Goal: Task Accomplishment & Management: Manage account settings

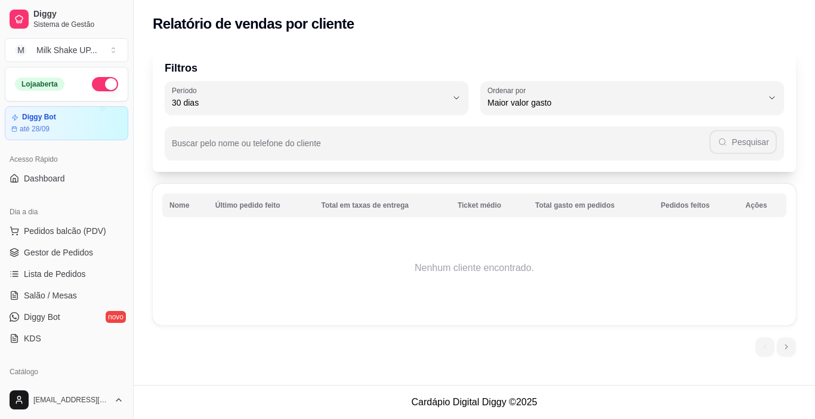
select select "30"
select select "HIGHEST_TOTAL_SPENT_WITH_ORDERS"
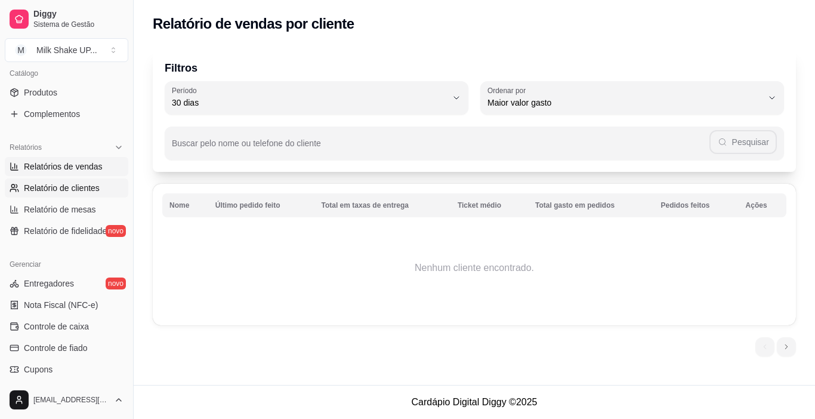
click at [68, 165] on span "Relatórios de vendas" at bounding box center [63, 166] width 79 height 12
select select "ALL"
select select "0"
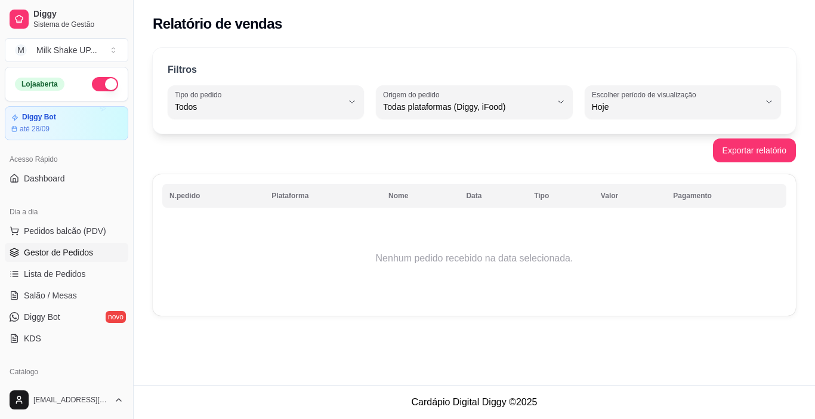
click at [64, 254] on span "Gestor de Pedidos" at bounding box center [58, 252] width 69 height 12
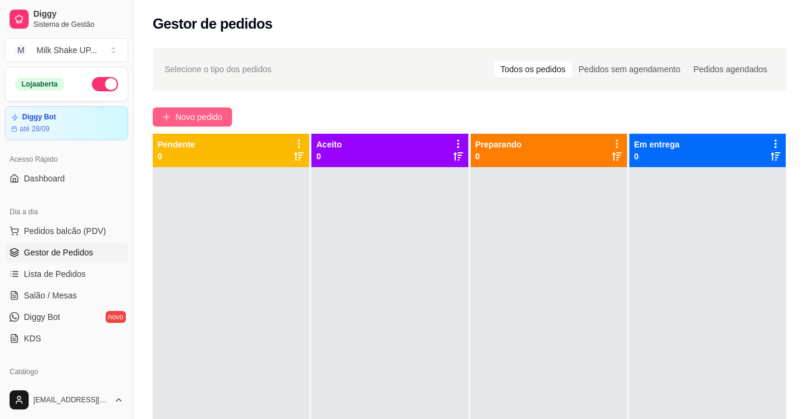
click at [194, 118] on span "Novo pedido" at bounding box center [198, 116] width 47 height 13
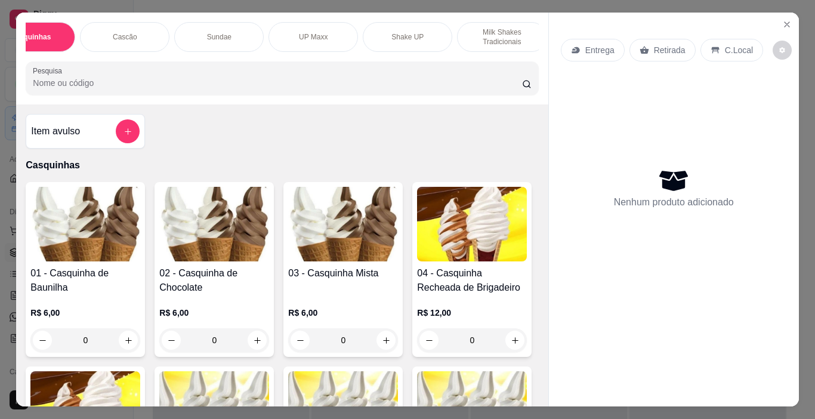
scroll to position [0, 39]
click at [320, 32] on p "UP Maxx" at bounding box center [314, 37] width 29 height 10
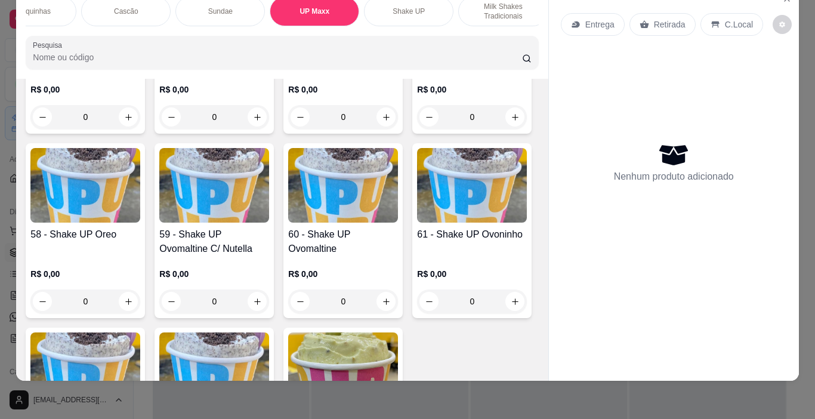
scroll to position [2842, 0]
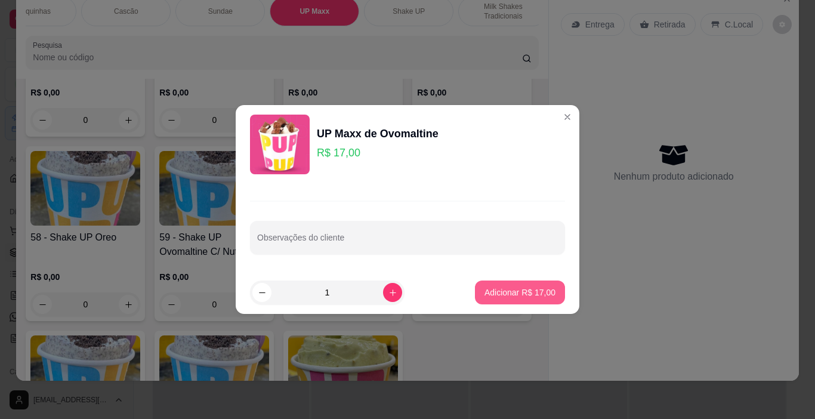
click at [524, 304] on footer "1 Adicionar R$ 17,00" at bounding box center [408, 292] width 344 height 43
click at [521, 294] on p "Adicionar R$ 17,00" at bounding box center [520, 291] width 69 height 11
type input "1"
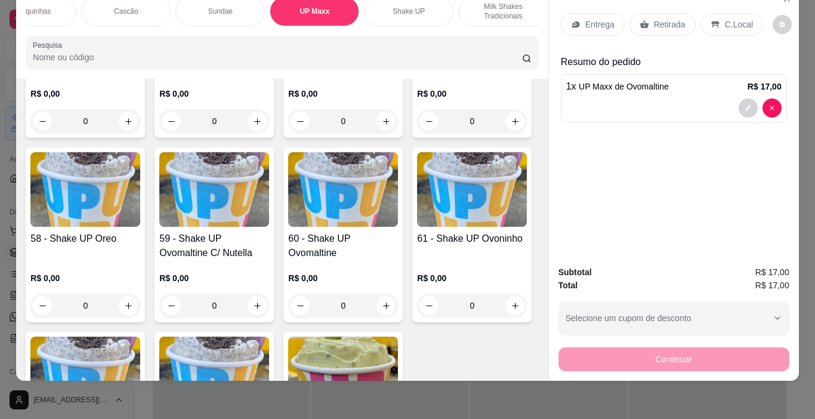
click at [720, 21] on div "C.Local" at bounding box center [731, 24] width 63 height 23
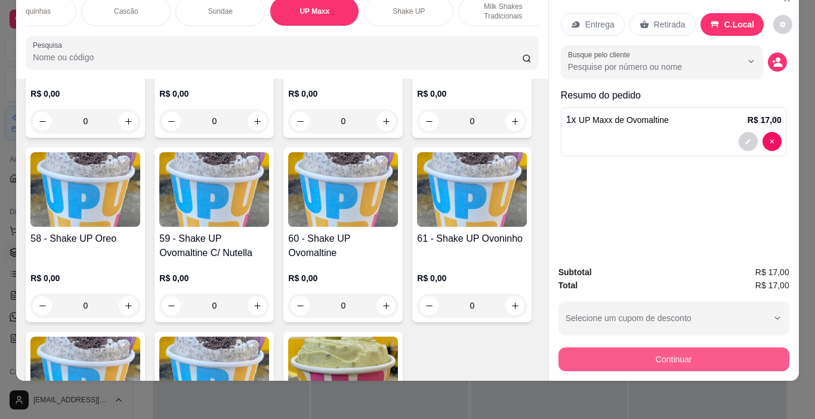
click at [706, 348] on button "Continuar" at bounding box center [673, 359] width 231 height 24
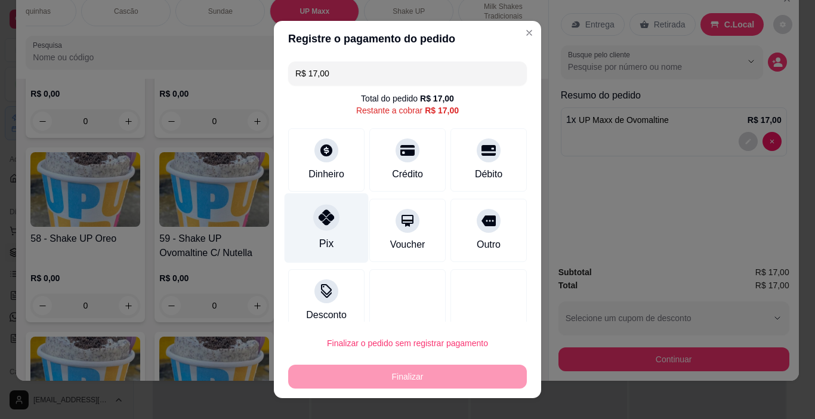
click at [321, 218] on icon at bounding box center [327, 217] width 16 height 16
type input "R$ 0,00"
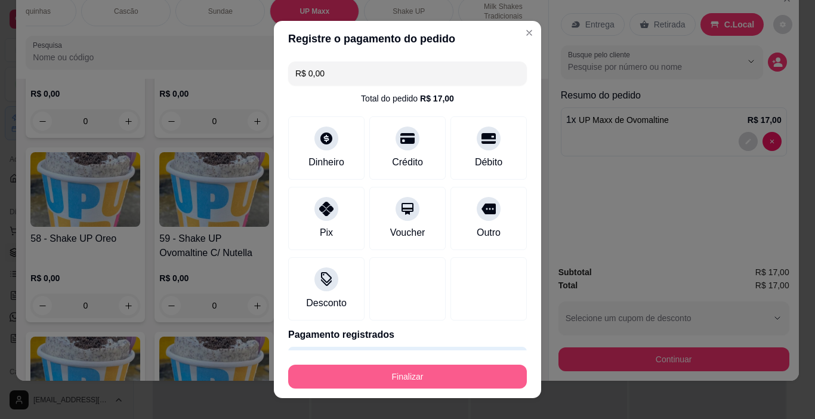
click at [416, 380] on button "Finalizar" at bounding box center [407, 377] width 239 height 24
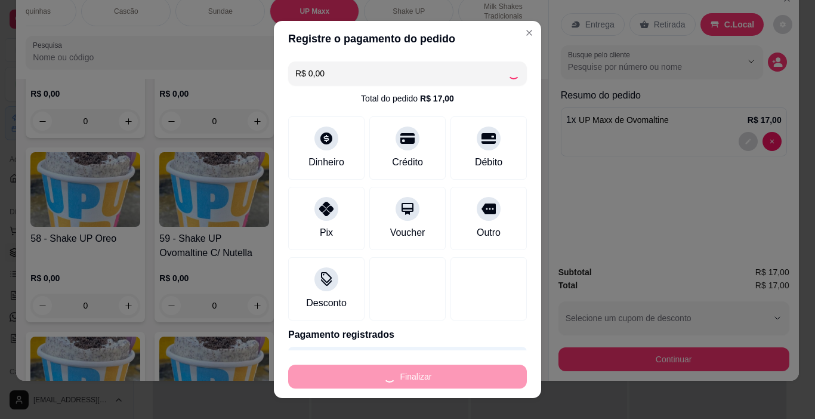
type input "0"
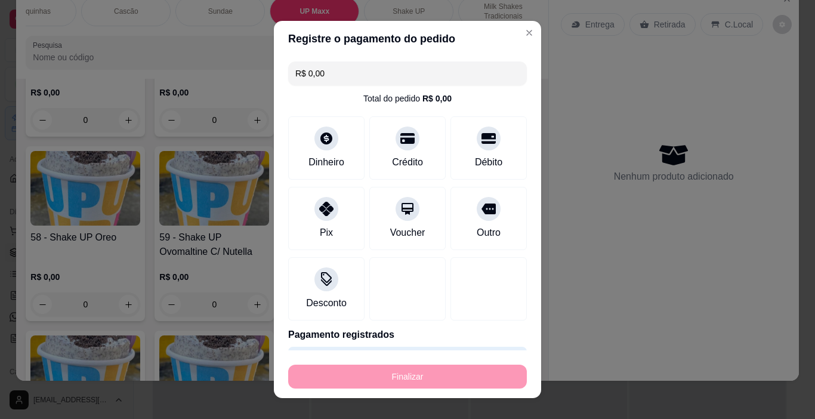
type input "-R$ 17,00"
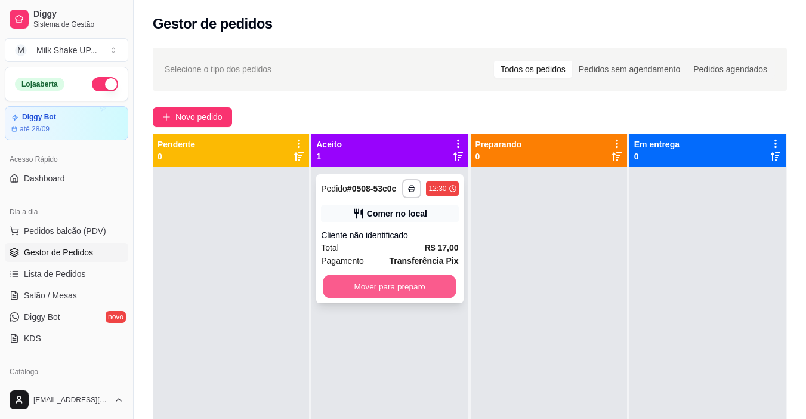
click at [428, 276] on button "Mover para preparo" at bounding box center [389, 286] width 133 height 23
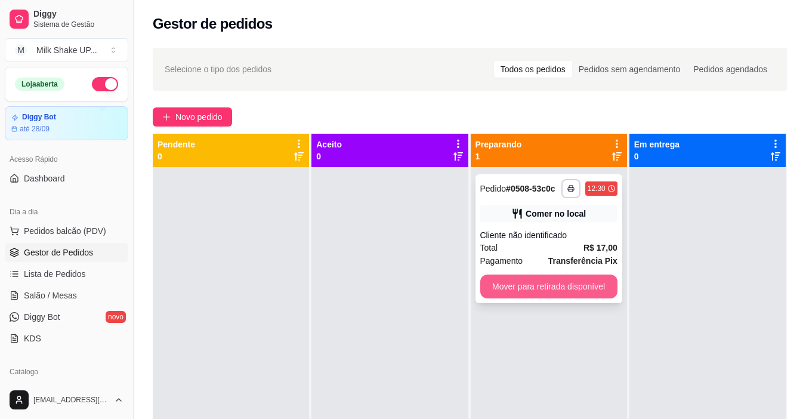
click at [563, 285] on button "Mover para retirada disponível" at bounding box center [548, 286] width 137 height 24
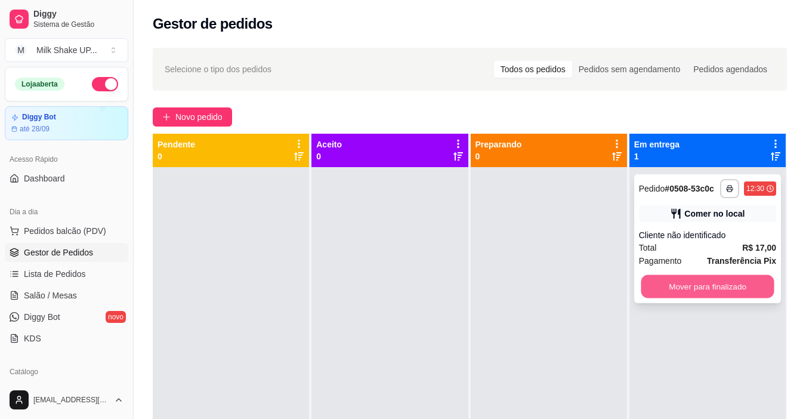
click at [715, 289] on button "Mover para finalizado" at bounding box center [707, 286] width 133 height 23
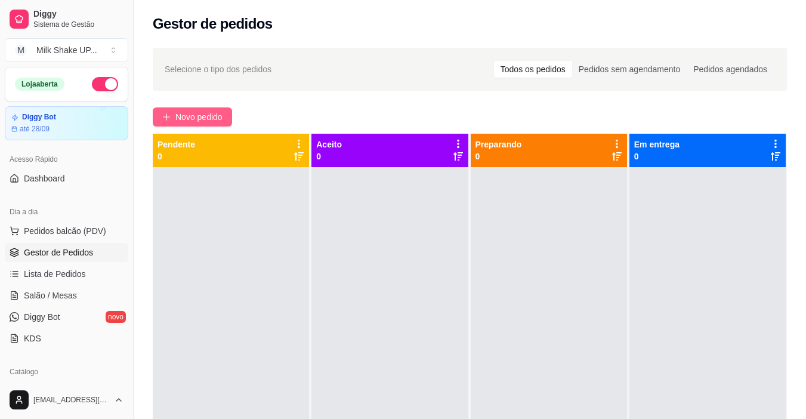
click at [186, 111] on span "Novo pedido" at bounding box center [198, 116] width 47 height 13
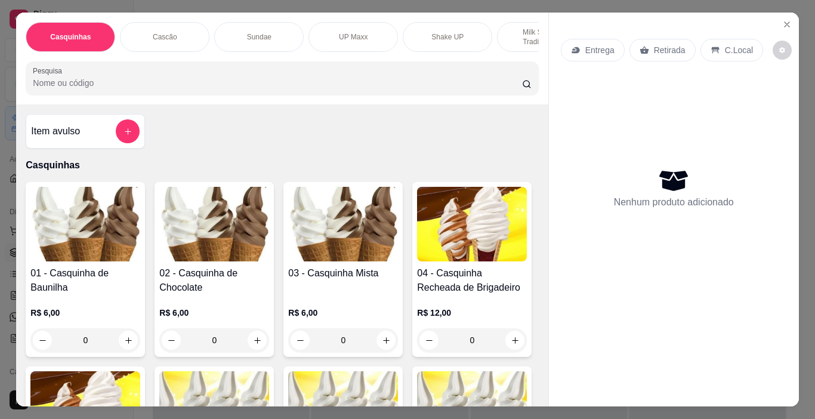
click at [340, 233] on img at bounding box center [343, 224] width 110 height 75
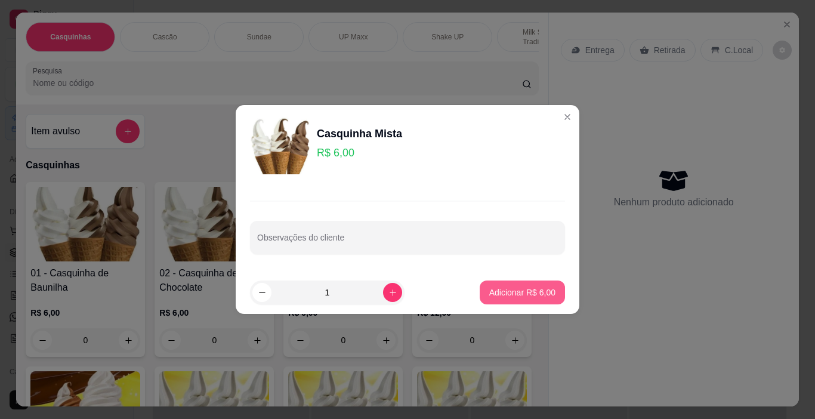
click at [530, 292] on p "Adicionar R$ 6,00" at bounding box center [522, 292] width 66 height 12
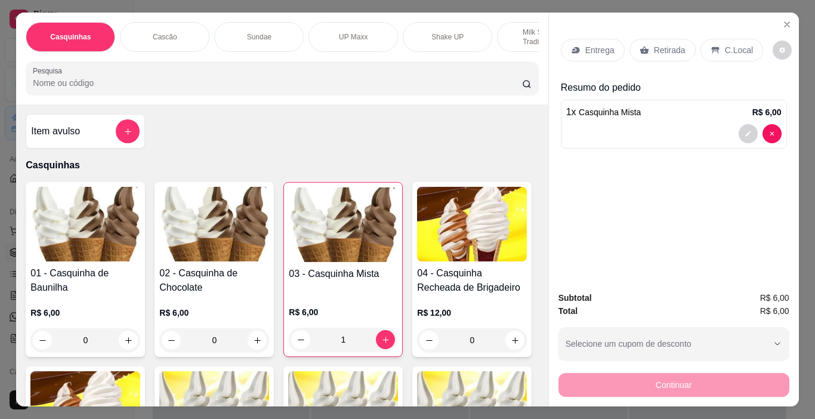
click at [721, 39] on div "C.Local" at bounding box center [731, 50] width 63 height 23
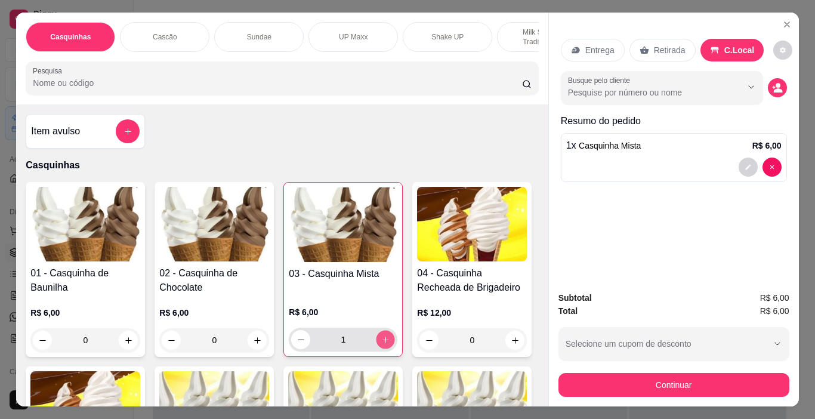
click at [381, 344] on icon "increase-product-quantity" at bounding box center [385, 339] width 9 height 9
type input "2"
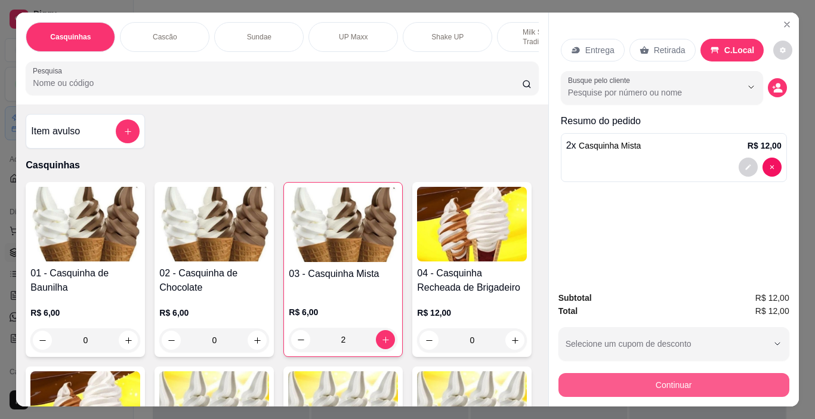
click at [721, 383] on button "Continuar" at bounding box center [673, 385] width 231 height 24
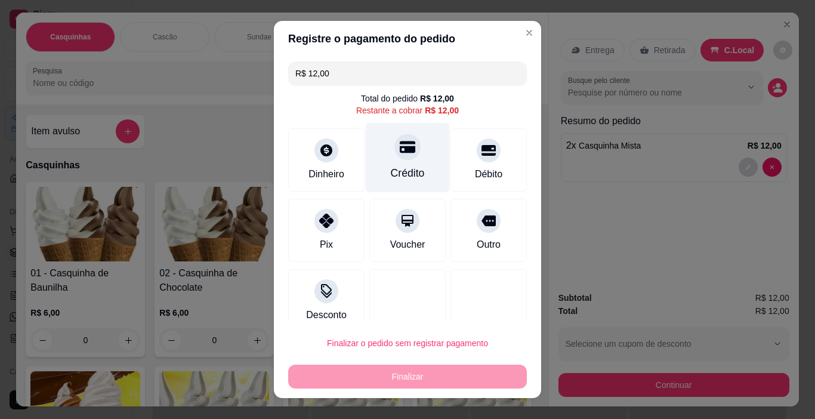
click at [400, 156] on div at bounding box center [407, 147] width 26 height 26
type input "R$ 0,00"
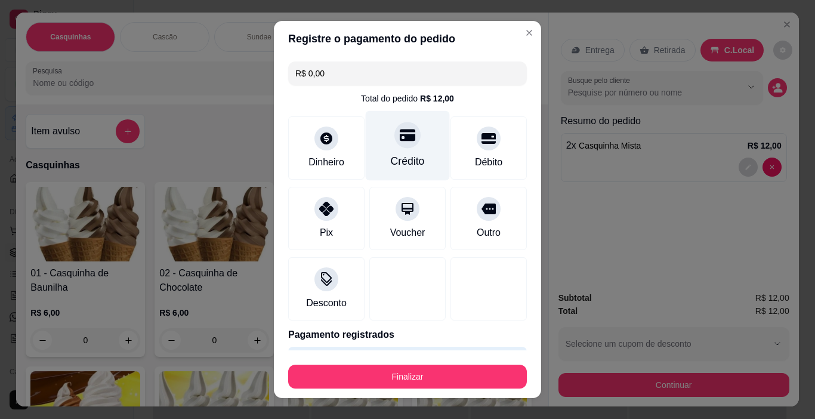
click at [400, 137] on icon at bounding box center [408, 135] width 16 height 12
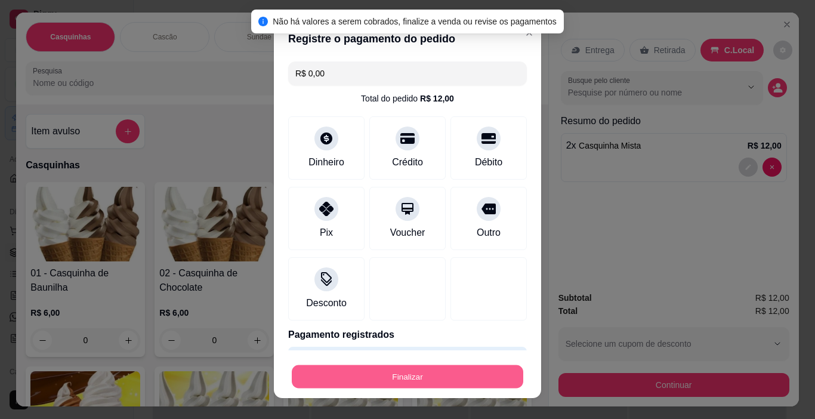
click at [432, 376] on button "Finalizar" at bounding box center [408, 376] width 232 height 23
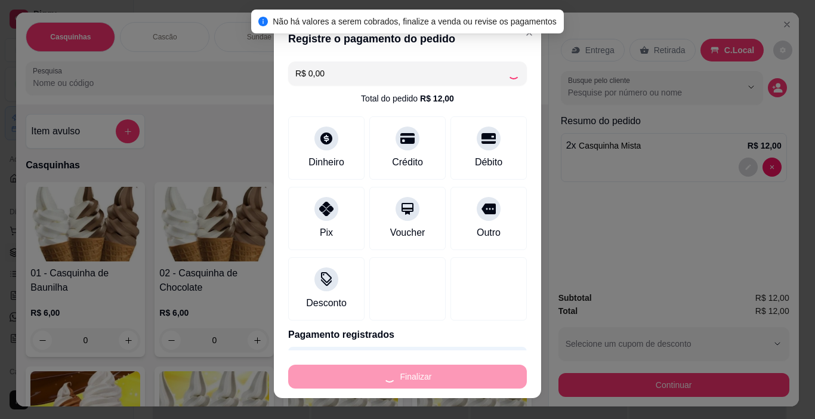
type input "0"
type input "-R$ 12,00"
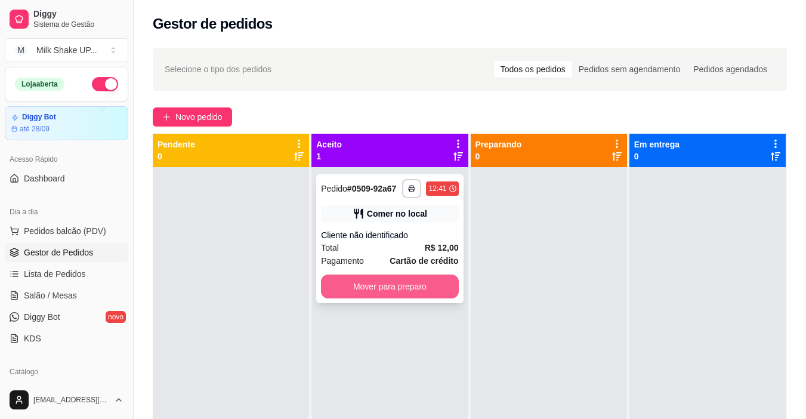
click at [419, 287] on button "Mover para preparo" at bounding box center [389, 286] width 137 height 24
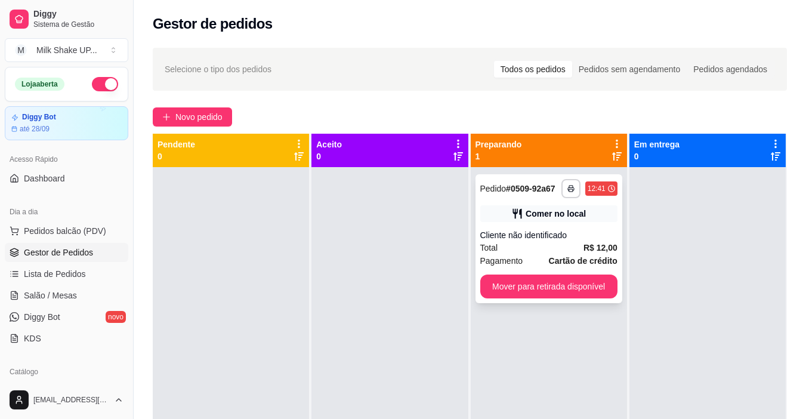
click at [580, 287] on button "Mover para retirada disponível" at bounding box center [548, 286] width 137 height 24
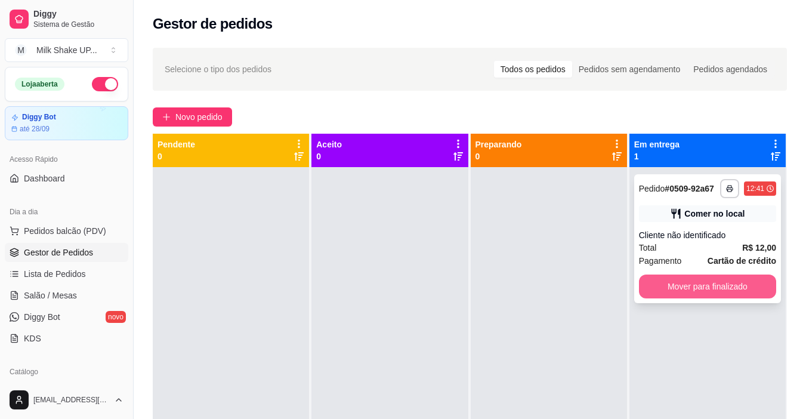
click at [708, 283] on button "Mover para finalizado" at bounding box center [707, 286] width 137 height 24
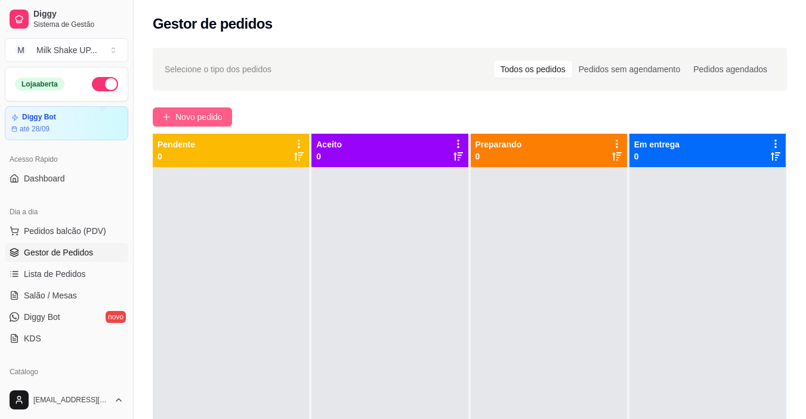
click at [212, 116] on span "Novo pedido" at bounding box center [198, 116] width 47 height 13
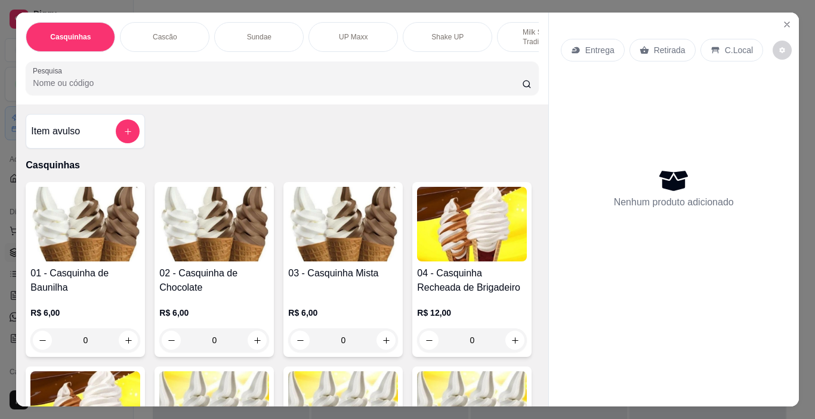
click at [348, 22] on div "UP Maxx" at bounding box center [352, 37] width 89 height 30
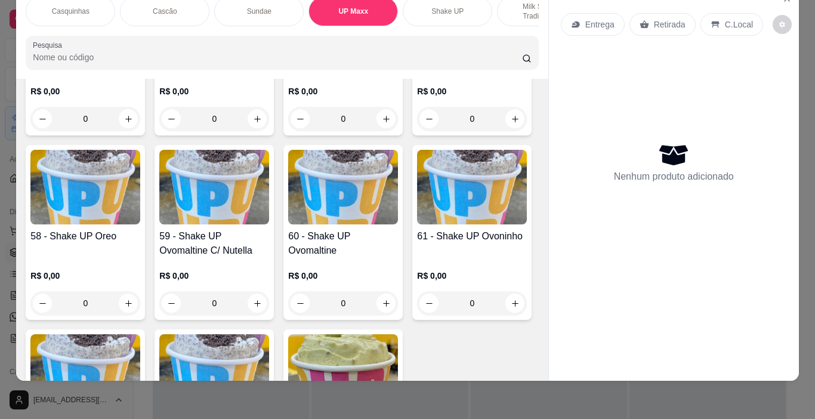
scroll to position [2842, 0]
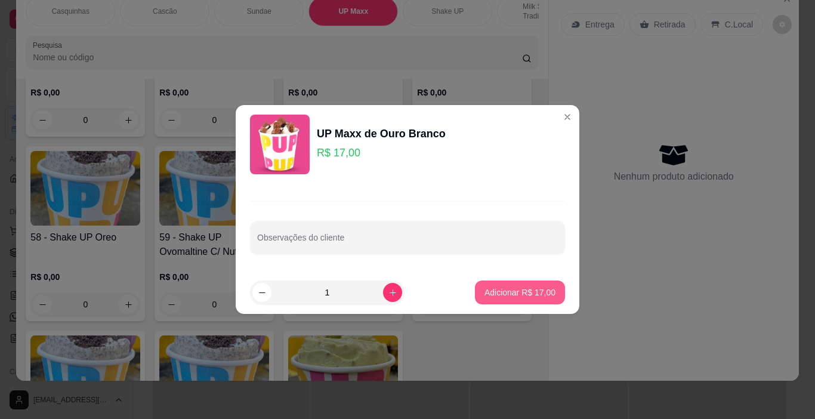
click at [527, 291] on p "Adicionar R$ 17,00" at bounding box center [519, 292] width 71 height 12
type input "1"
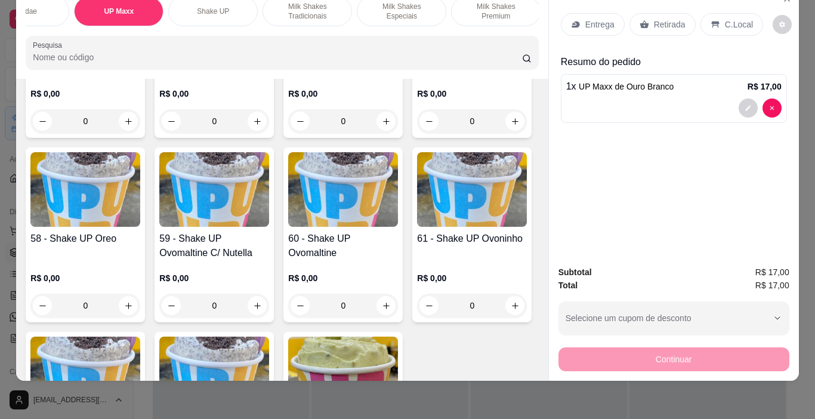
scroll to position [0, 297]
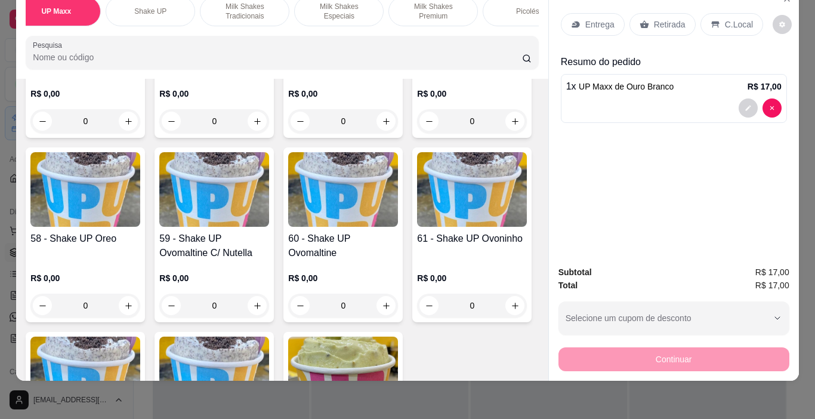
click at [338, 5] on p "Milk Shakes Especiais" at bounding box center [338, 11] width 69 height 19
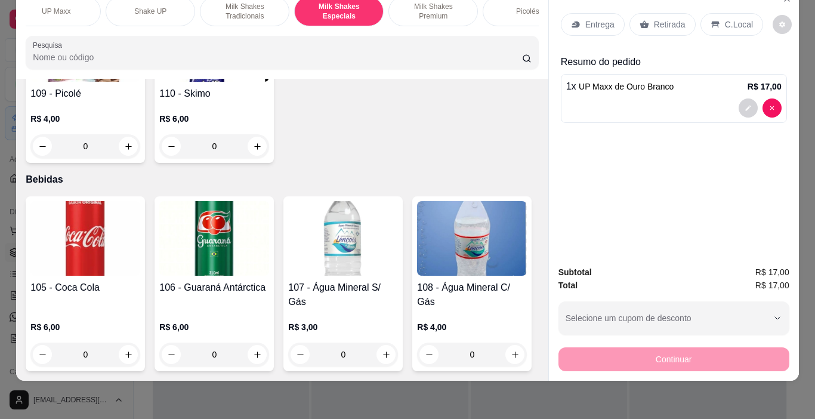
scroll to position [5731, 0]
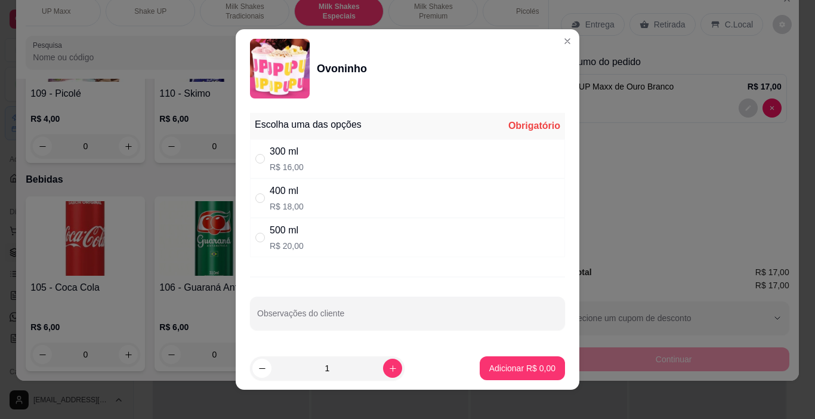
drag, startPoint x: 252, startPoint y: 160, endPoint x: 263, endPoint y: 165, distance: 11.2
click at [255, 161] on input "" at bounding box center [260, 159] width 10 height 10
radio input "true"
click at [522, 371] on p "Adicionar R$ 16,00" at bounding box center [520, 367] width 69 height 11
type input "1"
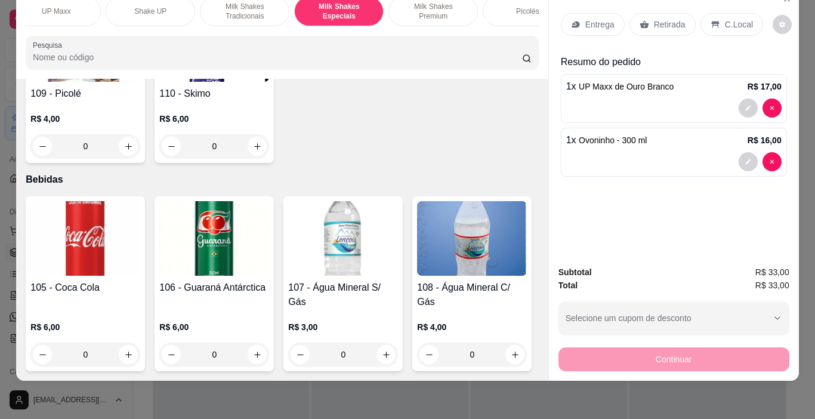
click at [730, 18] on p "C.Local" at bounding box center [739, 24] width 28 height 12
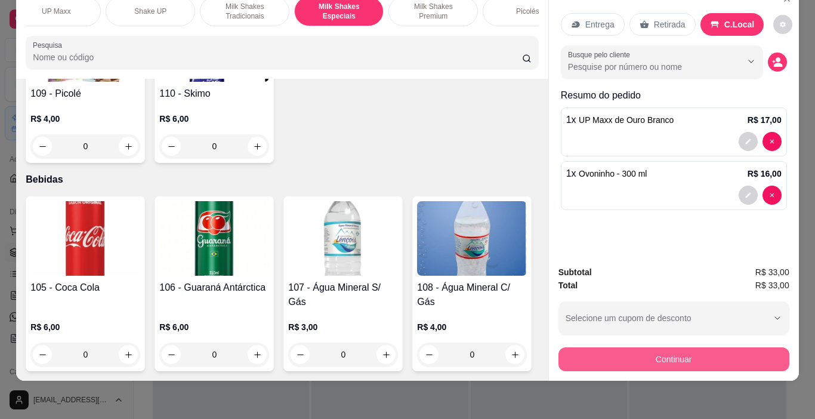
click at [729, 359] on button "Continuar" at bounding box center [673, 359] width 231 height 24
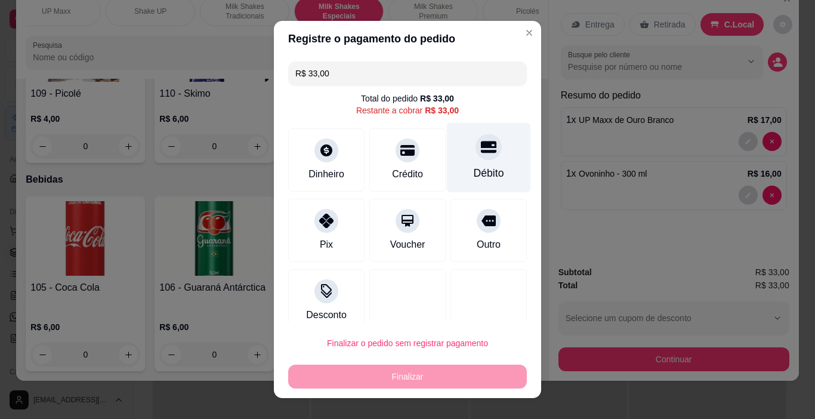
click at [476, 155] on div at bounding box center [489, 147] width 26 height 26
type input "R$ 0,00"
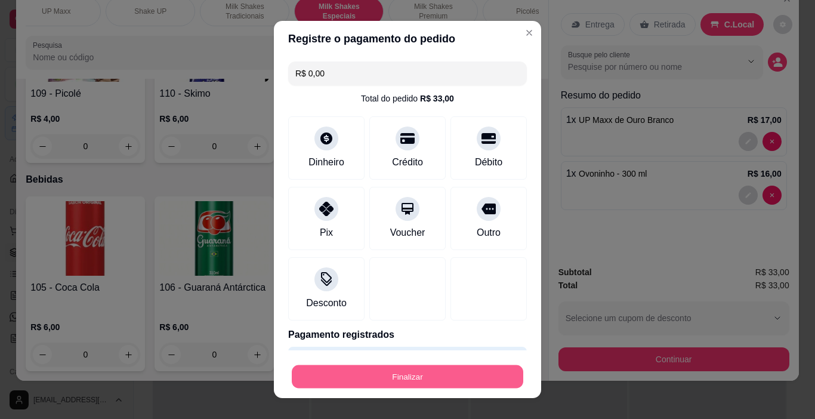
click at [444, 374] on button "Finalizar" at bounding box center [408, 376] width 232 height 23
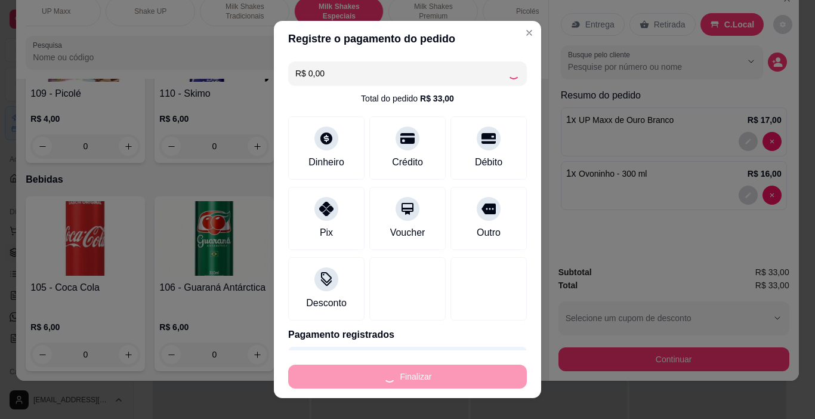
type input "0"
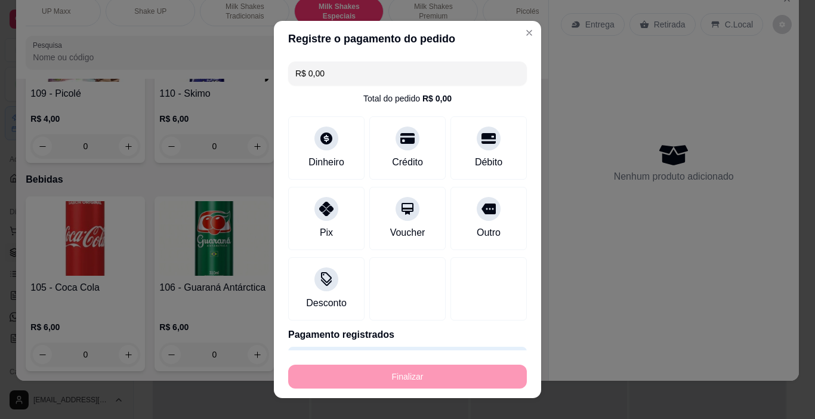
type input "-R$ 33,00"
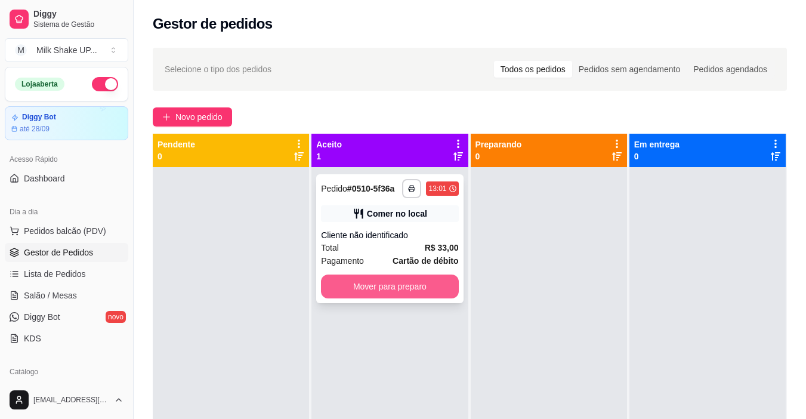
click at [433, 286] on button "Mover para preparo" at bounding box center [389, 286] width 137 height 24
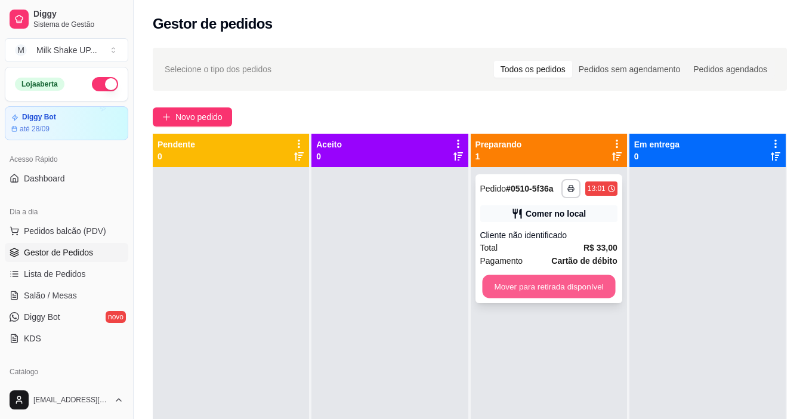
click at [590, 290] on button "Mover para retirada disponível" at bounding box center [548, 286] width 133 height 23
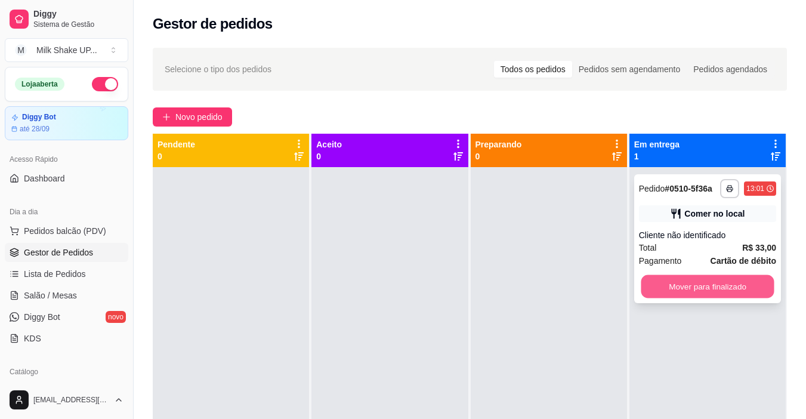
click at [680, 288] on button "Mover para finalizado" at bounding box center [707, 286] width 133 height 23
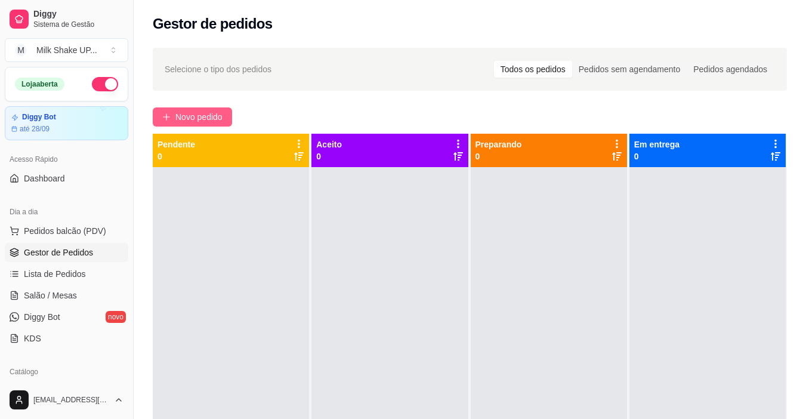
click at [195, 119] on span "Novo pedido" at bounding box center [198, 116] width 47 height 13
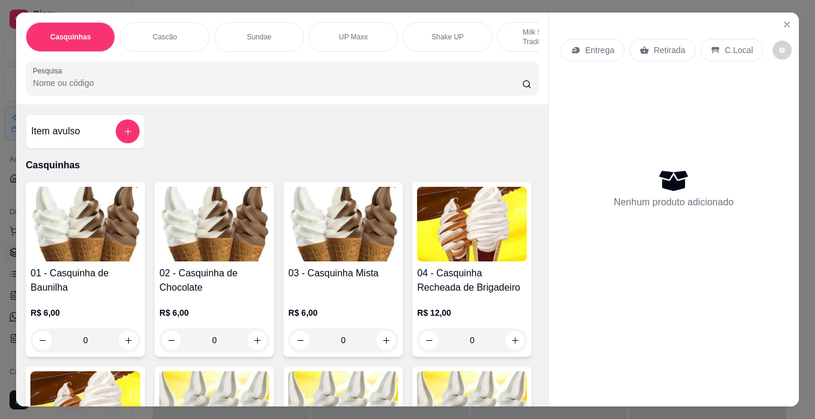
click at [164, 27] on div "Cascão" at bounding box center [164, 37] width 89 height 30
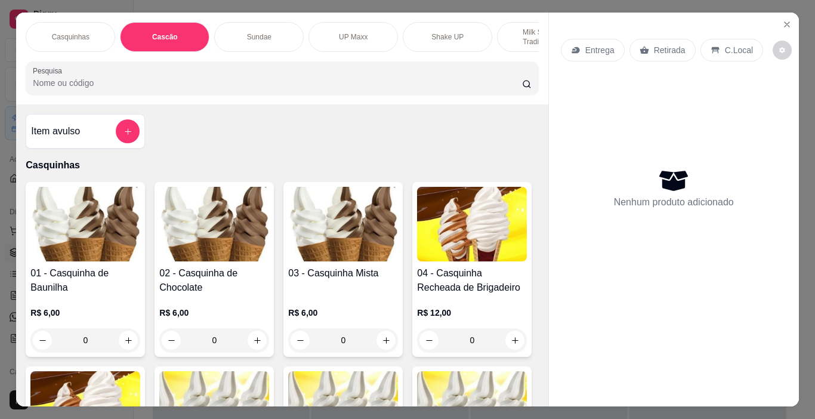
scroll to position [30, 0]
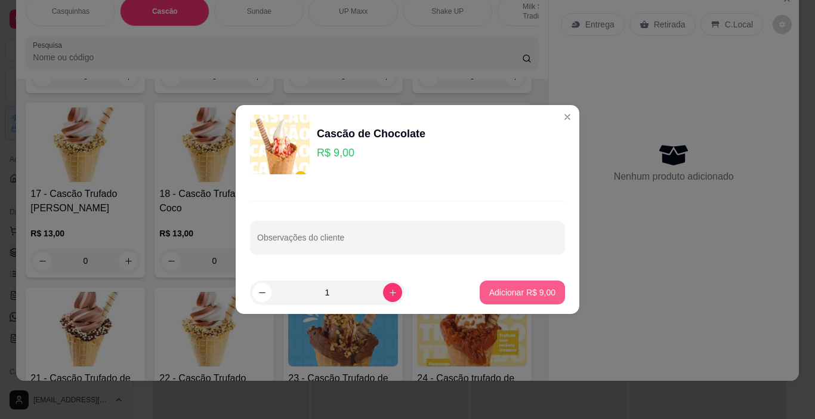
click at [532, 287] on p "Adicionar R$ 9,00" at bounding box center [522, 292] width 66 height 12
type input "1"
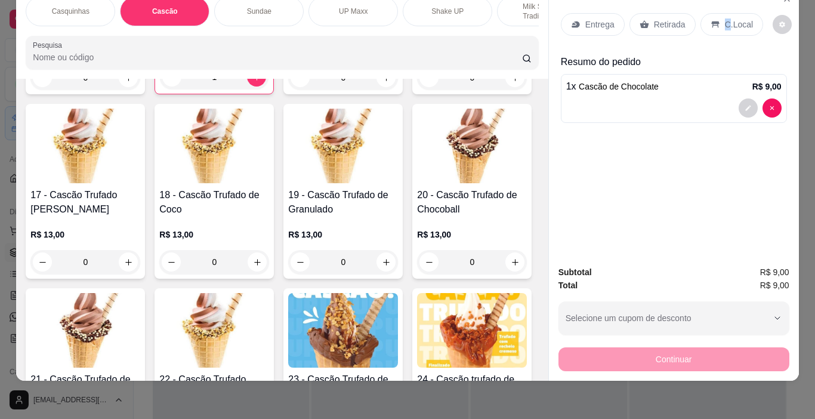
drag, startPoint x: 721, startPoint y: 13, endPoint x: 750, endPoint y: 117, distance: 107.9
click at [725, 18] on p "C.Local" at bounding box center [739, 24] width 28 height 12
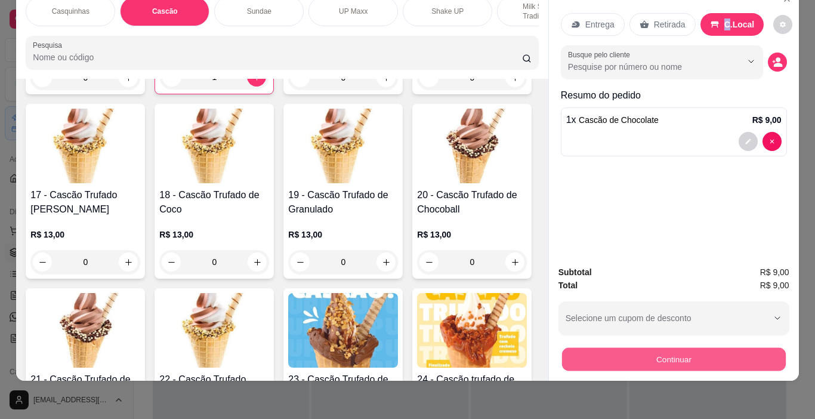
click at [715, 348] on button "Continuar" at bounding box center [673, 359] width 224 height 23
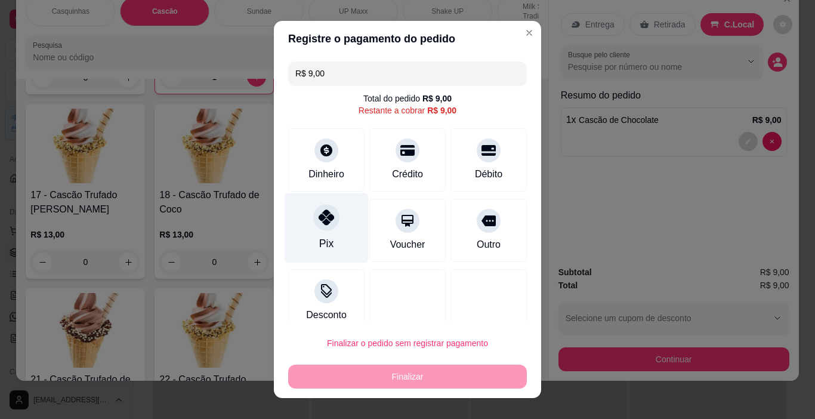
click at [323, 228] on div at bounding box center [326, 218] width 26 height 26
type input "R$ 0,00"
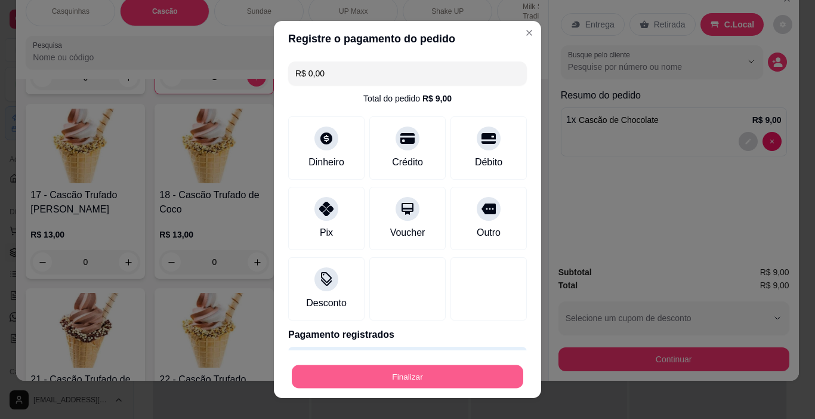
click at [418, 380] on button "Finalizar" at bounding box center [408, 376] width 232 height 23
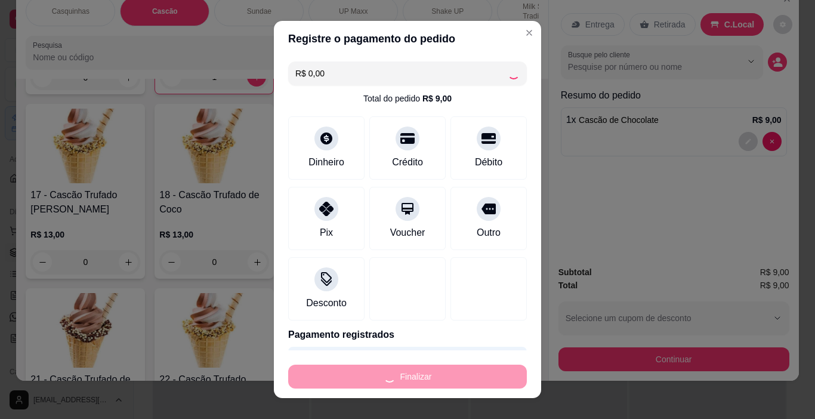
type input "0"
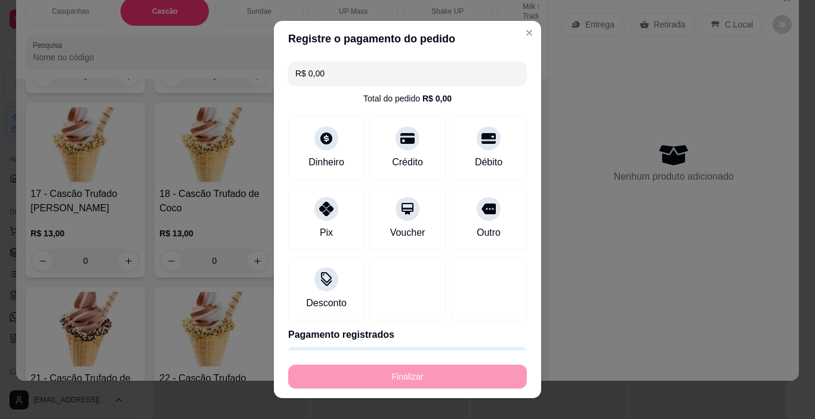
type input "-R$ 9,00"
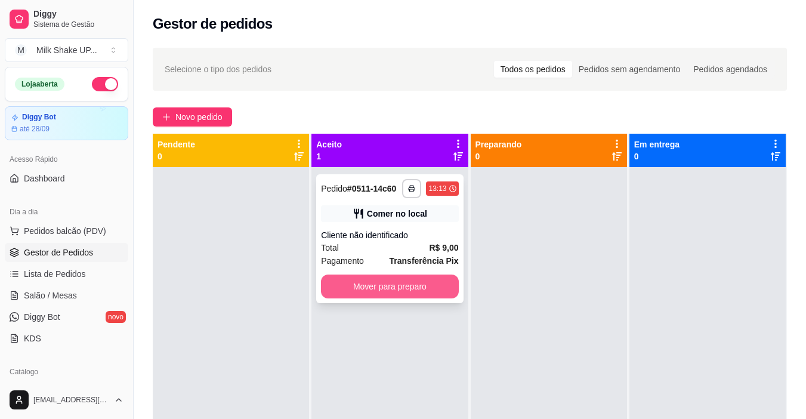
click at [398, 294] on button "Mover para preparo" at bounding box center [389, 286] width 137 height 24
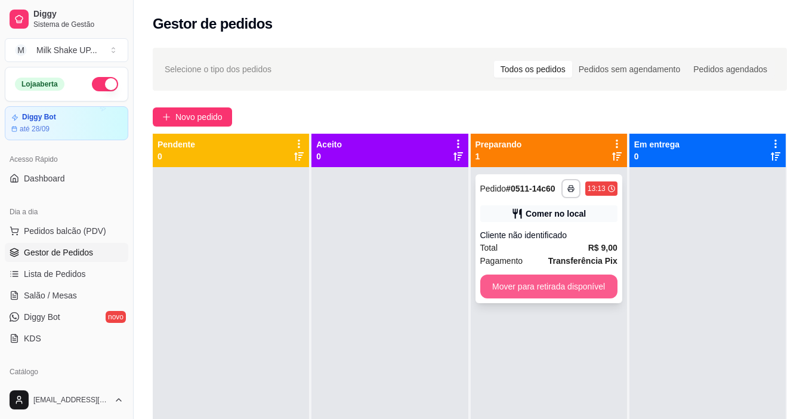
click at [560, 286] on button "Mover para retirada disponível" at bounding box center [548, 286] width 137 height 24
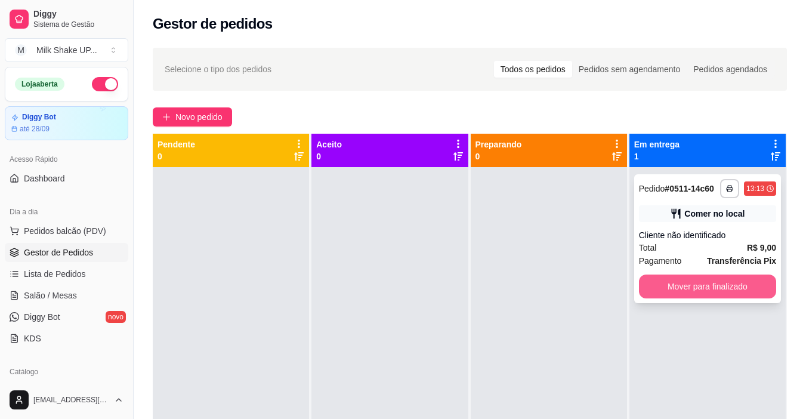
click at [689, 282] on button "Mover para finalizado" at bounding box center [707, 286] width 137 height 24
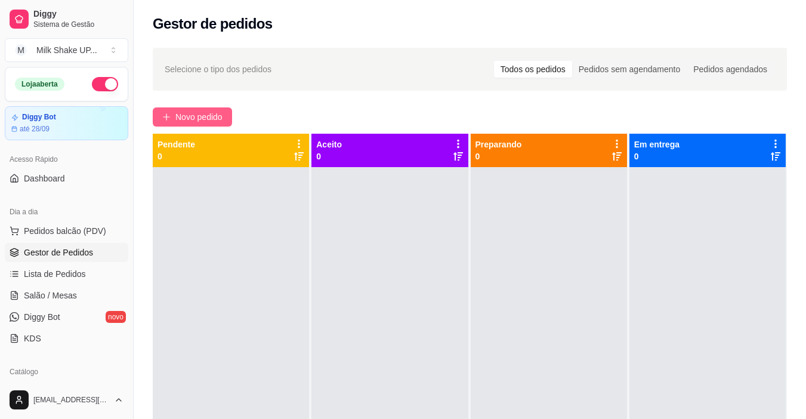
click at [209, 112] on span "Novo pedido" at bounding box center [198, 116] width 47 height 13
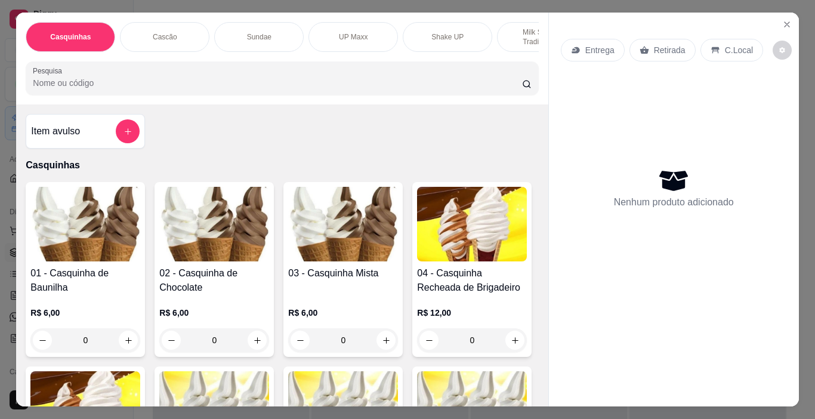
click at [252, 27] on div "Sundae" at bounding box center [258, 37] width 89 height 30
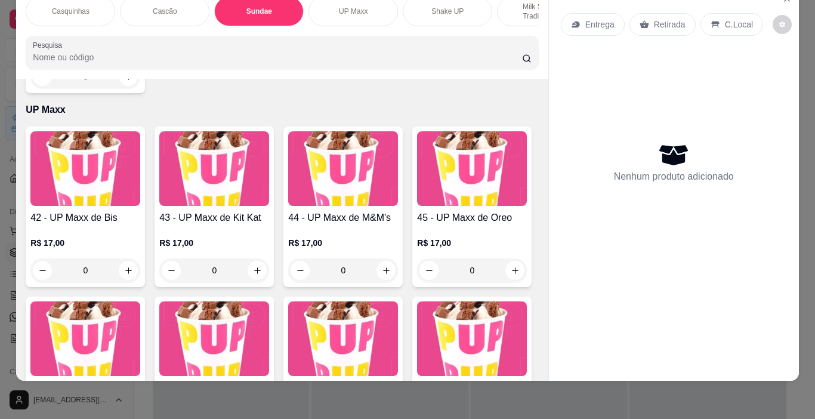
scroll to position [2099, 0]
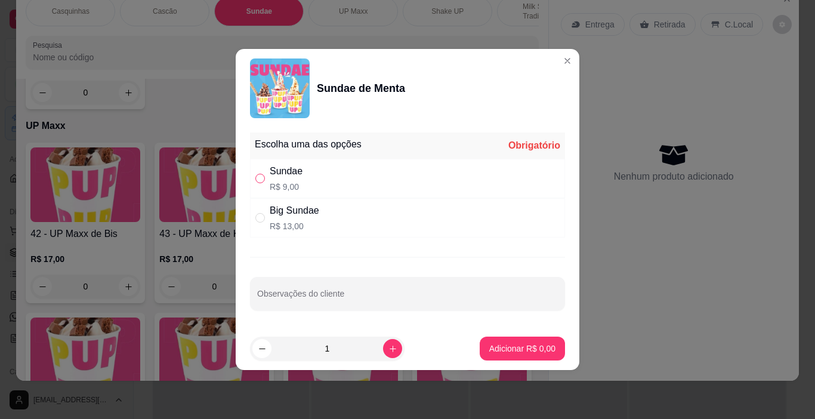
click at [260, 180] on input "" at bounding box center [260, 179] width 10 height 10
radio input "true"
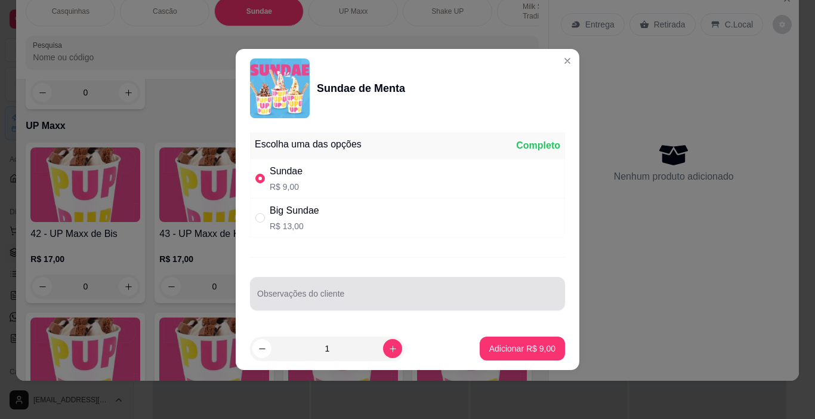
click at [289, 287] on div at bounding box center [407, 294] width 301 height 24
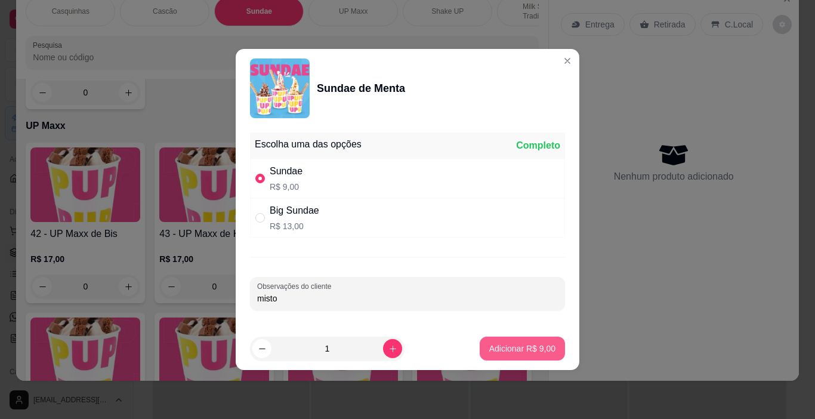
type input "misto"
click at [535, 347] on p "Adicionar R$ 9,00" at bounding box center [522, 348] width 66 height 12
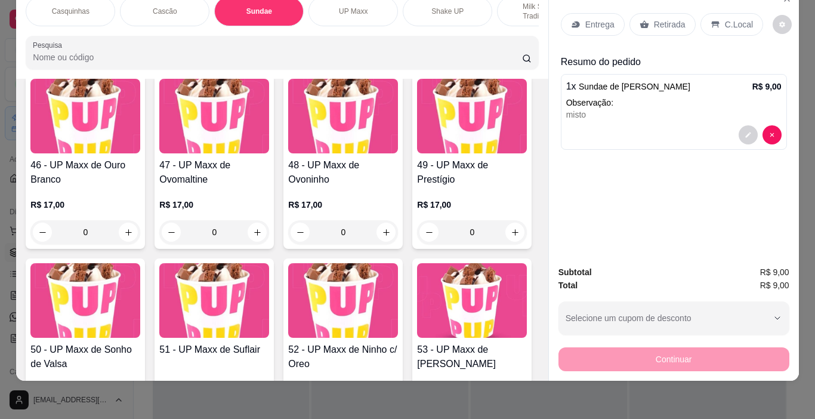
scroll to position [2517, 0]
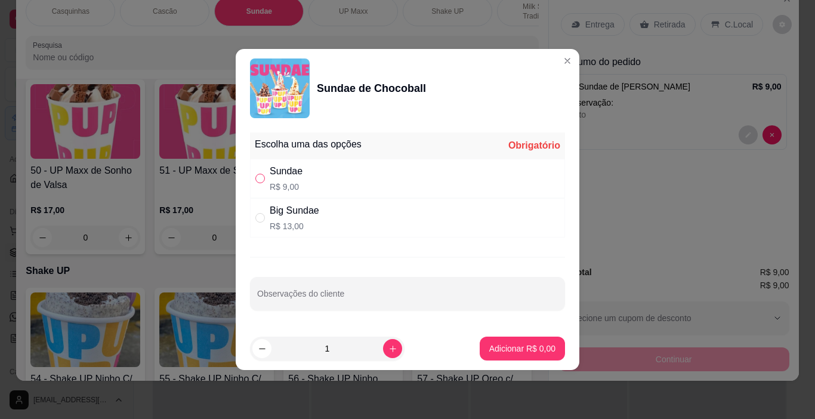
click at [263, 181] on input "" at bounding box center [260, 179] width 10 height 10
radio input "true"
click at [533, 351] on p "Adicionar R$ 9,00" at bounding box center [522, 348] width 66 height 12
type input "1"
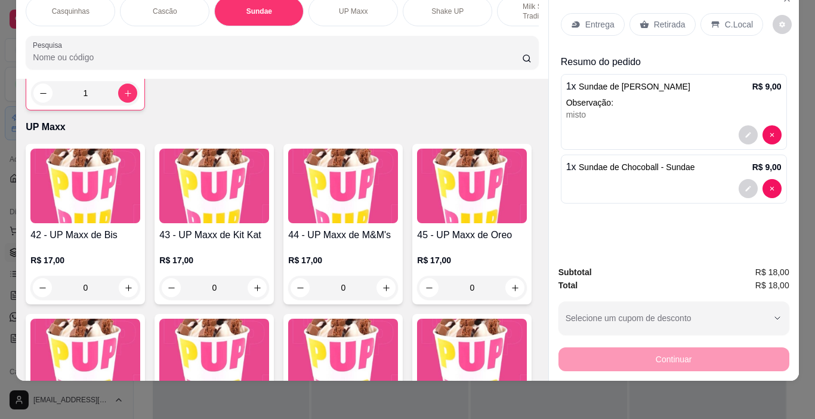
scroll to position [2039, 0]
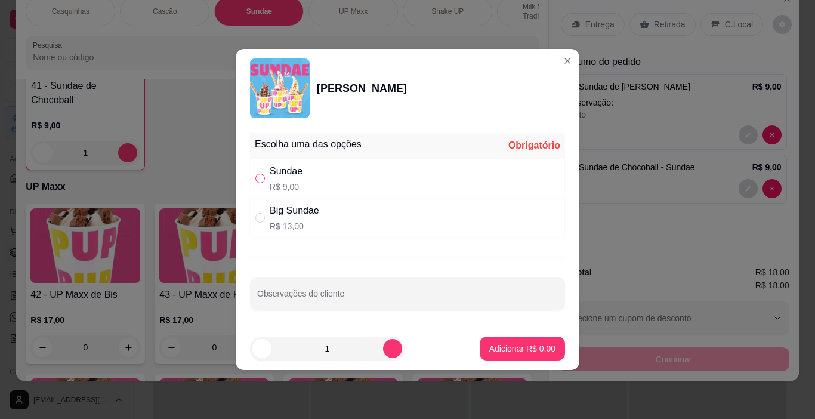
click at [260, 181] on input "" at bounding box center [260, 179] width 10 height 10
radio input "true"
click at [318, 294] on input "Observações do cliente" at bounding box center [407, 298] width 301 height 12
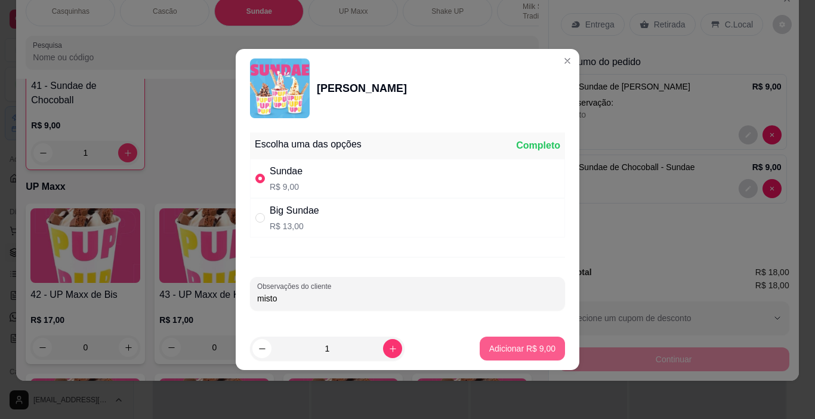
type input "misto"
click at [530, 347] on p "Adicionar R$ 9,00" at bounding box center [522, 347] width 64 height 11
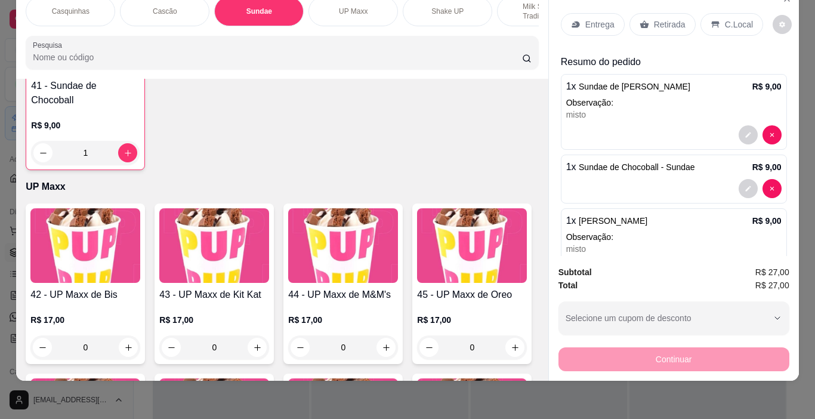
scroll to position [0, 425]
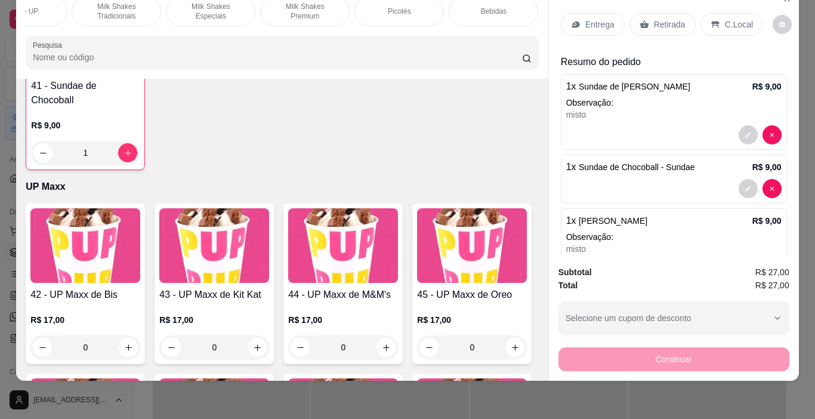
click at [498, 7] on p "Bebidas" at bounding box center [494, 12] width 26 height 10
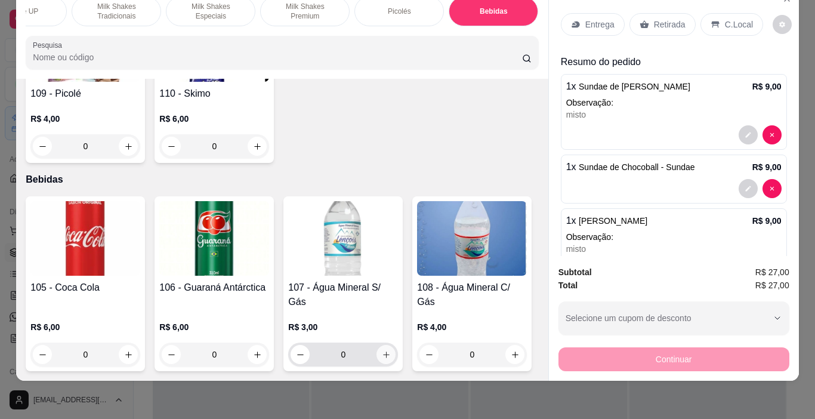
click at [384, 350] on icon "increase-product-quantity" at bounding box center [386, 354] width 9 height 9
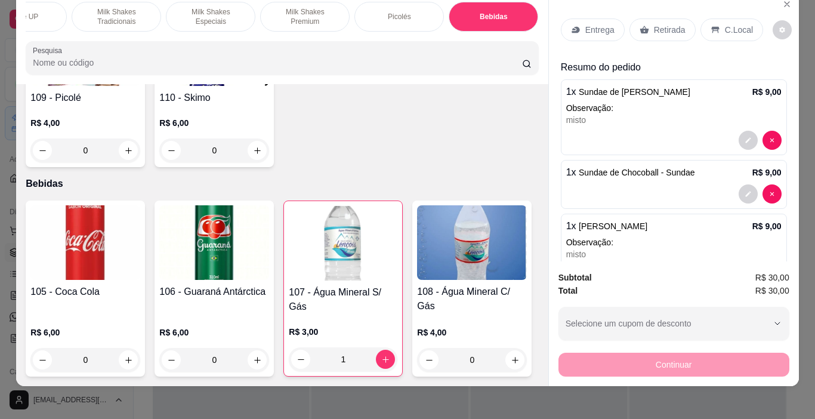
scroll to position [30, 0]
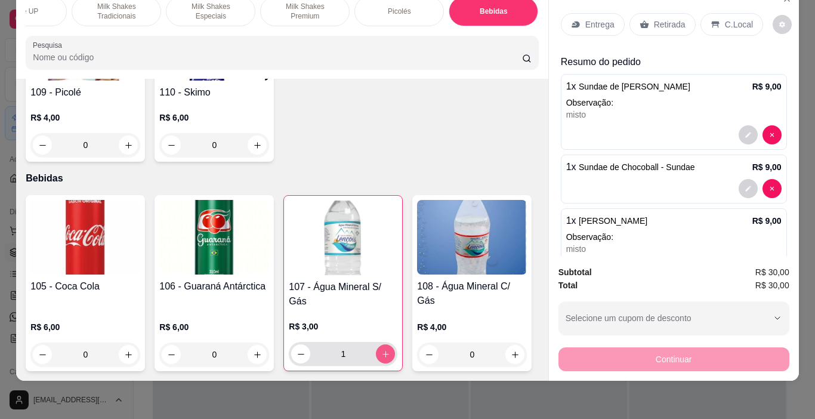
click at [381, 350] on icon "increase-product-quantity" at bounding box center [385, 354] width 9 height 9
click at [298, 350] on icon "decrease-product-quantity" at bounding box center [301, 354] width 9 height 9
type input "1"
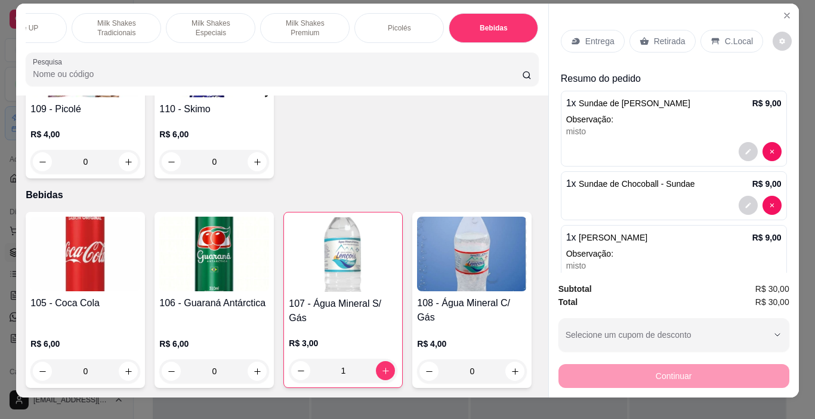
scroll to position [0, 0]
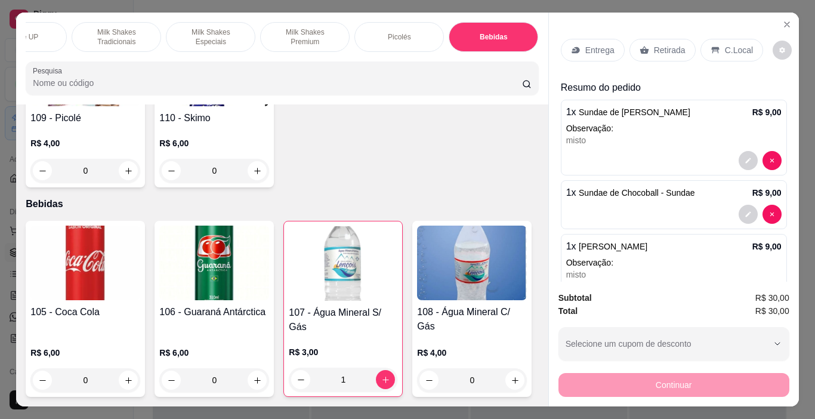
click at [725, 44] on p "C.Local" at bounding box center [739, 50] width 28 height 12
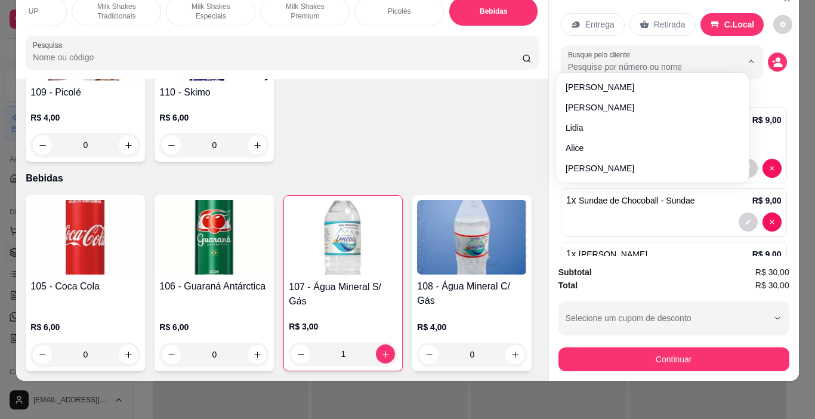
click at [702, 61] on input "Busque pelo cliente" at bounding box center [645, 67] width 155 height 12
click at [575, 35] on div "Entrega Retirada C.Local" at bounding box center [674, 25] width 226 height 42
click at [777, 79] on div "Entrega Retirada C.Local Busque pelo cliente Resumo do pedido 1 x Sundae de Men…" at bounding box center [674, 121] width 250 height 269
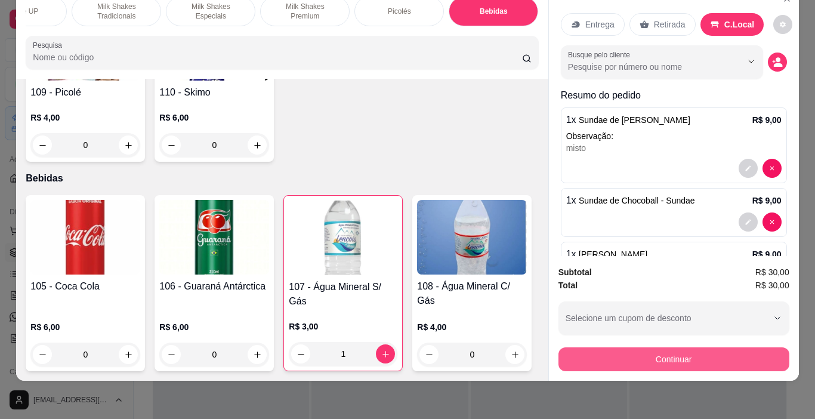
click at [692, 351] on button "Continuar" at bounding box center [673, 359] width 231 height 24
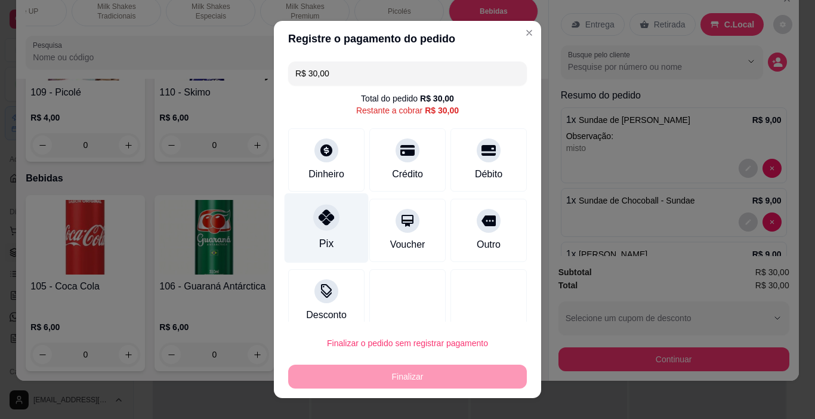
click at [322, 228] on div at bounding box center [326, 218] width 26 height 26
type input "R$ 0,00"
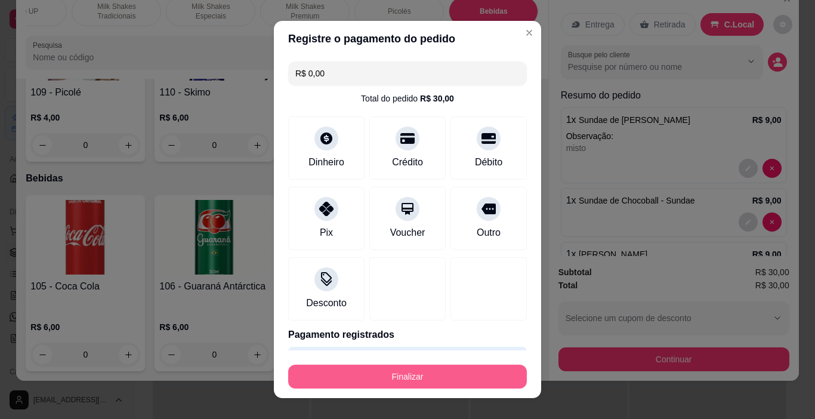
click at [419, 378] on button "Finalizar" at bounding box center [407, 377] width 239 height 24
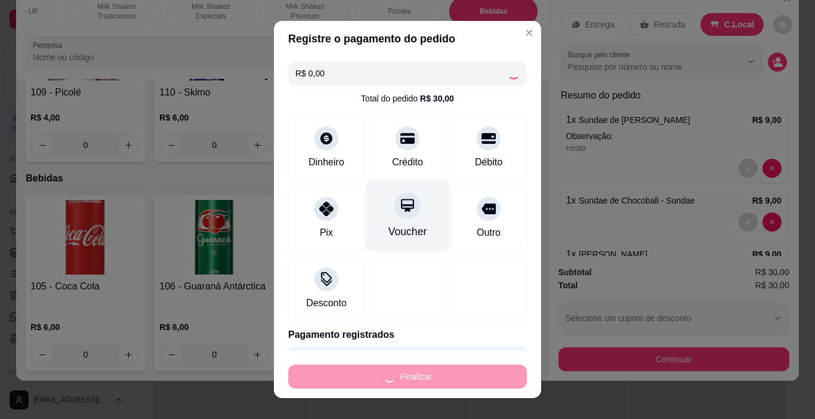
type input "0"
type input "-R$ 30,00"
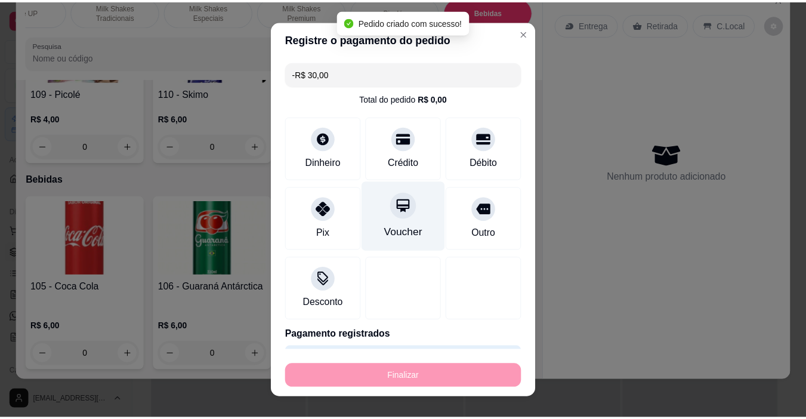
scroll to position [6760, 0]
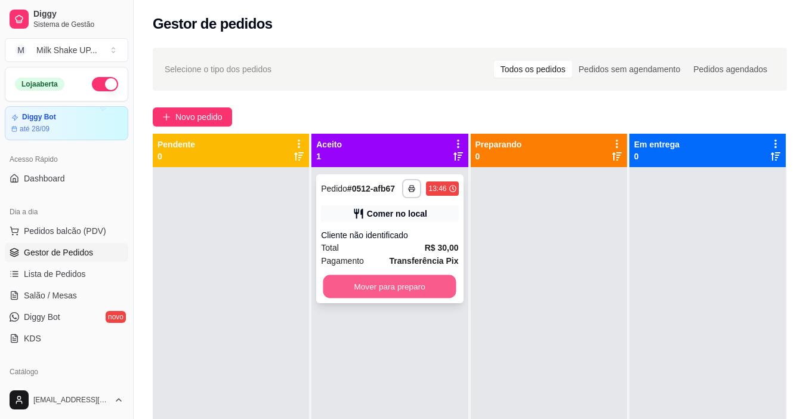
click at [418, 294] on button "Mover para preparo" at bounding box center [389, 286] width 133 height 23
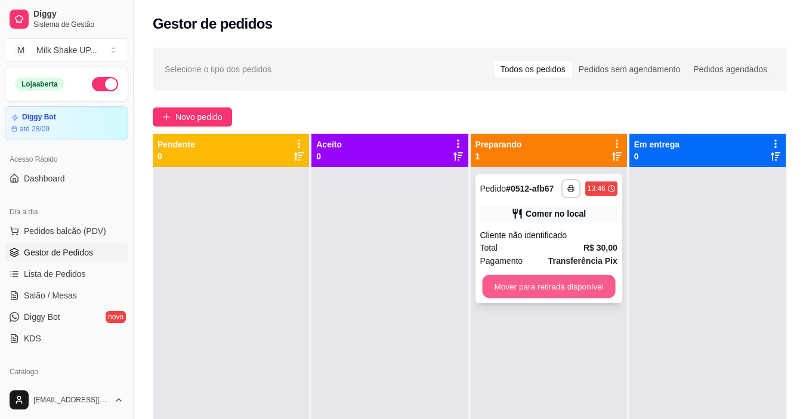
click at [529, 286] on button "Mover para retirada disponível" at bounding box center [548, 286] width 133 height 23
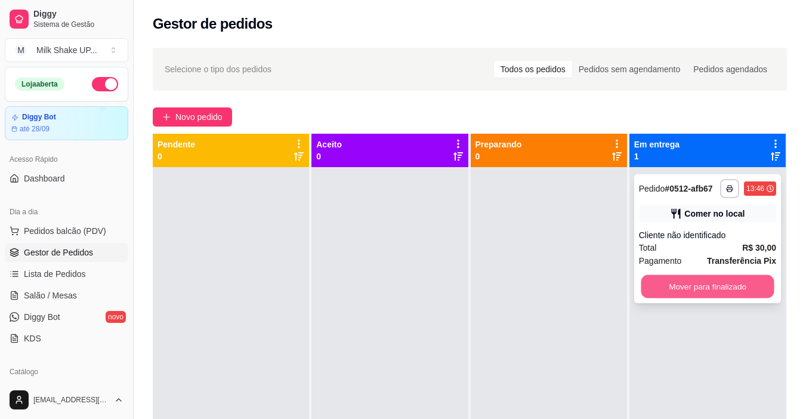
click at [684, 284] on button "Mover para finalizado" at bounding box center [707, 286] width 133 height 23
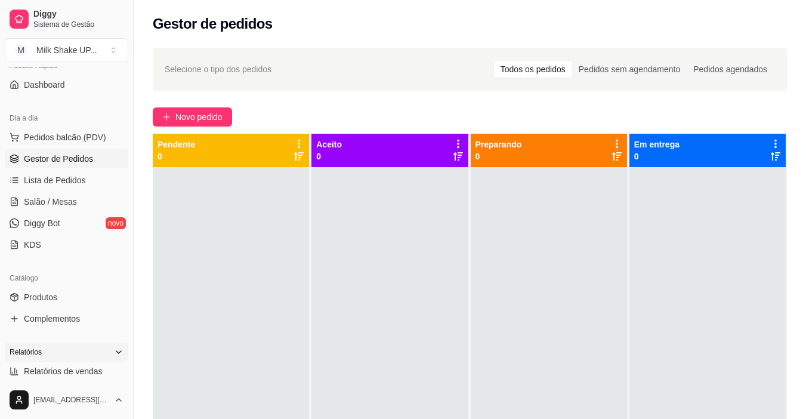
scroll to position [179, 0]
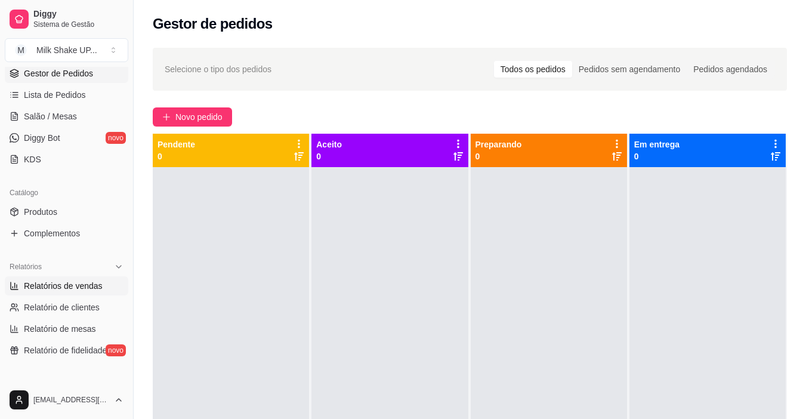
click at [76, 285] on span "Relatórios de vendas" at bounding box center [63, 286] width 79 height 12
select select "ALL"
select select "0"
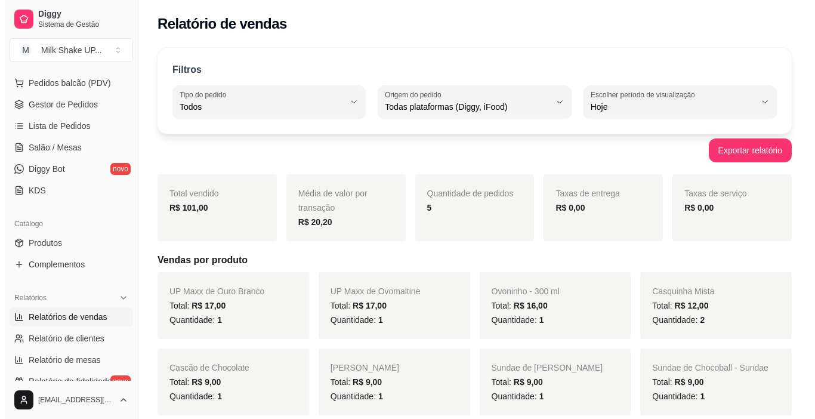
scroll to position [119, 0]
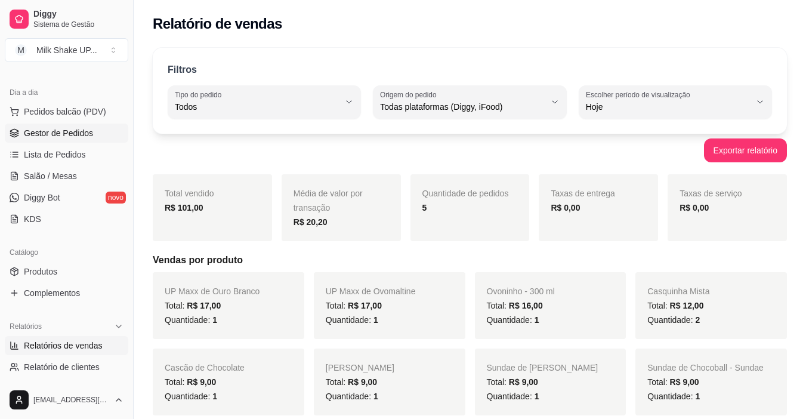
click at [66, 134] on span "Gestor de Pedidos" at bounding box center [58, 133] width 69 height 12
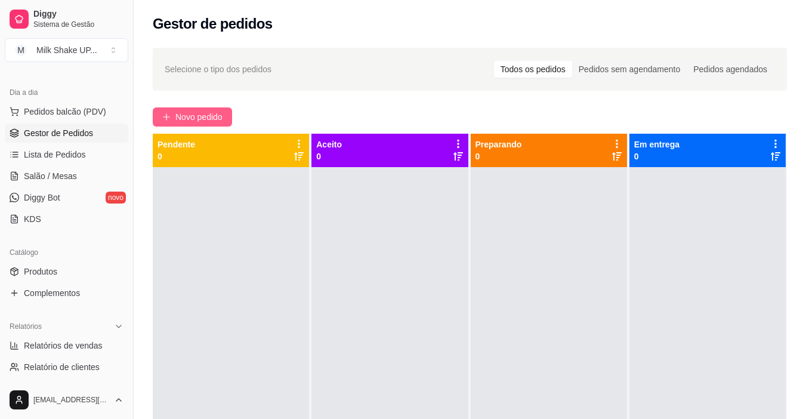
click at [189, 117] on span "Novo pedido" at bounding box center [198, 116] width 47 height 13
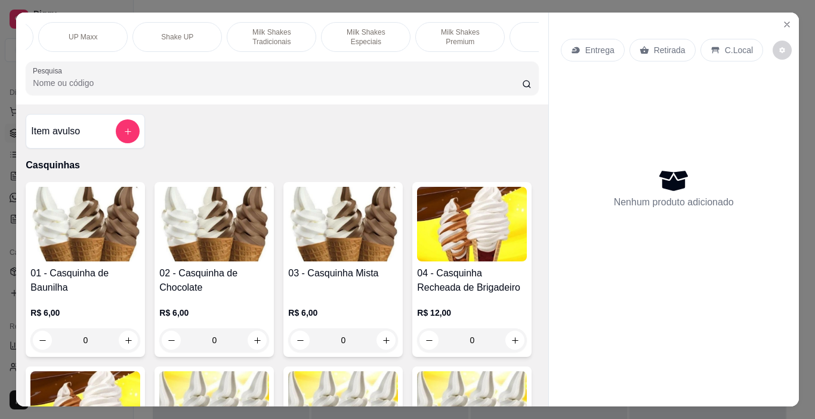
scroll to position [0, 275]
click at [260, 27] on p "Milk Shakes Tradicionais" at bounding box center [266, 36] width 69 height 19
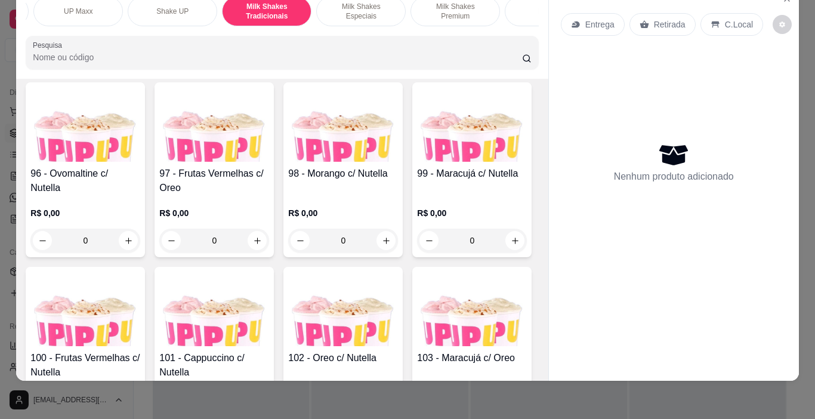
scroll to position [4933, 0]
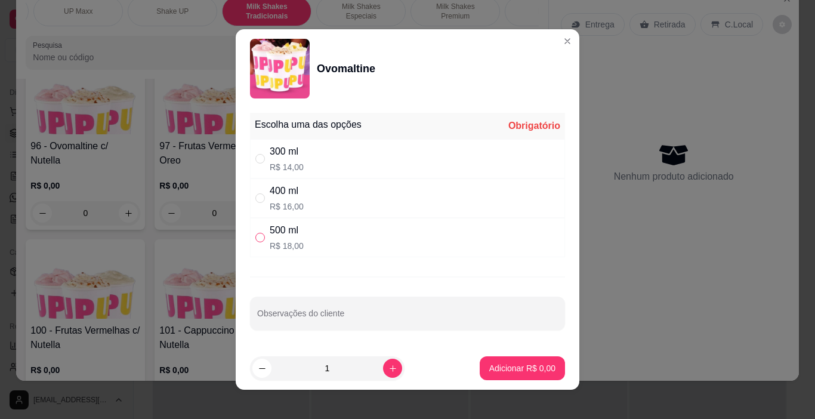
click at [255, 236] on input "" at bounding box center [260, 238] width 10 height 10
radio input "true"
click at [544, 368] on button "Adicionar R$ 18,00" at bounding box center [520, 368] width 88 height 23
type input "1"
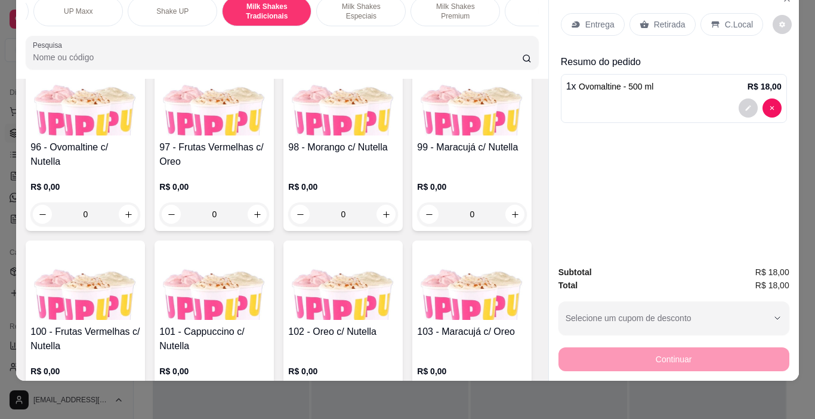
click at [731, 13] on div "C.Local" at bounding box center [731, 24] width 63 height 23
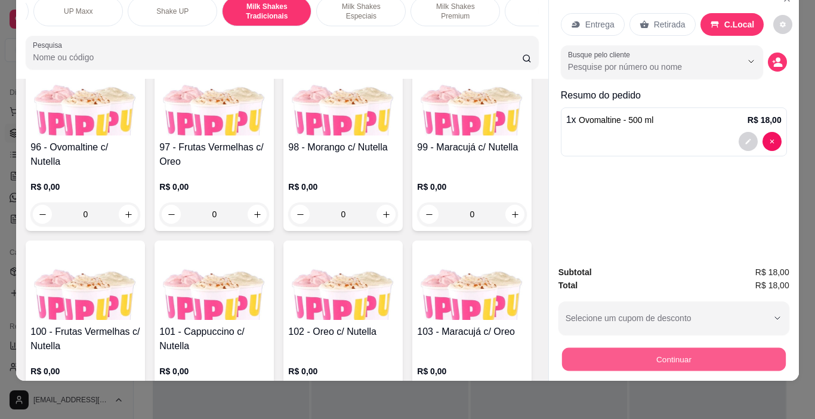
click at [734, 348] on button "Continuar" at bounding box center [673, 359] width 224 height 23
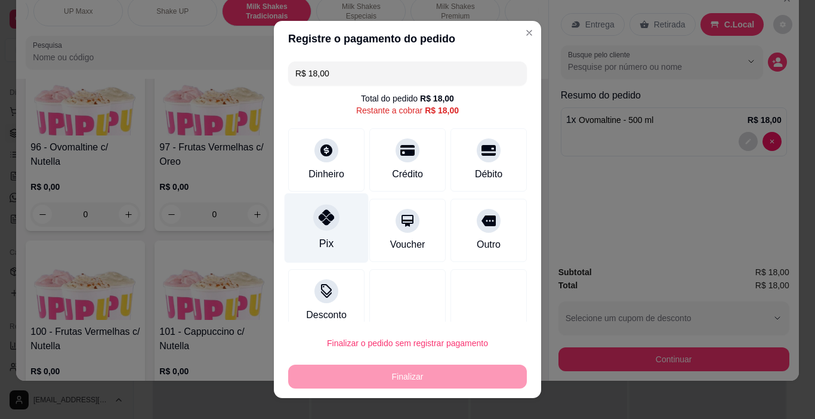
click at [323, 218] on icon at bounding box center [327, 217] width 16 height 16
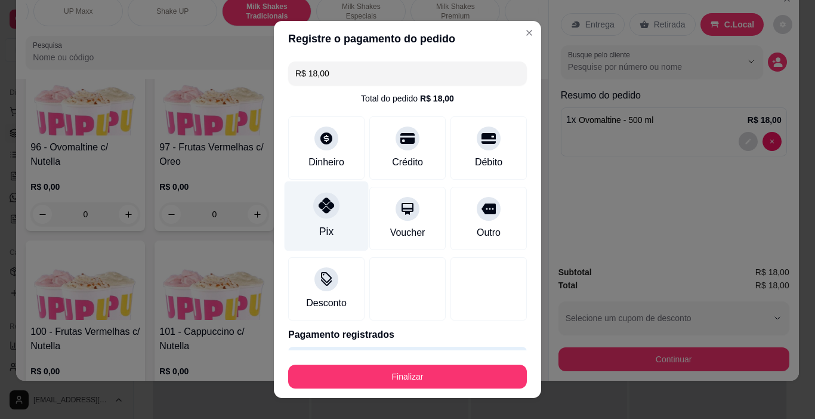
type input "R$ 0,00"
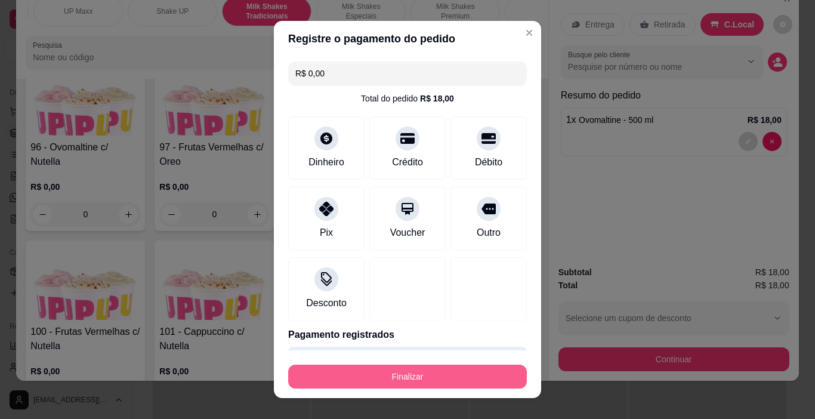
click at [422, 384] on button "Finalizar" at bounding box center [407, 377] width 239 height 24
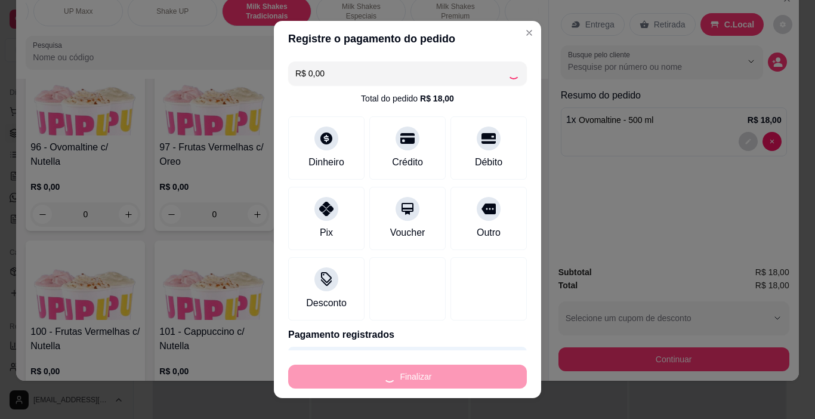
type input "0"
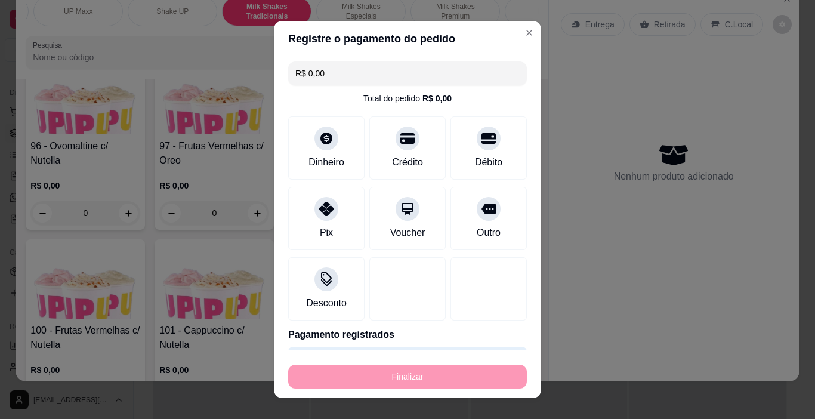
type input "-R$ 18,00"
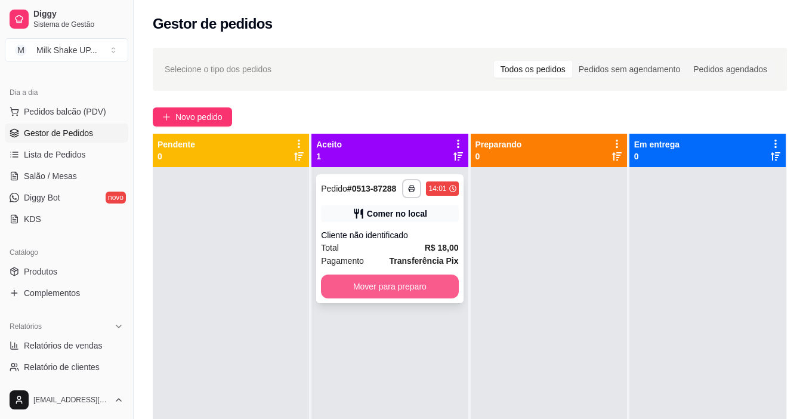
click at [402, 291] on button "Mover para preparo" at bounding box center [389, 286] width 137 height 24
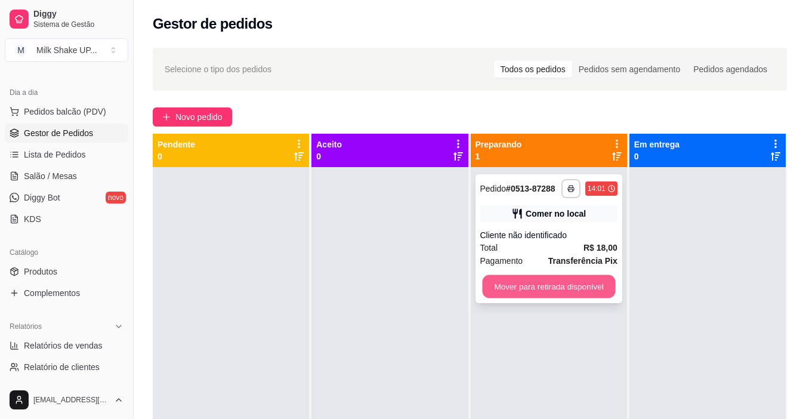
click at [556, 285] on button "Mover para retirada disponível" at bounding box center [548, 286] width 133 height 23
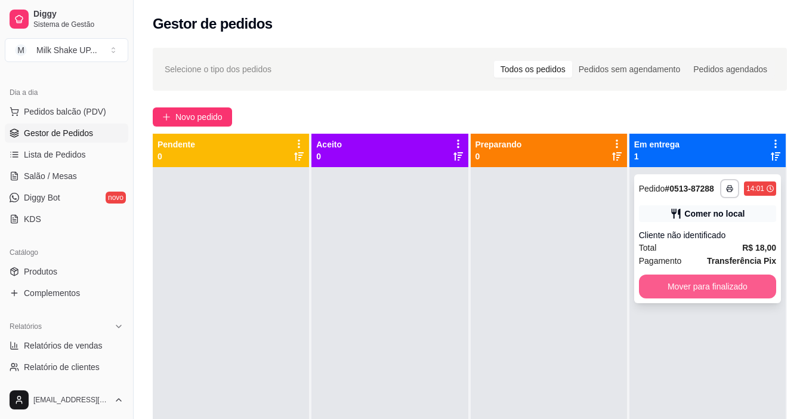
click at [693, 286] on button "Mover para finalizado" at bounding box center [707, 286] width 137 height 24
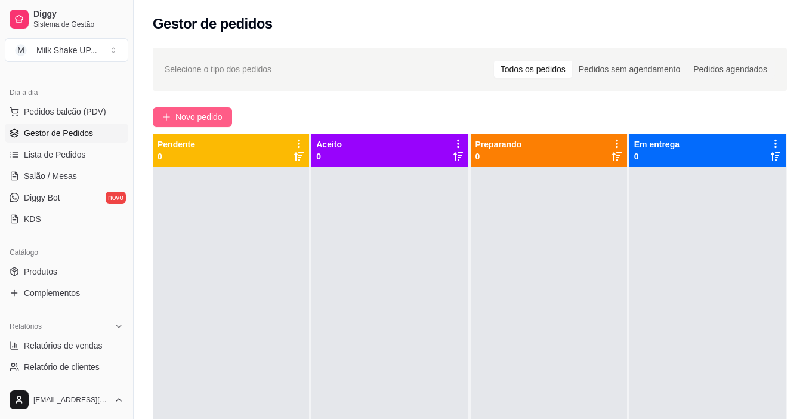
click at [181, 113] on span "Novo pedido" at bounding box center [198, 116] width 47 height 13
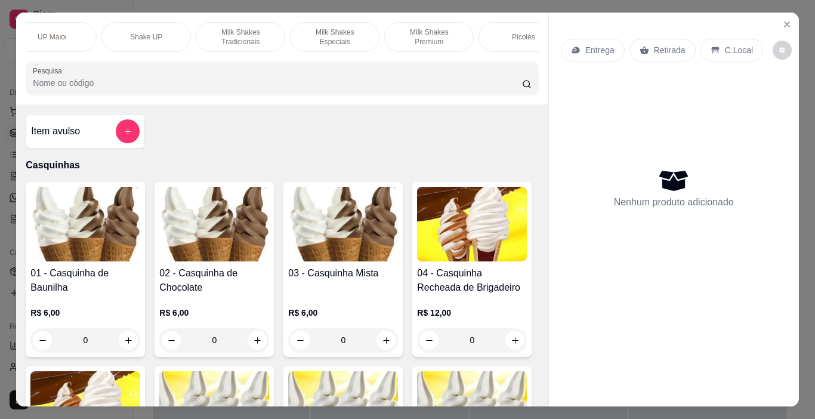
scroll to position [0, 300]
click at [338, 31] on p "Milk Shakes Especiais" at bounding box center [335, 36] width 69 height 19
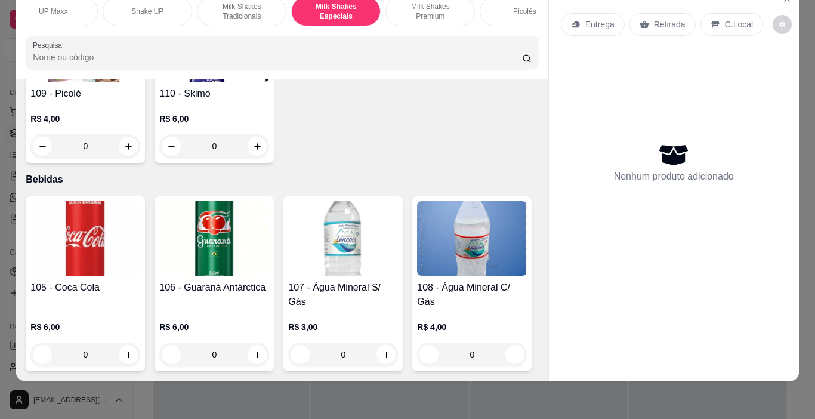
scroll to position [5789, 0]
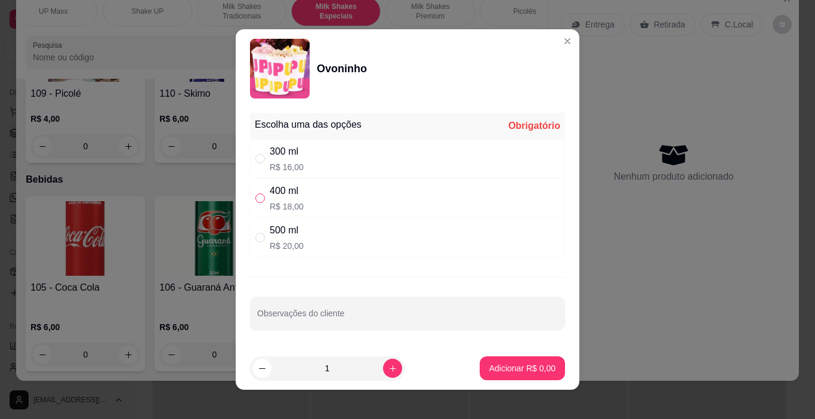
click at [255, 195] on input "" at bounding box center [260, 198] width 10 height 10
radio input "true"
click at [513, 371] on p "Adicionar R$ 18,00" at bounding box center [519, 368] width 71 height 12
type input "1"
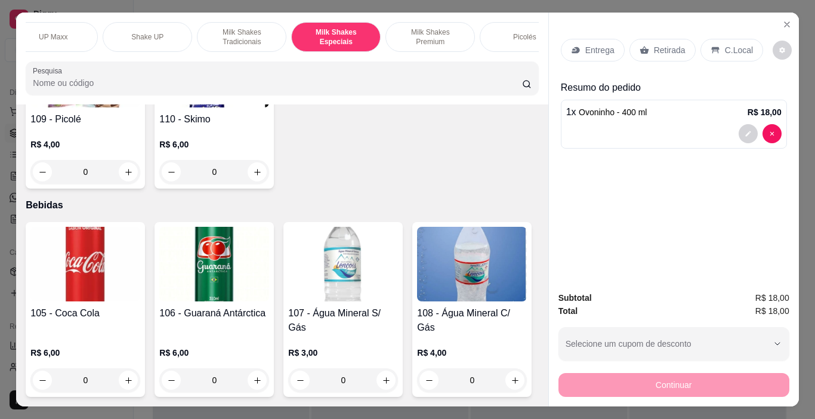
scroll to position [0, 0]
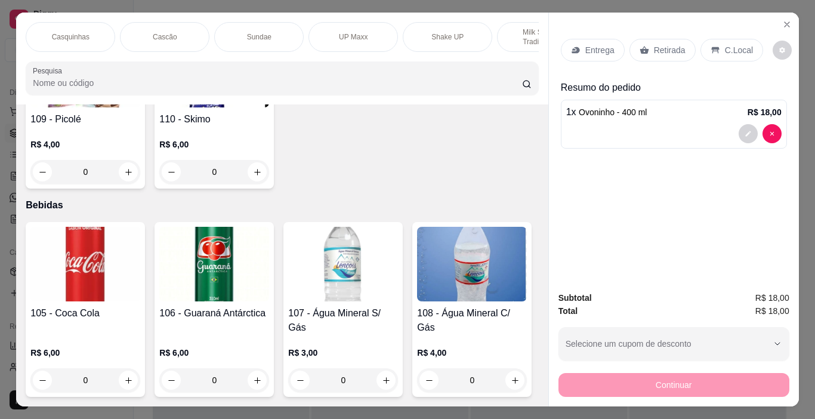
click at [268, 35] on div "Sundae" at bounding box center [258, 37] width 89 height 30
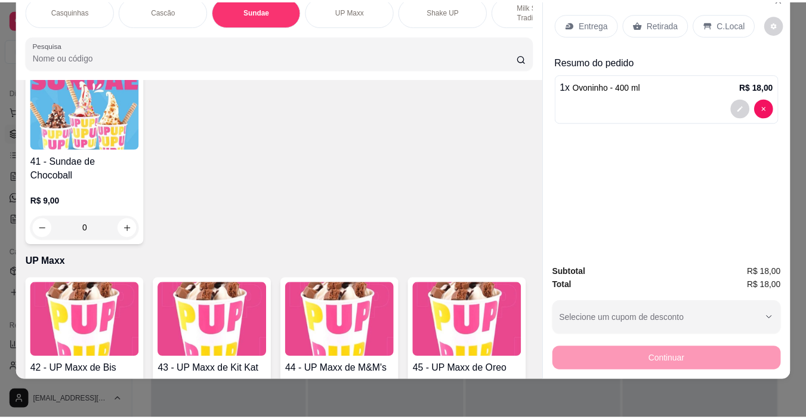
scroll to position [1980, 0]
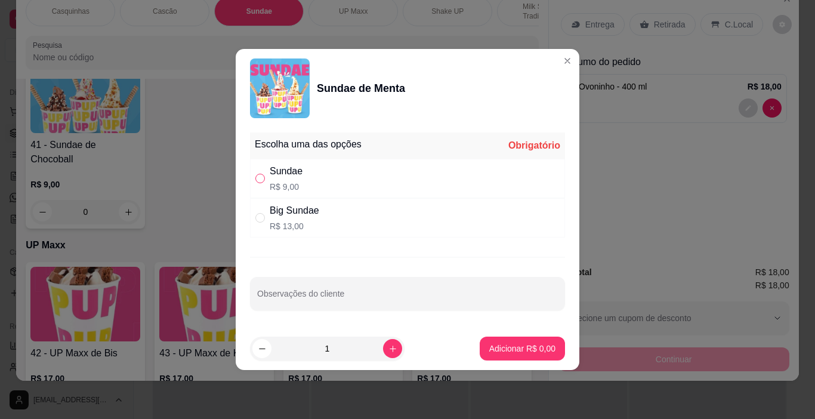
click at [263, 177] on input "" at bounding box center [260, 179] width 10 height 10
radio input "true"
click at [517, 347] on p "Adicionar R$ 9,00" at bounding box center [522, 348] width 66 height 12
type input "1"
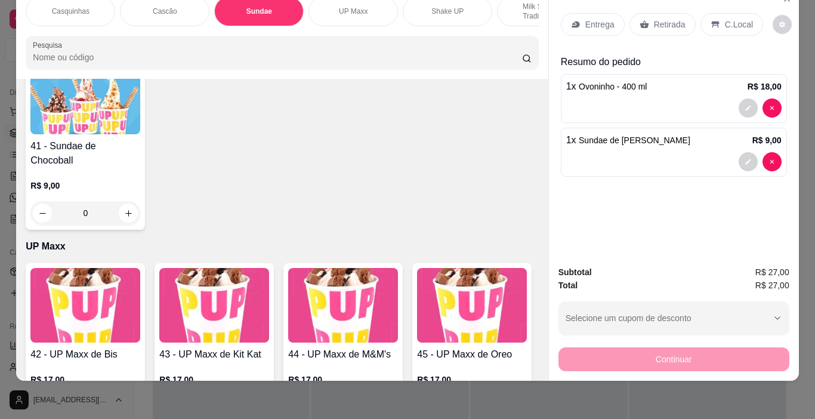
click at [731, 18] on p "C.Local" at bounding box center [739, 24] width 28 height 12
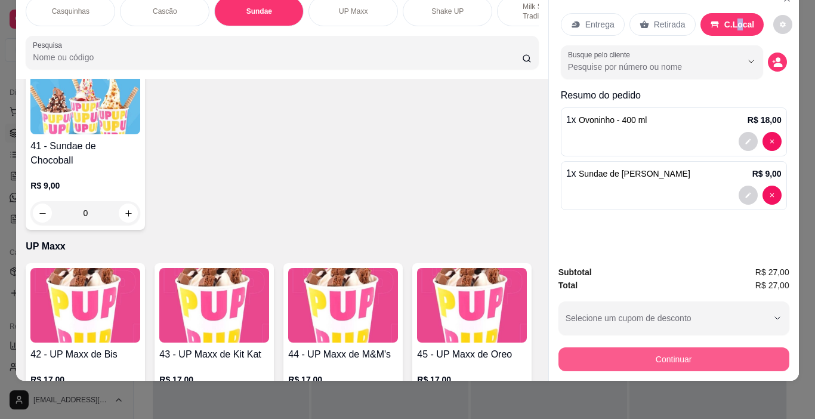
click at [700, 353] on button "Continuar" at bounding box center [673, 359] width 231 height 24
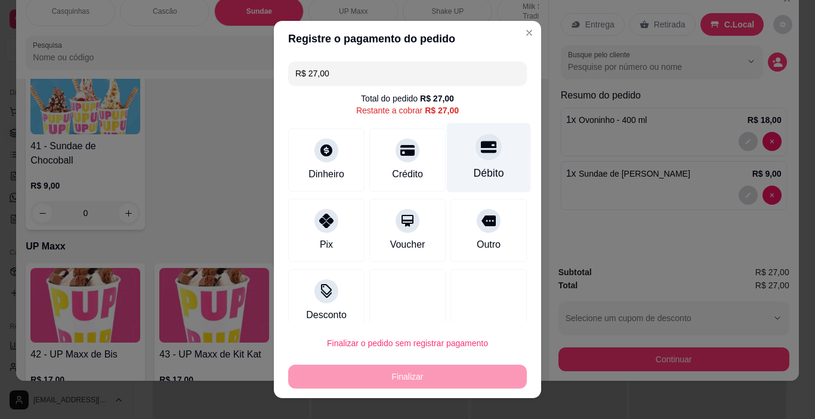
click at [476, 155] on div at bounding box center [489, 147] width 26 height 26
type input "R$ 0,00"
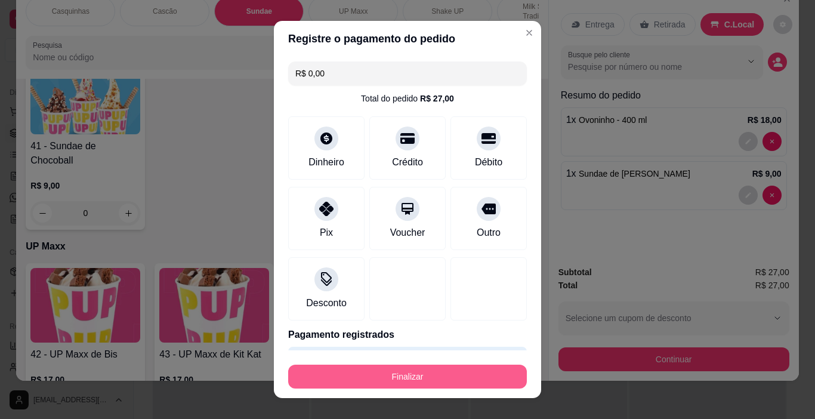
click at [452, 381] on button "Finalizar" at bounding box center [407, 377] width 239 height 24
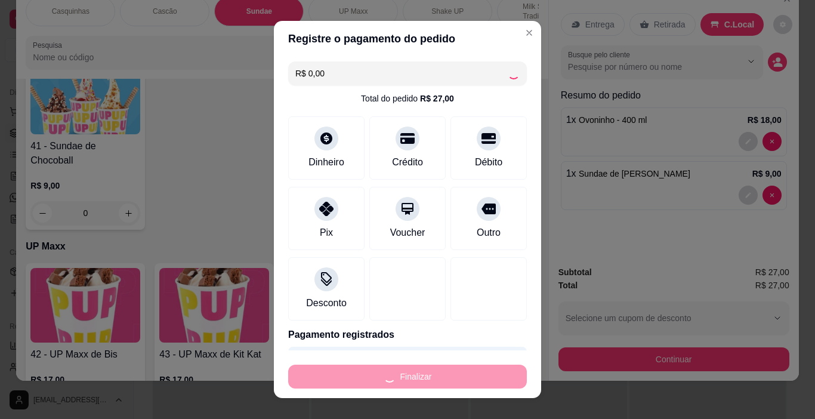
type input "0"
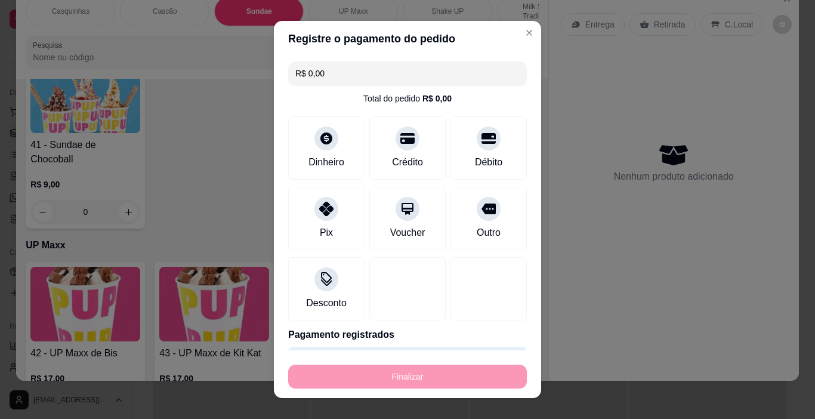
type input "-R$ 27,00"
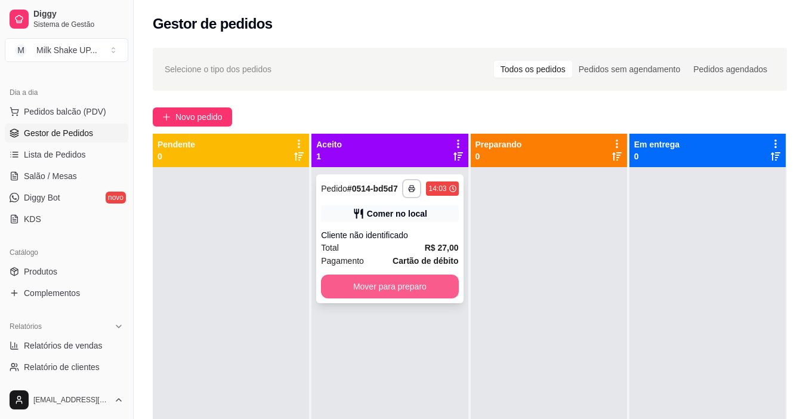
click at [412, 286] on button "Mover para preparo" at bounding box center [389, 286] width 137 height 24
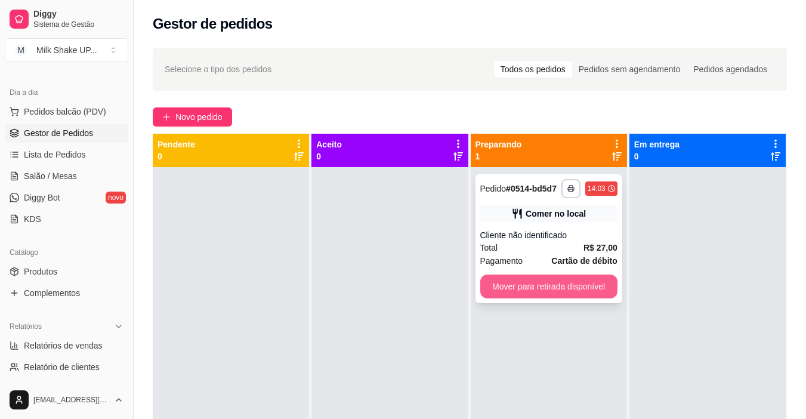
click at [588, 289] on button "Mover para retirada disponível" at bounding box center [548, 286] width 137 height 24
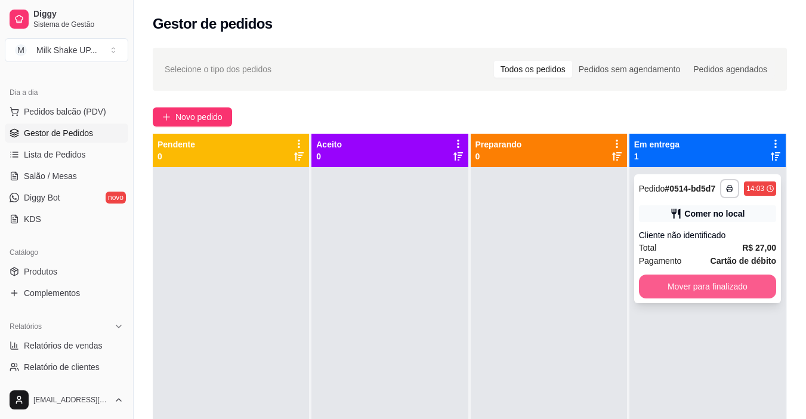
click at [704, 288] on button "Mover para finalizado" at bounding box center [707, 286] width 137 height 24
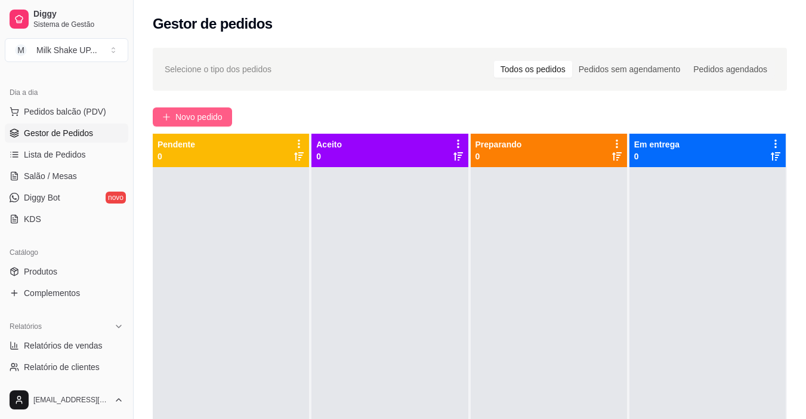
click at [182, 112] on span "Novo pedido" at bounding box center [198, 116] width 47 height 13
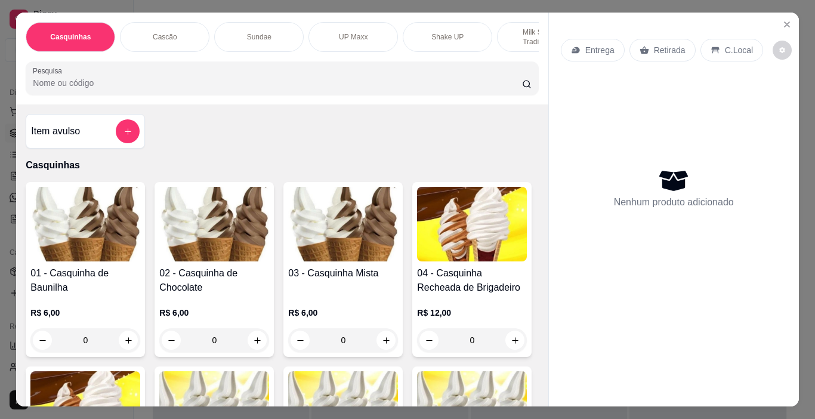
click at [92, 246] on img at bounding box center [85, 224] width 110 height 75
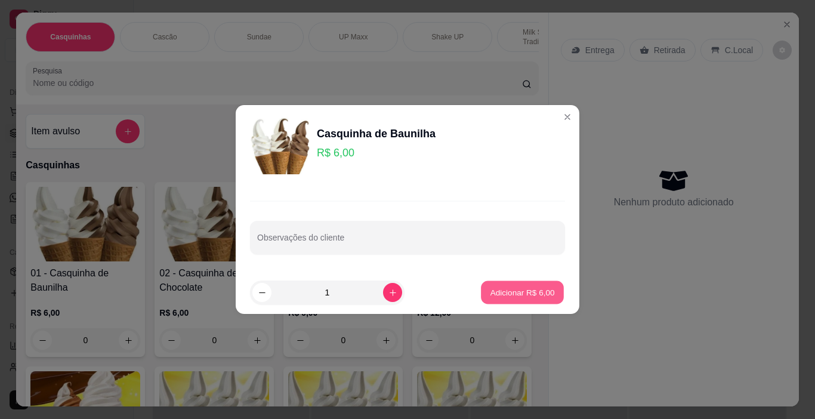
click at [506, 289] on p "Adicionar R$ 6,00" at bounding box center [522, 291] width 64 height 11
type input "1"
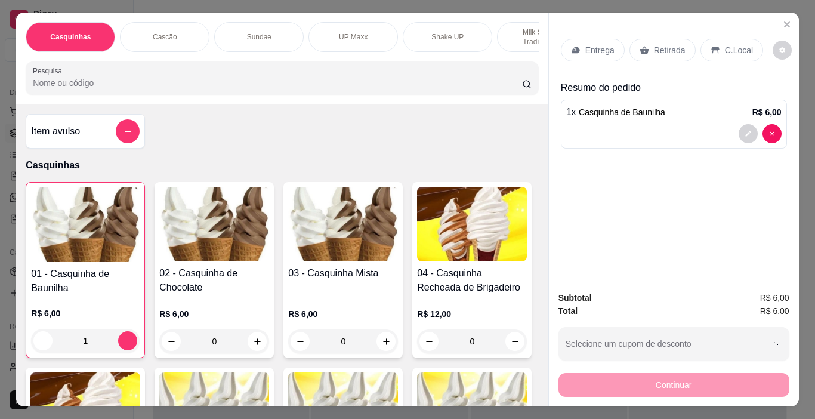
click at [733, 53] on div "C.Local" at bounding box center [731, 50] width 63 height 23
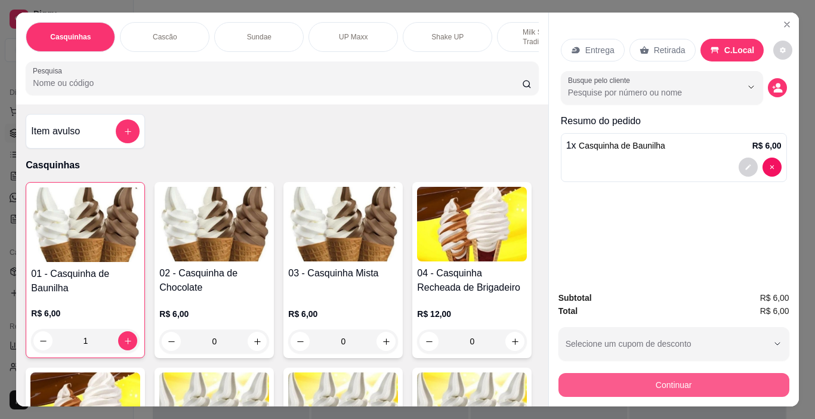
click at [696, 384] on button "Continuar" at bounding box center [673, 385] width 231 height 24
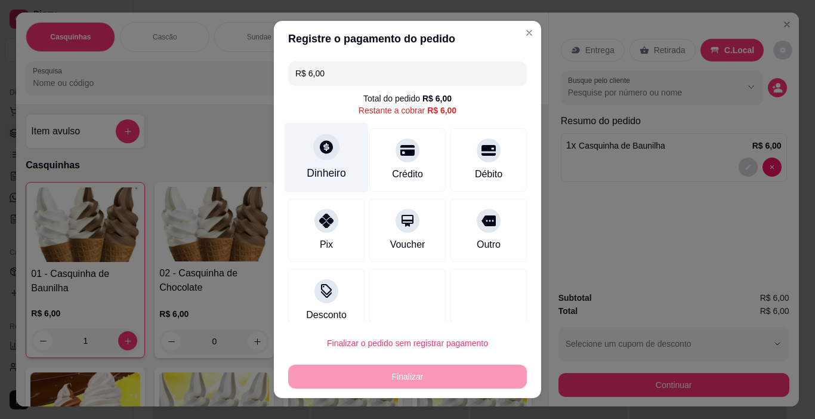
click at [321, 149] on icon at bounding box center [327, 147] width 16 height 16
click at [337, 199] on input "0,00" at bounding box center [407, 198] width 239 height 24
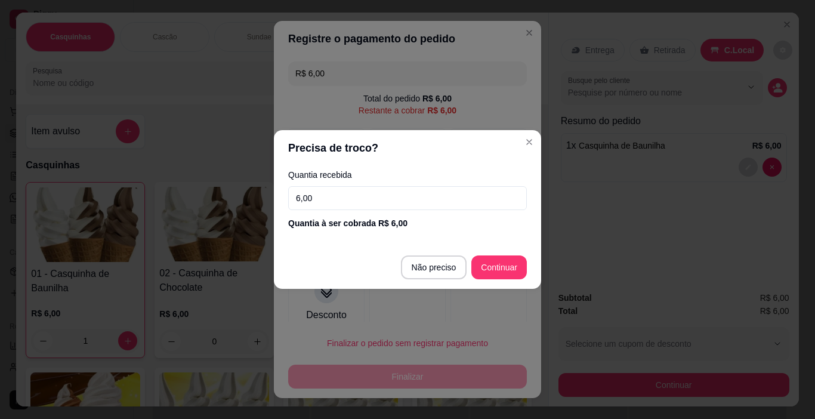
type input "6,00"
type input "R$ 0,00"
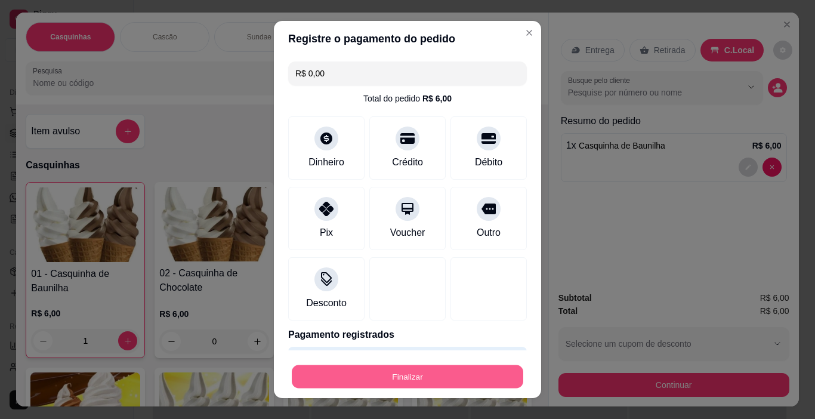
click at [452, 371] on button "Finalizar" at bounding box center [408, 376] width 232 height 23
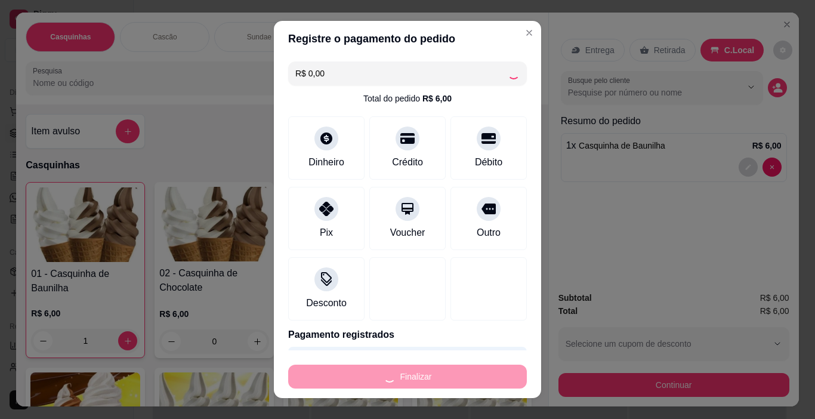
type input "0"
type input "-R$ 6,00"
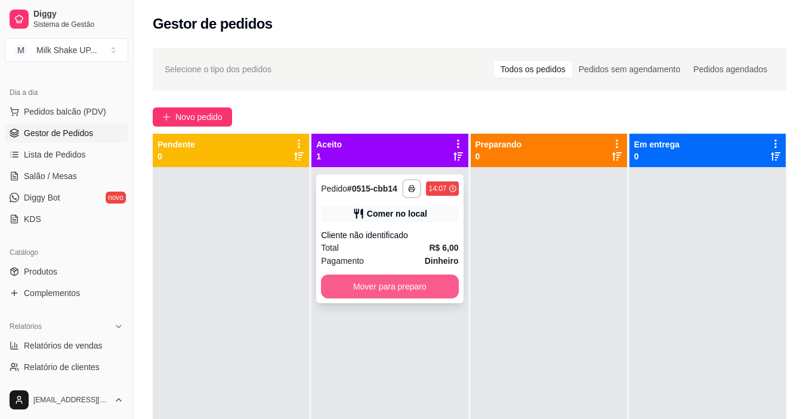
click at [403, 272] on div "**********" at bounding box center [389, 238] width 147 height 129
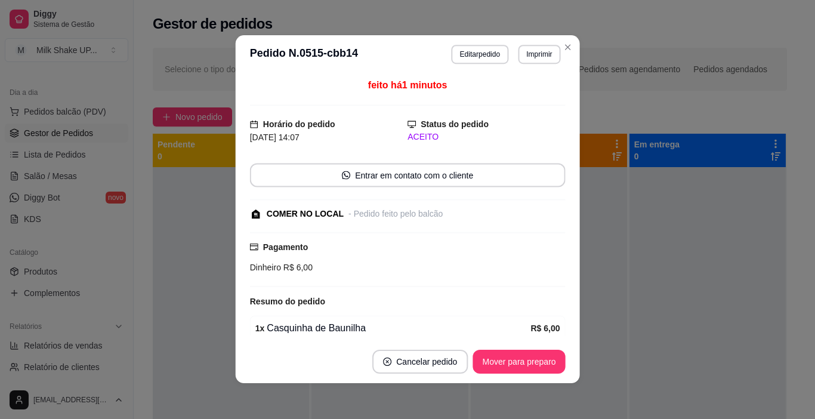
click at [413, 285] on div "Pagamento Dinheiro R$ 6,00" at bounding box center [408, 259] width 316 height 55
click at [529, 355] on button "Mover para preparo" at bounding box center [519, 362] width 92 height 24
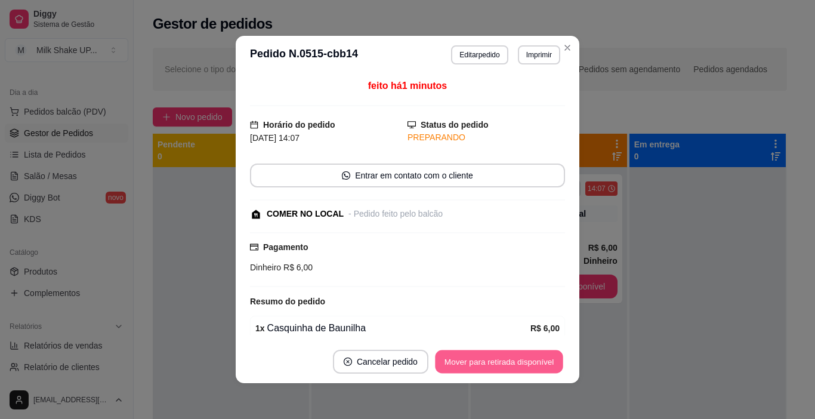
click at [539, 360] on button "Mover para retirada disponível" at bounding box center [499, 361] width 128 height 23
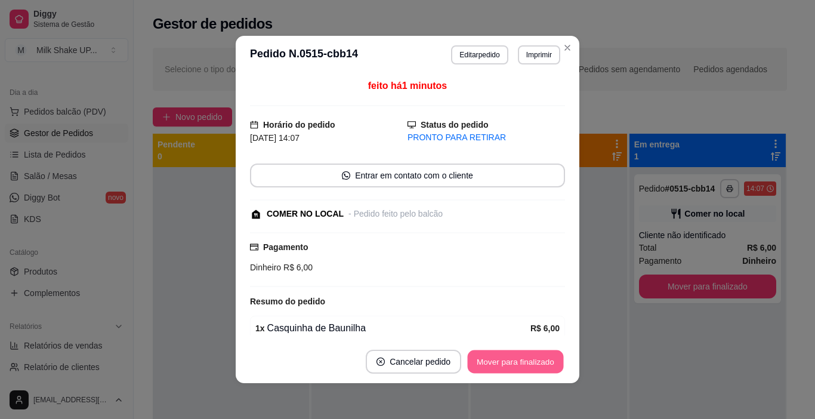
click at [538, 363] on button "Mover para finalizado" at bounding box center [516, 361] width 96 height 23
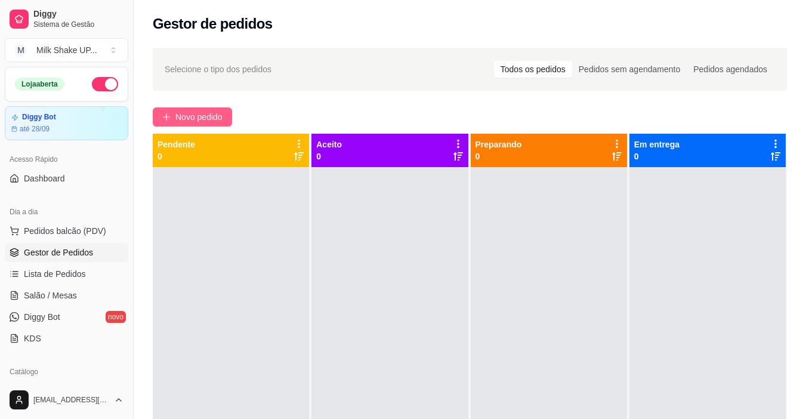
click at [214, 115] on span "Novo pedido" at bounding box center [198, 116] width 47 height 13
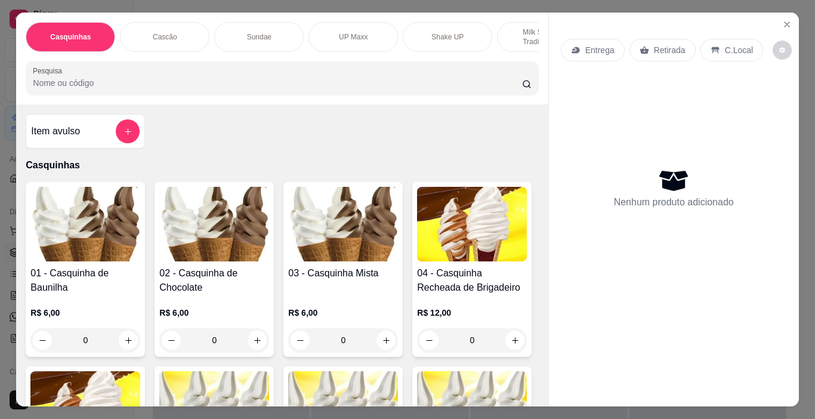
click at [153, 35] on p "Cascão" at bounding box center [165, 37] width 24 height 10
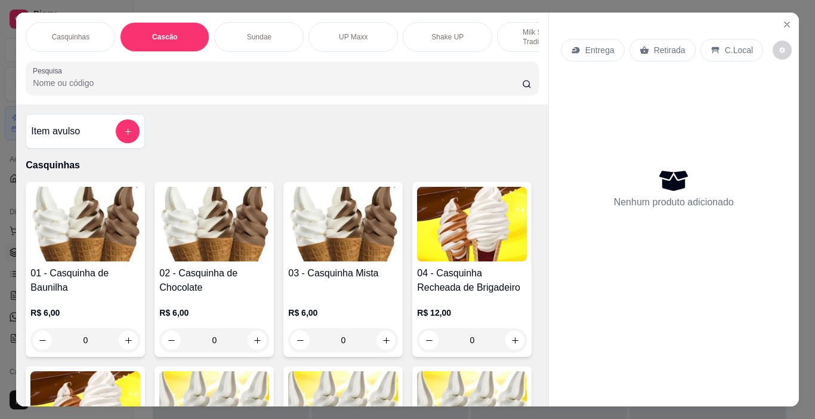
scroll to position [30, 0]
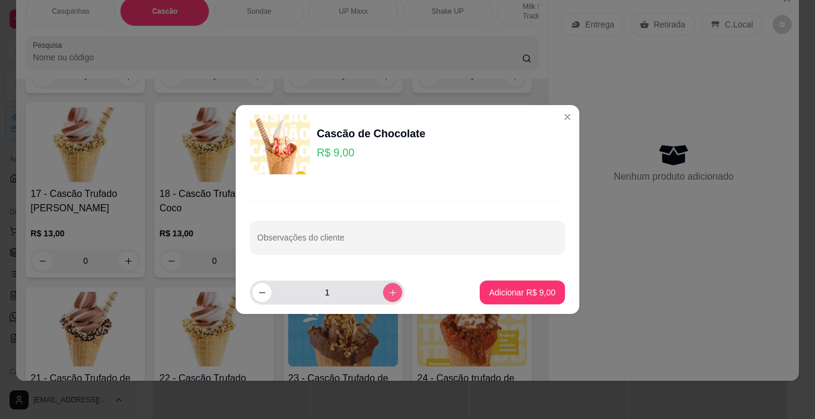
click at [388, 291] on icon "increase-product-quantity" at bounding box center [392, 292] width 9 height 9
type input "2"
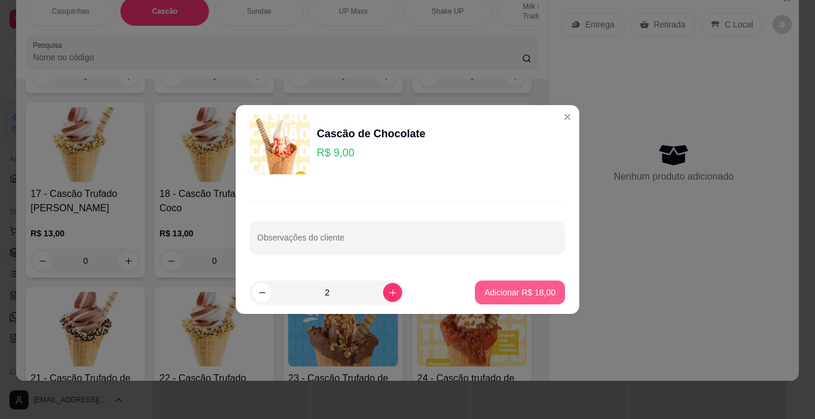
click at [528, 277] on footer "2 Adicionar R$ 18,00" at bounding box center [408, 292] width 344 height 43
click at [537, 292] on p "Adicionar R$ 18,00" at bounding box center [520, 291] width 69 height 11
type input "2"
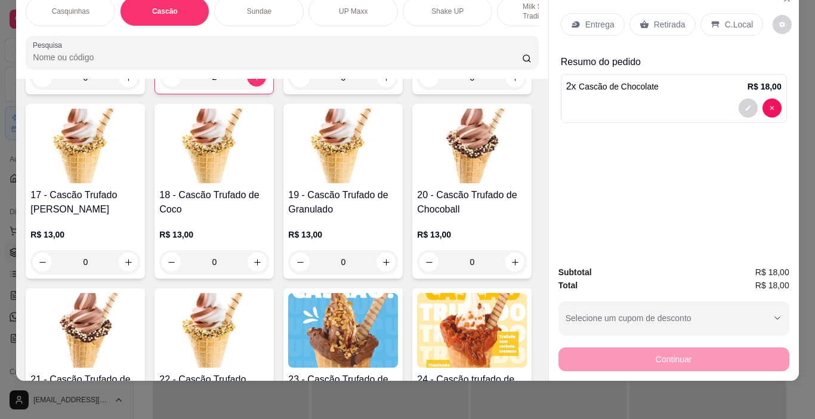
click at [729, 13] on div "C.Local" at bounding box center [731, 24] width 63 height 23
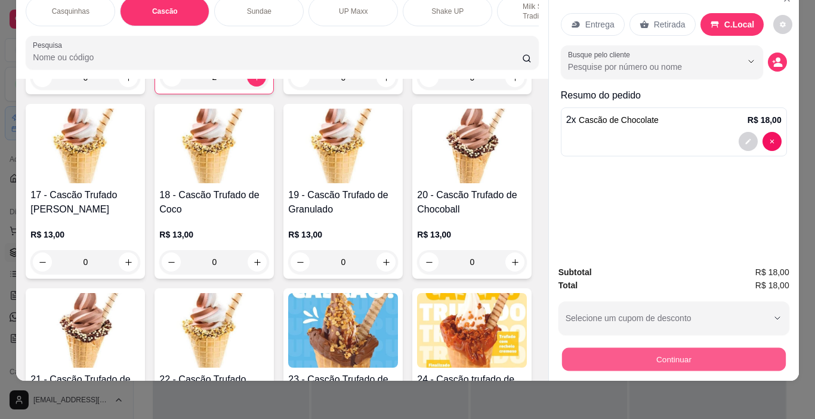
click at [718, 348] on button "Continuar" at bounding box center [673, 359] width 224 height 23
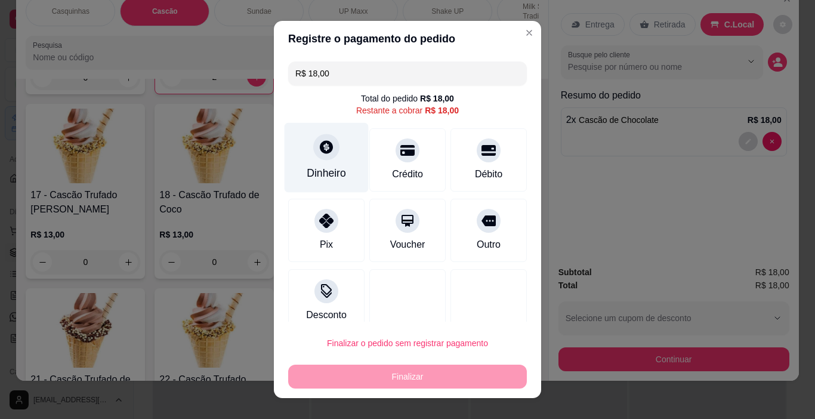
click at [325, 158] on div at bounding box center [326, 147] width 26 height 26
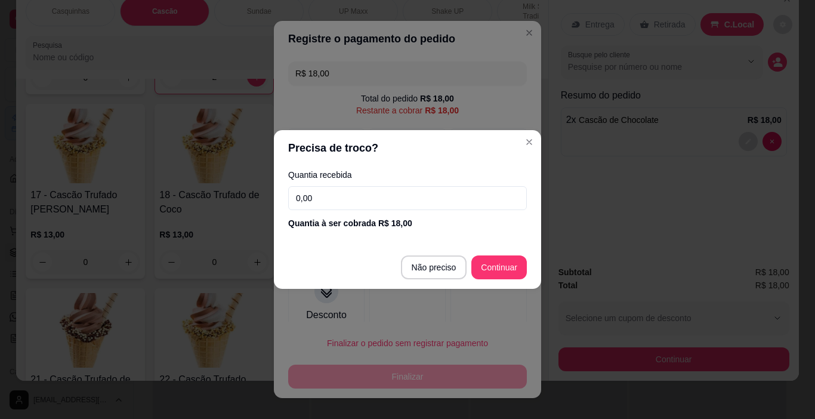
click at [350, 209] on input "0,00" at bounding box center [407, 198] width 239 height 24
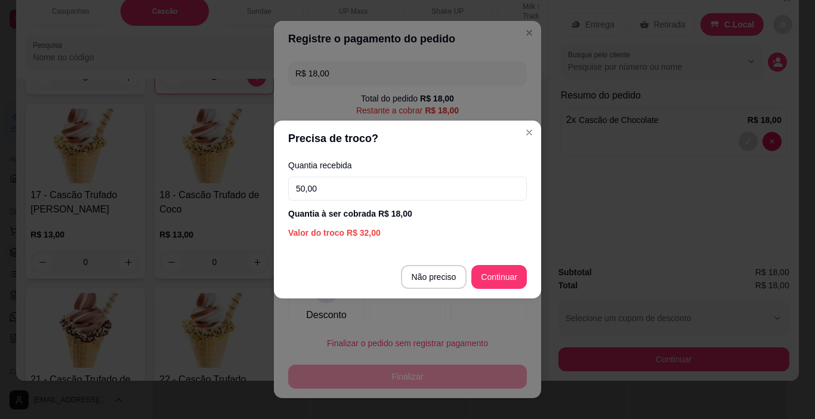
type input "50,00"
click at [514, 291] on footer "Não preciso Continuar" at bounding box center [407, 276] width 267 height 43
type input "R$ 0,00"
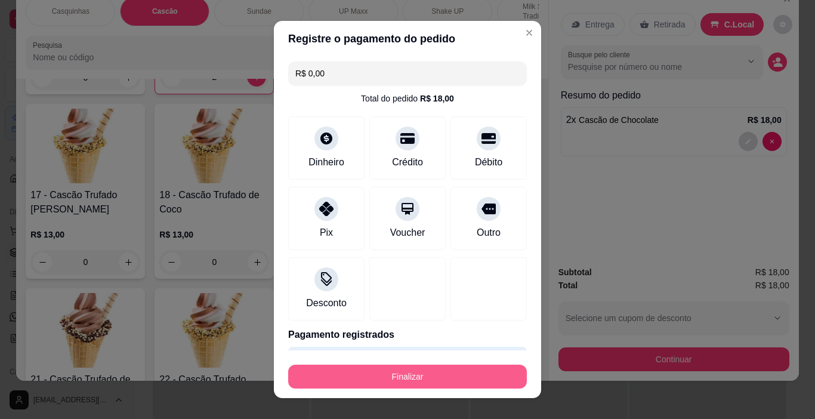
click at [446, 368] on button "Finalizar" at bounding box center [407, 377] width 239 height 24
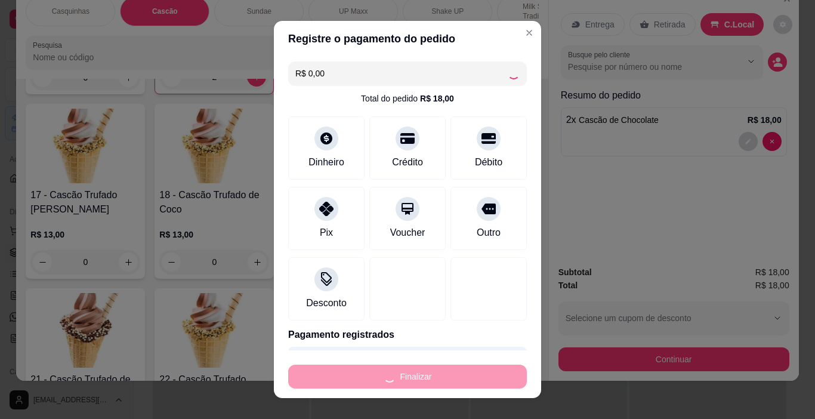
type input "0"
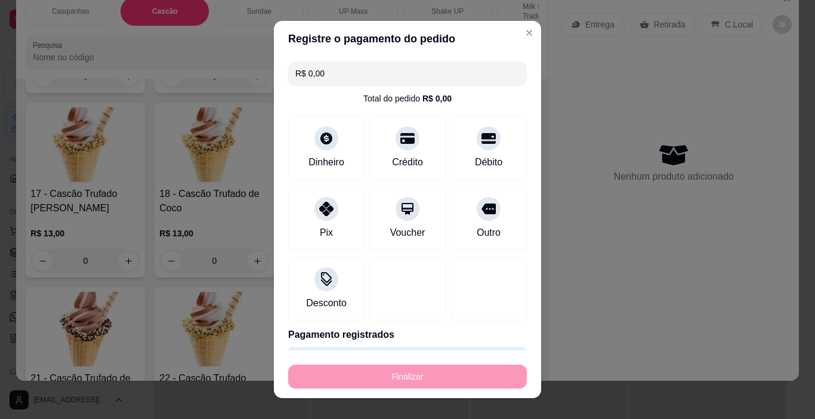
type input "-R$ 18,00"
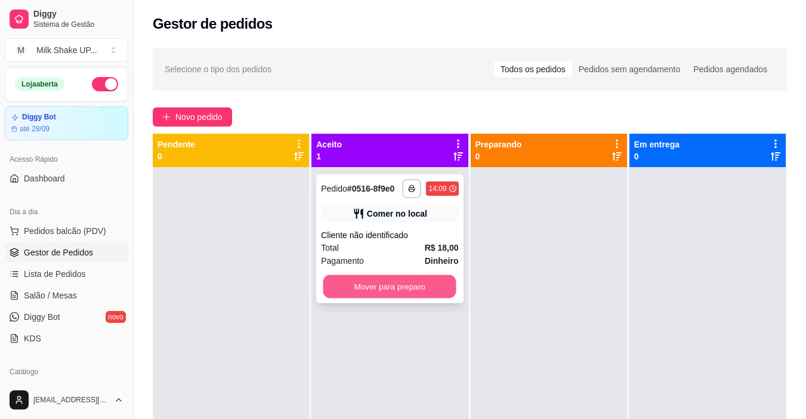
click at [428, 293] on button "Mover para preparo" at bounding box center [389, 286] width 133 height 23
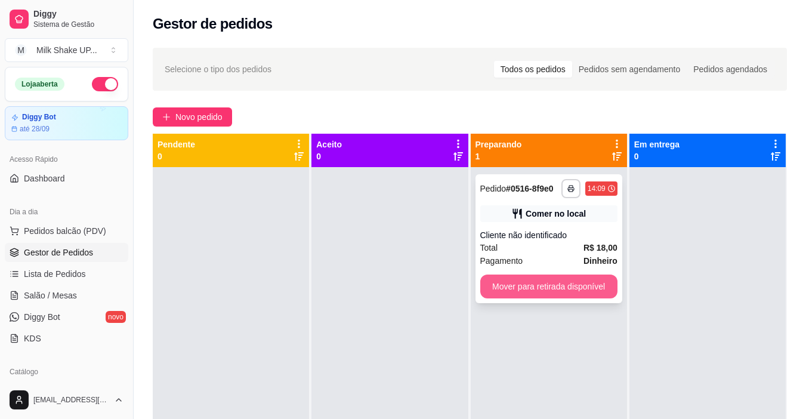
click at [565, 283] on button "Mover para retirada disponível" at bounding box center [548, 286] width 137 height 24
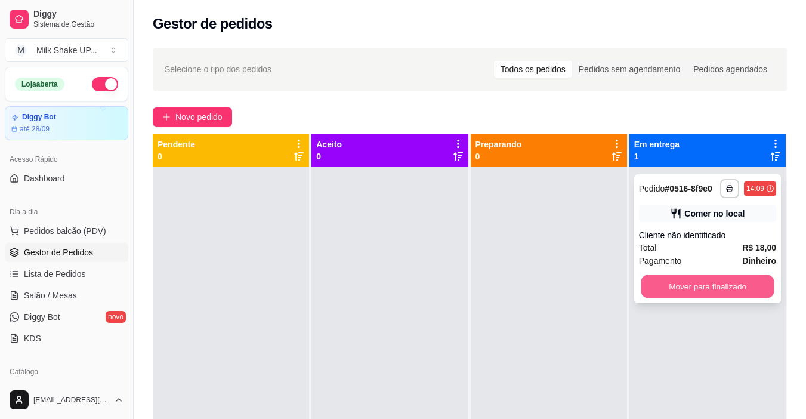
click at [707, 283] on button "Mover para finalizado" at bounding box center [707, 286] width 133 height 23
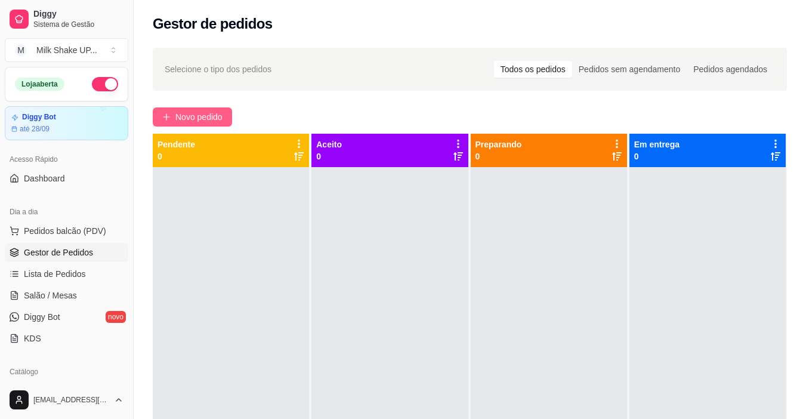
click at [215, 118] on span "Novo pedido" at bounding box center [198, 116] width 47 height 13
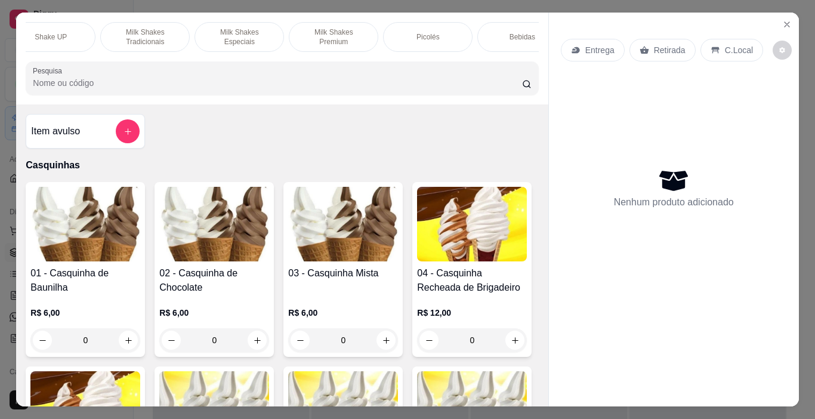
scroll to position [0, 400]
click at [144, 39] on p "Milk Shakes Tradicionais" at bounding box center [141, 36] width 69 height 19
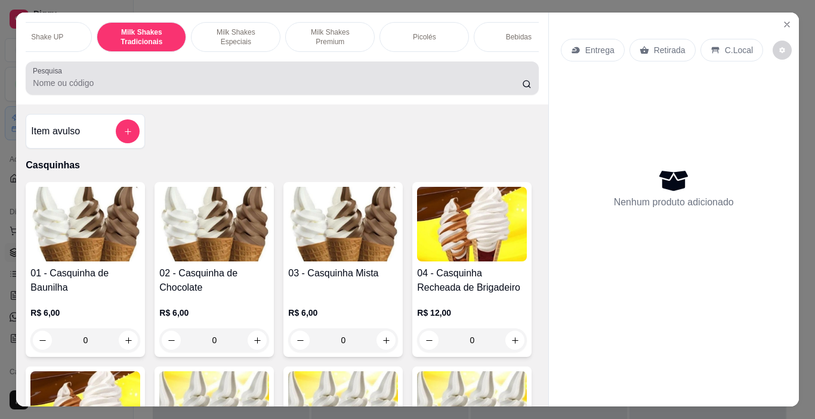
scroll to position [30, 0]
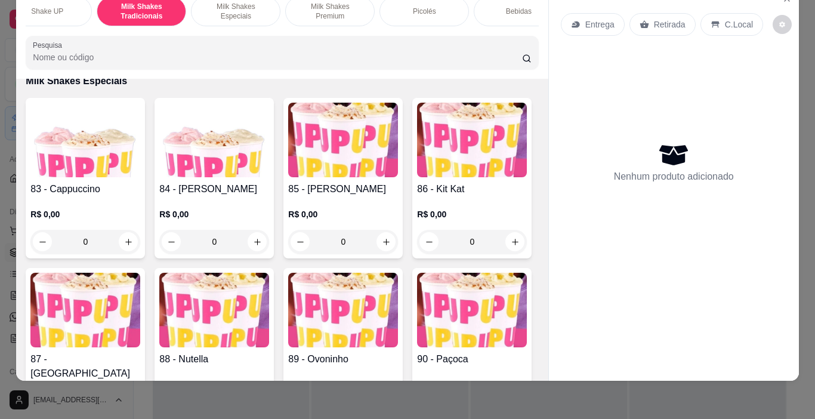
click at [254, 8] on div "Milk Shakes Especiais" at bounding box center [235, 11] width 89 height 30
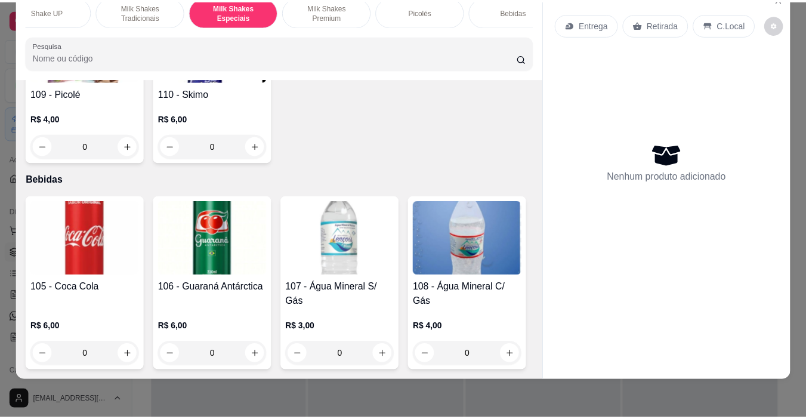
scroll to position [5670, 0]
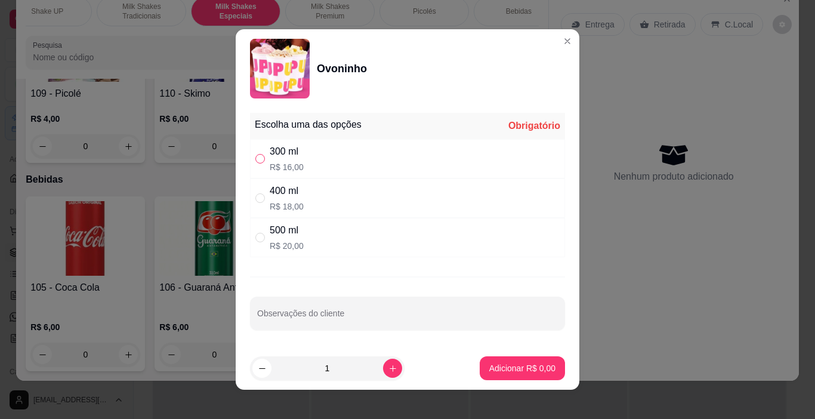
click at [255, 153] on label "" at bounding box center [260, 158] width 10 height 13
click at [255, 154] on input "" at bounding box center [260, 159] width 10 height 10
click at [255, 162] on input "" at bounding box center [260, 159] width 10 height 10
radio input "true"
click at [508, 371] on p "Adicionar R$ 16,00" at bounding box center [519, 368] width 71 height 12
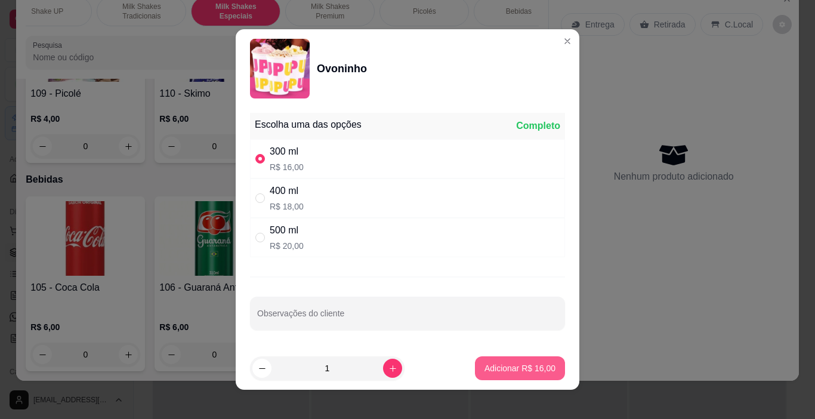
type input "1"
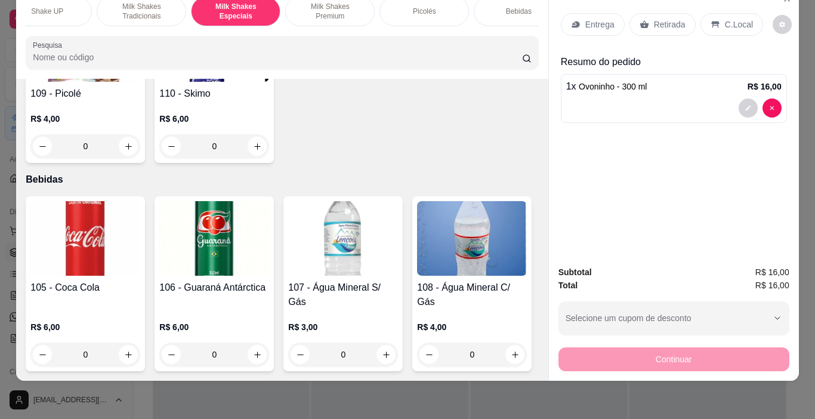
click at [734, 18] on p "C.Local" at bounding box center [739, 24] width 28 height 12
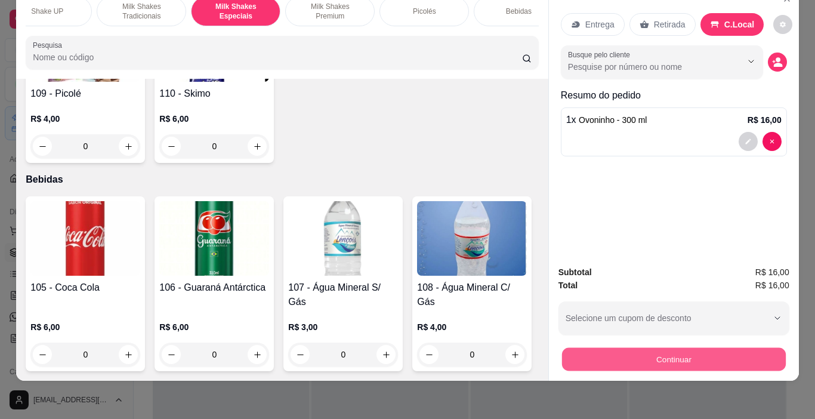
click at [700, 354] on button "Continuar" at bounding box center [673, 359] width 224 height 23
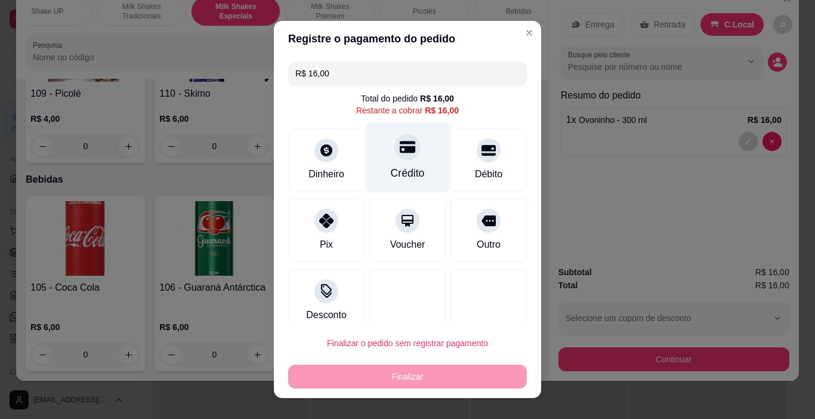
click at [402, 153] on div at bounding box center [407, 147] width 26 height 26
type input "R$ 0,00"
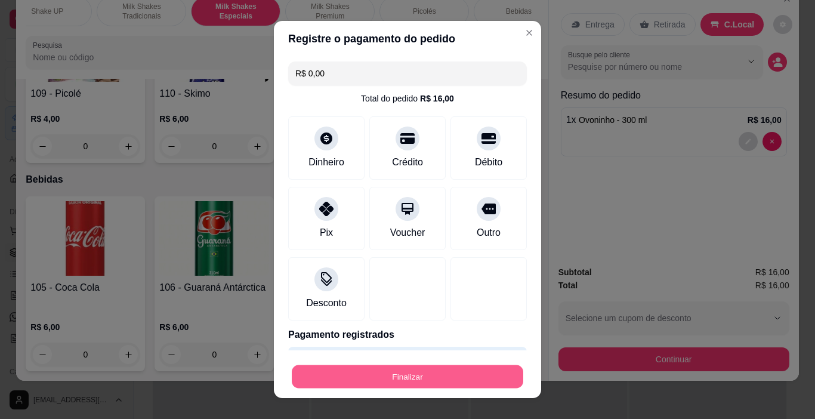
click at [433, 377] on button "Finalizar" at bounding box center [408, 376] width 232 height 23
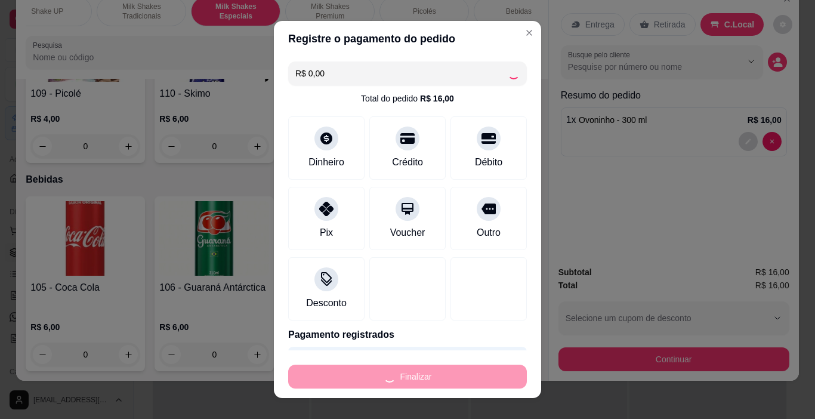
type input "0"
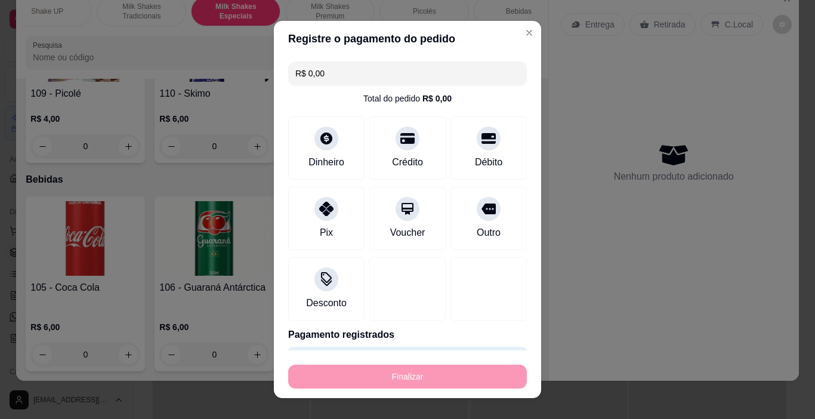
type input "-R$ 16,00"
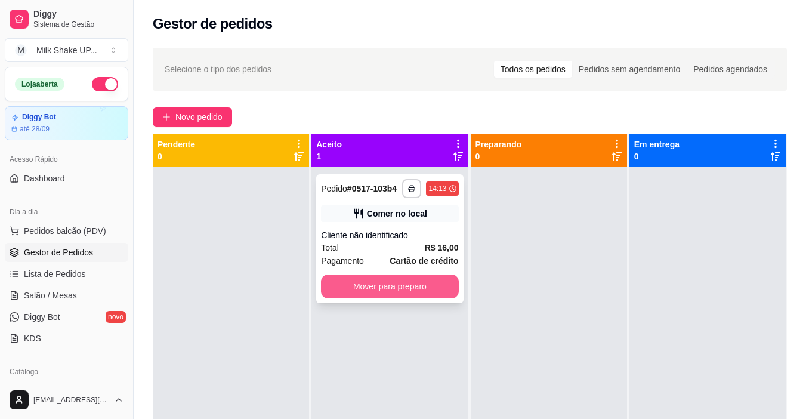
click at [406, 279] on button "Mover para preparo" at bounding box center [389, 286] width 137 height 24
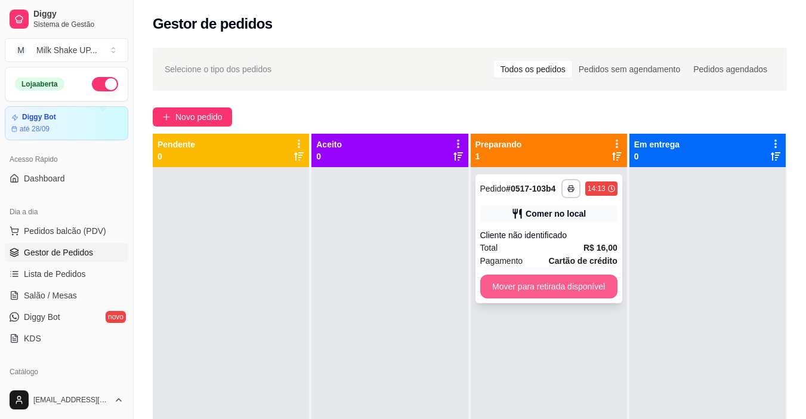
click at [596, 285] on button "Mover para retirada disponível" at bounding box center [548, 286] width 137 height 24
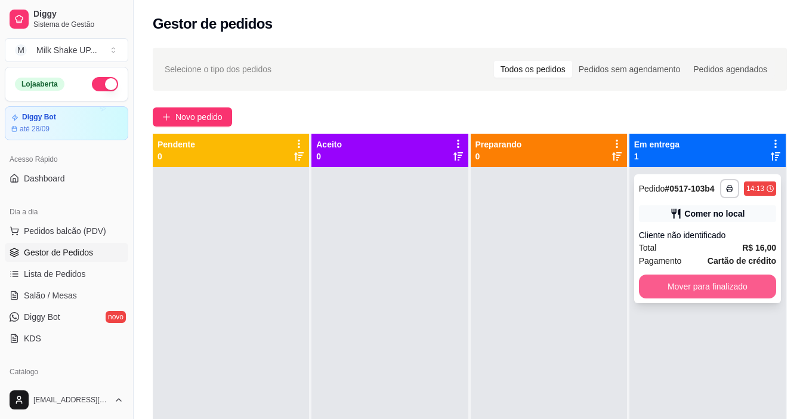
click at [702, 280] on button "Mover para finalizado" at bounding box center [707, 286] width 137 height 24
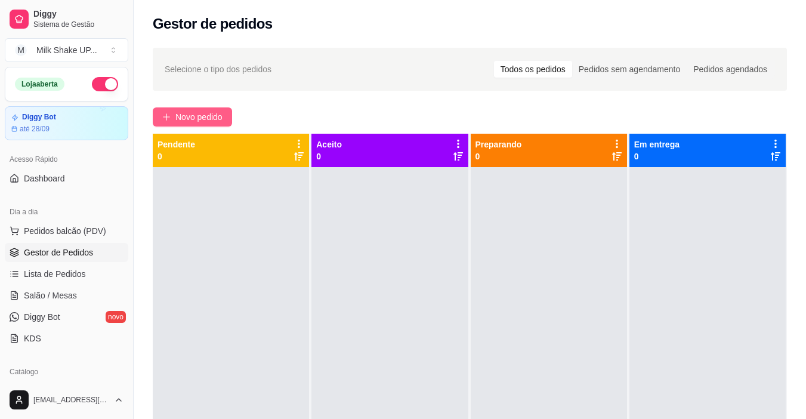
click at [215, 109] on button "Novo pedido" at bounding box center [192, 116] width 79 height 19
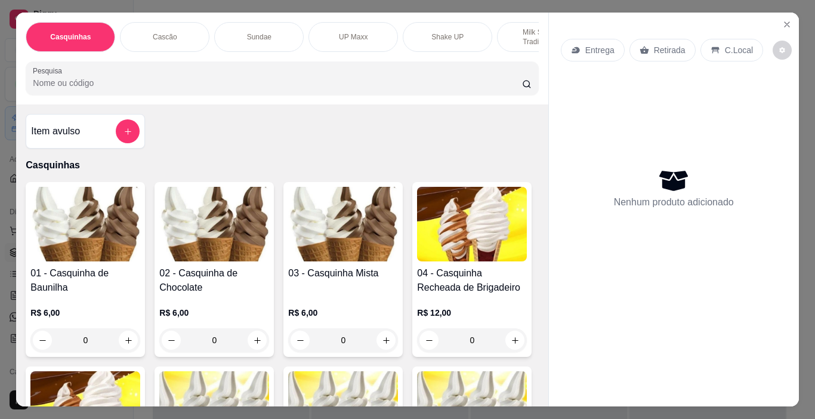
click at [335, 236] on img at bounding box center [343, 224] width 110 height 75
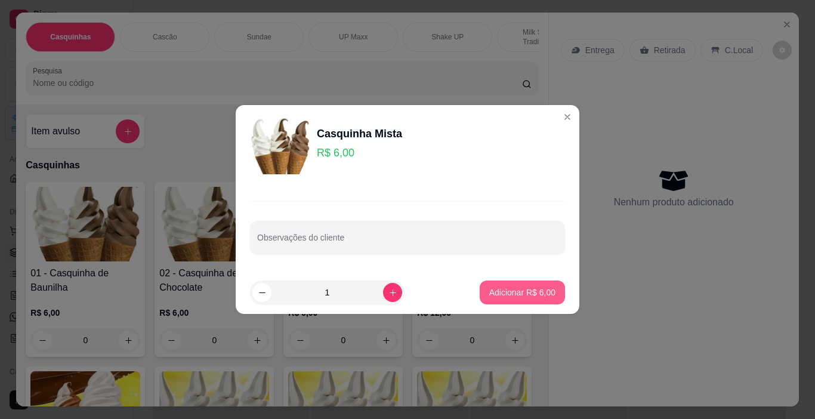
click at [527, 298] on p "Adicionar R$ 6,00" at bounding box center [522, 292] width 66 height 12
type input "1"
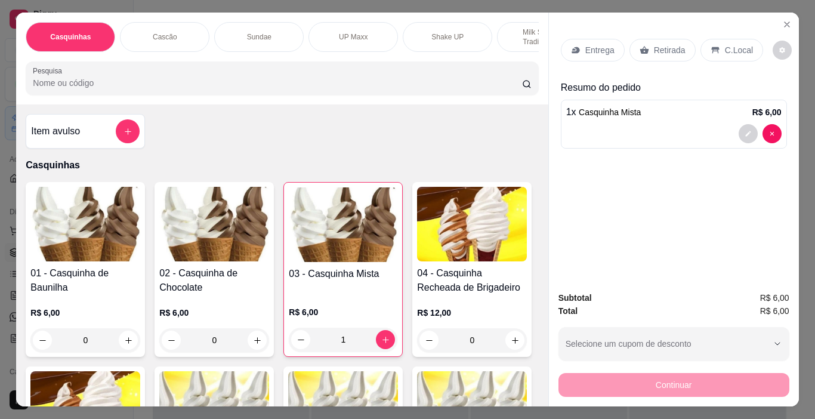
click at [725, 47] on p "C.Local" at bounding box center [739, 50] width 28 height 12
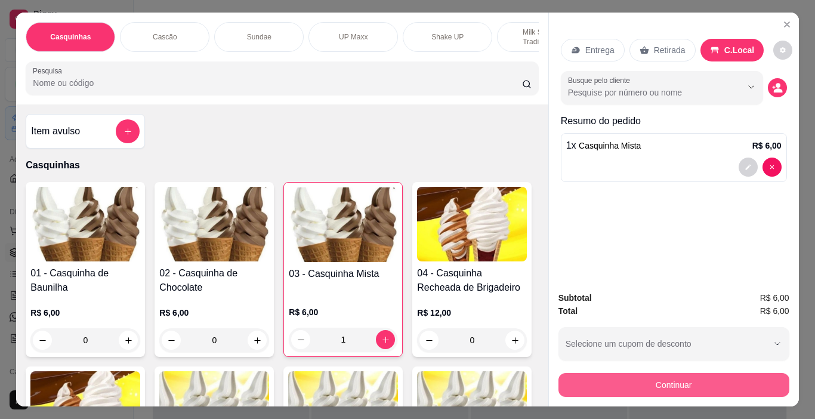
click at [693, 378] on button "Continuar" at bounding box center [673, 385] width 231 height 24
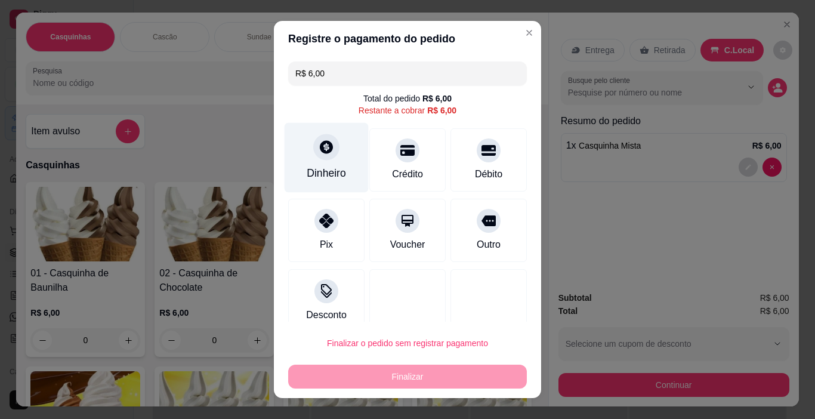
click at [322, 158] on div at bounding box center [326, 147] width 26 height 26
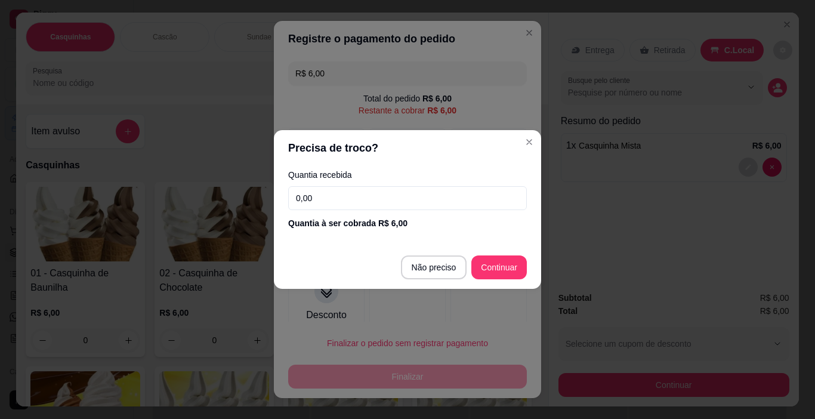
click at [325, 190] on input "0,00" at bounding box center [407, 198] width 239 height 24
type input "6,00"
type input "R$ 0,00"
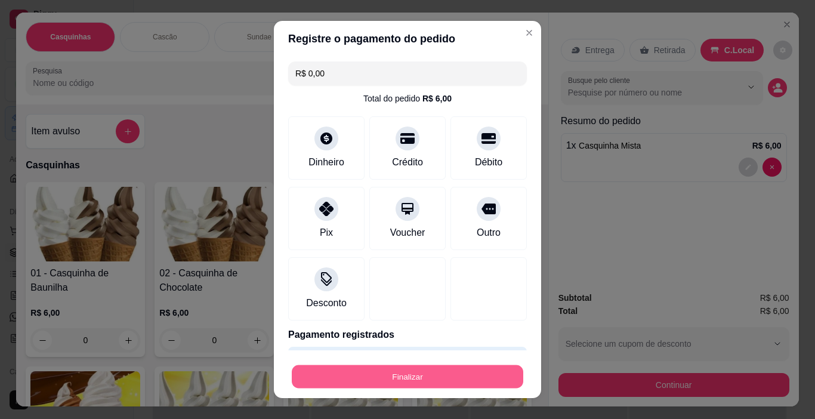
click at [422, 375] on button "Finalizar" at bounding box center [408, 376] width 232 height 23
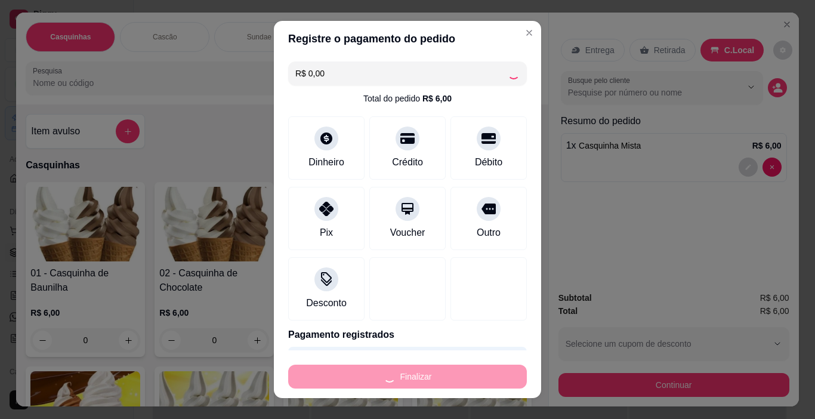
type input "0"
type input "-R$ 6,00"
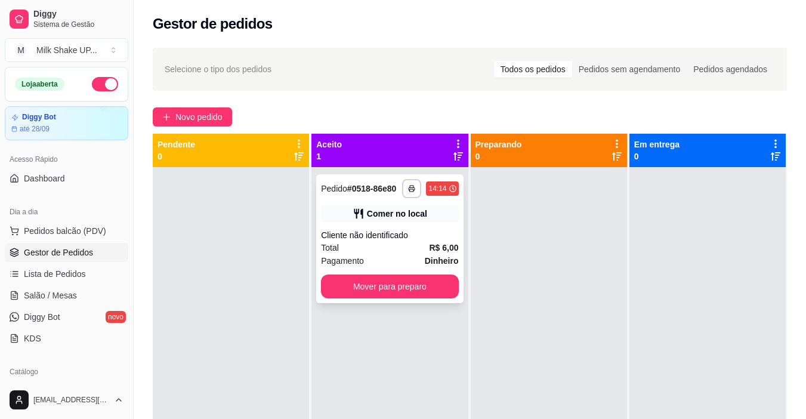
click at [408, 282] on button "Mover para preparo" at bounding box center [389, 286] width 137 height 24
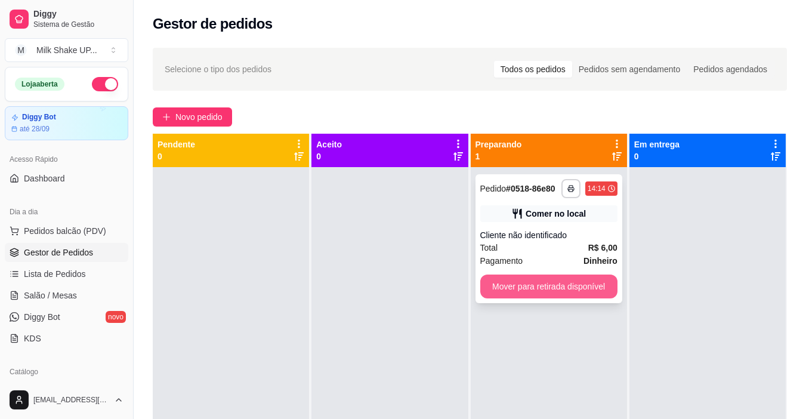
click at [573, 289] on button "Mover para retirada disponível" at bounding box center [548, 286] width 137 height 24
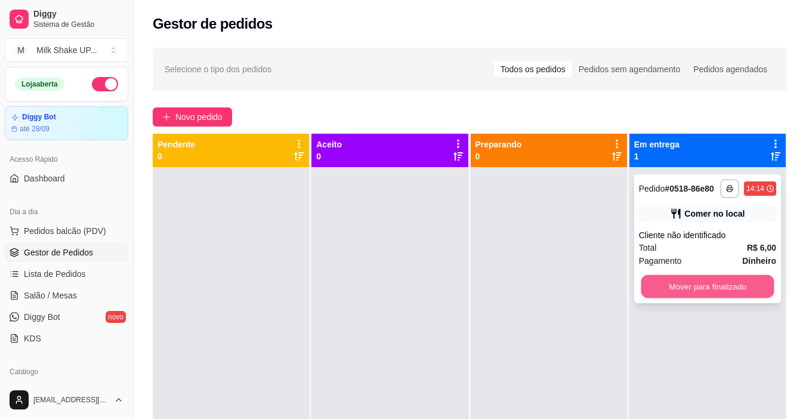
click at [699, 290] on button "Mover para finalizado" at bounding box center [707, 286] width 133 height 23
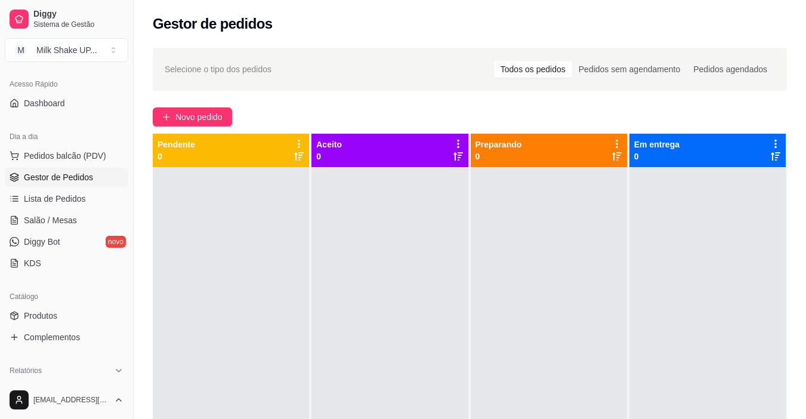
scroll to position [179, 0]
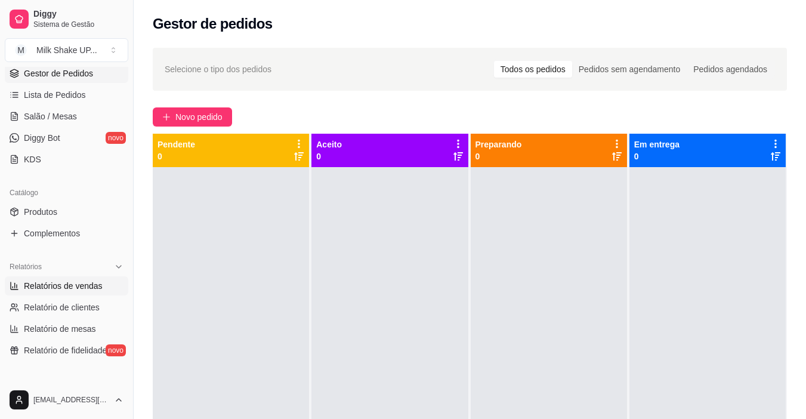
click at [80, 287] on span "Relatórios de vendas" at bounding box center [63, 286] width 79 height 12
select select "ALL"
select select "0"
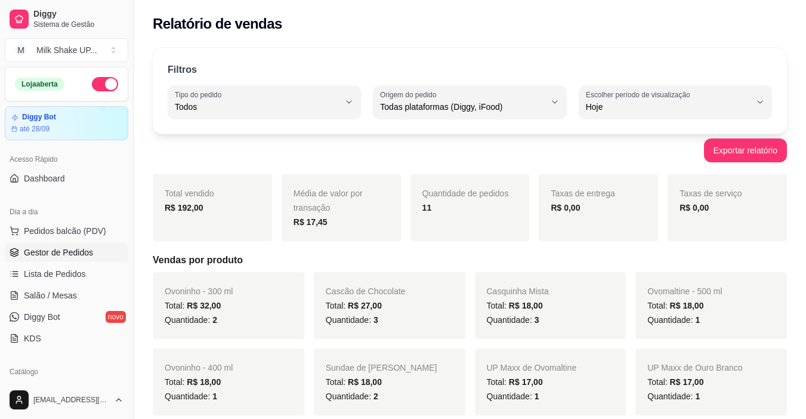
click at [70, 250] on span "Gestor de Pedidos" at bounding box center [58, 252] width 69 height 12
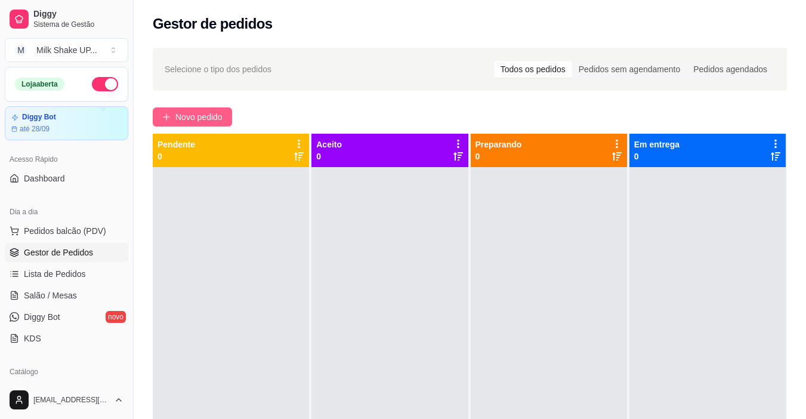
click at [190, 117] on span "Novo pedido" at bounding box center [198, 116] width 47 height 13
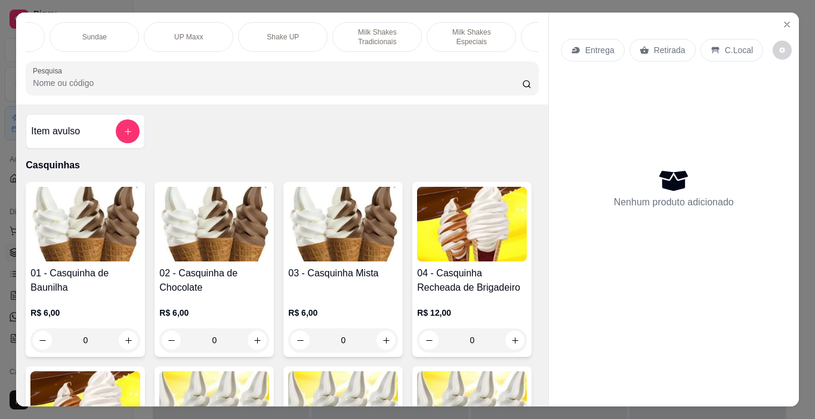
click at [86, 34] on p "Sundae" at bounding box center [94, 37] width 24 height 10
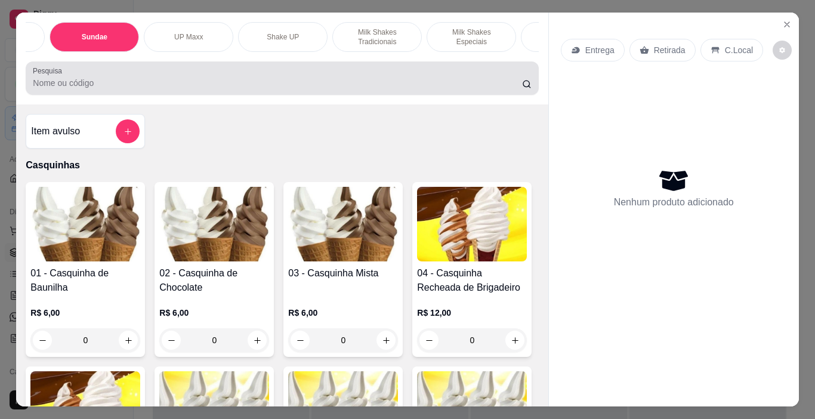
scroll to position [30, 0]
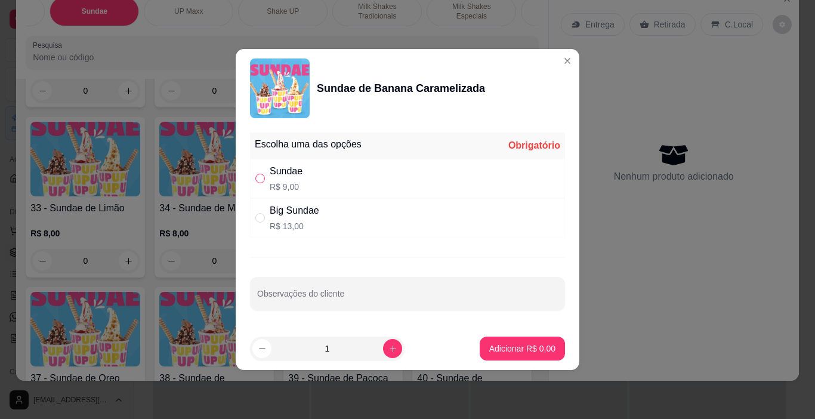
click at [261, 179] on input "" at bounding box center [260, 179] width 10 height 10
radio input "true"
click at [388, 351] on icon "increase-product-quantity" at bounding box center [392, 348] width 9 height 9
type input "2"
click at [518, 346] on p "Adicionar R$ 18,00" at bounding box center [519, 348] width 71 height 12
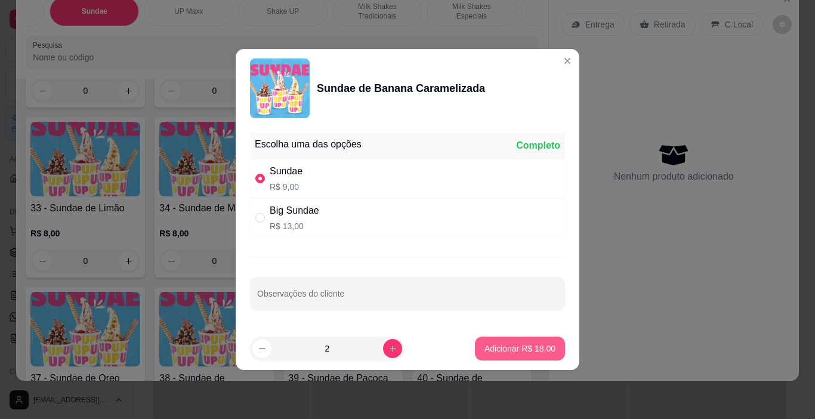
type input "2"
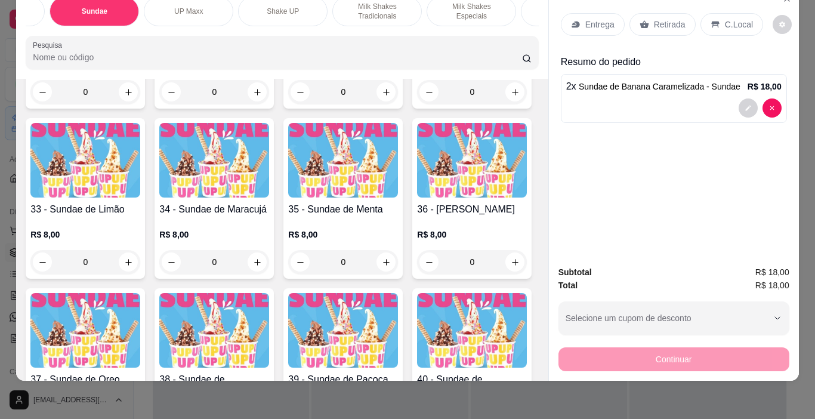
click at [729, 18] on p "C.Local" at bounding box center [739, 24] width 28 height 12
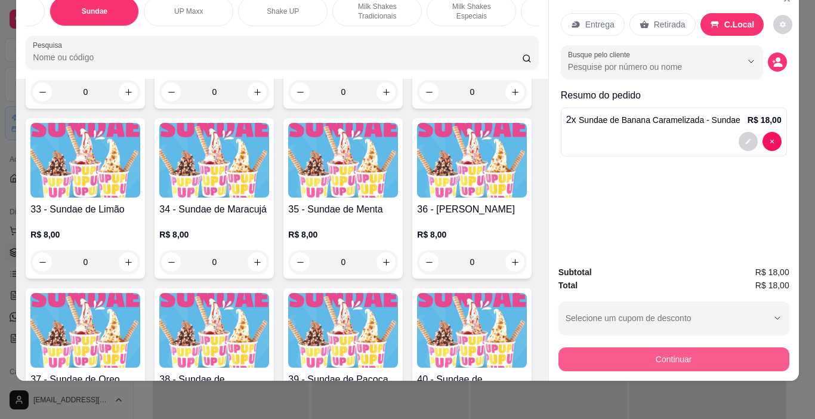
click at [730, 347] on button "Continuar" at bounding box center [673, 359] width 231 height 24
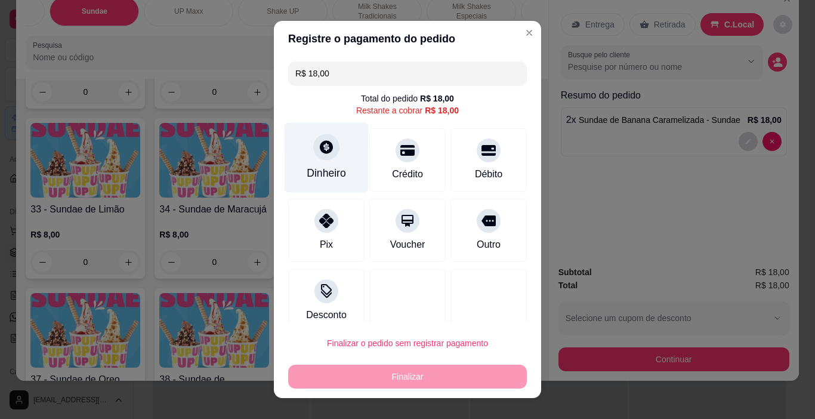
click at [316, 157] on div at bounding box center [326, 147] width 26 height 26
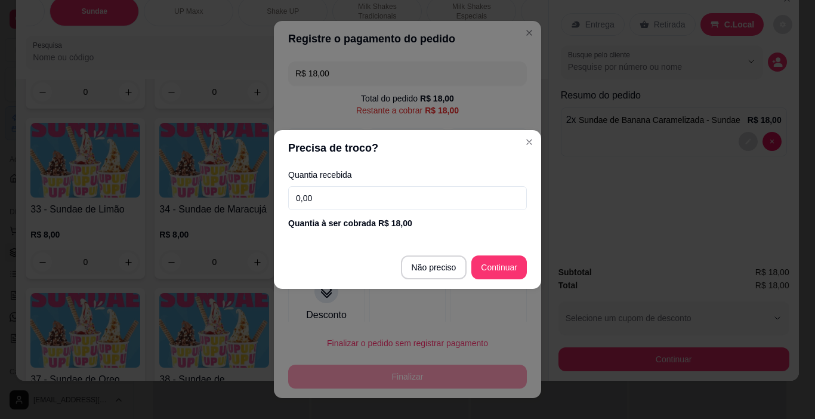
click at [317, 200] on input "0,00" at bounding box center [407, 198] width 239 height 24
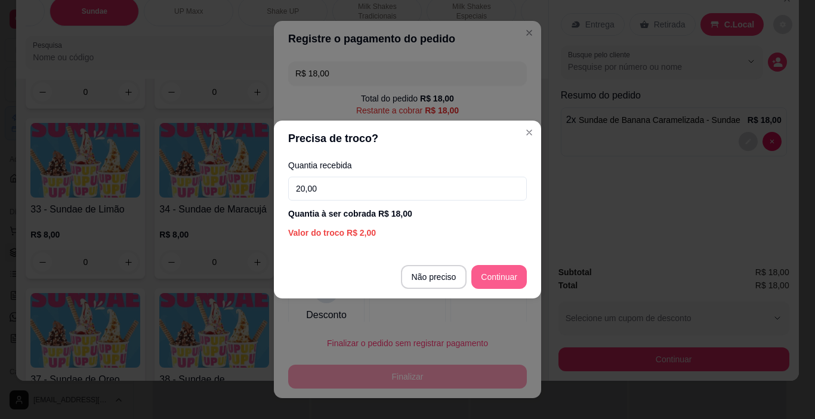
type input "20,00"
type input "R$ 0,00"
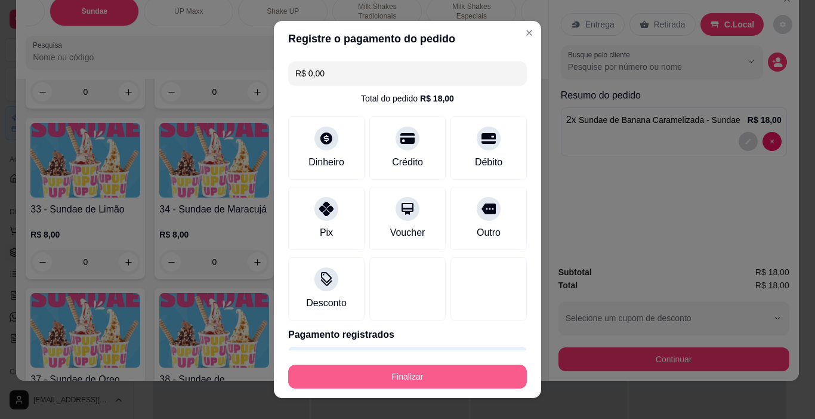
click at [458, 369] on button "Finalizar" at bounding box center [407, 377] width 239 height 24
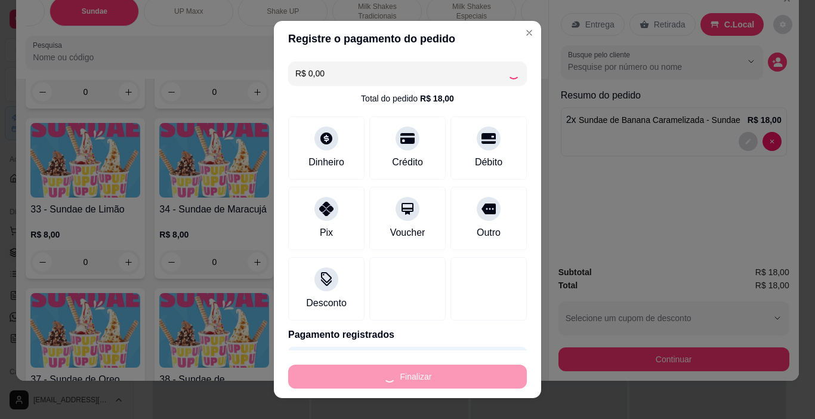
type input "0"
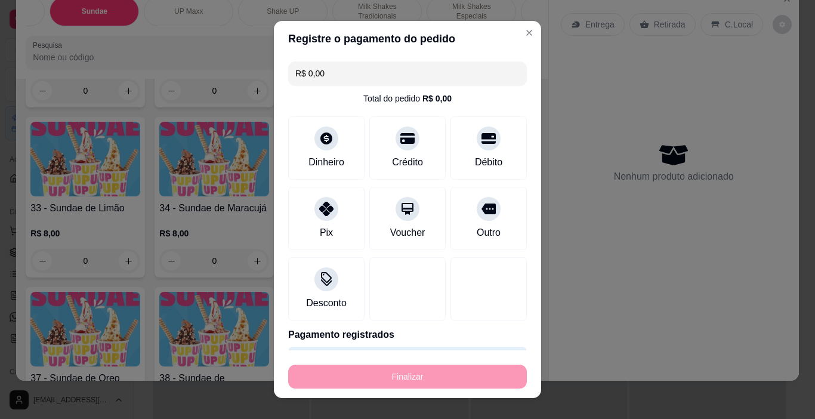
type input "-R$ 18,00"
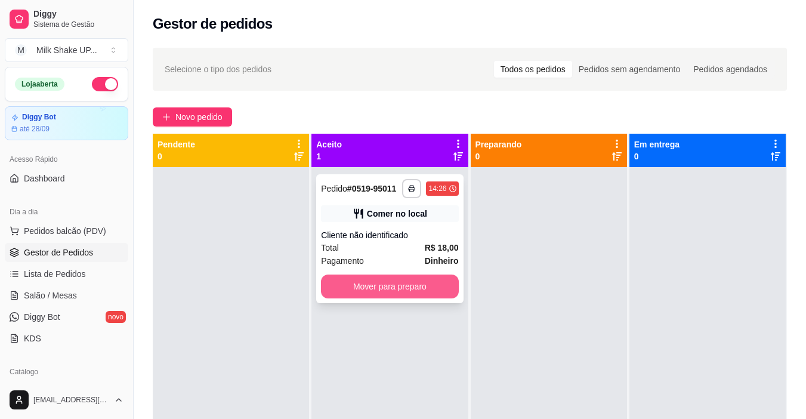
click at [419, 282] on button "Mover para preparo" at bounding box center [389, 286] width 137 height 24
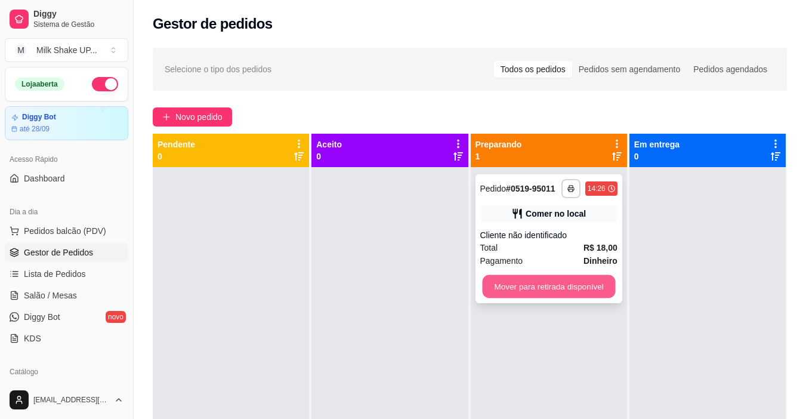
click at [585, 277] on button "Mover para retirada disponível" at bounding box center [548, 286] width 133 height 23
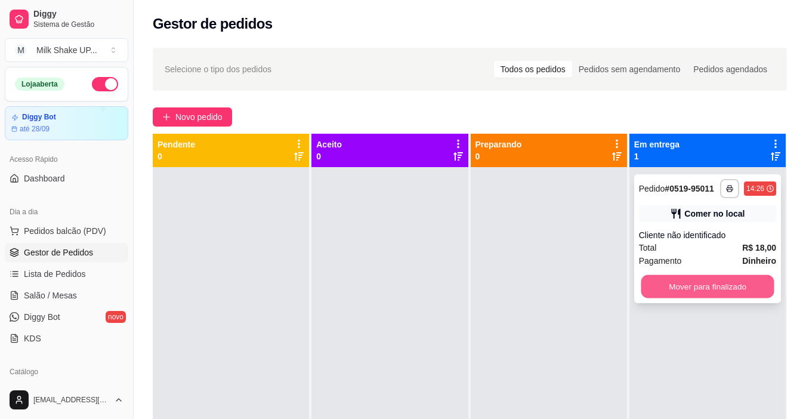
click at [736, 279] on button "Mover para finalizado" at bounding box center [707, 286] width 133 height 23
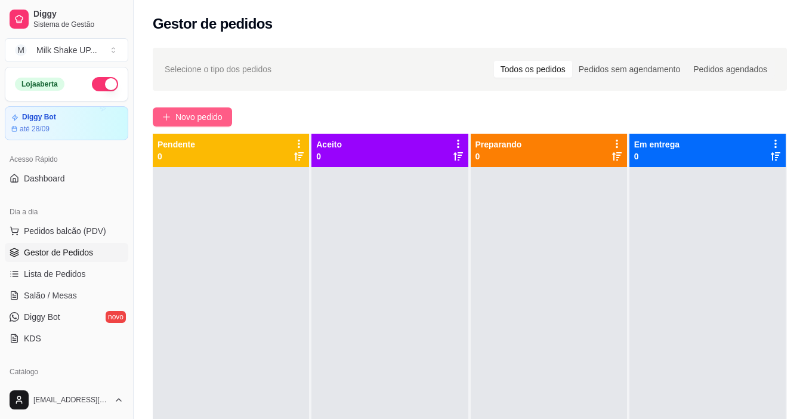
click at [205, 115] on span "Novo pedido" at bounding box center [198, 116] width 47 height 13
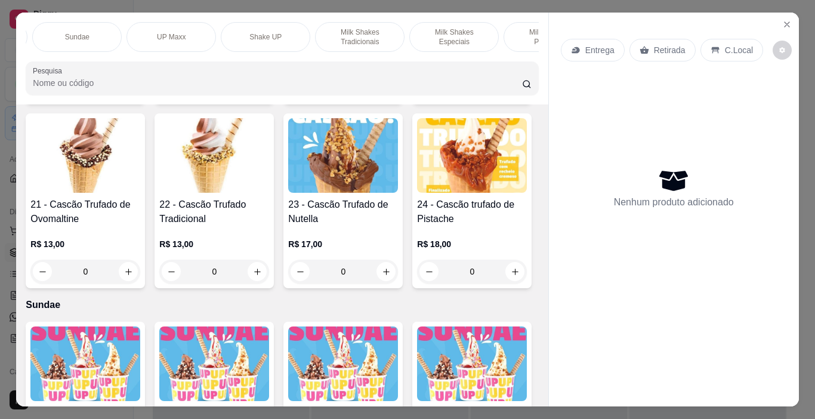
scroll to position [0, 200]
click at [357, 41] on p "Milk Shakes Tradicionais" at bounding box center [341, 36] width 69 height 19
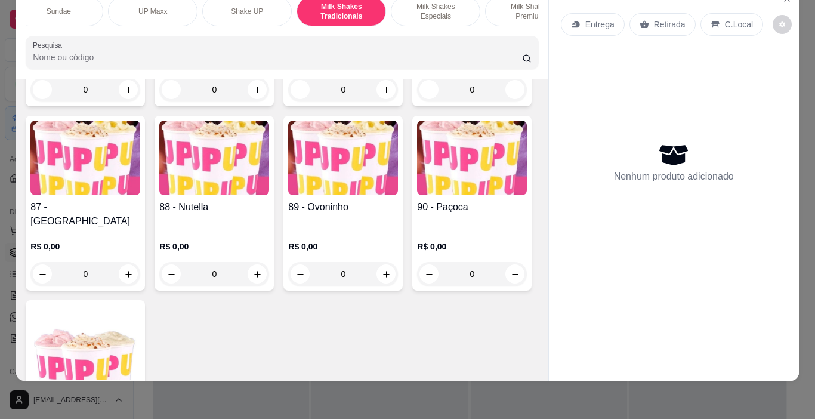
scroll to position [4336, 0]
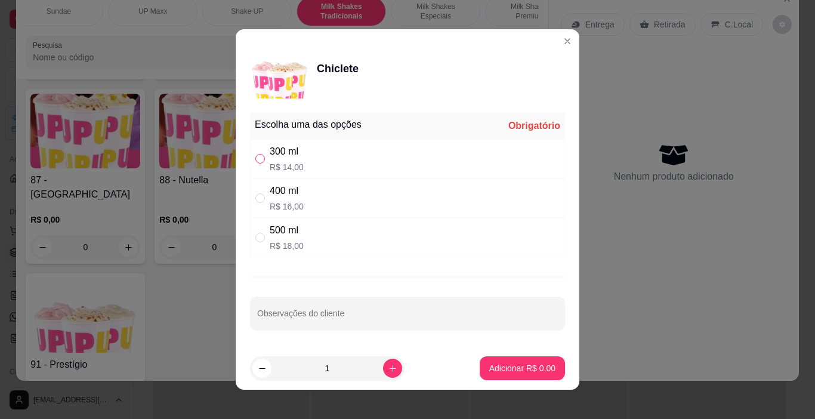
click at [257, 162] on input "" at bounding box center [260, 159] width 10 height 10
radio input "true"
click at [517, 368] on p "Adicionar R$ 14,00" at bounding box center [520, 367] width 69 height 11
type input "1"
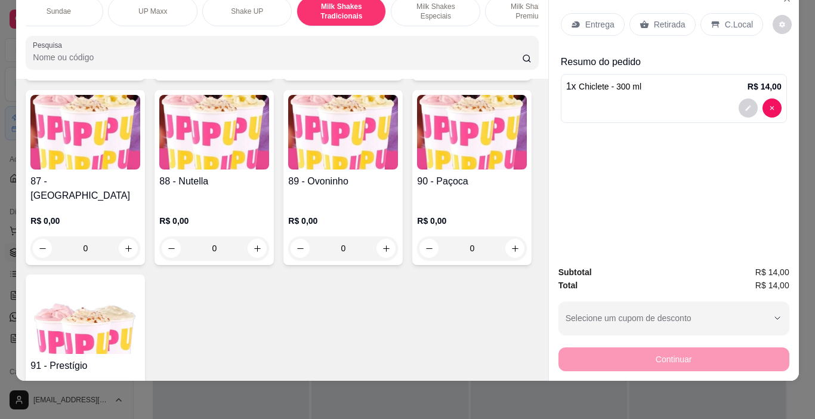
click at [735, 18] on p "C.Local" at bounding box center [739, 24] width 28 height 12
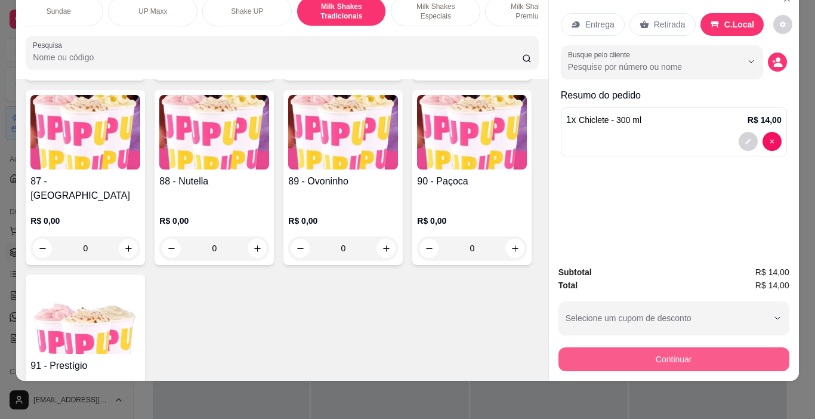
click at [709, 357] on button "Continuar" at bounding box center [673, 359] width 231 height 24
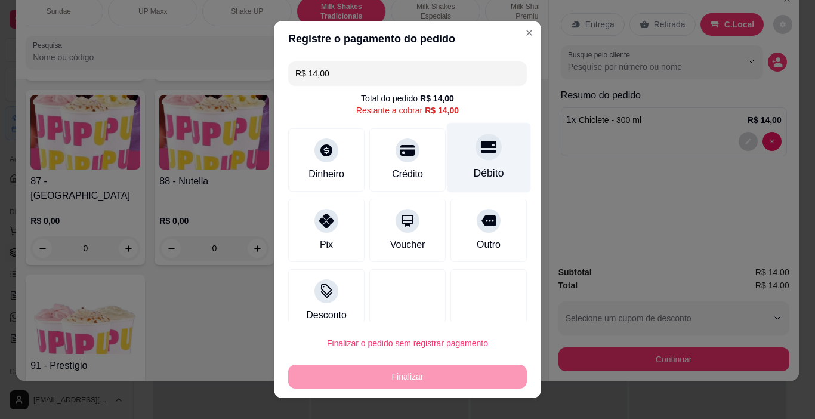
click at [481, 154] on icon at bounding box center [489, 147] width 16 height 16
type input "R$ 0,00"
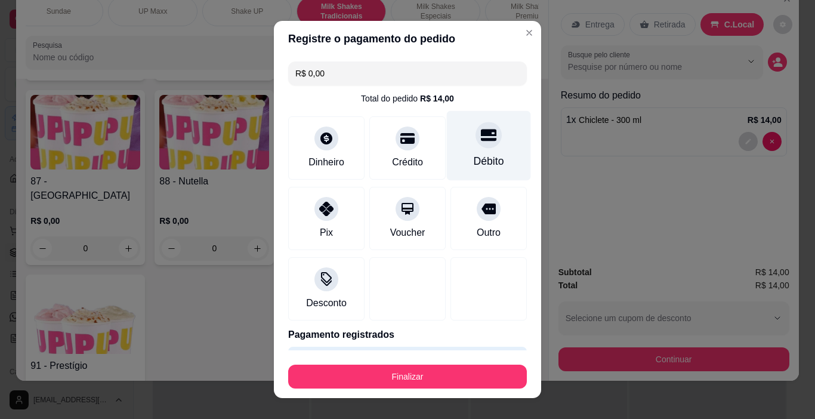
click at [476, 144] on div at bounding box center [489, 135] width 26 height 26
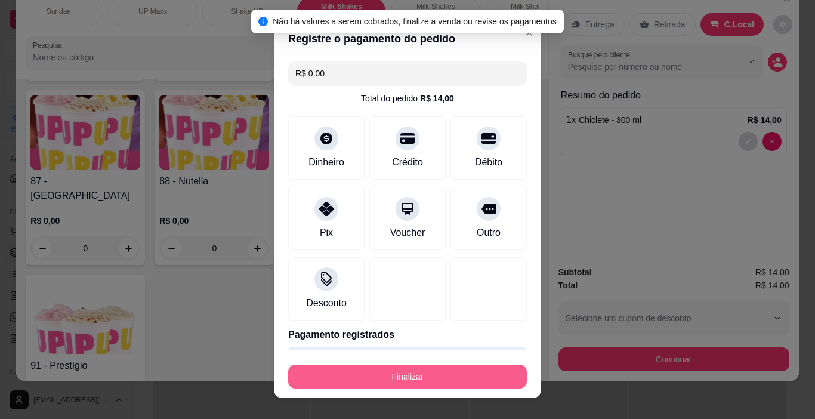
click at [417, 376] on button "Finalizar" at bounding box center [407, 377] width 239 height 24
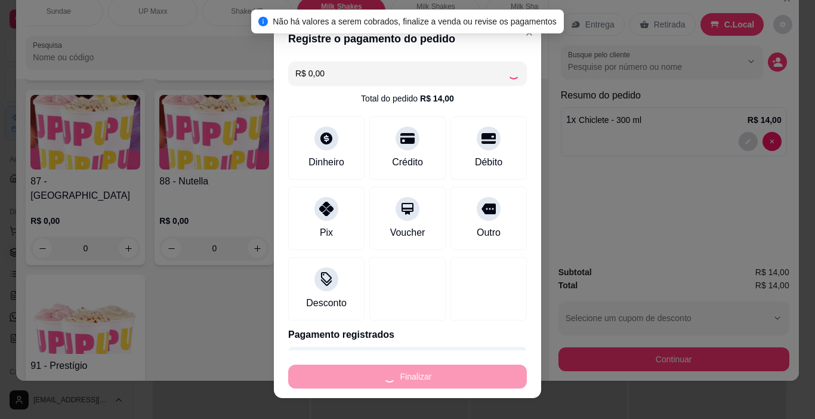
type input "0"
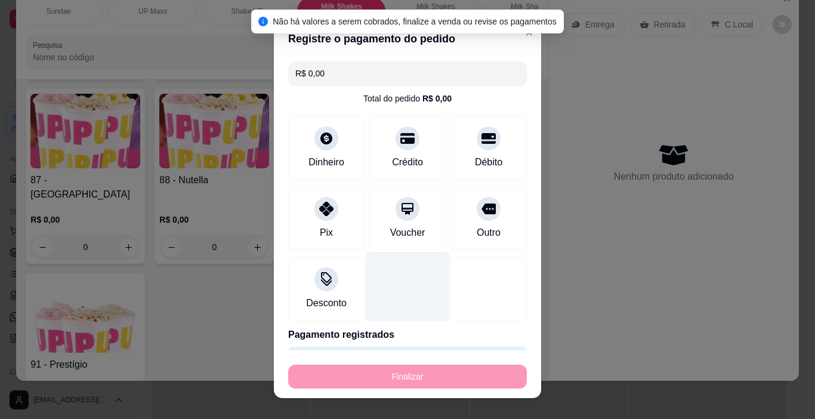
type input "-R$ 14,00"
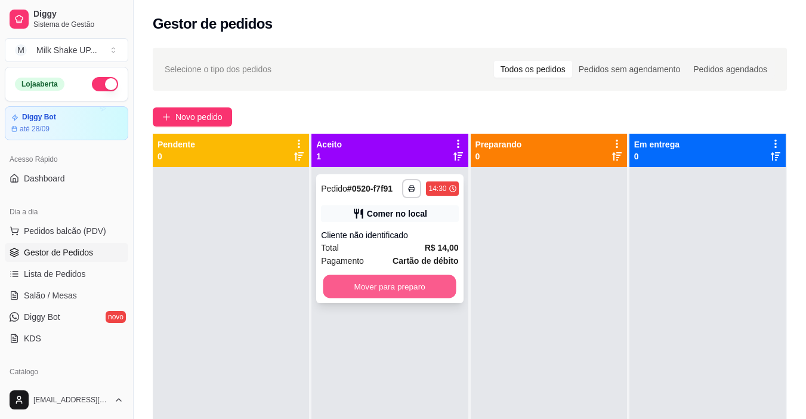
click at [428, 283] on button "Mover para preparo" at bounding box center [389, 286] width 133 height 23
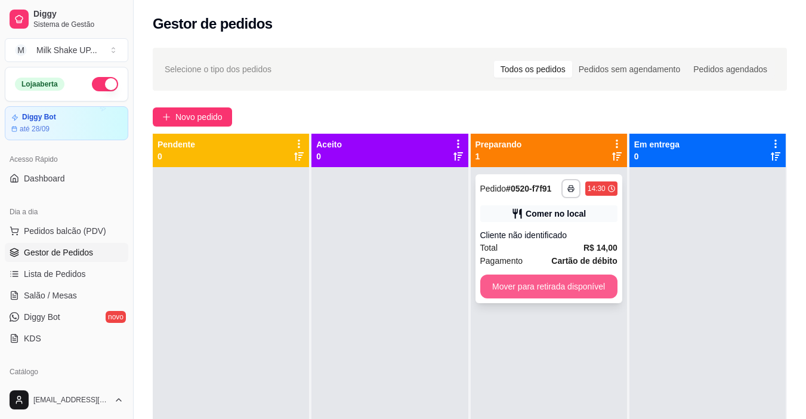
click at [556, 285] on button "Mover para retirada disponível" at bounding box center [548, 286] width 137 height 24
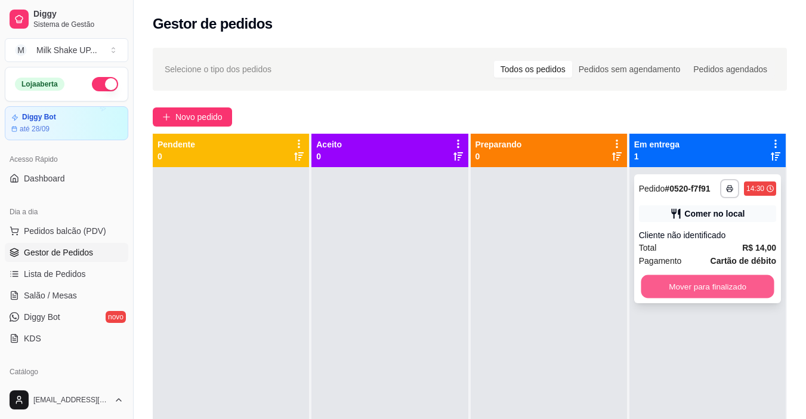
click at [686, 286] on button "Mover para finalizado" at bounding box center [707, 286] width 133 height 23
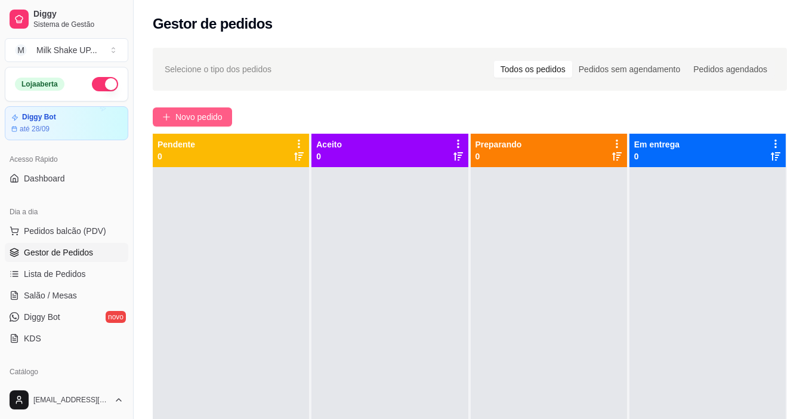
click at [211, 111] on span "Novo pedido" at bounding box center [198, 116] width 47 height 13
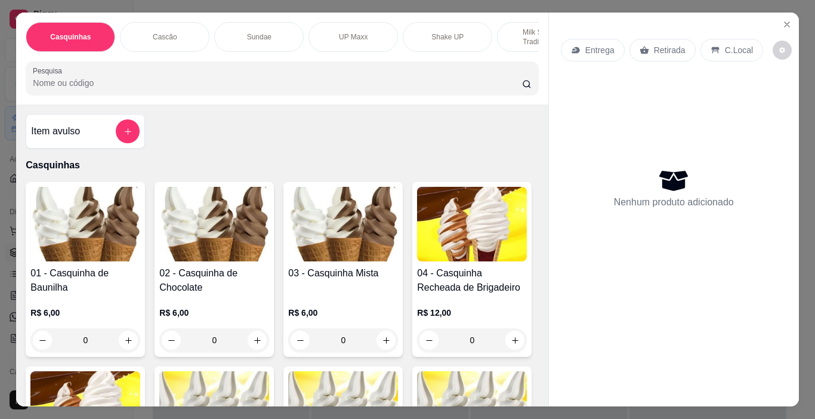
scroll to position [0, 229]
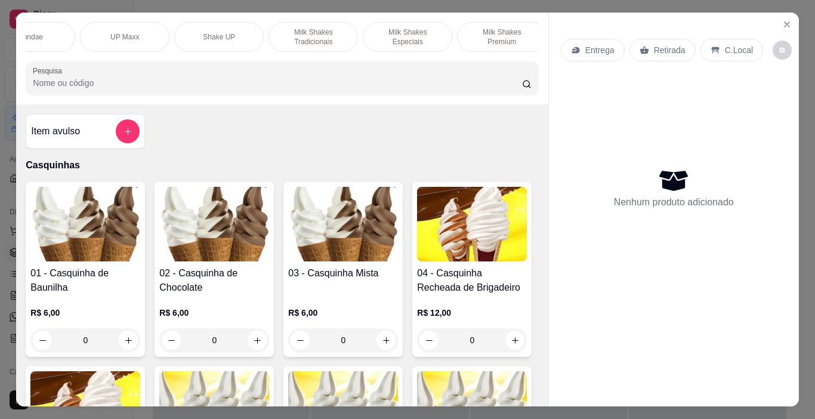
click at [334, 27] on p "Milk Shakes Tradicionais" at bounding box center [313, 36] width 69 height 19
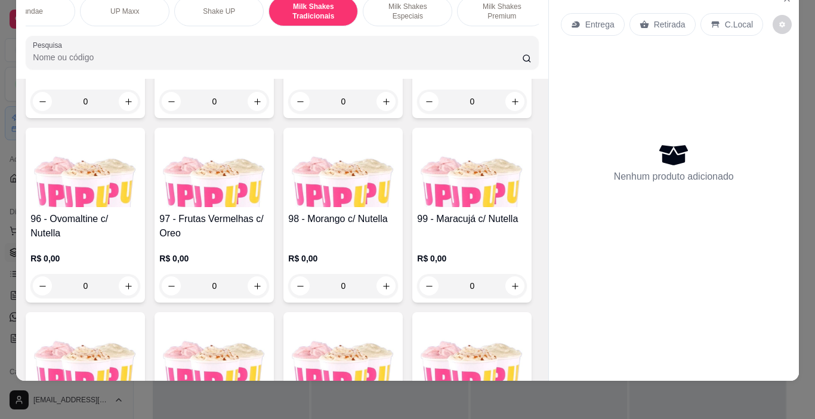
scroll to position [4993, 0]
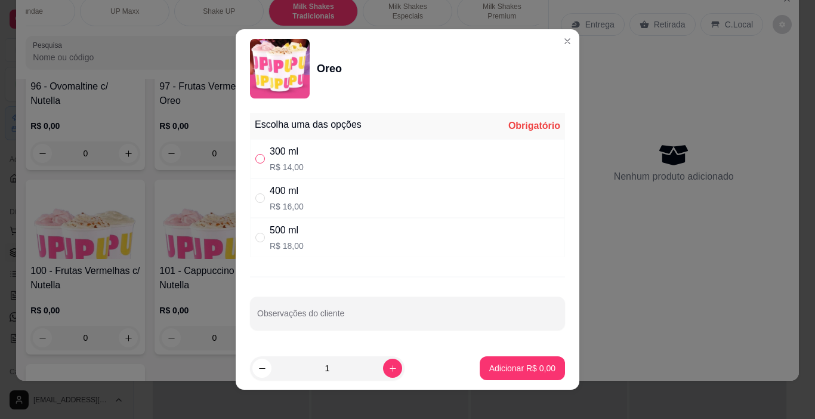
click at [259, 160] on input "" at bounding box center [260, 159] width 10 height 10
radio input "true"
click at [520, 366] on p "Adicionar R$ 14,00" at bounding box center [520, 367] width 69 height 11
type input "1"
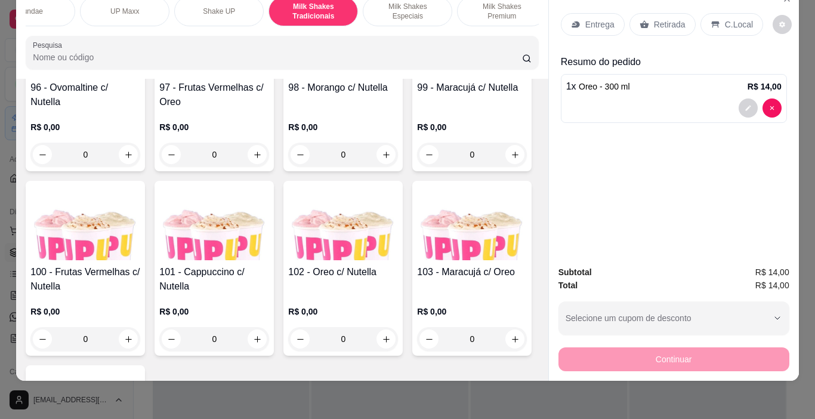
click at [727, 18] on p "C.Local" at bounding box center [739, 24] width 28 height 12
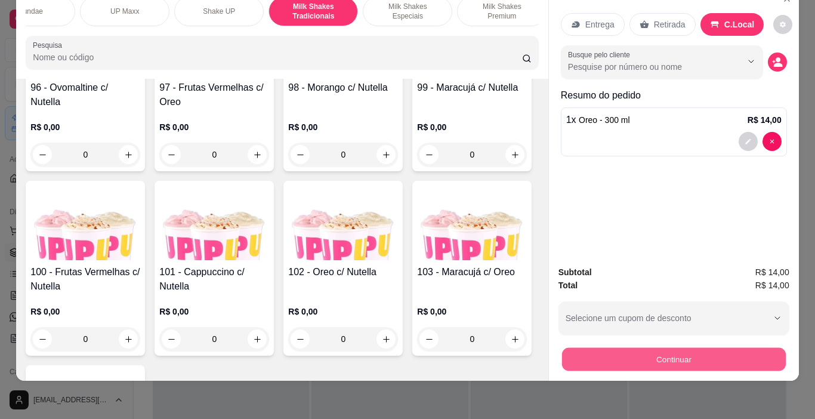
click at [712, 348] on button "Continuar" at bounding box center [673, 359] width 224 height 23
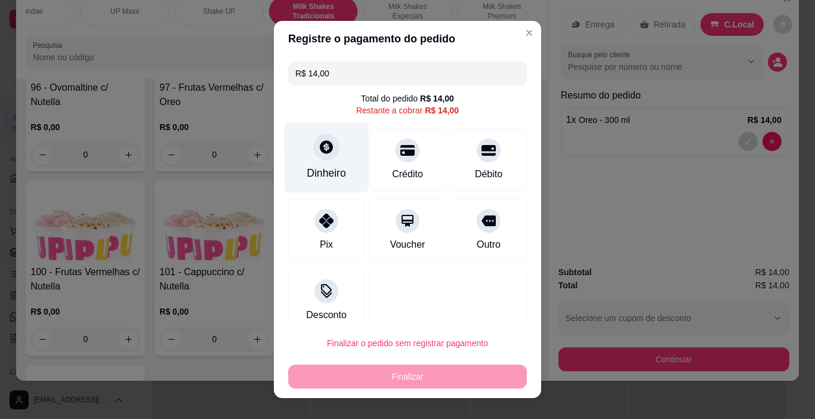
click at [319, 155] on icon at bounding box center [327, 147] width 16 height 16
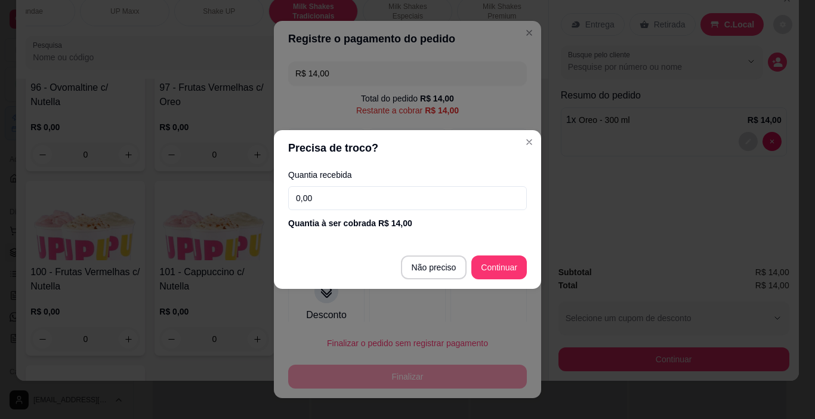
click at [318, 200] on input "0,00" at bounding box center [407, 198] width 239 height 24
type input "14,00"
type input "R$ 0,00"
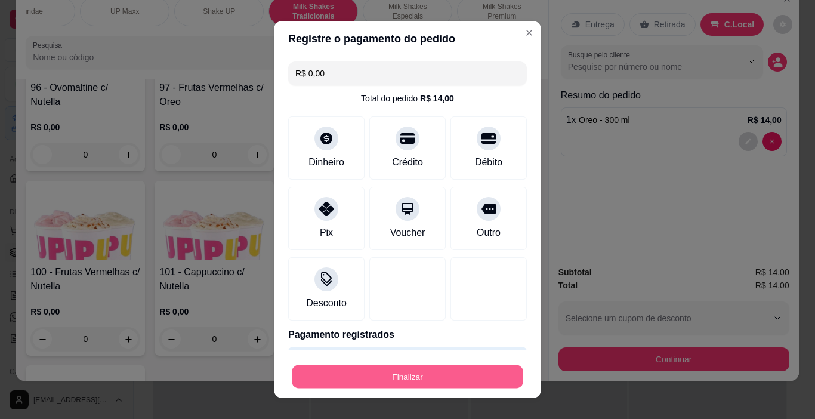
click at [421, 373] on button "Finalizar" at bounding box center [408, 376] width 232 height 23
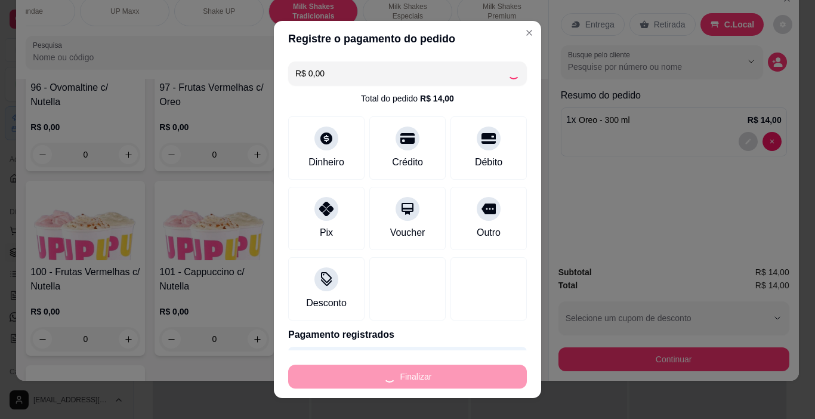
type input "0"
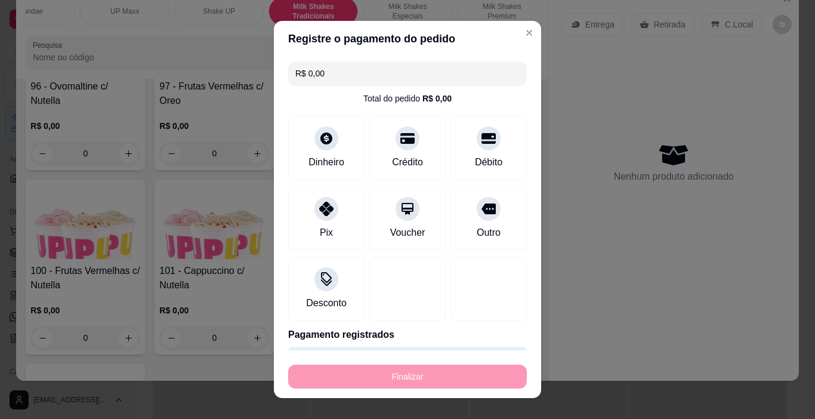
type input "-R$ 14,00"
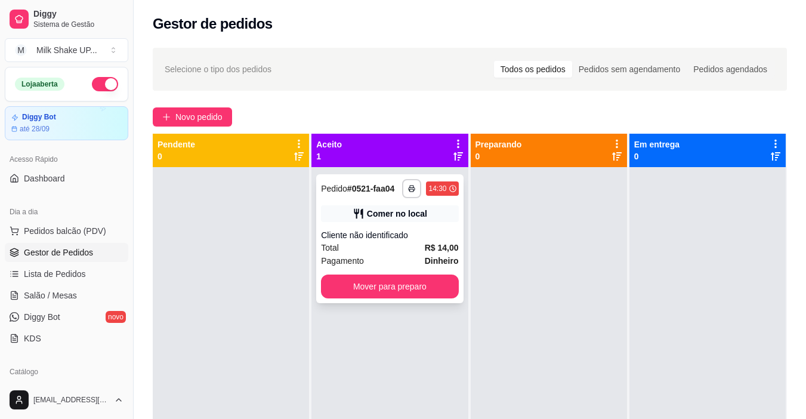
click at [406, 267] on div "**********" at bounding box center [389, 238] width 147 height 129
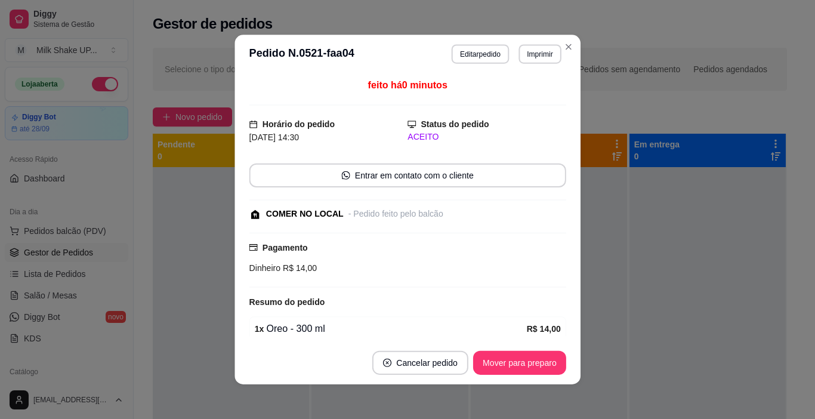
click at [405, 277] on div "Pagamento Dinheiro R$ 14,00" at bounding box center [407, 259] width 317 height 55
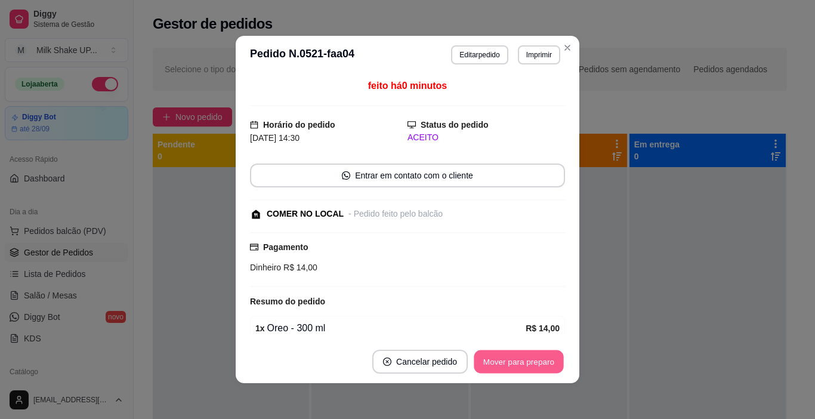
click at [511, 358] on button "Mover para preparo" at bounding box center [518, 361] width 89 height 23
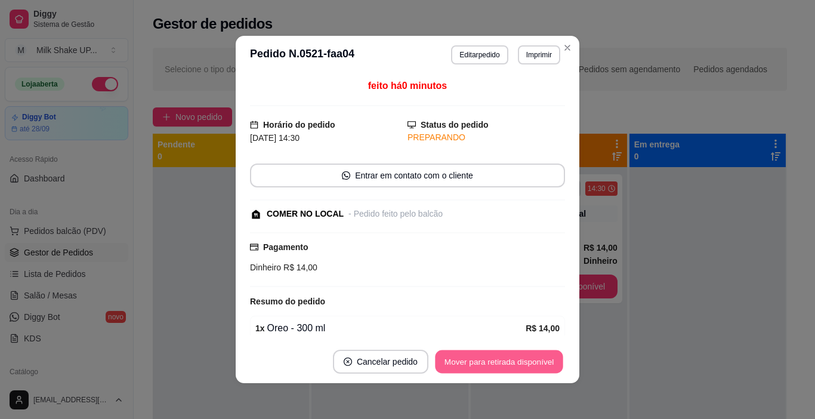
click at [524, 363] on button "Mover para retirada disponível" at bounding box center [499, 361] width 128 height 23
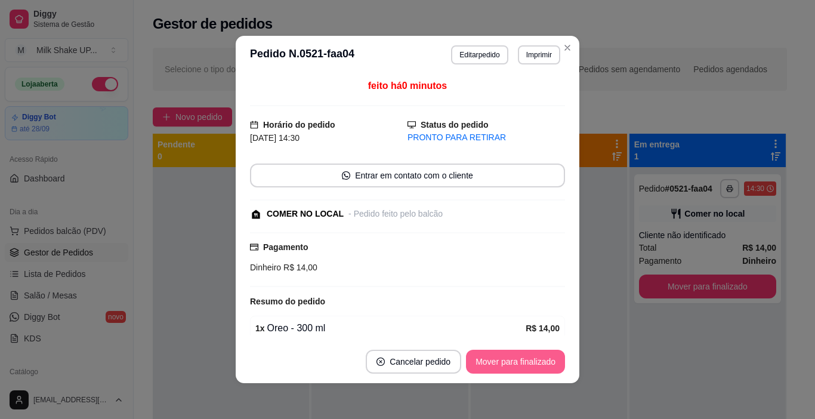
click at [540, 365] on button "Mover para finalizado" at bounding box center [515, 362] width 99 height 24
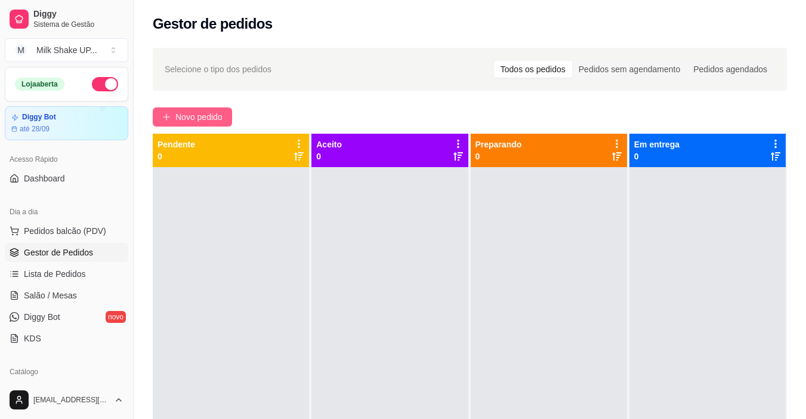
click at [210, 116] on span "Novo pedido" at bounding box center [198, 116] width 47 height 13
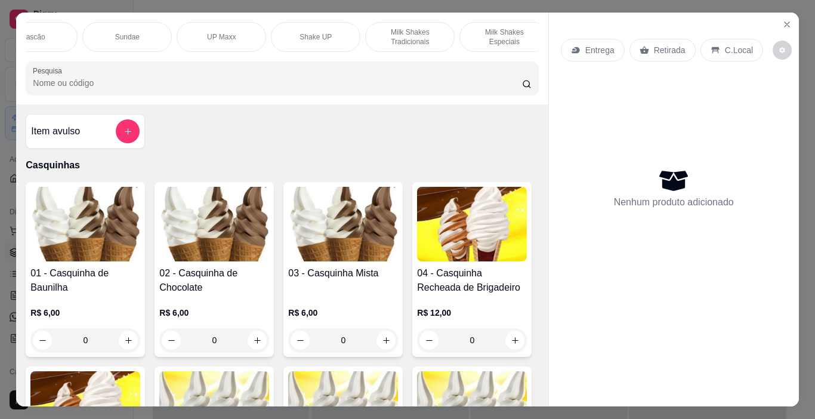
scroll to position [0, 177]
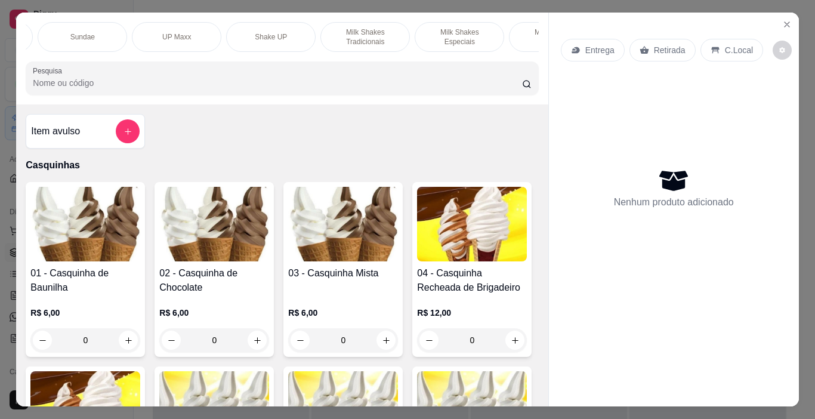
click at [282, 32] on div "Shake UP" at bounding box center [270, 37] width 89 height 30
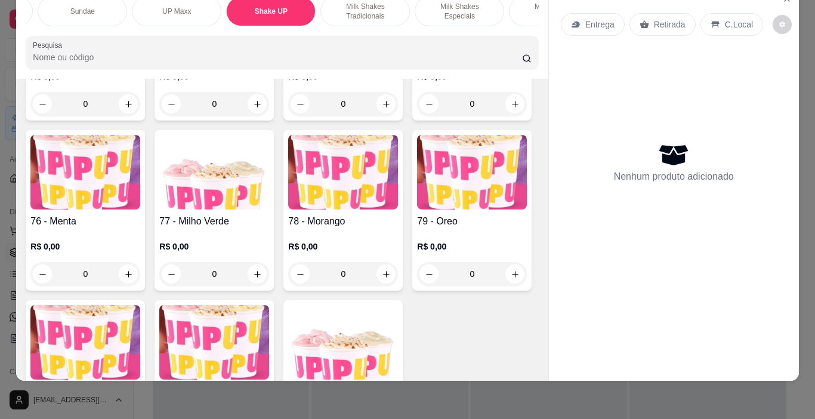
scroll to position [3828, 0]
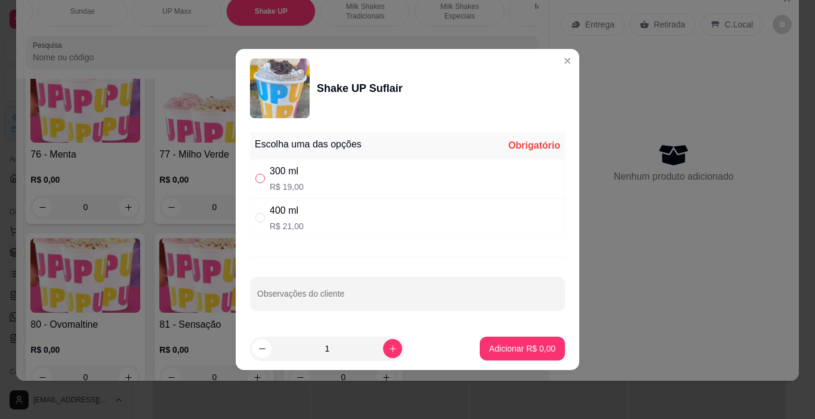
click at [261, 175] on input "" at bounding box center [260, 179] width 10 height 10
radio input "true"
click at [520, 360] on footer "1 Adicionar R$ 19,00" at bounding box center [408, 348] width 344 height 43
click at [525, 351] on p "Adicionar R$ 19,00" at bounding box center [519, 348] width 71 height 12
type input "1"
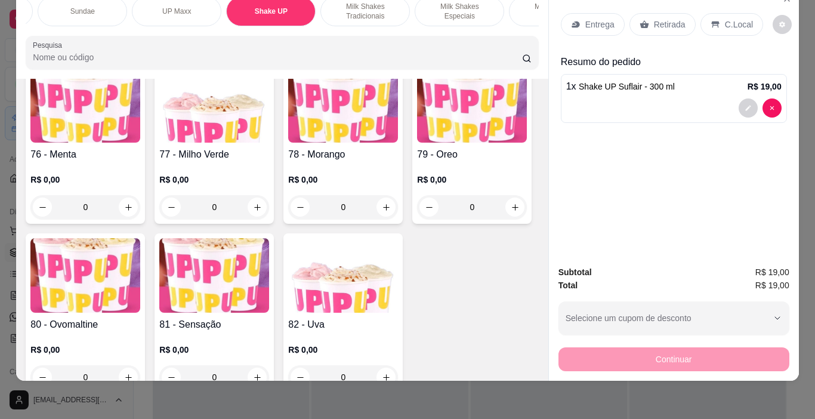
click at [731, 18] on p "C.Local" at bounding box center [739, 24] width 28 height 12
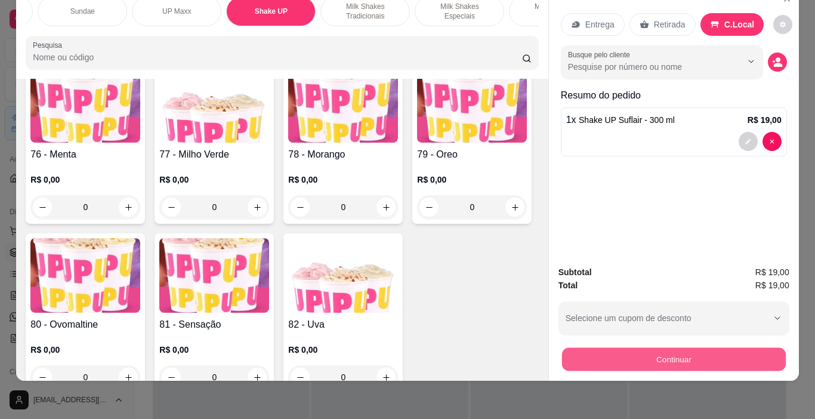
click at [703, 350] on button "Continuar" at bounding box center [673, 359] width 224 height 23
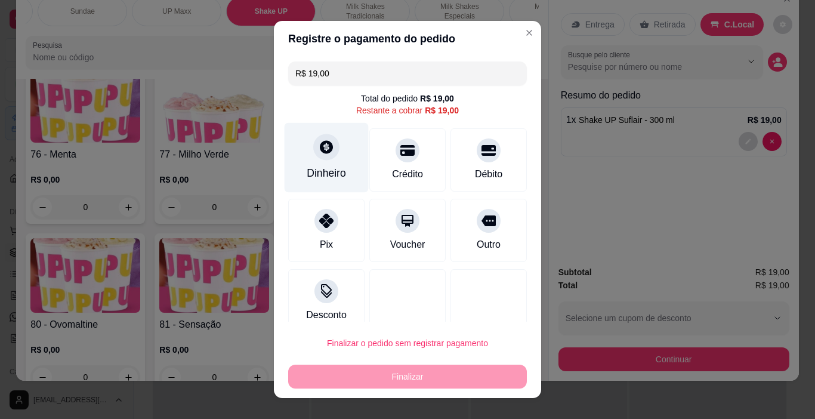
click at [322, 152] on icon at bounding box center [326, 147] width 13 height 13
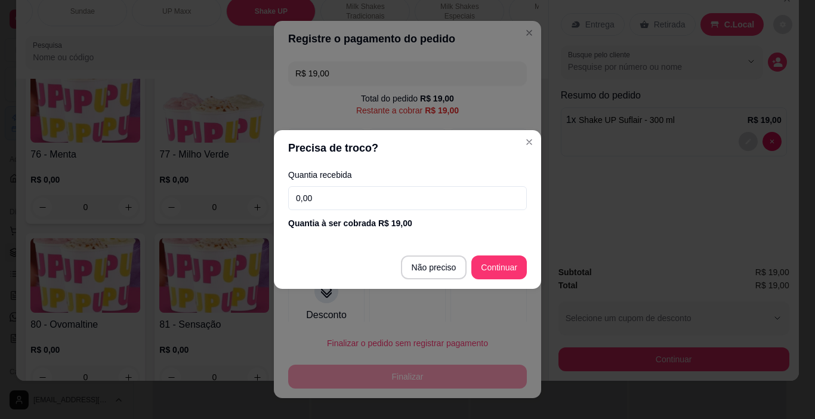
click at [335, 196] on input "0,00" at bounding box center [407, 198] width 239 height 24
type input "19,00"
type input "R$ 0,00"
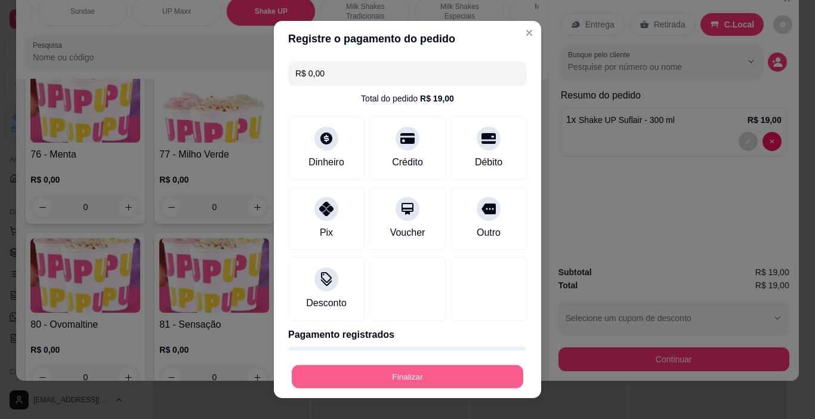
click at [453, 369] on button "Finalizar" at bounding box center [408, 376] width 232 height 23
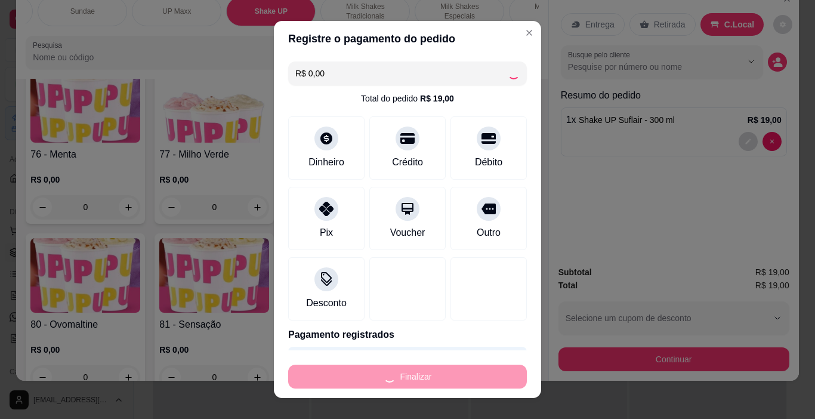
type input "0"
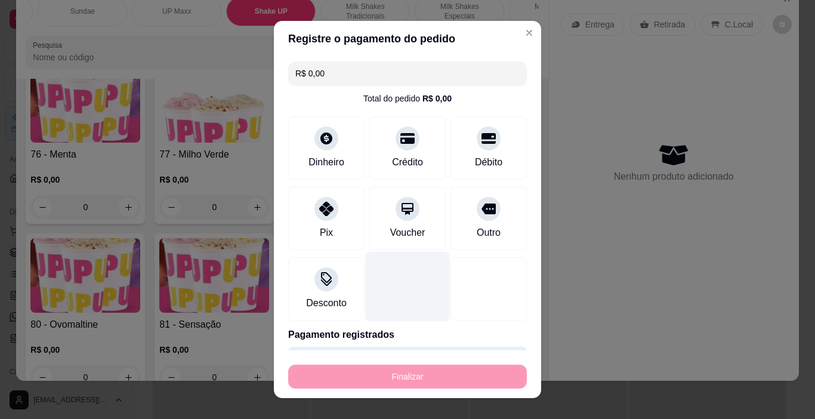
type input "-R$ 19,00"
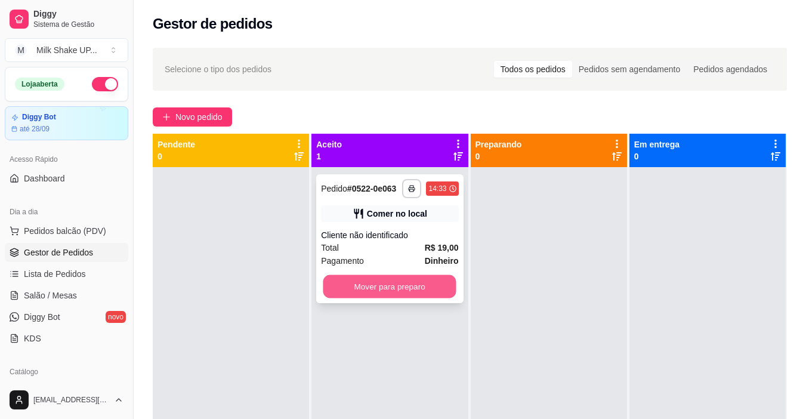
click at [439, 283] on button "Mover para preparo" at bounding box center [389, 286] width 133 height 23
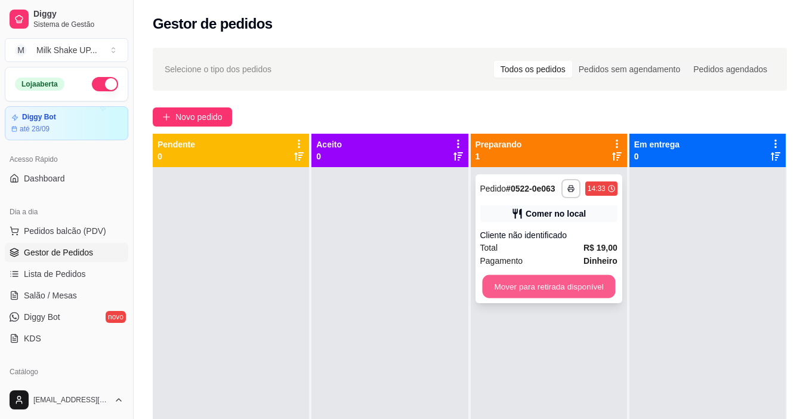
click at [541, 292] on button "Mover para retirada disponível" at bounding box center [548, 286] width 133 height 23
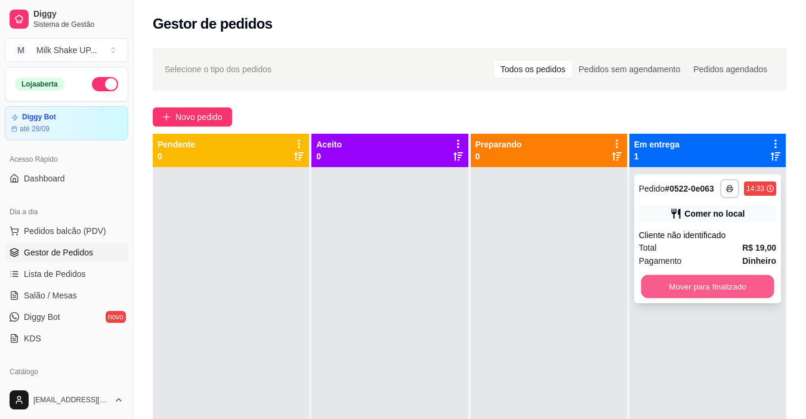
click at [681, 287] on button "Mover para finalizado" at bounding box center [707, 286] width 133 height 23
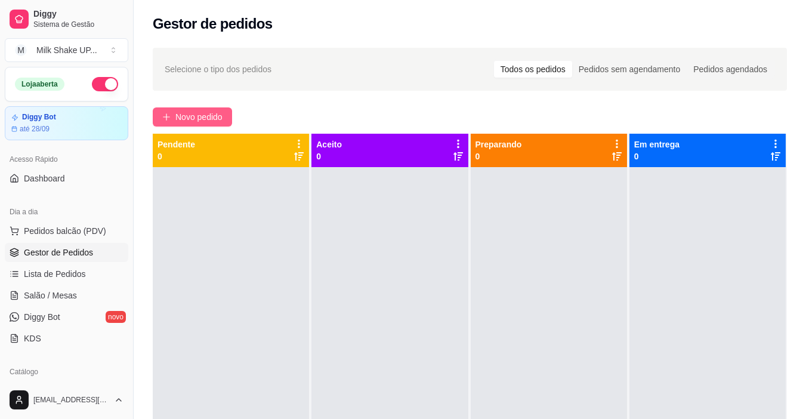
click at [184, 114] on span "Novo pedido" at bounding box center [198, 116] width 47 height 13
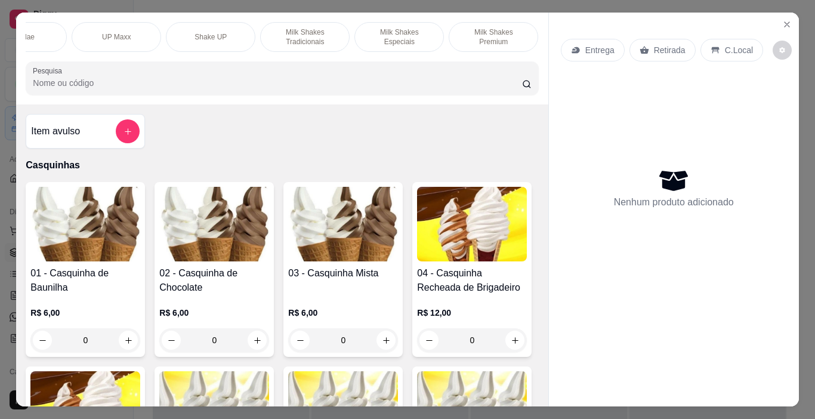
scroll to position [0, 243]
click at [116, 36] on p "UP Maxx" at bounding box center [110, 37] width 29 height 10
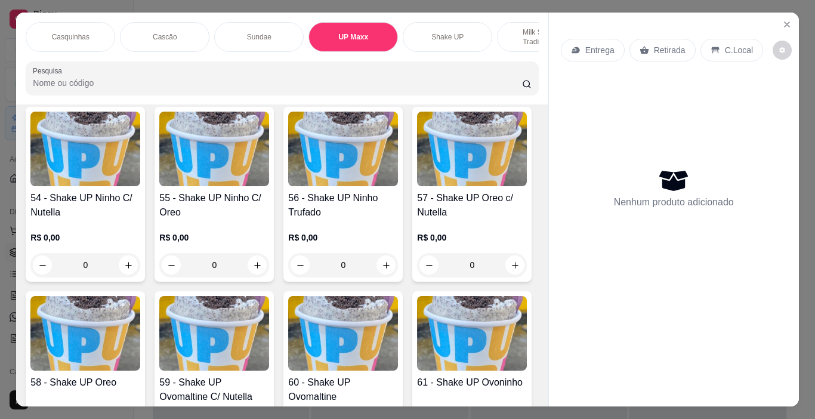
scroll to position [0, 373]
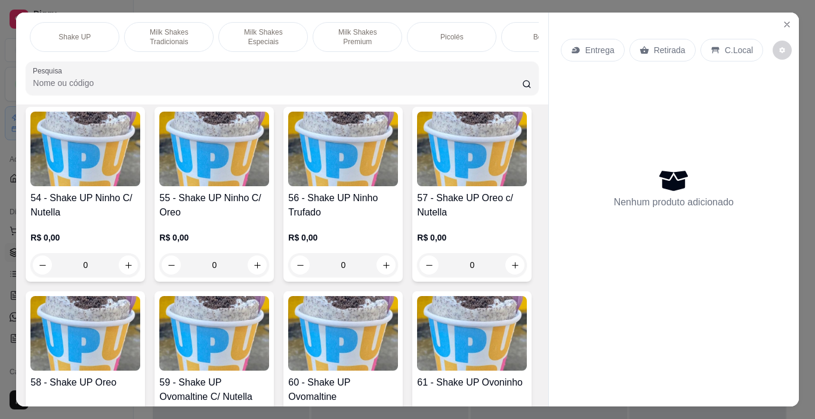
click at [261, 31] on p "Milk Shakes Especiais" at bounding box center [263, 36] width 69 height 19
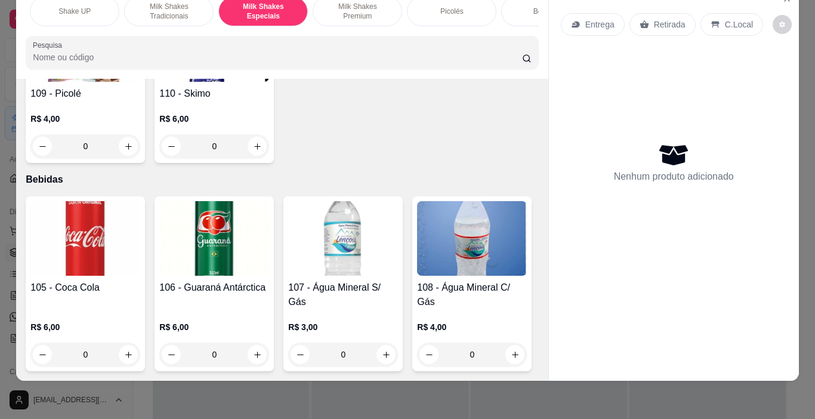
scroll to position [5610, 0]
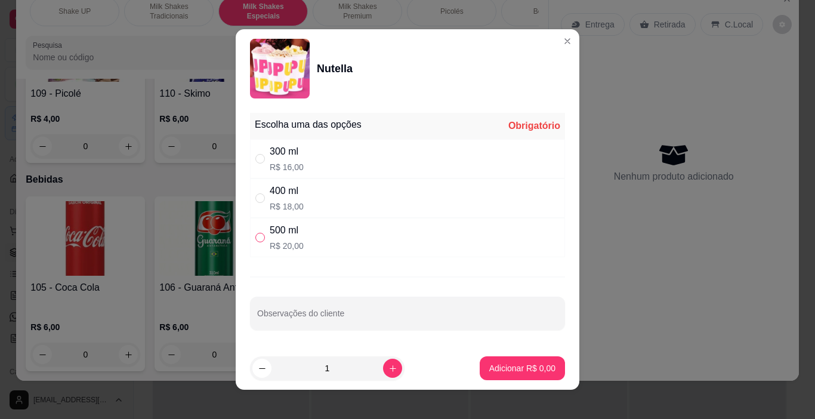
click at [261, 243] on div "" at bounding box center [262, 237] width 14 height 13
radio input "true"
click at [544, 370] on button "Adicionar R$ 20,00" at bounding box center [520, 368] width 88 height 23
type input "1"
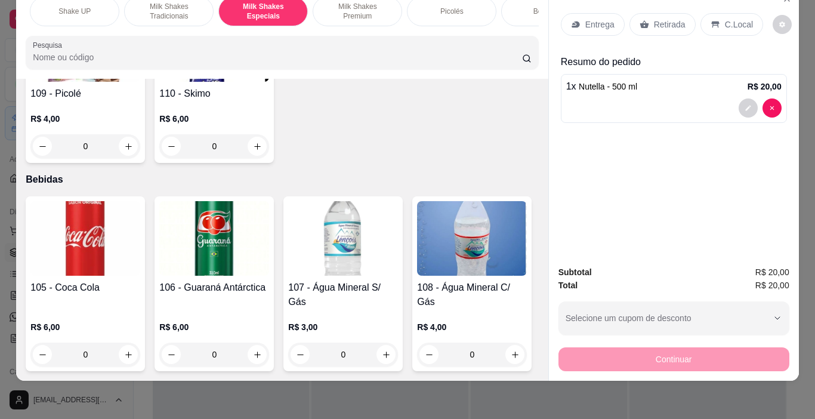
click at [726, 18] on p "C.Local" at bounding box center [739, 24] width 28 height 12
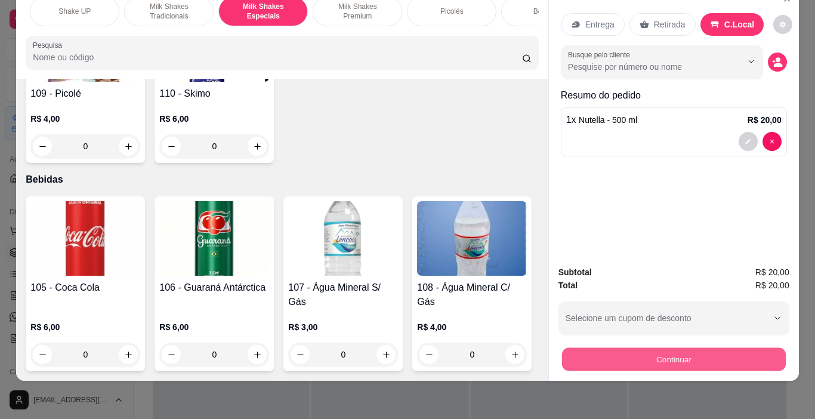
click at [705, 348] on button "Continuar" at bounding box center [673, 359] width 224 height 23
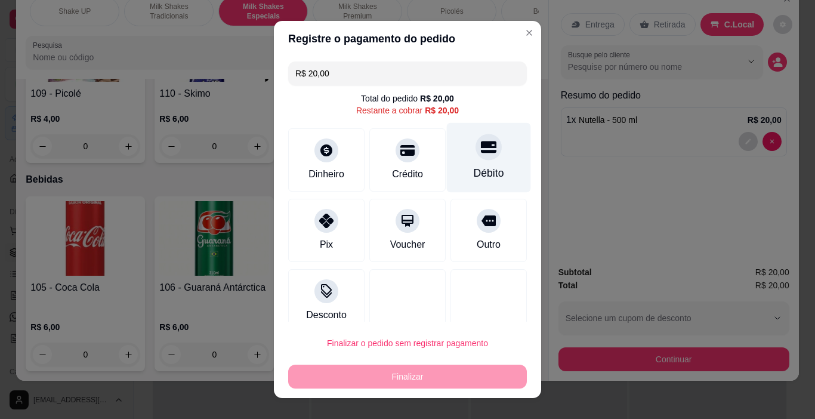
click at [479, 155] on div at bounding box center [489, 147] width 26 height 26
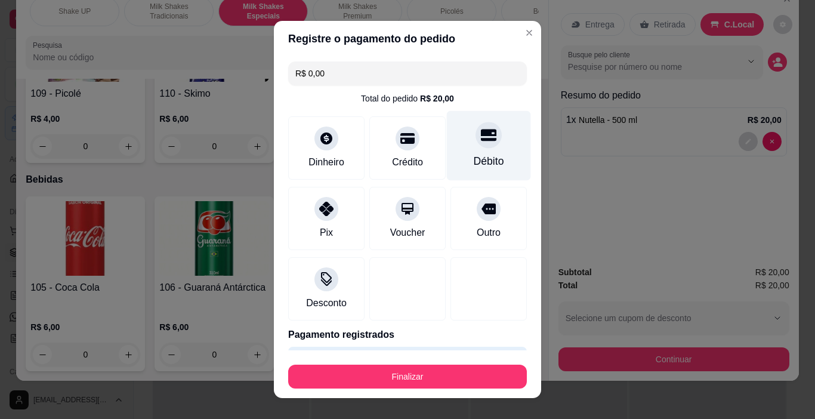
type input "R$ 0,00"
click at [461, 391] on footer "Finalizar" at bounding box center [407, 374] width 267 height 48
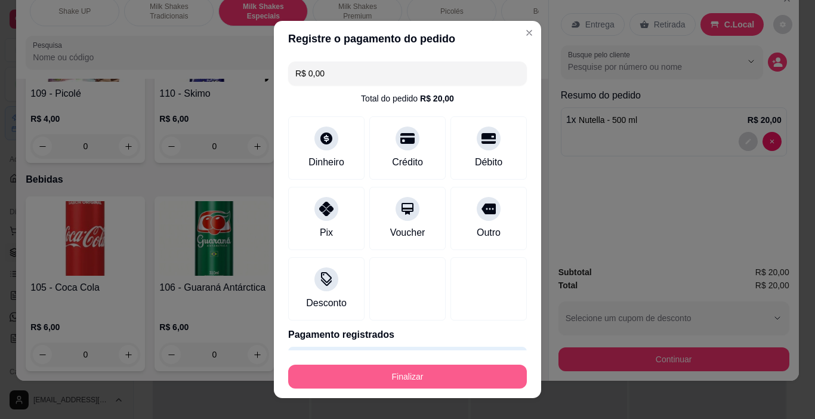
click at [461, 384] on button "Finalizar" at bounding box center [407, 377] width 239 height 24
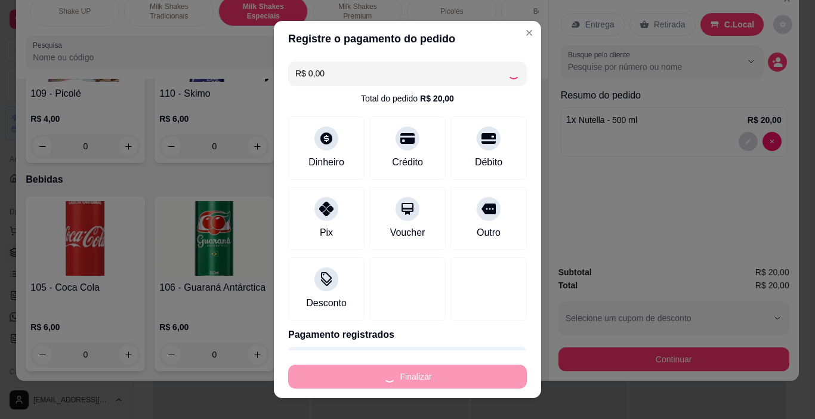
type input "0"
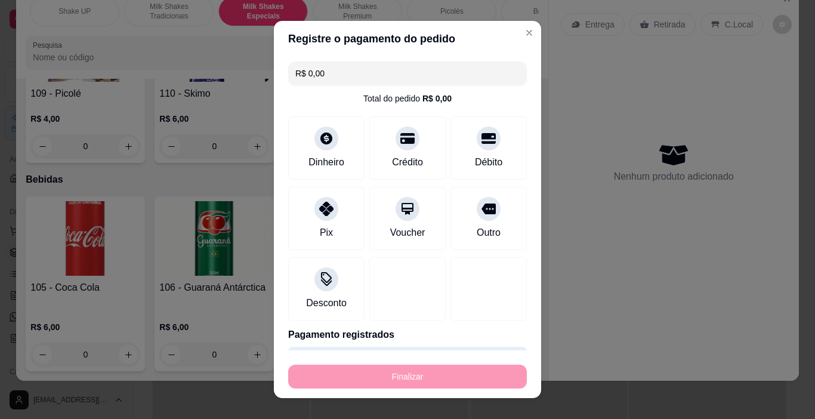
type input "-R$ 20,00"
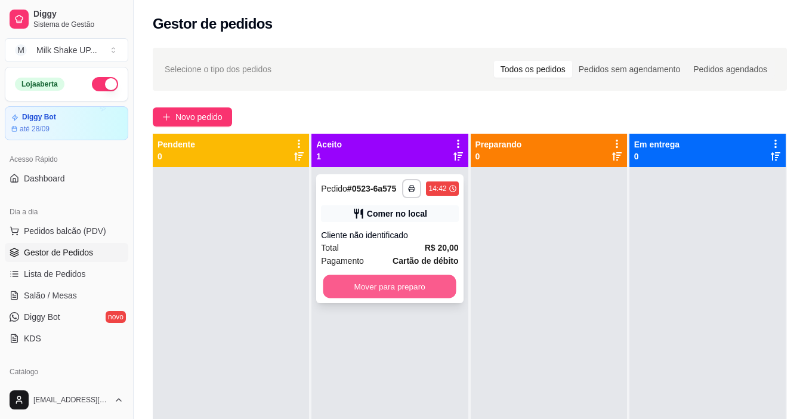
click at [412, 297] on button "Mover para preparo" at bounding box center [389, 286] width 133 height 23
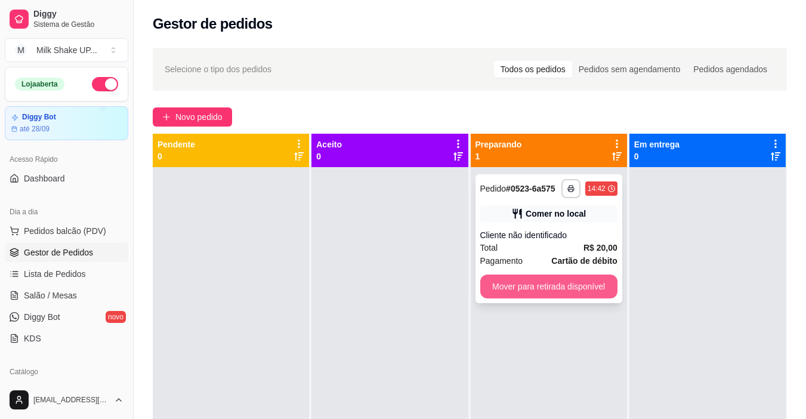
click at [568, 290] on button "Mover para retirada disponível" at bounding box center [548, 286] width 137 height 24
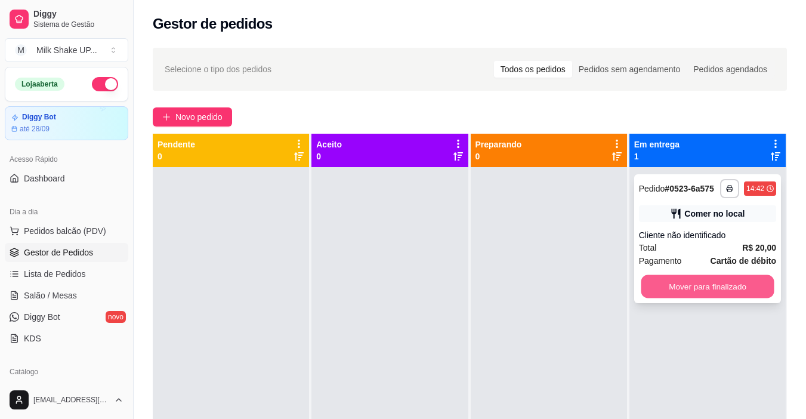
click at [711, 290] on button "Mover para finalizado" at bounding box center [707, 286] width 133 height 23
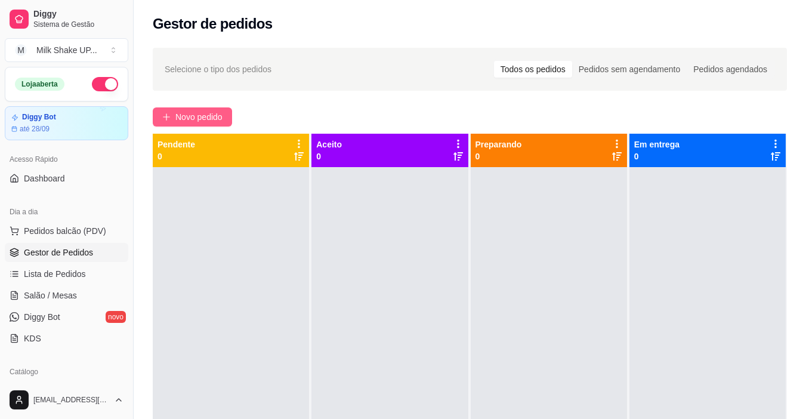
click at [191, 120] on span "Novo pedido" at bounding box center [198, 116] width 47 height 13
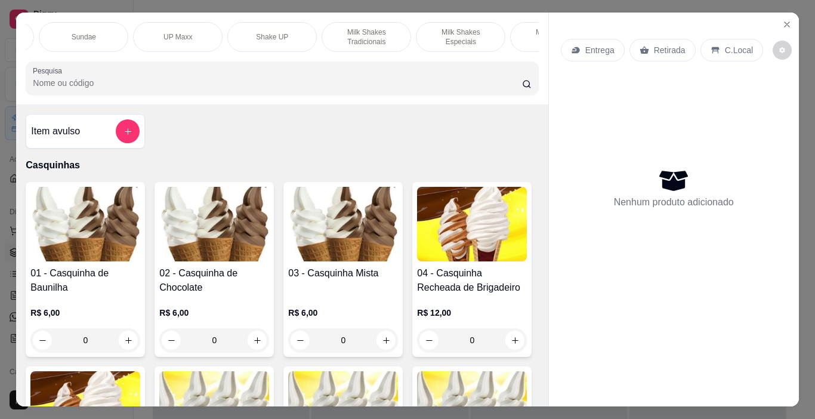
scroll to position [0, 218]
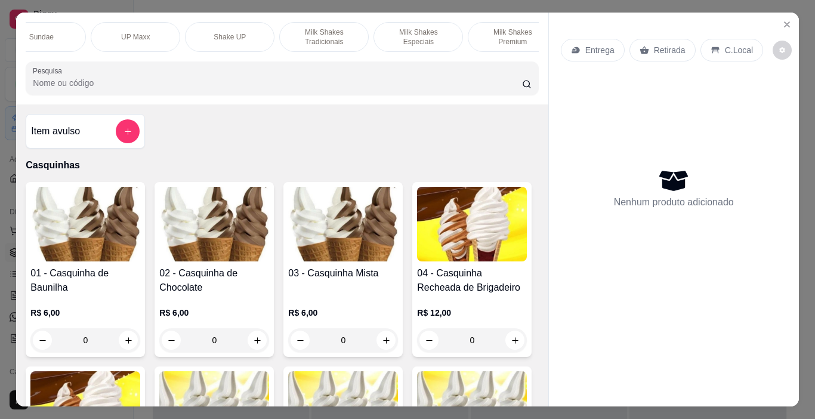
click at [341, 33] on p "Milk Shakes Tradicionais" at bounding box center [323, 36] width 69 height 19
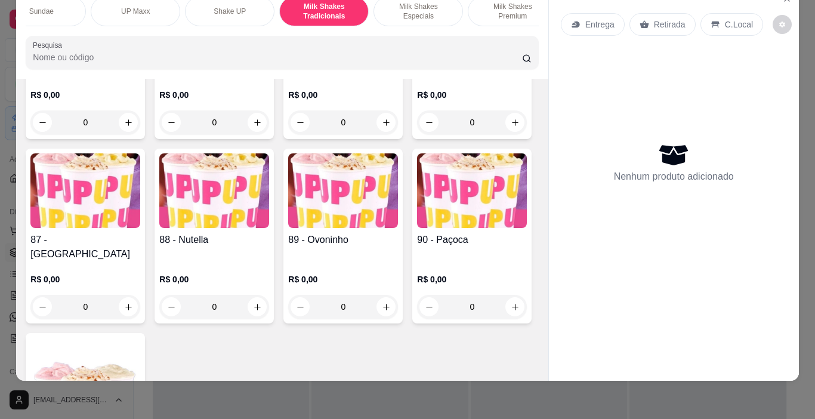
scroll to position [4396, 0]
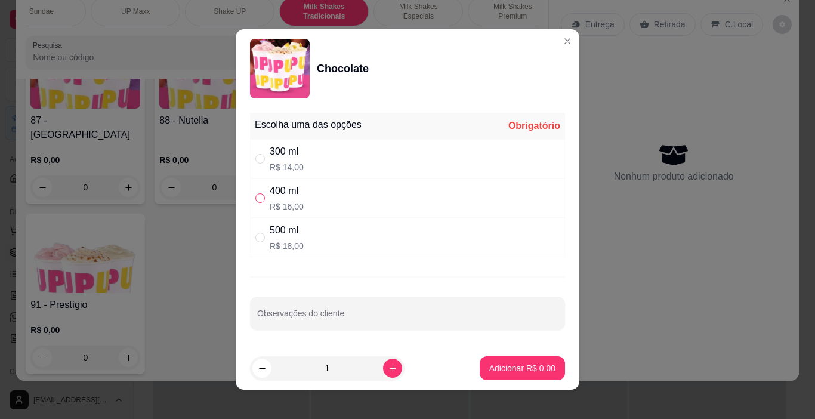
click at [257, 197] on input "" at bounding box center [260, 198] width 10 height 10
radio input "true"
click at [510, 364] on p "Adicionar R$ 16,00" at bounding box center [519, 368] width 71 height 12
type input "1"
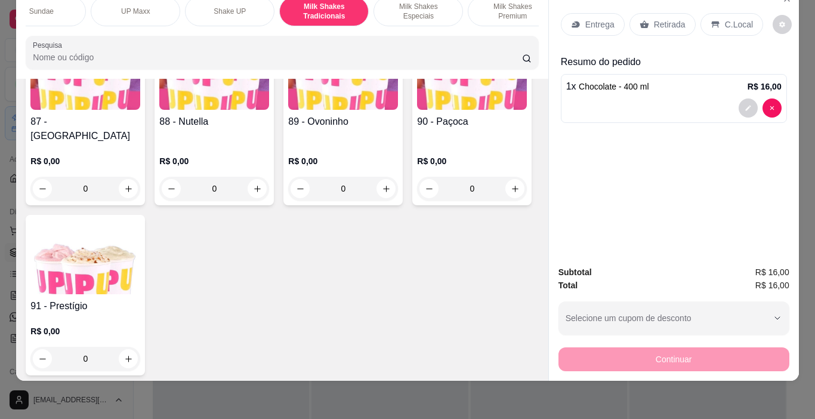
click at [731, 18] on p "C.Local" at bounding box center [739, 24] width 28 height 12
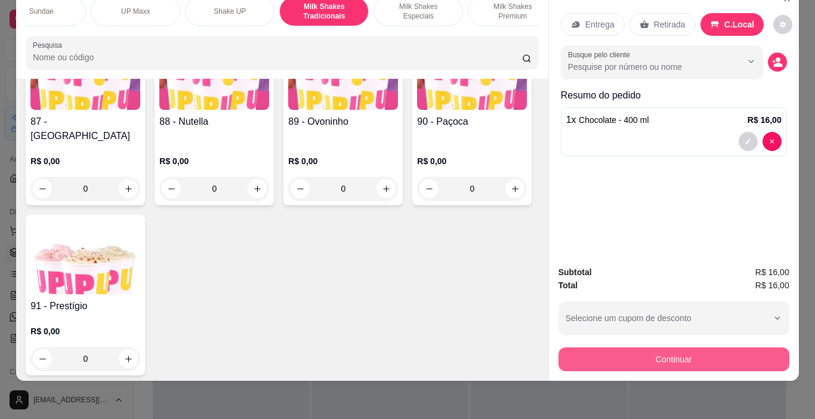
click at [695, 348] on button "Continuar" at bounding box center [673, 359] width 231 height 24
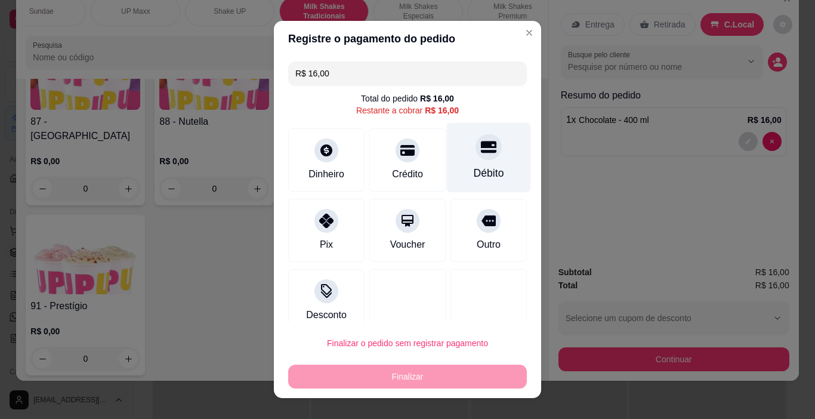
click at [476, 156] on div at bounding box center [489, 147] width 26 height 26
type input "R$ 0,00"
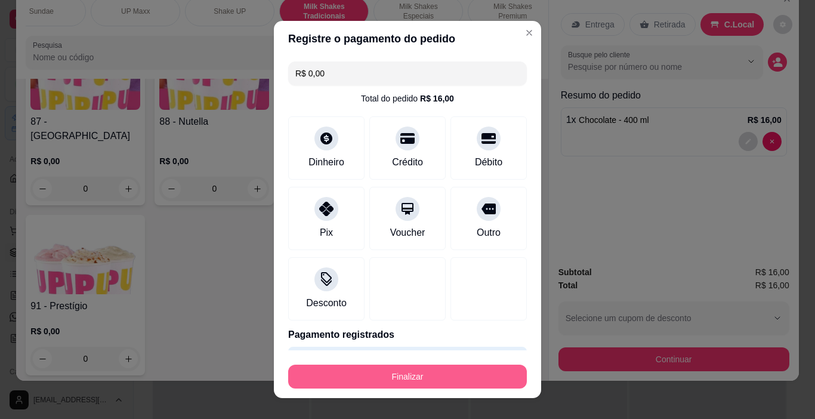
click at [419, 375] on button "Finalizar" at bounding box center [407, 377] width 239 height 24
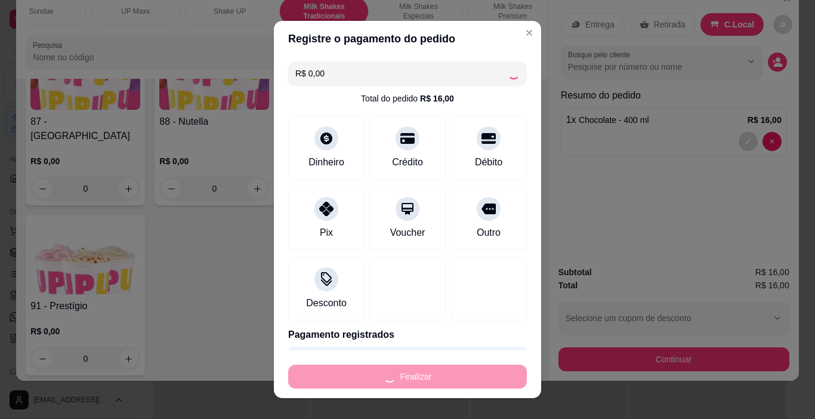
type input "0"
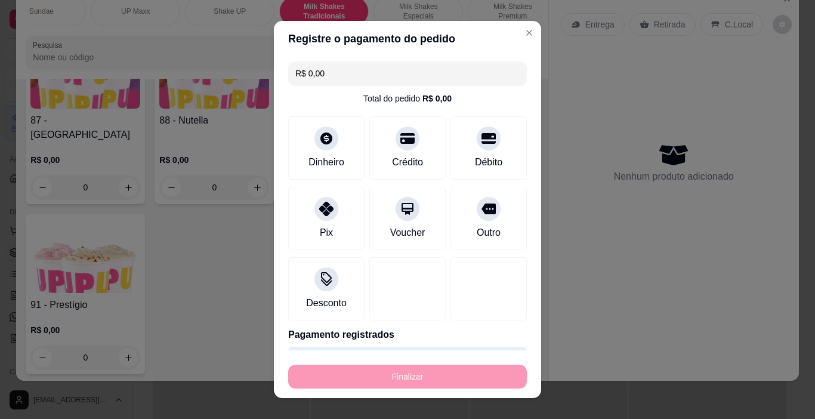
type input "-R$ 16,00"
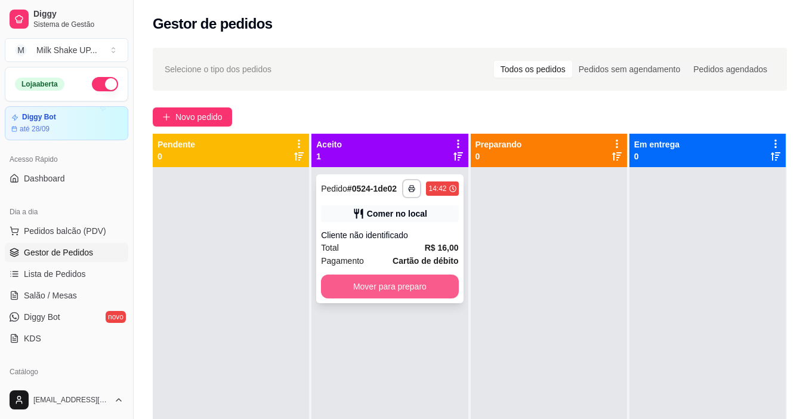
click at [393, 282] on button "Mover para preparo" at bounding box center [389, 286] width 137 height 24
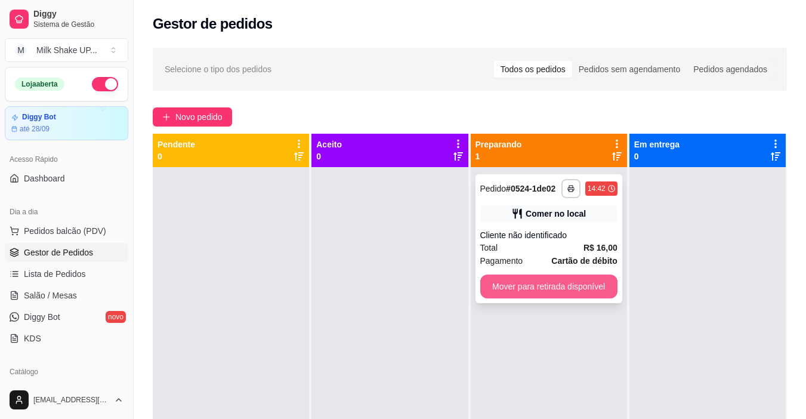
click at [555, 290] on button "Mover para retirada disponível" at bounding box center [548, 286] width 137 height 24
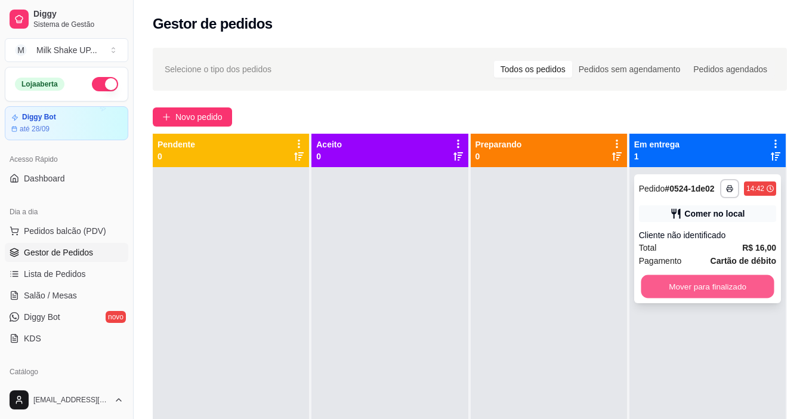
click at [700, 280] on button "Mover para finalizado" at bounding box center [707, 286] width 133 height 23
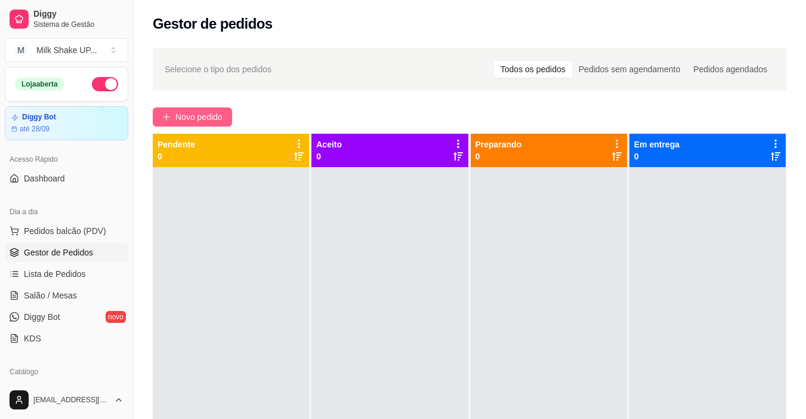
click at [214, 119] on span "Novo pedido" at bounding box center [198, 116] width 47 height 13
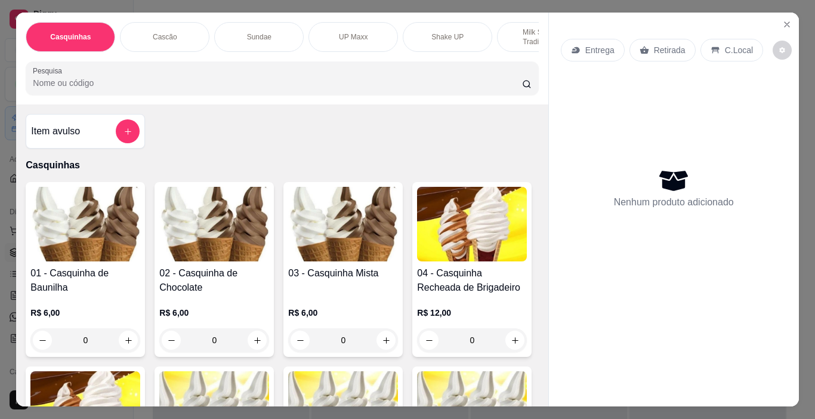
click at [263, 37] on p "Sundae" at bounding box center [259, 37] width 24 height 10
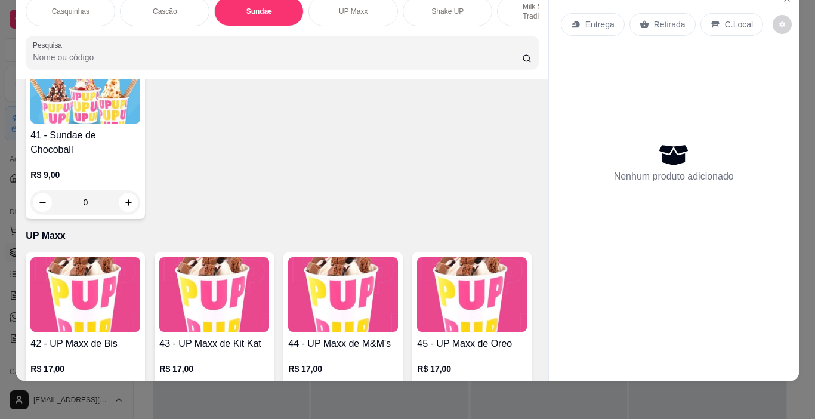
scroll to position [2039, 0]
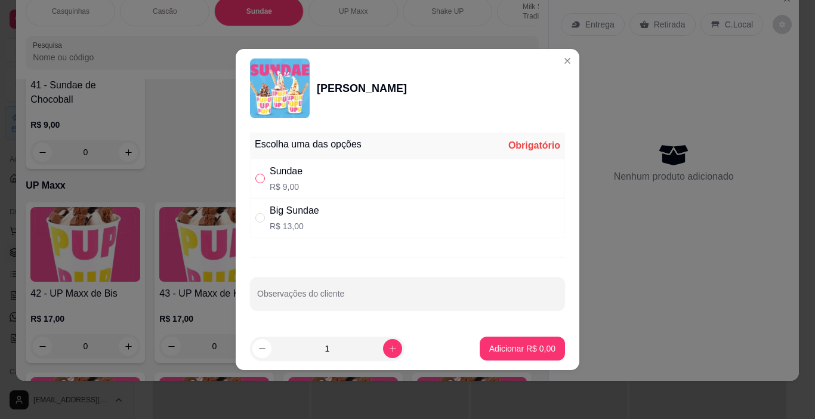
click at [261, 175] on input "" at bounding box center [260, 179] width 10 height 10
radio input "true"
click at [508, 346] on p "Adicionar R$ 9,00" at bounding box center [522, 348] width 66 height 12
type input "1"
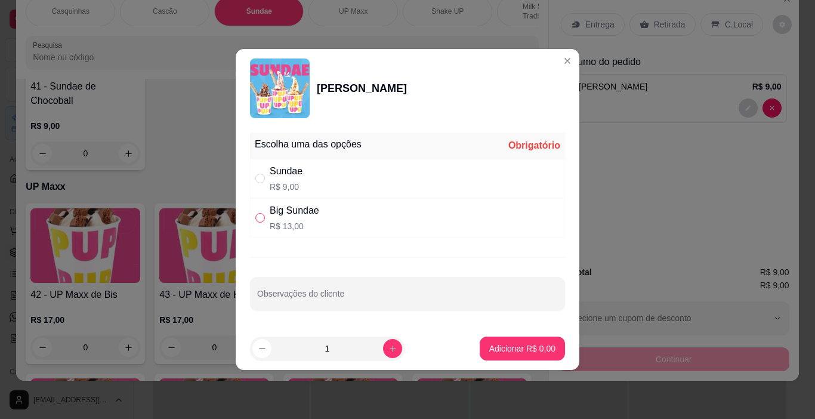
click at [258, 217] on input "" at bounding box center [260, 218] width 10 height 10
radio input "true"
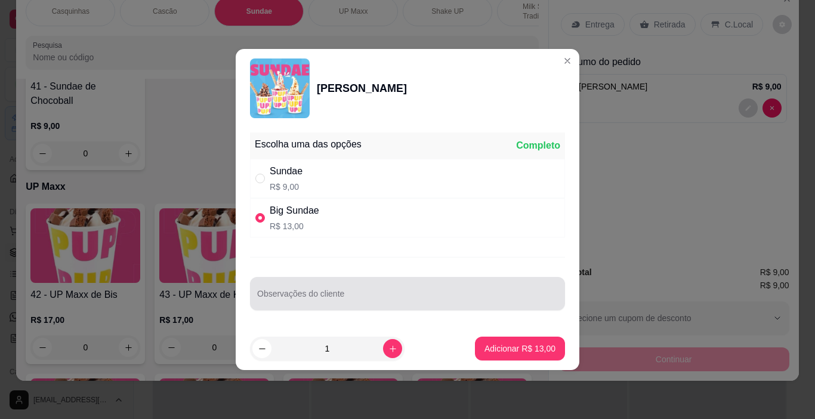
click at [300, 291] on div at bounding box center [407, 294] width 301 height 24
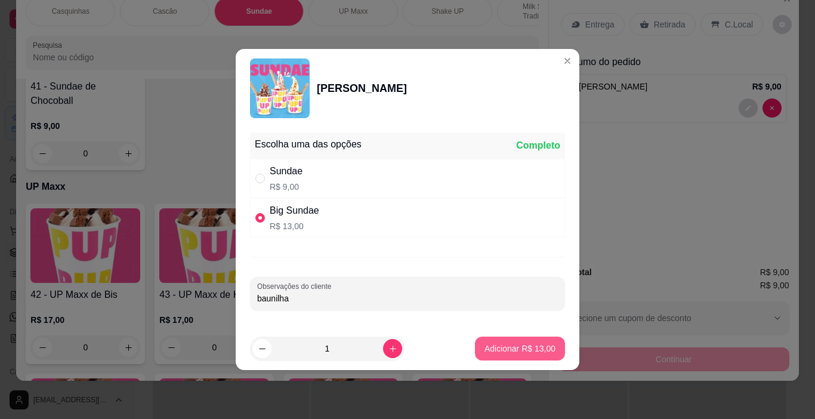
type input "baunilha"
click at [517, 343] on p "Adicionar R$ 13,00" at bounding box center [519, 348] width 71 height 12
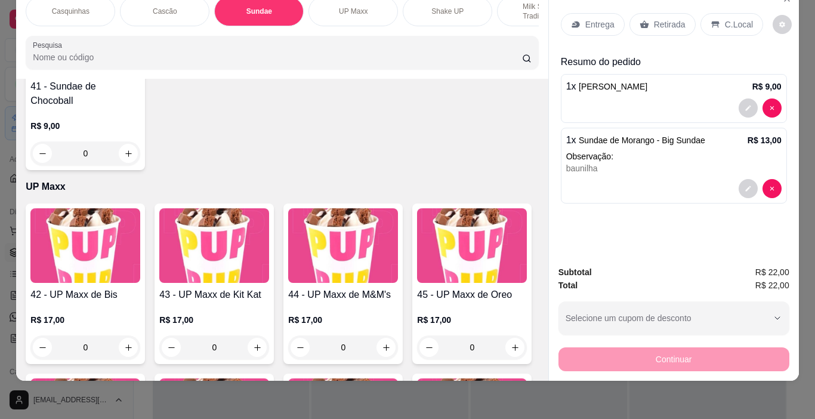
click at [725, 18] on p "C.Local" at bounding box center [739, 24] width 28 height 12
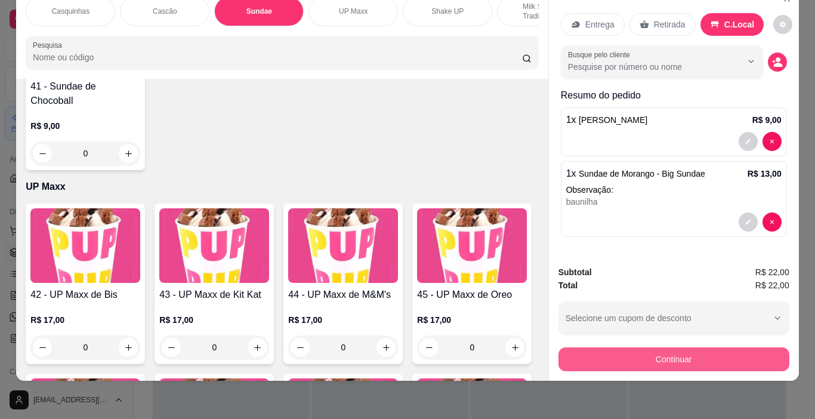
click at [734, 347] on button "Continuar" at bounding box center [673, 359] width 231 height 24
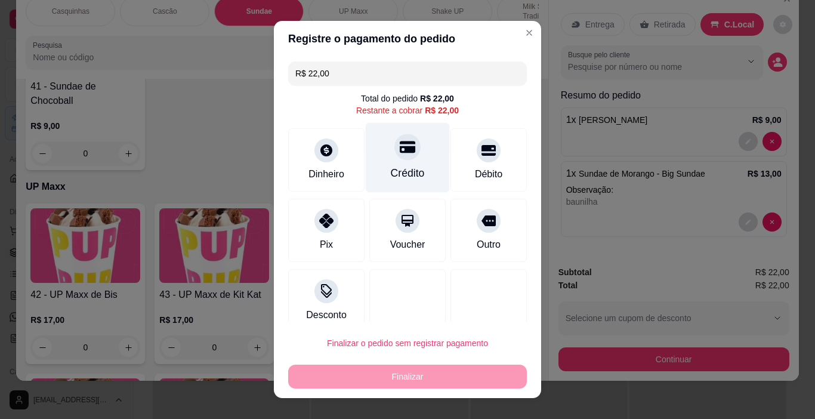
click at [400, 153] on icon at bounding box center [408, 147] width 16 height 12
type input "R$ 0,00"
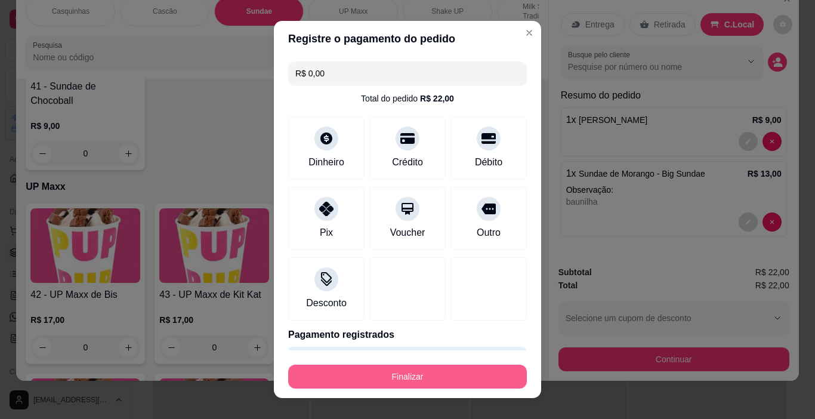
click at [447, 385] on button "Finalizar" at bounding box center [407, 377] width 239 height 24
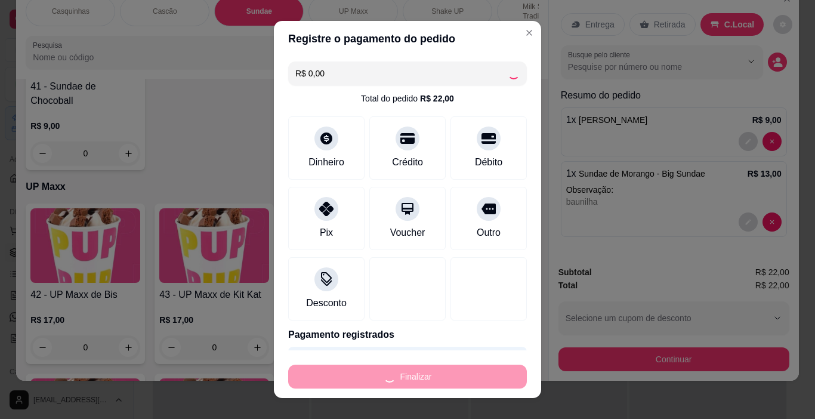
type input "0"
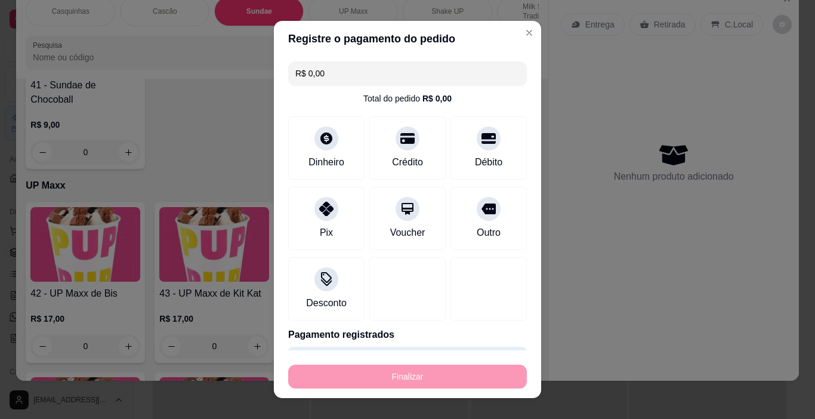
type input "-R$ 22,00"
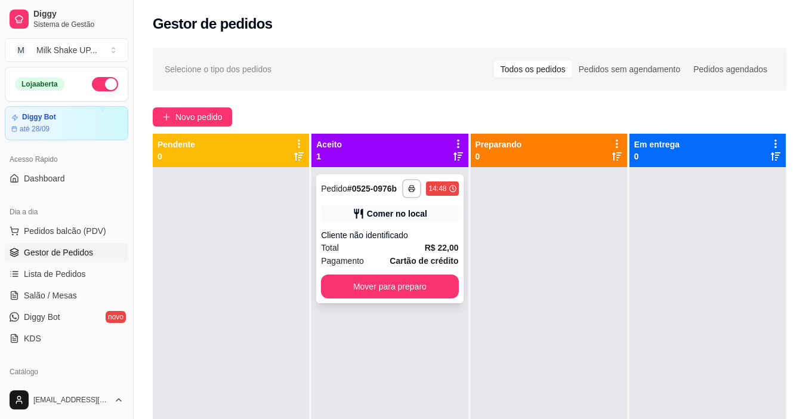
click at [427, 291] on button "Mover para preparo" at bounding box center [389, 286] width 137 height 24
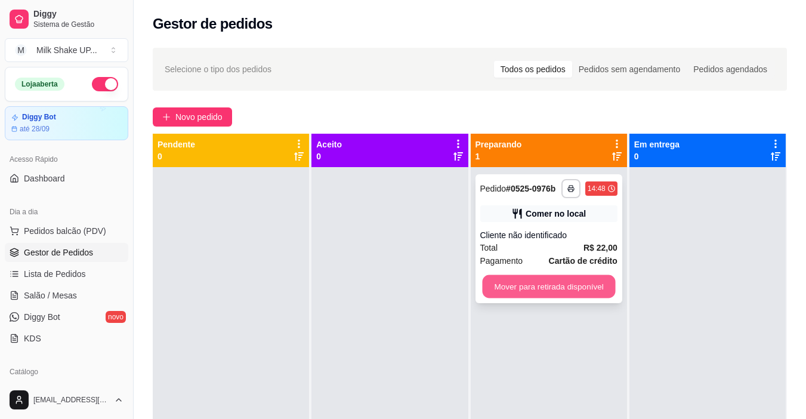
click at [572, 288] on button "Mover para retirada disponível" at bounding box center [548, 286] width 133 height 23
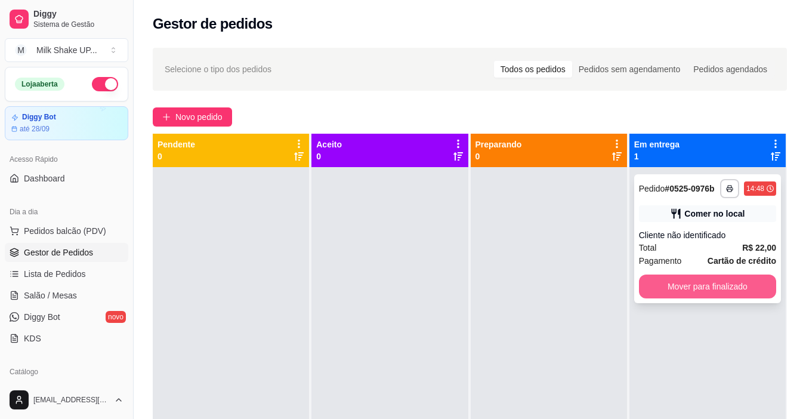
click at [701, 289] on button "Mover para finalizado" at bounding box center [707, 286] width 137 height 24
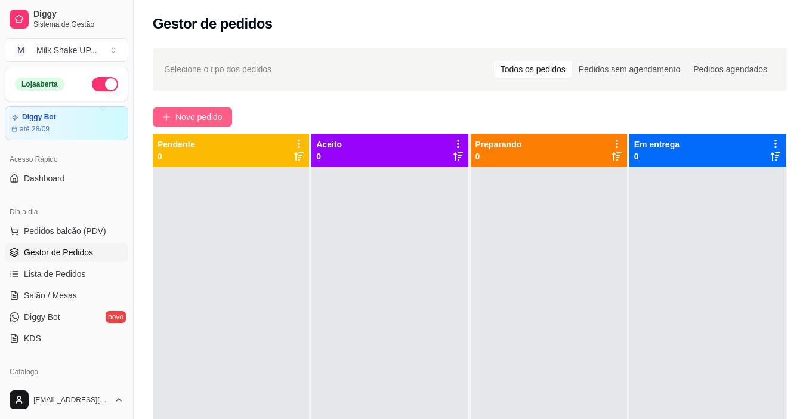
click at [209, 120] on span "Novo pedido" at bounding box center [198, 116] width 47 height 13
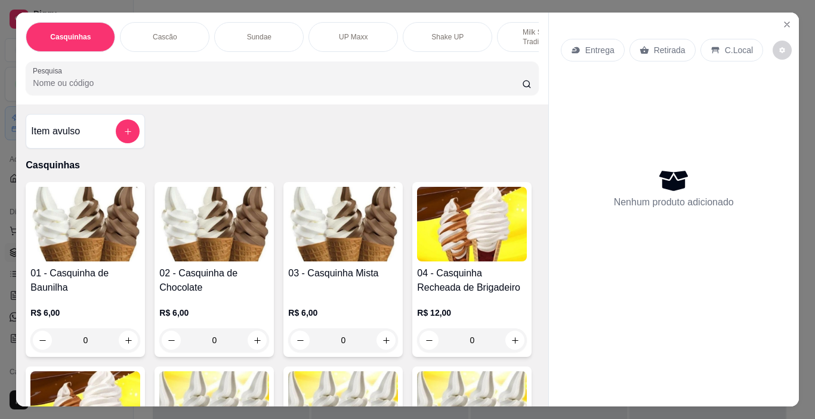
click at [271, 31] on div "Sundae" at bounding box center [258, 37] width 89 height 30
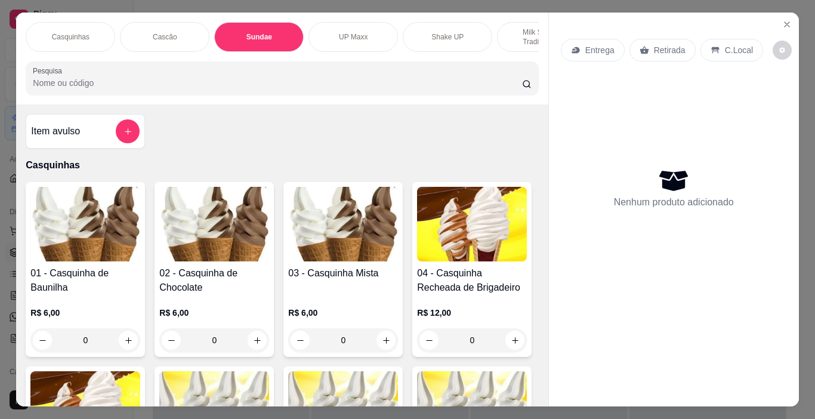
scroll to position [30, 0]
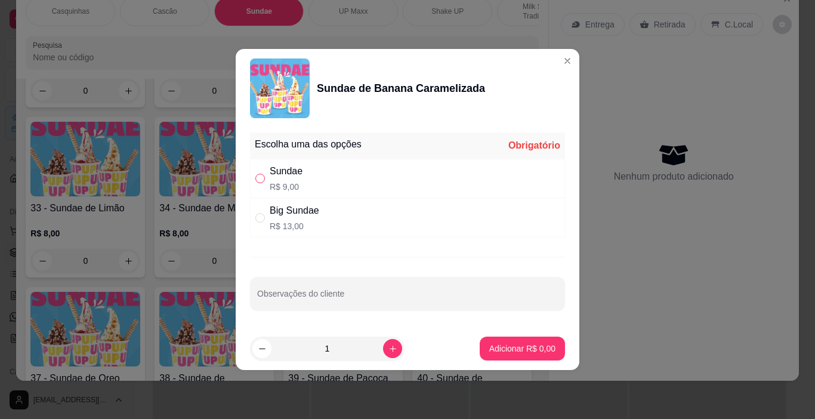
click at [258, 179] on input "" at bounding box center [260, 179] width 10 height 10
radio input "true"
click at [388, 349] on icon "increase-product-quantity" at bounding box center [392, 348] width 9 height 9
type input "2"
click at [521, 350] on p "Adicionar R$ 18,00" at bounding box center [520, 347] width 69 height 11
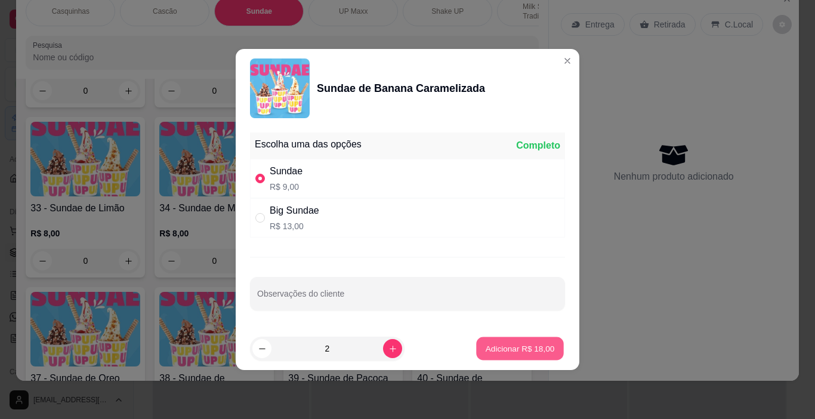
type input "2"
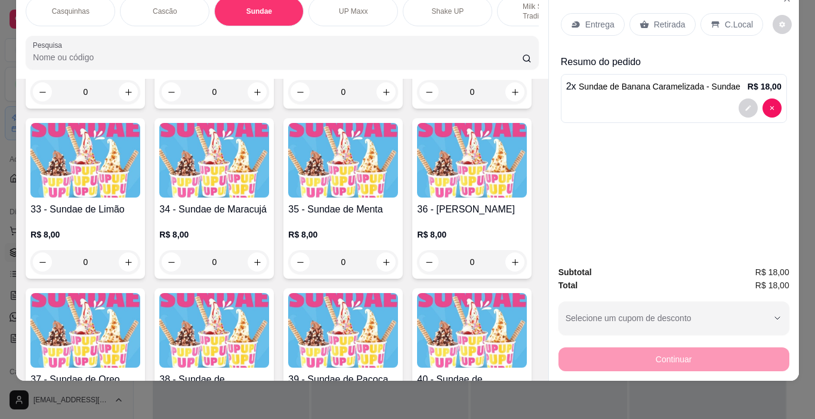
click at [341, 7] on p "UP Maxx" at bounding box center [353, 12] width 29 height 10
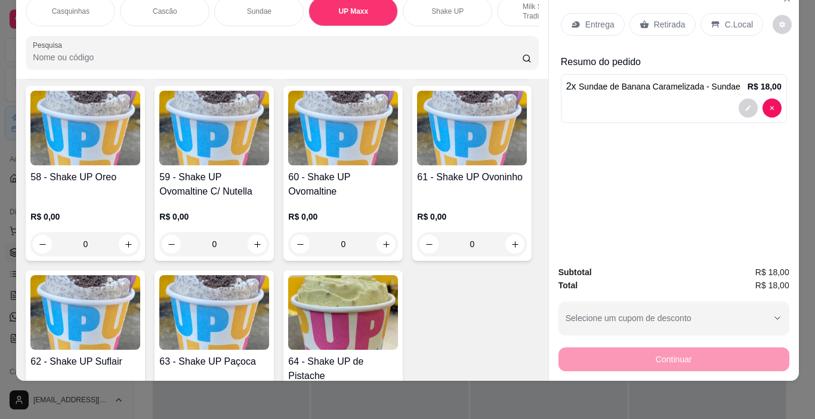
scroll to position [2903, 0]
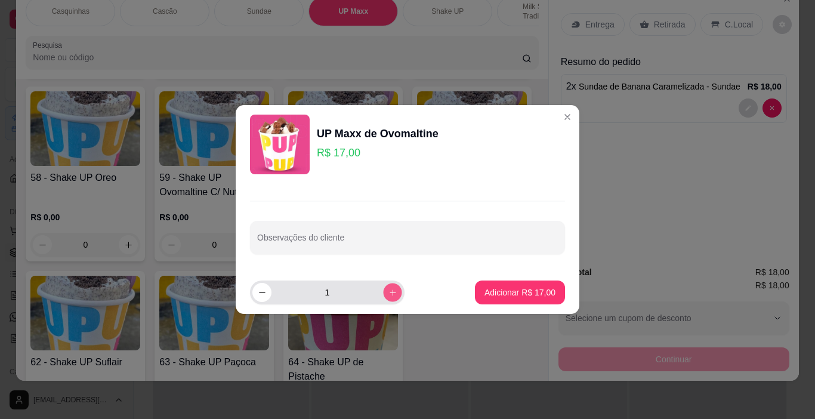
click at [388, 292] on button "increase-product-quantity" at bounding box center [392, 292] width 18 height 18
type input "2"
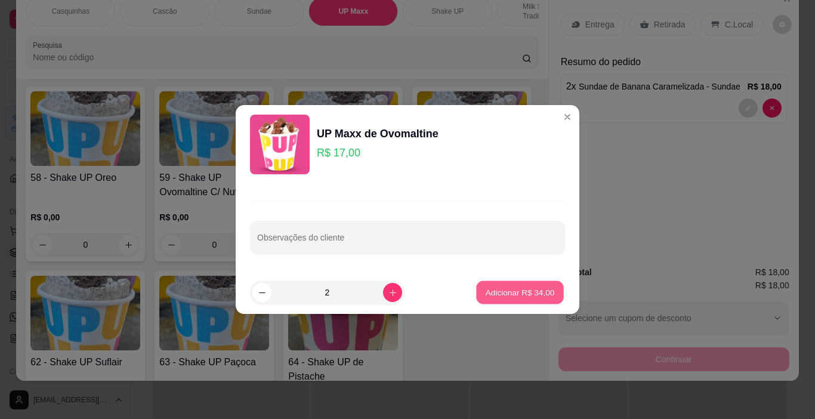
click at [528, 286] on p "Adicionar R$ 34,00" at bounding box center [520, 291] width 69 height 11
type input "2"
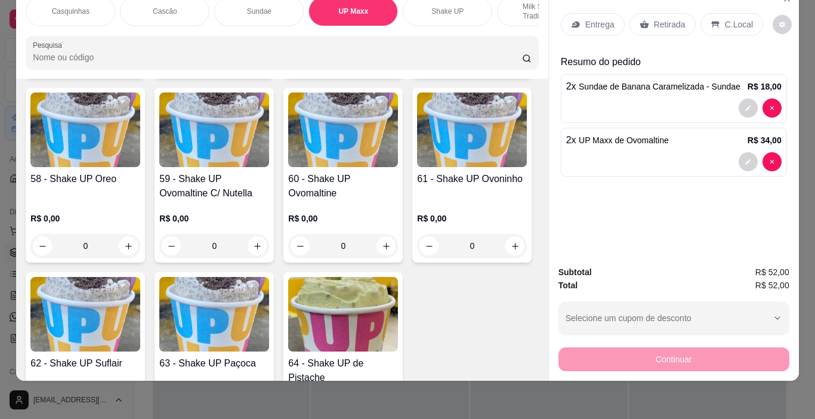
click at [729, 18] on p "C.Local" at bounding box center [739, 24] width 28 height 12
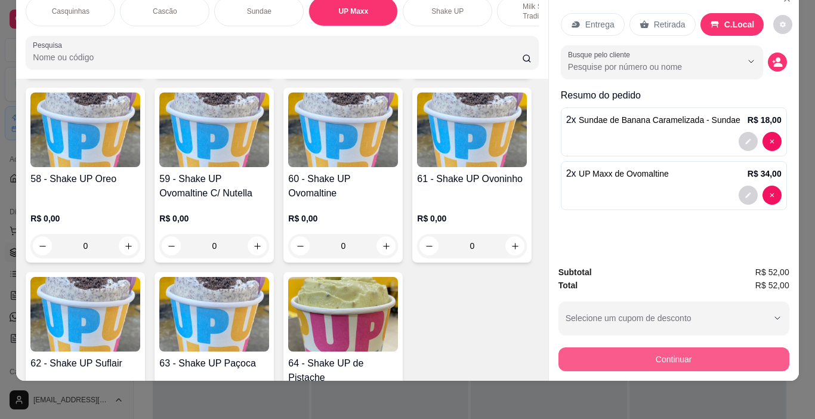
click at [679, 347] on button "Continuar" at bounding box center [673, 359] width 231 height 24
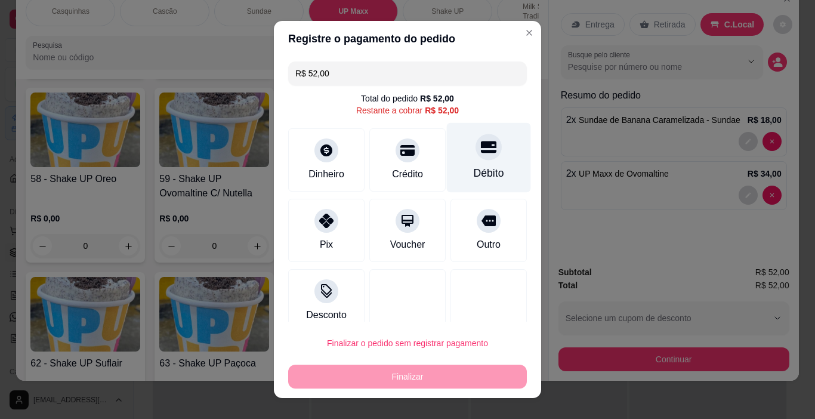
click at [476, 156] on div at bounding box center [489, 147] width 26 height 26
type input "R$ 0,00"
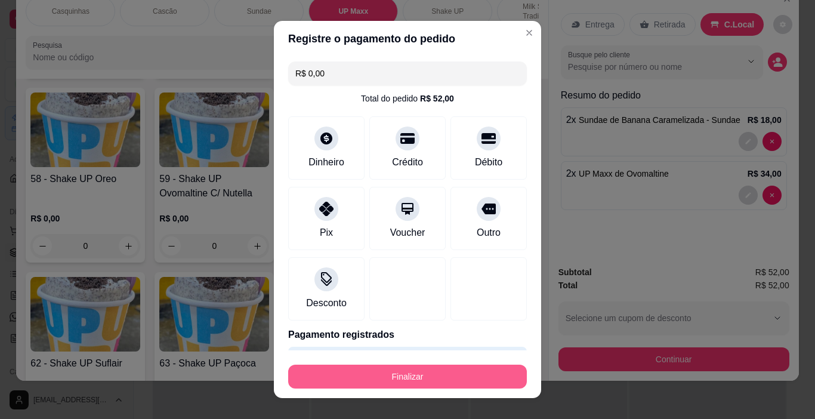
click at [439, 376] on button "Finalizar" at bounding box center [407, 377] width 239 height 24
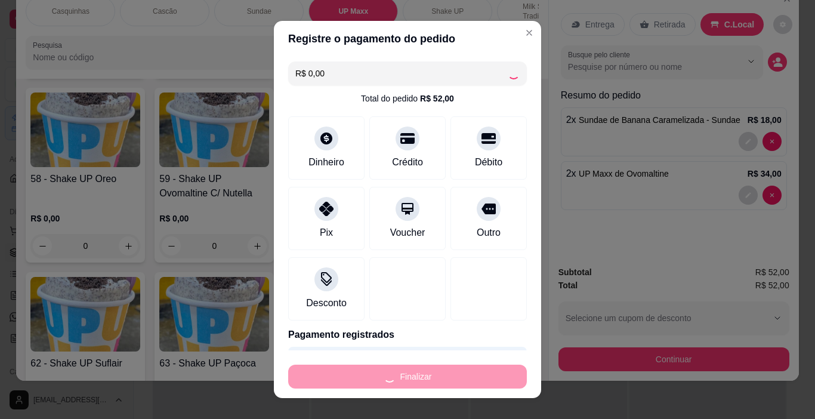
type input "0"
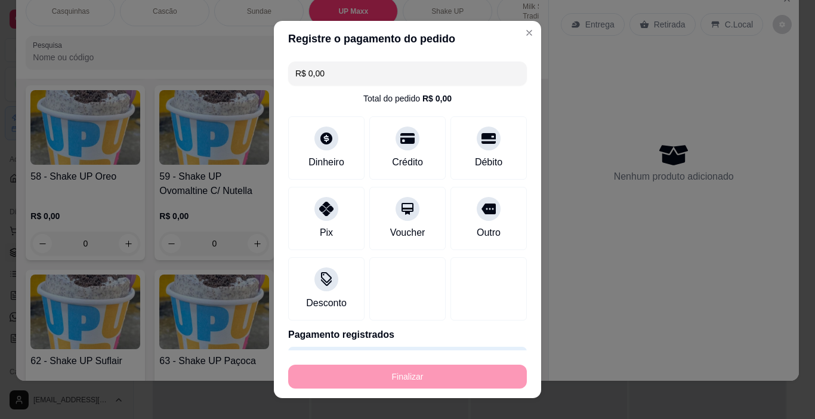
type input "-R$ 52,00"
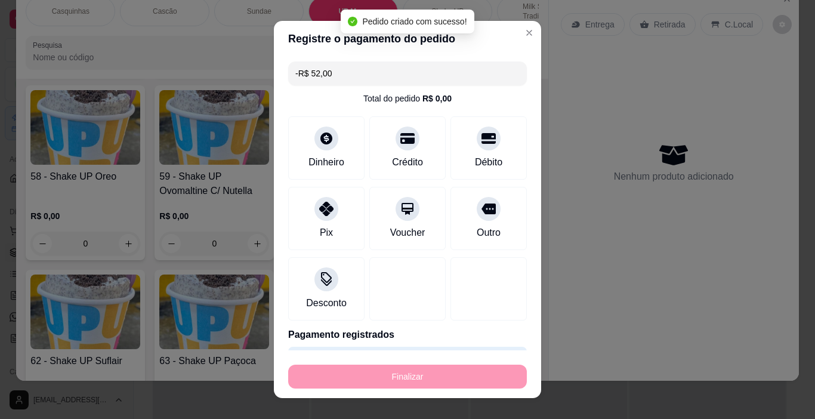
scroll to position [2902, 0]
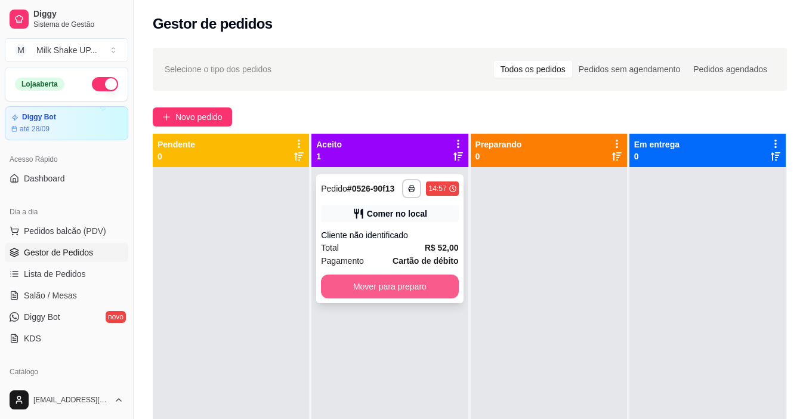
click at [429, 291] on button "Mover para preparo" at bounding box center [389, 286] width 137 height 24
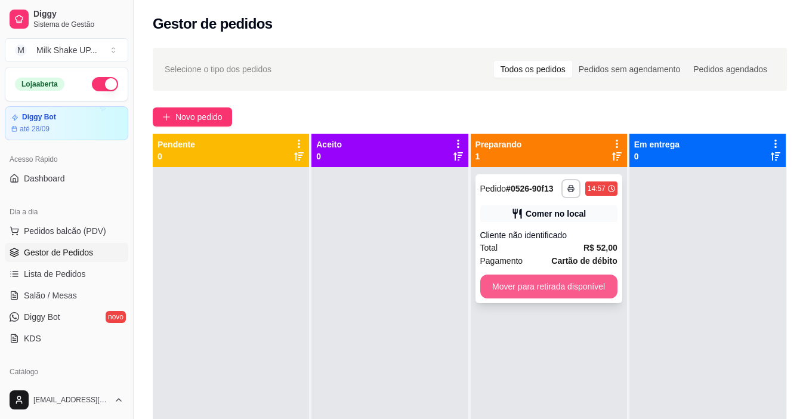
click at [577, 295] on button "Mover para retirada disponível" at bounding box center [548, 286] width 137 height 24
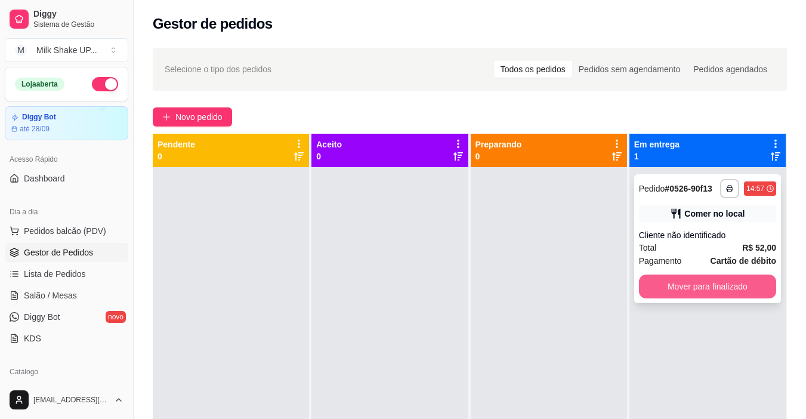
click at [718, 291] on button "Mover para finalizado" at bounding box center [707, 286] width 137 height 24
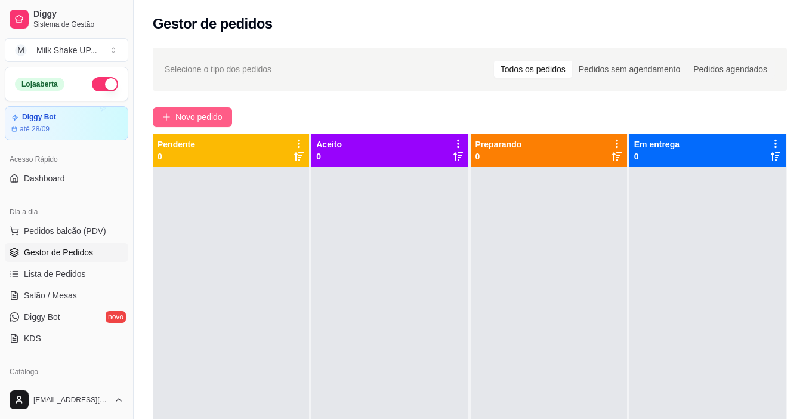
click at [199, 114] on span "Novo pedido" at bounding box center [198, 116] width 47 height 13
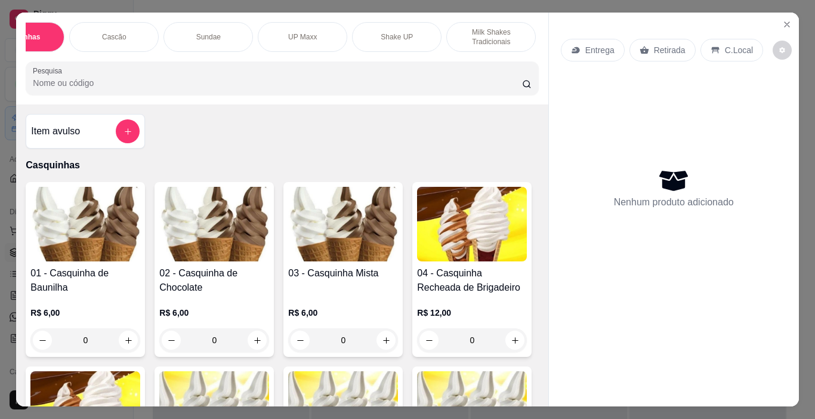
scroll to position [0, 35]
click at [128, 32] on p "Cascão" at bounding box center [130, 37] width 24 height 10
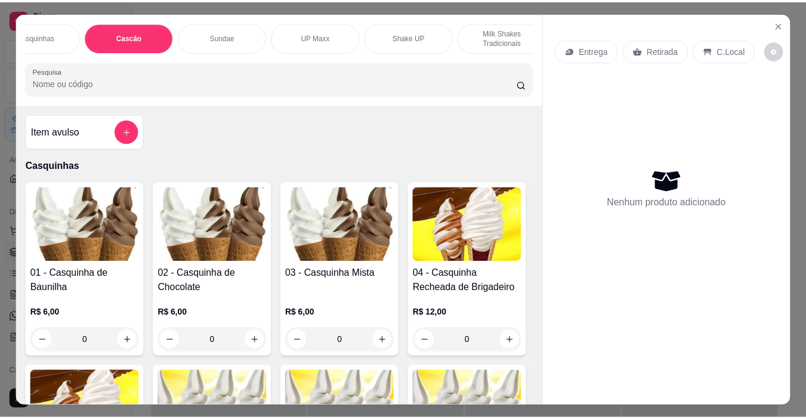
scroll to position [30, 0]
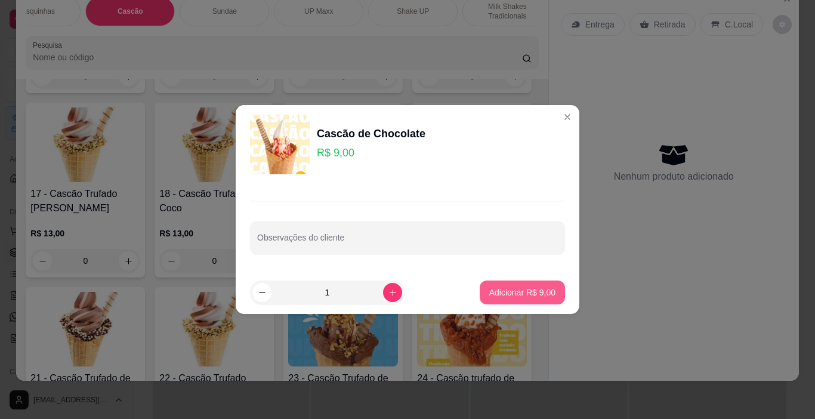
click at [544, 294] on p "Adicionar R$ 9,00" at bounding box center [522, 292] width 66 height 12
type input "1"
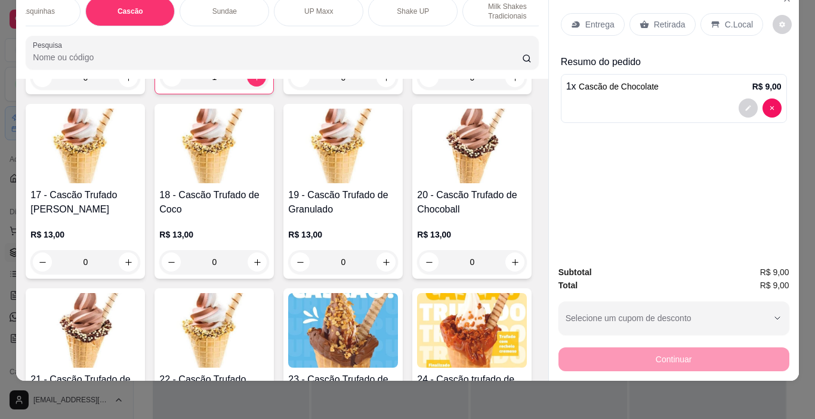
drag, startPoint x: 727, startPoint y: 18, endPoint x: 729, endPoint y: 26, distance: 7.4
click at [728, 19] on p "C.Local" at bounding box center [739, 24] width 28 height 12
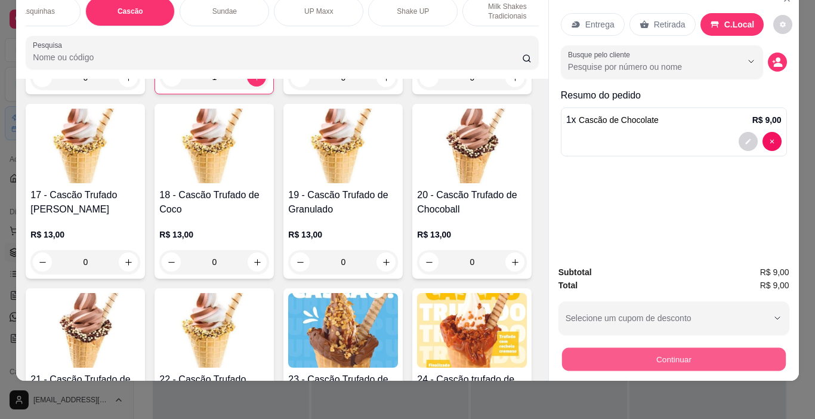
click at [704, 348] on button "Continuar" at bounding box center [673, 359] width 224 height 23
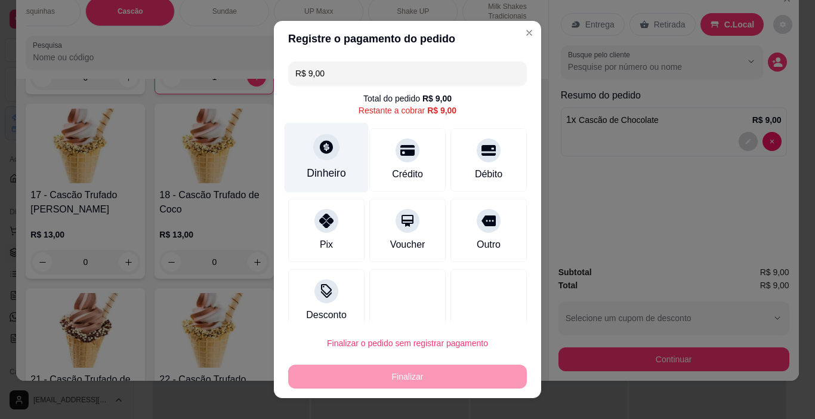
click at [320, 151] on icon at bounding box center [326, 147] width 13 height 13
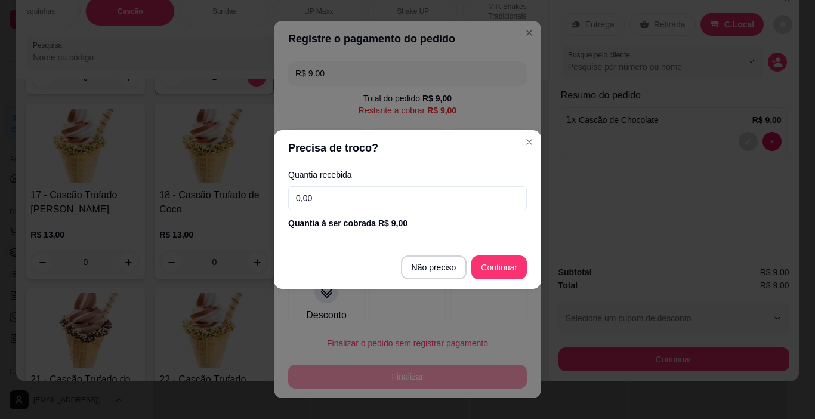
click at [363, 198] on input "0,00" at bounding box center [407, 198] width 239 height 24
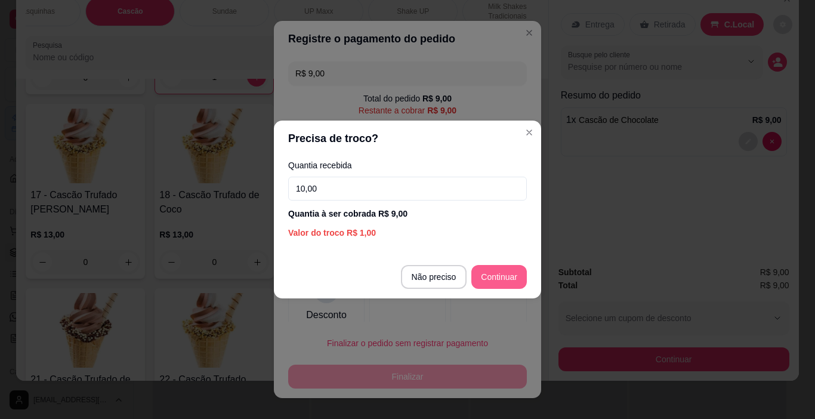
type input "10,00"
type input "R$ 0,00"
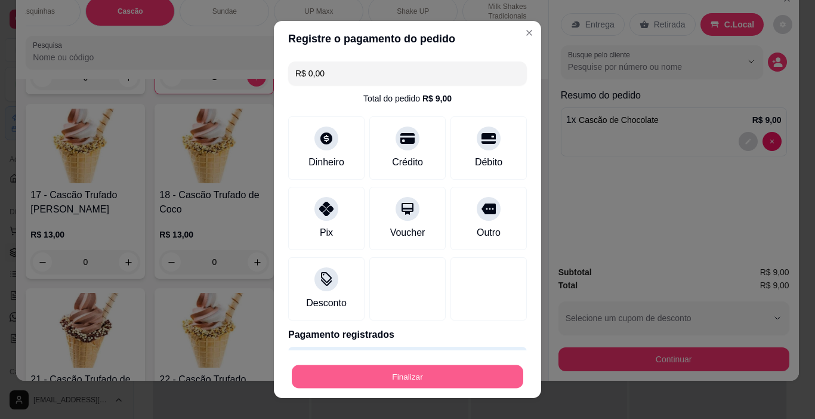
click at [457, 369] on button "Finalizar" at bounding box center [408, 376] width 232 height 23
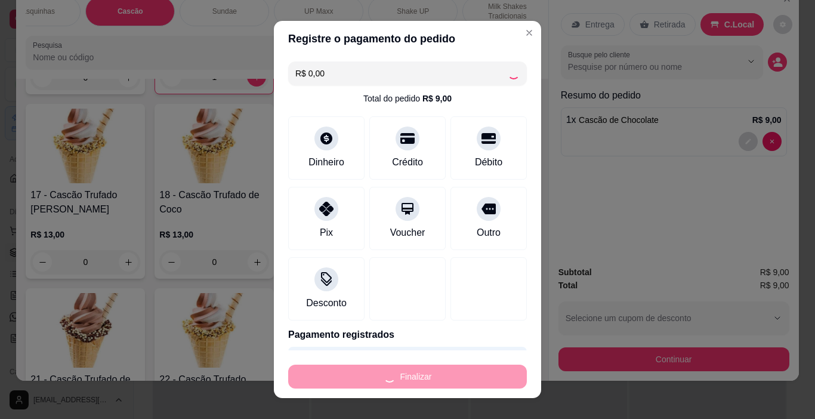
type input "0"
type input "-R$ 9,00"
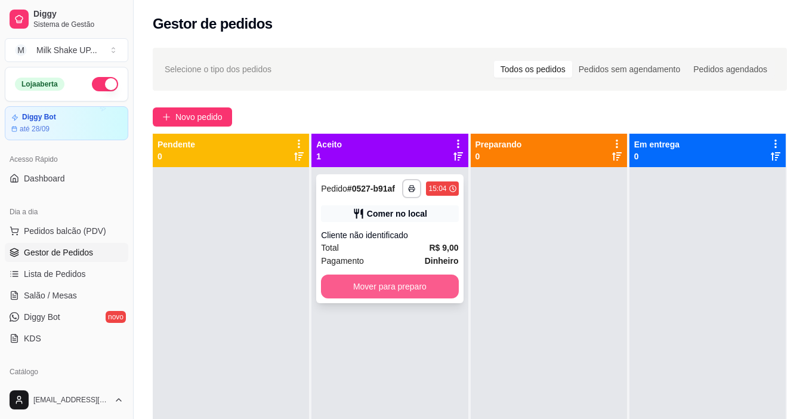
click at [425, 283] on button "Mover para preparo" at bounding box center [389, 286] width 137 height 24
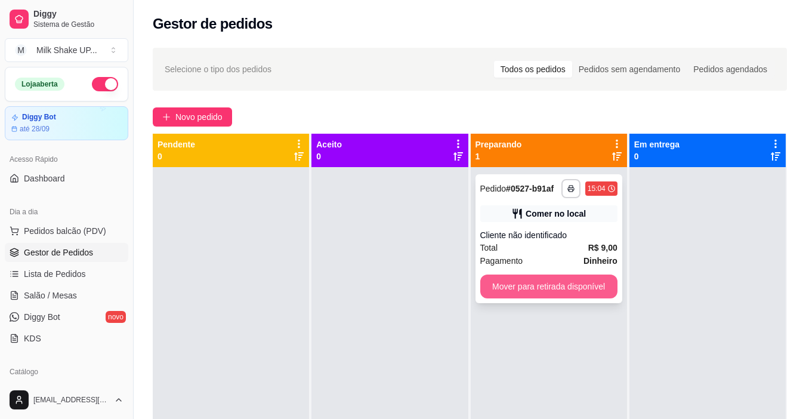
click at [566, 284] on button "Mover para retirada disponível" at bounding box center [548, 286] width 137 height 24
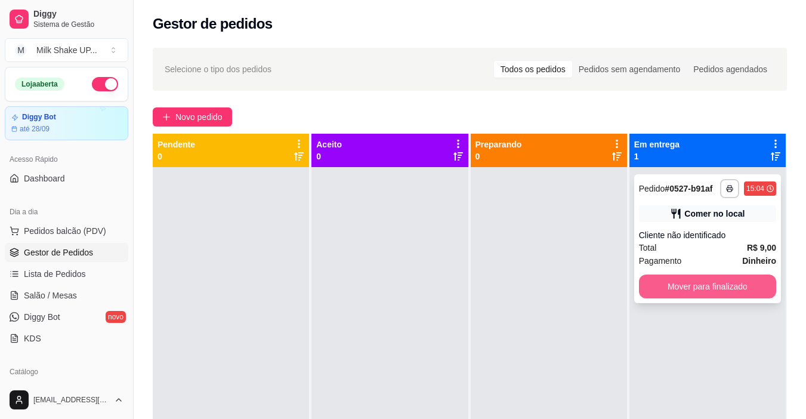
click at [697, 288] on button "Mover para finalizado" at bounding box center [707, 286] width 137 height 24
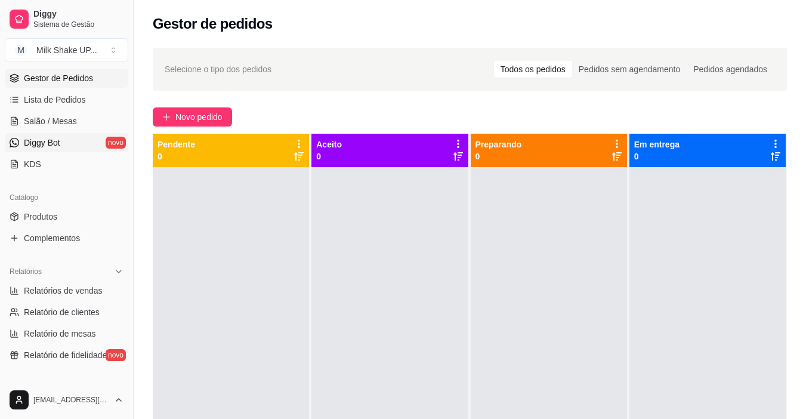
scroll to position [179, 0]
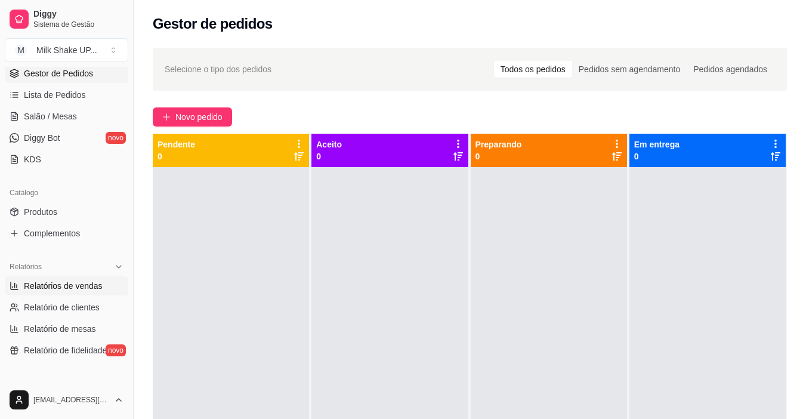
click at [75, 287] on span "Relatórios de vendas" at bounding box center [63, 286] width 79 height 12
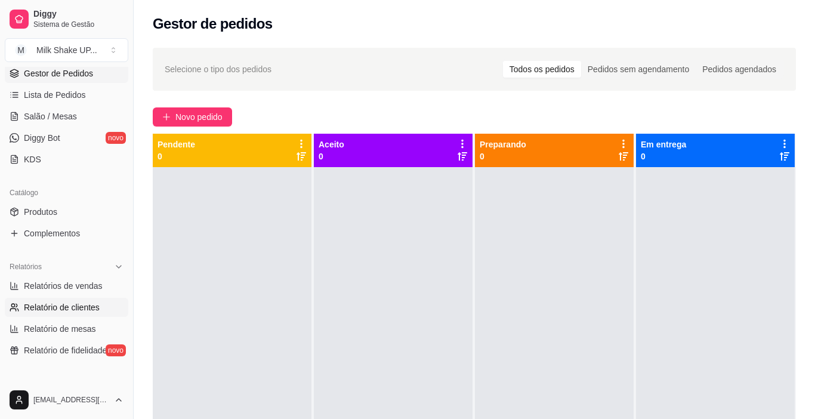
select select "ALL"
select select "0"
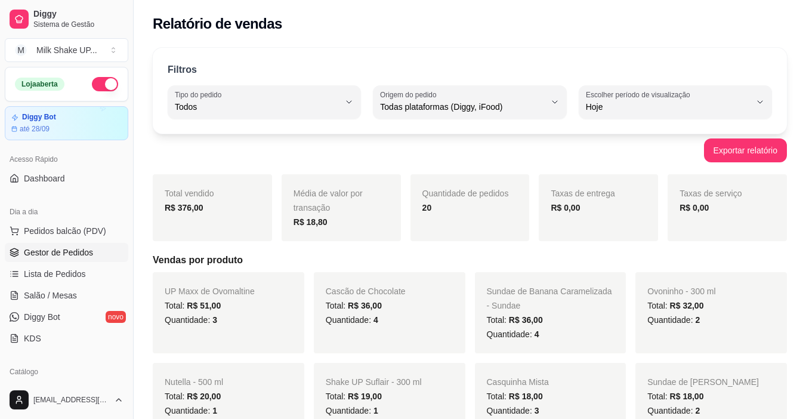
click at [63, 249] on span "Gestor de Pedidos" at bounding box center [58, 252] width 69 height 12
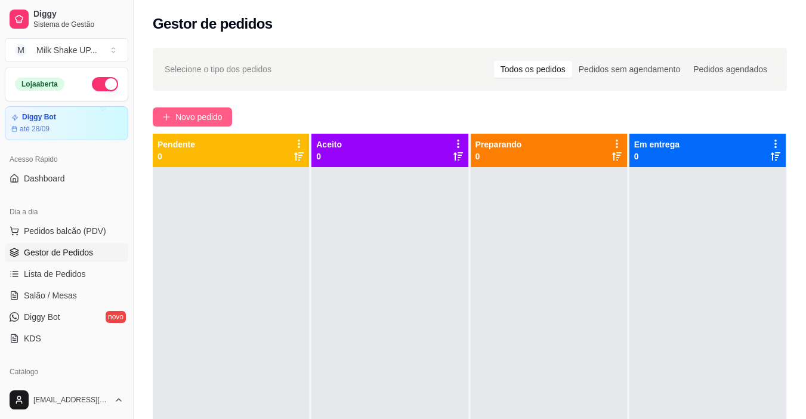
click at [200, 113] on span "Novo pedido" at bounding box center [198, 116] width 47 height 13
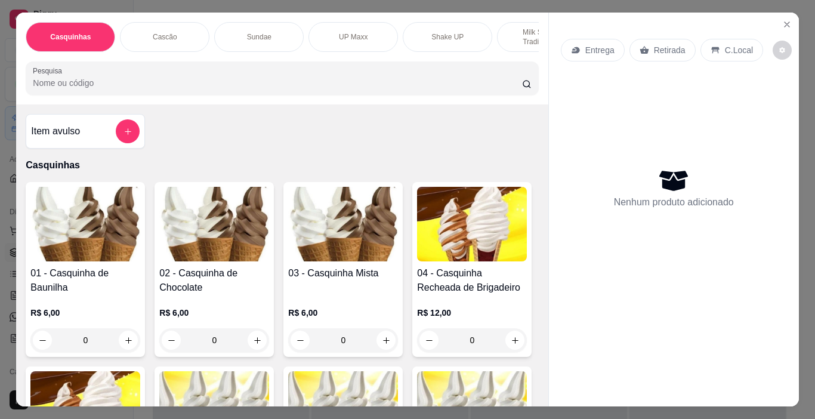
click at [111, 230] on img at bounding box center [85, 224] width 110 height 75
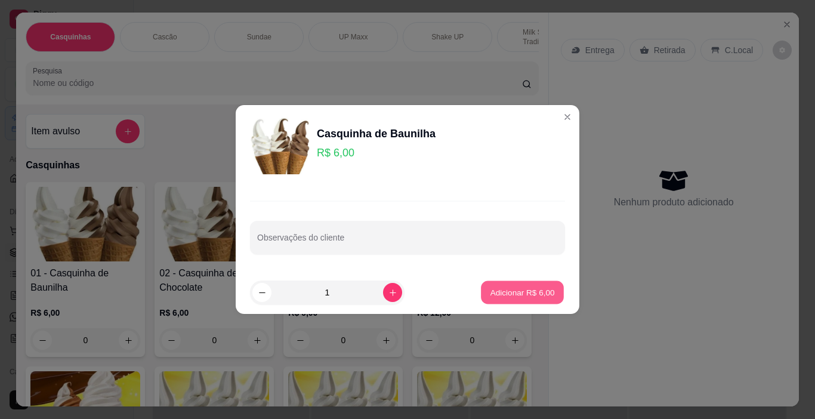
click at [514, 291] on p "Adicionar R$ 6,00" at bounding box center [522, 291] width 64 height 11
type input "1"
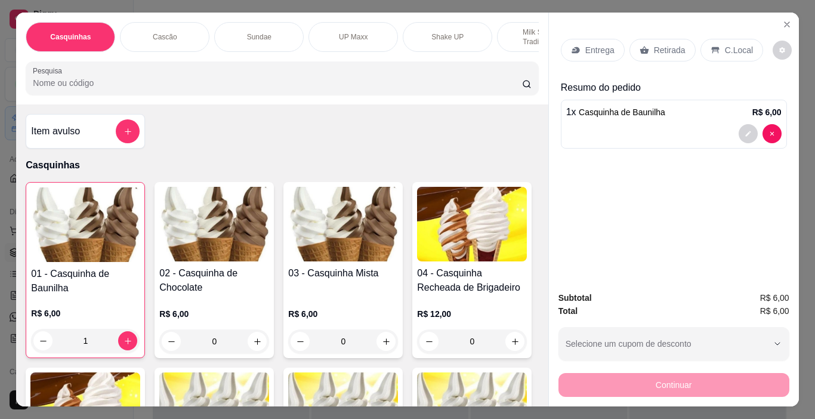
click at [725, 46] on p "C.Local" at bounding box center [739, 50] width 28 height 12
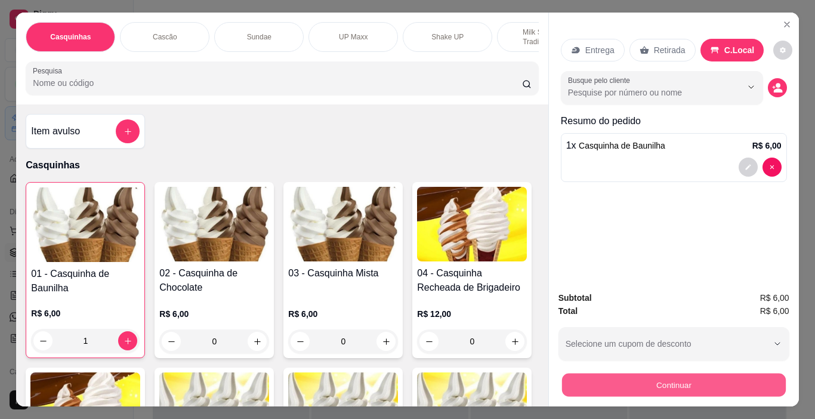
click at [659, 376] on button "Continuar" at bounding box center [673, 385] width 224 height 23
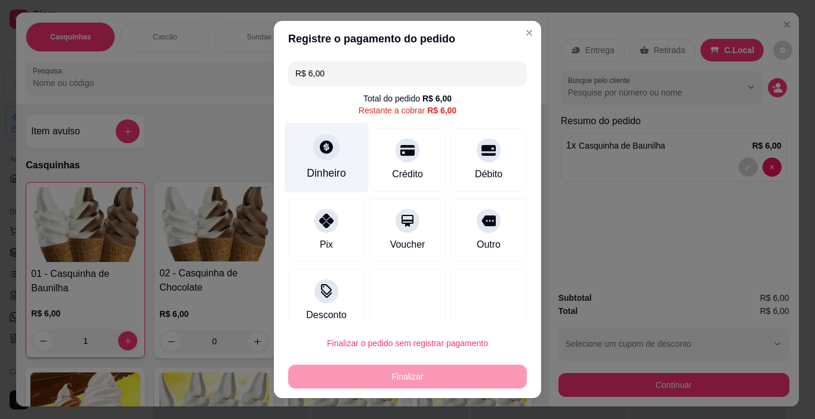
click at [329, 151] on div at bounding box center [326, 147] width 26 height 26
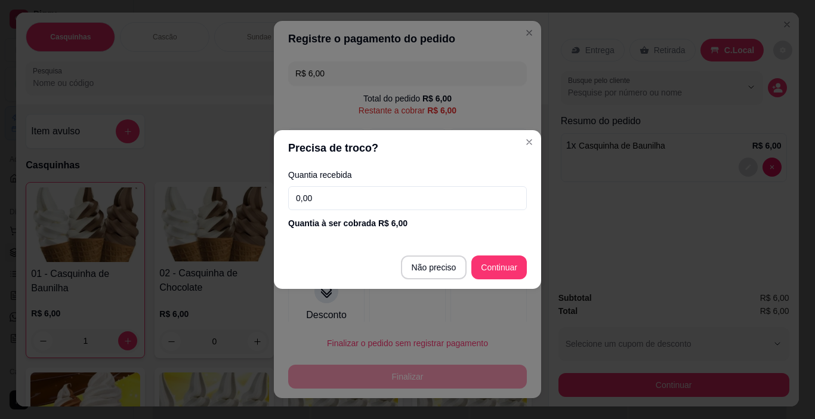
click at [323, 200] on input "0,00" at bounding box center [407, 198] width 239 height 24
type input "6,00"
type input "R$ 0,00"
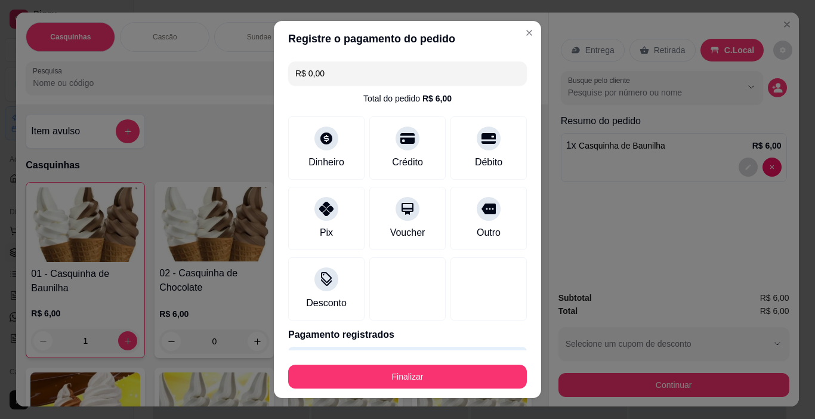
click at [439, 377] on button "Finalizar" at bounding box center [407, 377] width 239 height 24
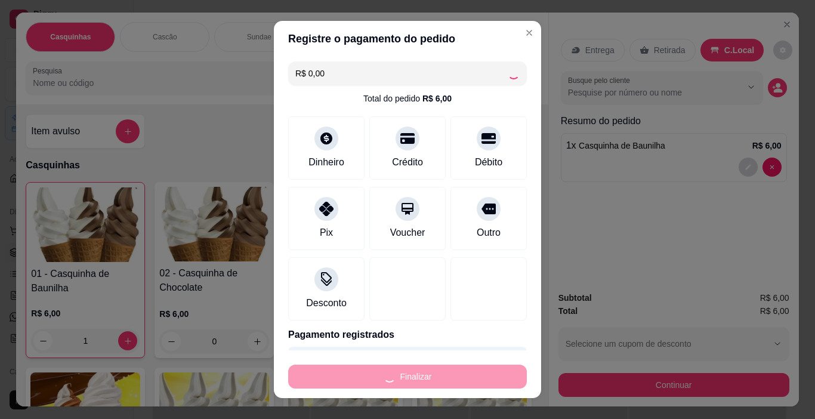
type input "0"
type input "-R$ 6,00"
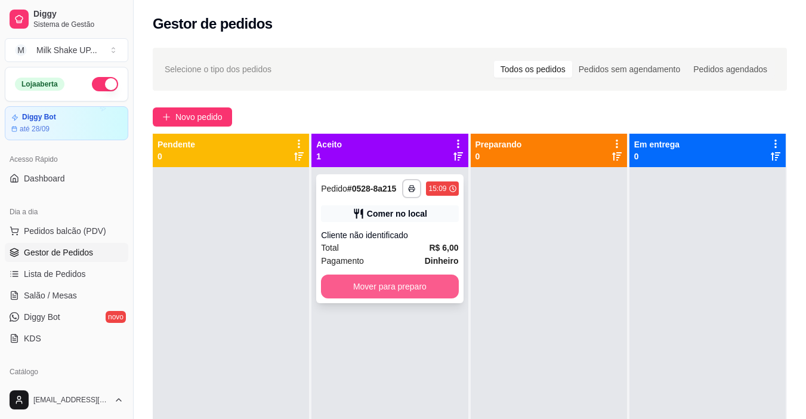
click at [424, 286] on button "Mover para preparo" at bounding box center [389, 286] width 137 height 24
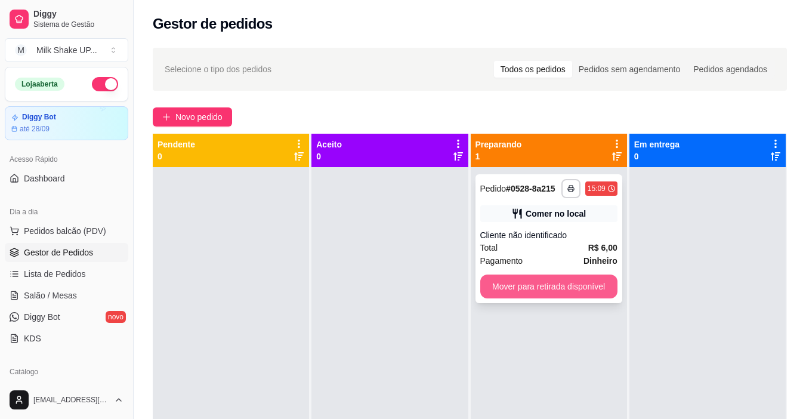
click at [586, 286] on button "Mover para retirada disponível" at bounding box center [548, 286] width 137 height 24
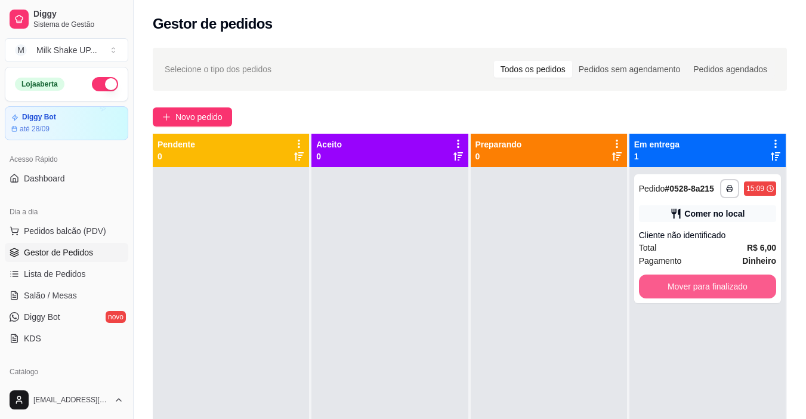
click at [718, 280] on button "Mover para finalizado" at bounding box center [707, 286] width 137 height 24
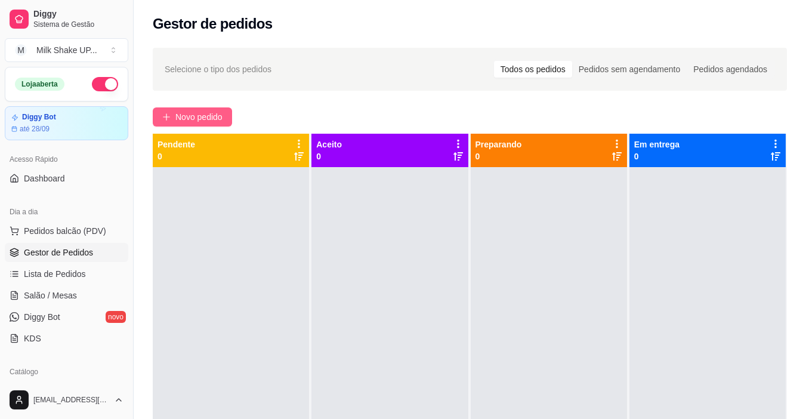
click at [193, 115] on span "Novo pedido" at bounding box center [198, 116] width 47 height 13
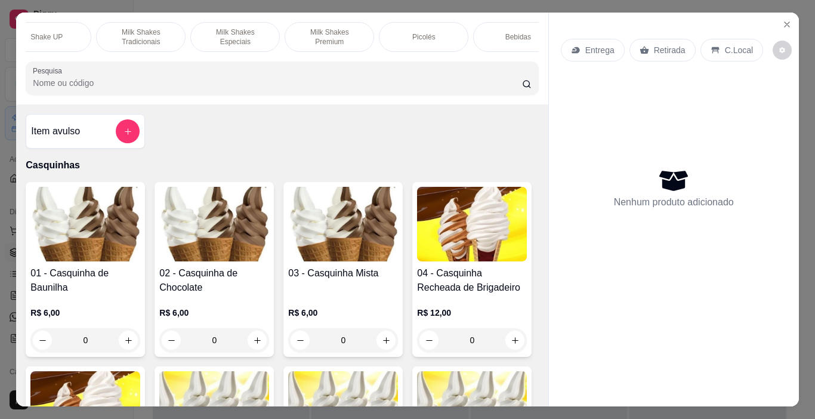
scroll to position [0, 425]
click at [733, 45] on p "C.Local" at bounding box center [739, 50] width 28 height 12
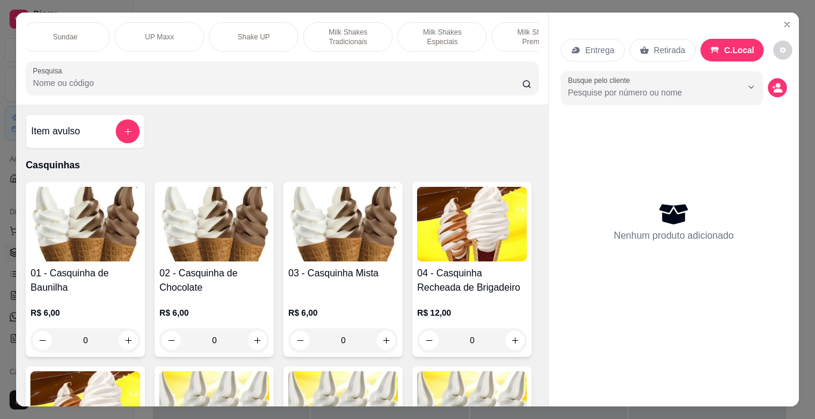
scroll to position [0, 186]
click at [359, 243] on img at bounding box center [343, 224] width 110 height 75
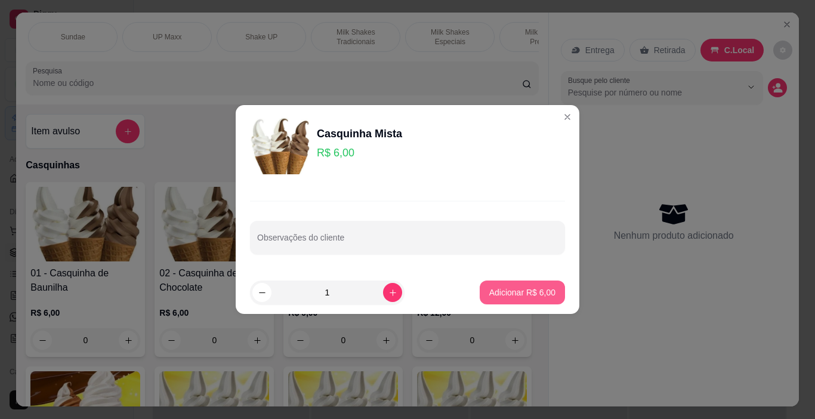
click at [541, 292] on p "Adicionar R$ 6,00" at bounding box center [522, 292] width 66 height 12
type input "1"
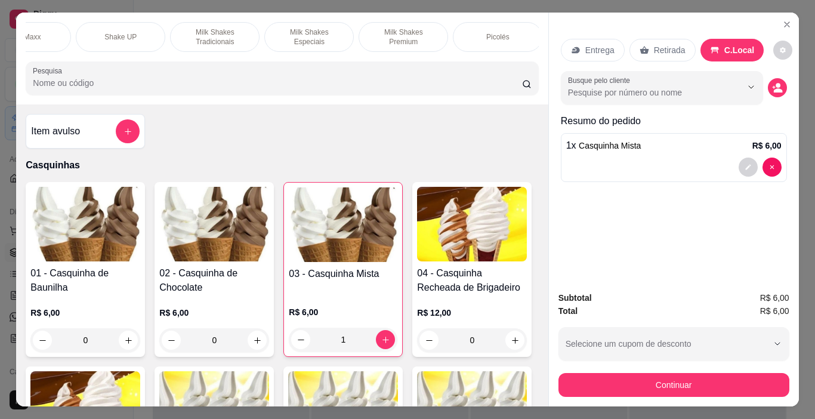
scroll to position [0, 354]
click at [379, 34] on p "Milk Shakes Premium" at bounding box center [376, 36] width 69 height 19
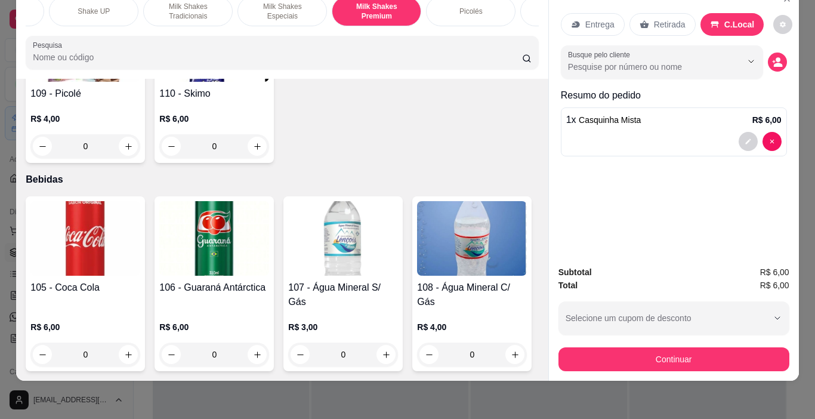
scroll to position [6264, 0]
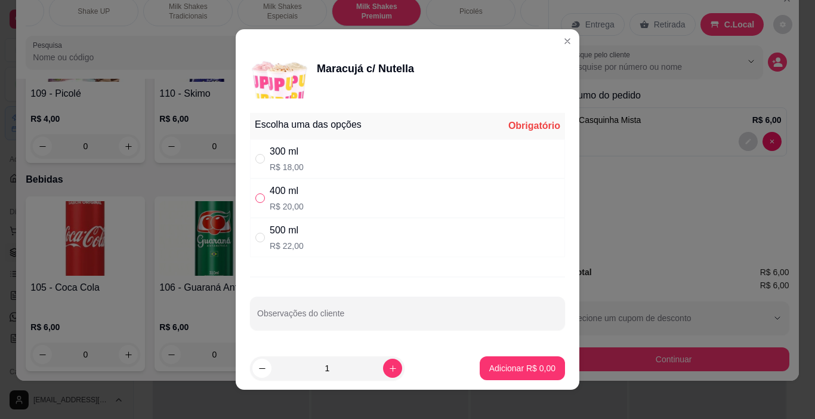
click at [255, 198] on input "" at bounding box center [260, 198] width 10 height 10
radio input "true"
click at [529, 371] on p "Adicionar R$ 20,00" at bounding box center [519, 368] width 71 height 12
type input "1"
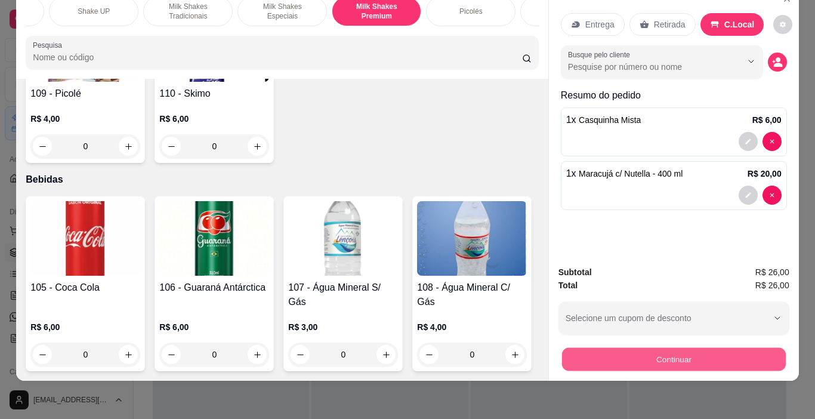
click at [682, 355] on button "Continuar" at bounding box center [673, 359] width 224 height 23
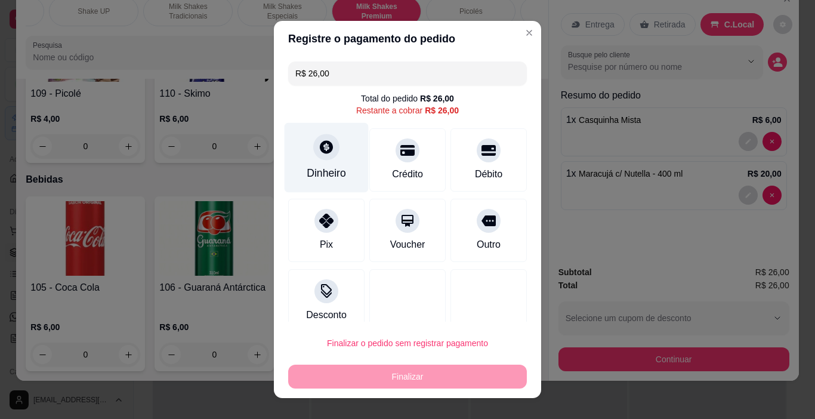
click at [320, 145] on icon at bounding box center [326, 147] width 13 height 13
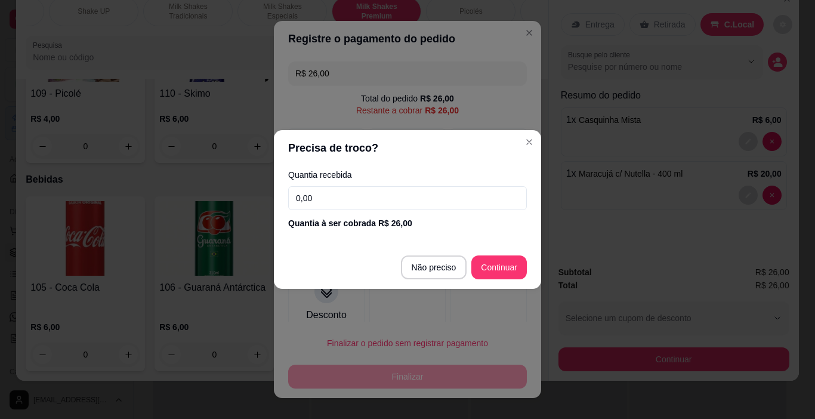
click at [314, 200] on input "0,00" at bounding box center [407, 198] width 239 height 24
type input "26,00"
type input "R$ 0,00"
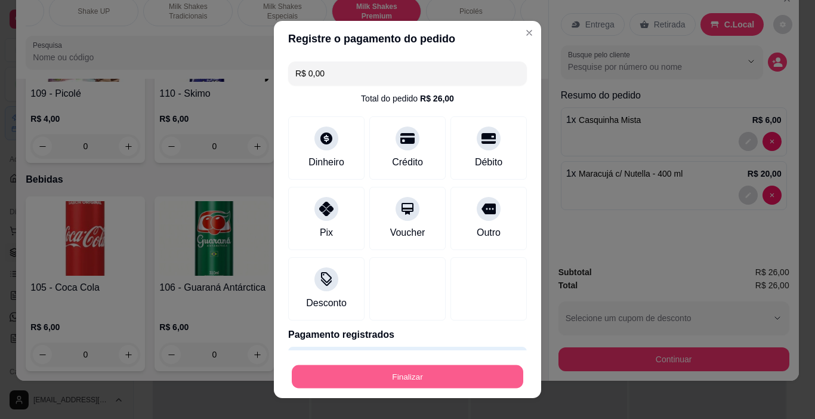
click at [433, 376] on button "Finalizar" at bounding box center [408, 376] width 232 height 23
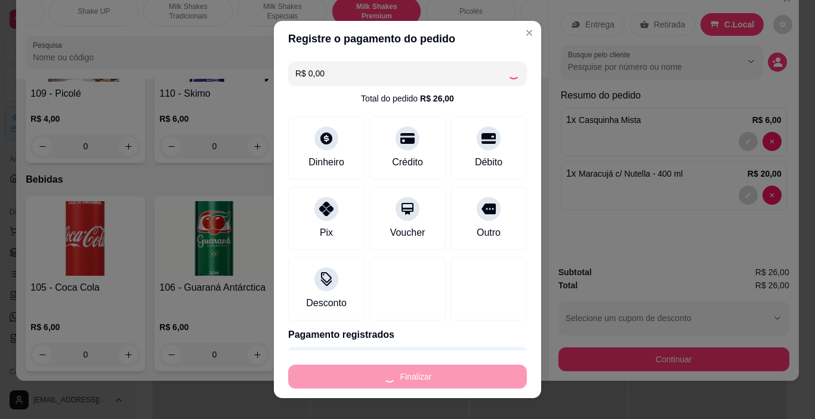
type input "0"
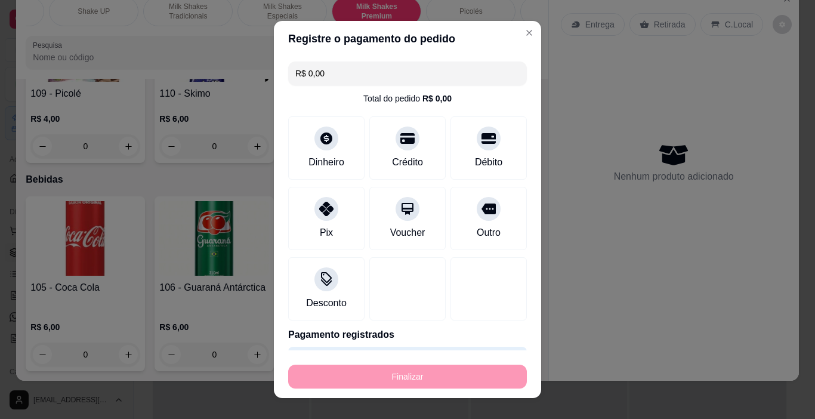
type input "-R$ 26,00"
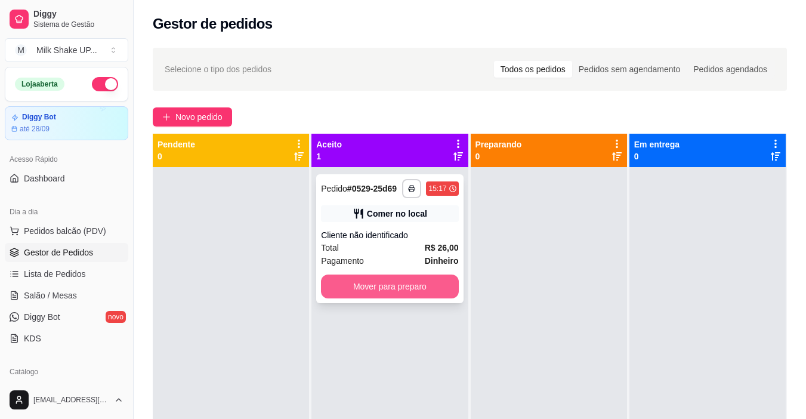
click at [398, 284] on button "Mover para preparo" at bounding box center [389, 286] width 137 height 24
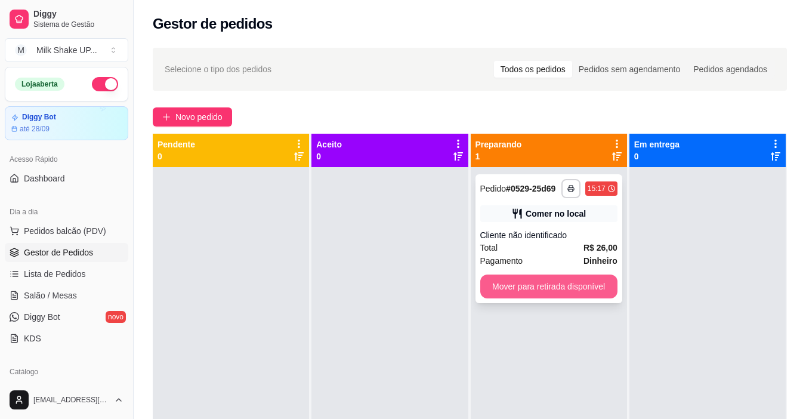
click at [571, 282] on button "Mover para retirada disponível" at bounding box center [548, 286] width 137 height 24
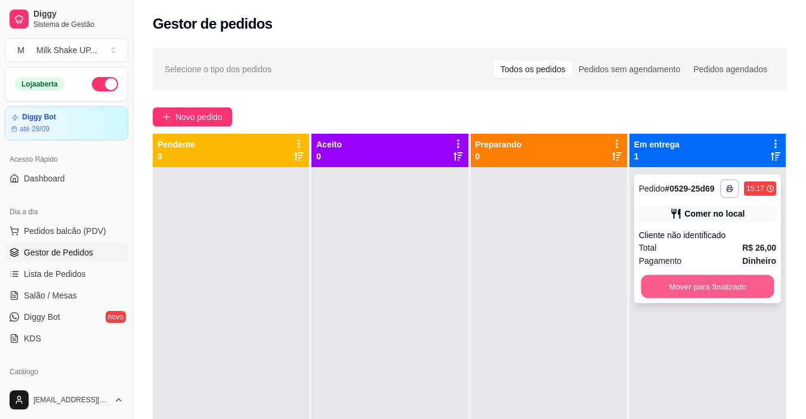
click at [691, 285] on button "Mover para finalizado" at bounding box center [707, 286] width 133 height 23
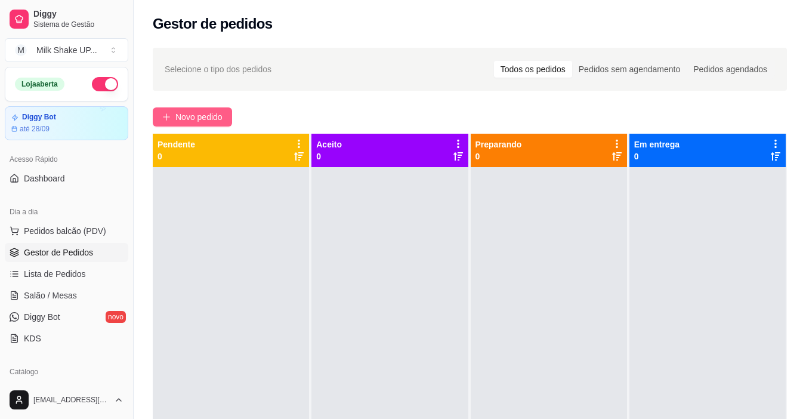
click at [200, 116] on span "Novo pedido" at bounding box center [198, 116] width 47 height 13
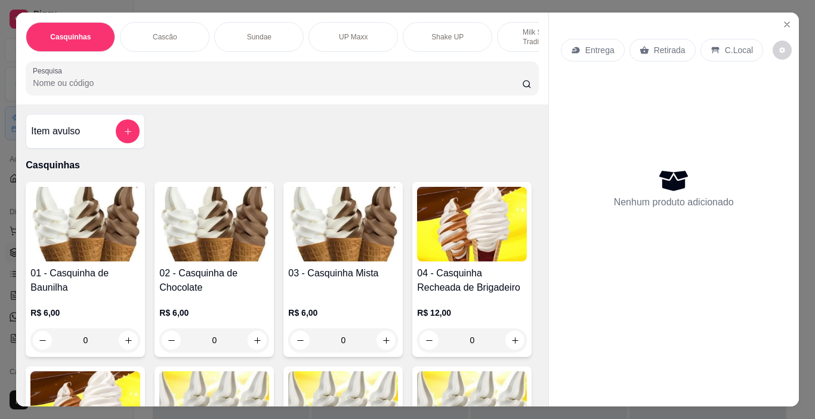
click at [279, 32] on div "Sundae" at bounding box center [258, 37] width 89 height 30
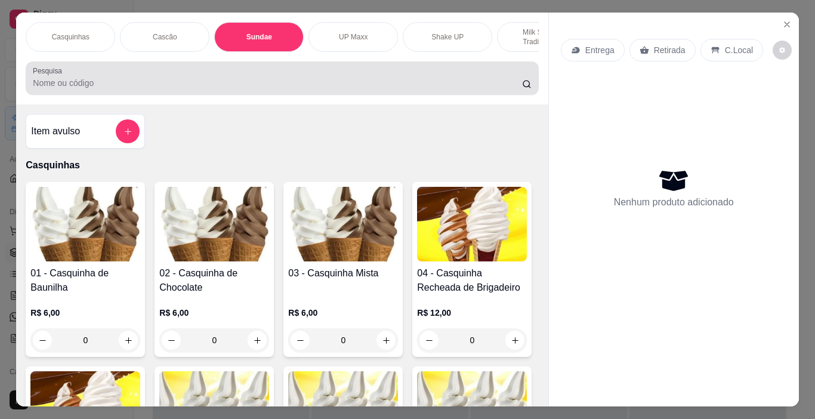
scroll to position [30, 0]
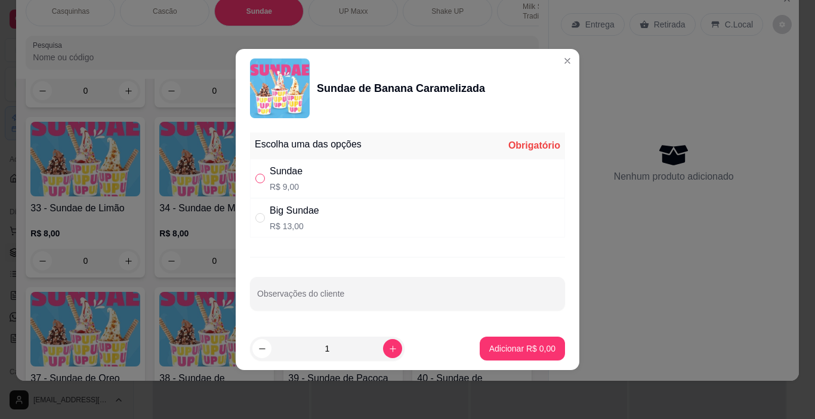
click at [260, 177] on input "" at bounding box center [260, 179] width 10 height 10
radio input "true"
click at [388, 351] on icon "increase-product-quantity" at bounding box center [392, 348] width 9 height 9
type input "2"
click at [523, 345] on p "Adicionar R$ 18,00" at bounding box center [519, 348] width 71 height 12
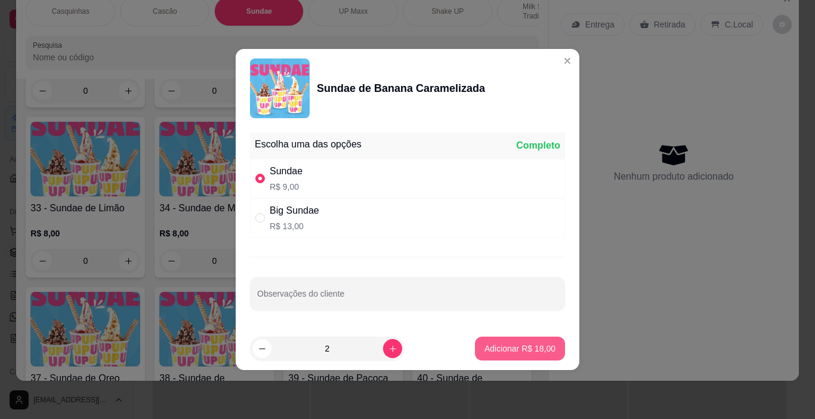
type input "2"
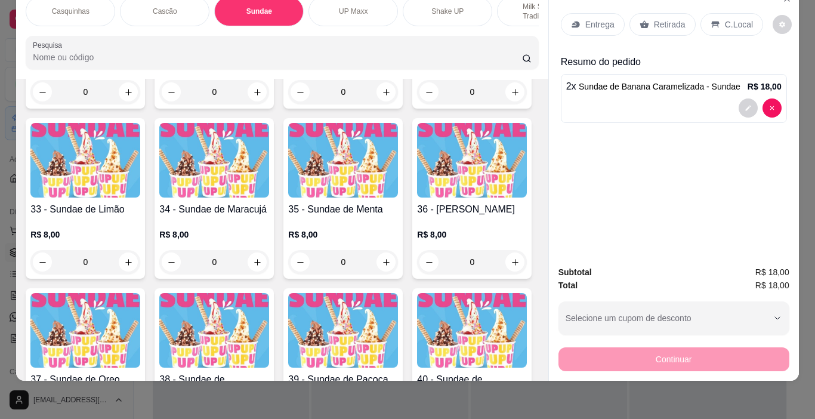
click at [727, 18] on p "C.Local" at bounding box center [739, 24] width 28 height 12
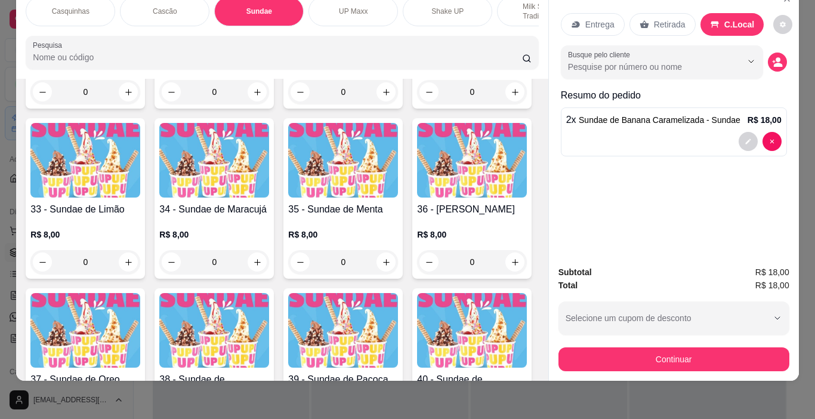
click at [711, 351] on button "Continuar" at bounding box center [673, 359] width 231 height 24
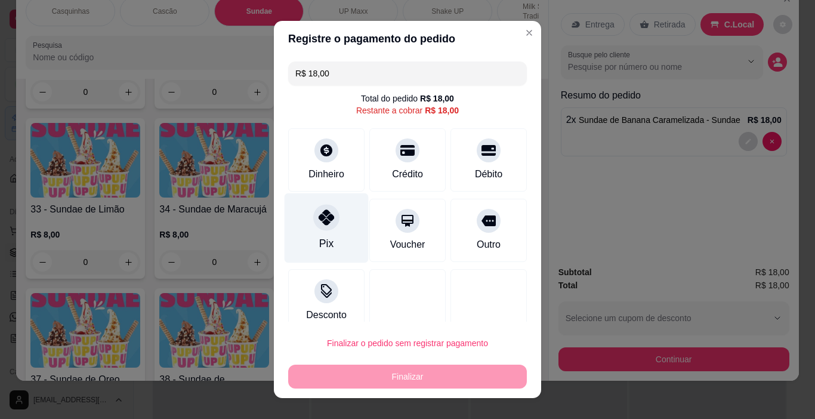
click at [323, 230] on div at bounding box center [326, 218] width 26 height 26
type input "R$ 0,00"
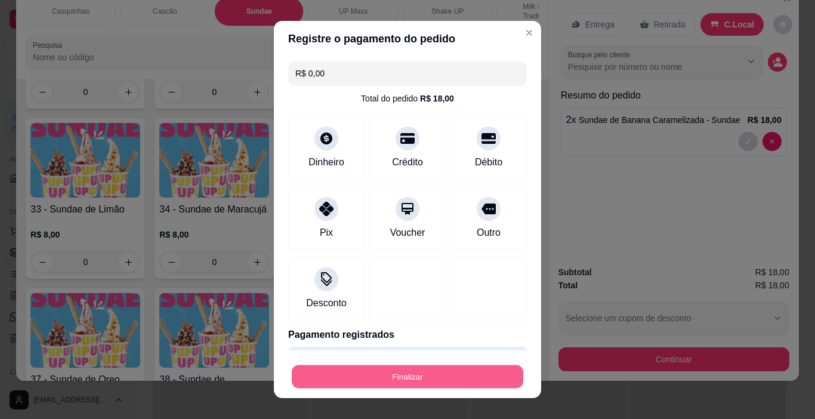
click at [443, 380] on button "Finalizar" at bounding box center [408, 376] width 232 height 23
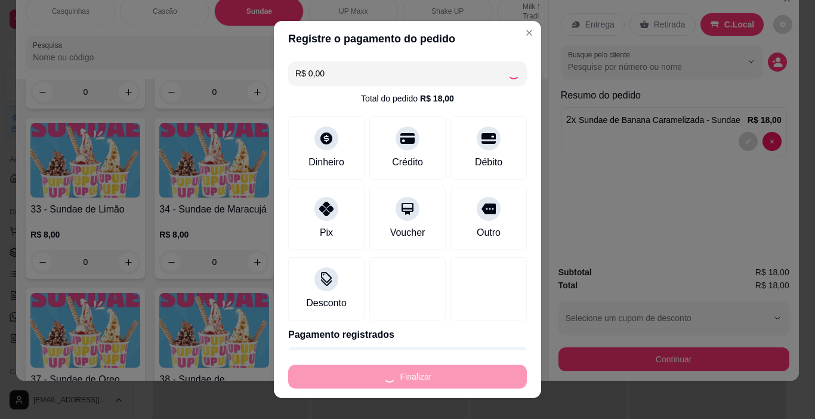
type input "0"
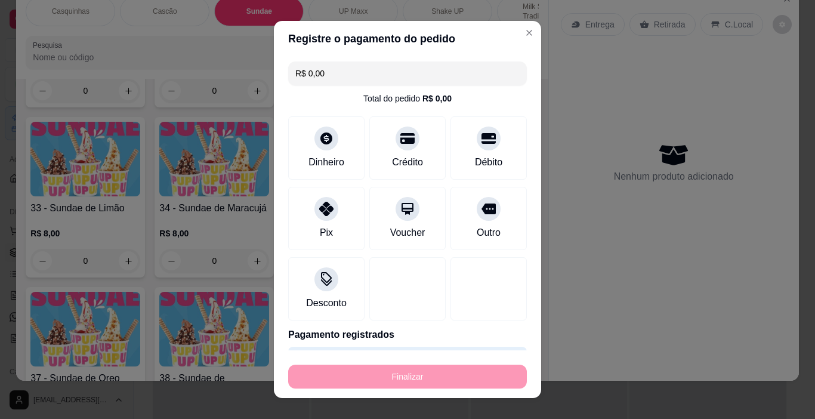
type input "-R$ 18,00"
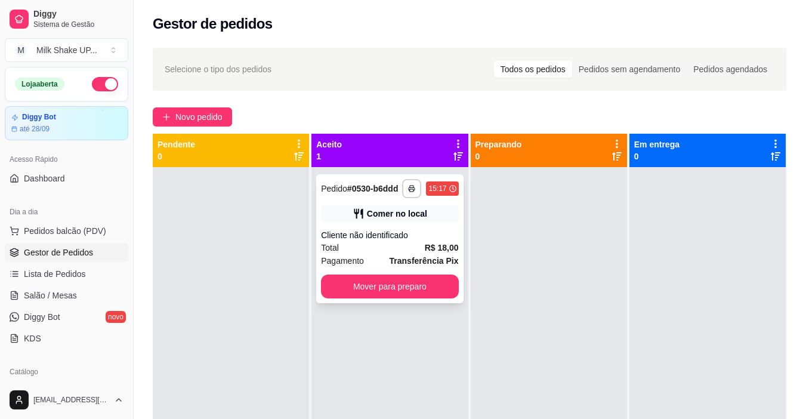
click at [421, 298] on div "**********" at bounding box center [389, 238] width 147 height 129
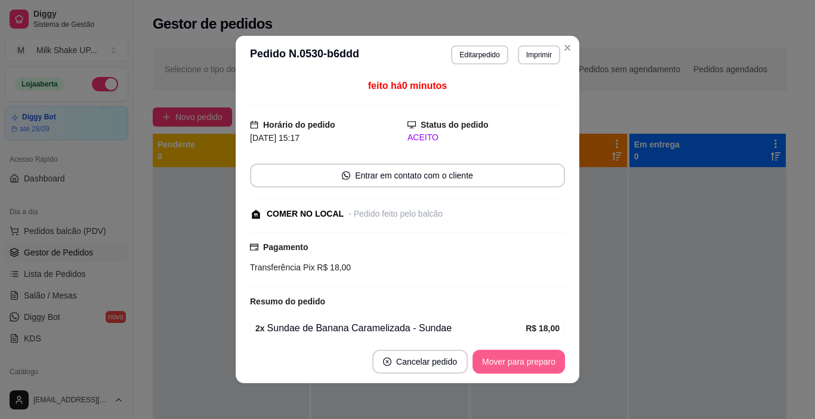
click at [534, 357] on button "Mover para preparo" at bounding box center [519, 362] width 92 height 24
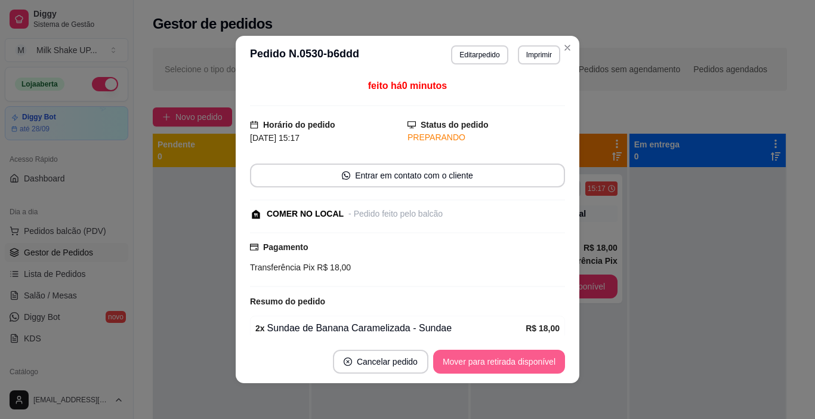
click at [538, 362] on button "Mover para retirada disponível" at bounding box center [499, 362] width 132 height 24
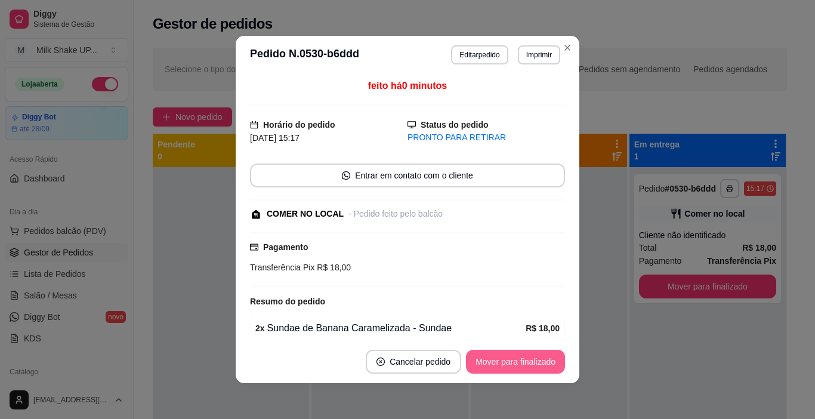
click at [544, 358] on button "Mover para finalizado" at bounding box center [515, 362] width 99 height 24
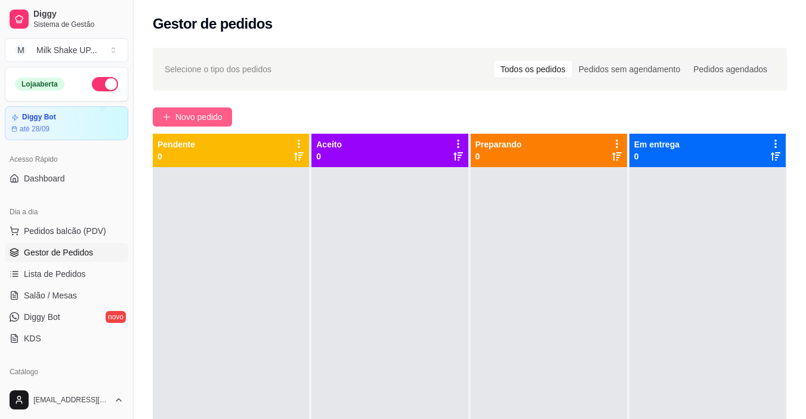
click at [196, 116] on span "Novo pedido" at bounding box center [198, 116] width 47 height 13
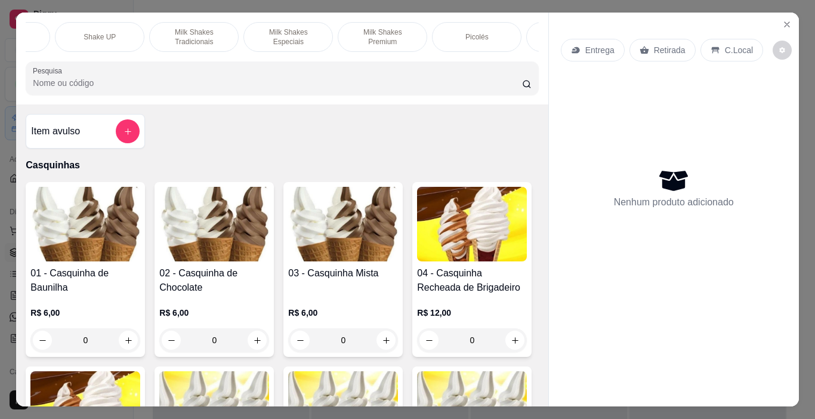
scroll to position [0, 355]
click at [376, 33] on p "Milk Shakes Premium" at bounding box center [375, 36] width 69 height 19
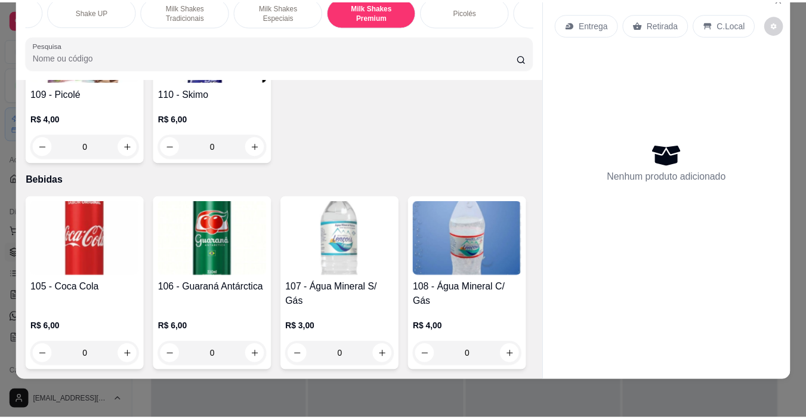
scroll to position [5906, 0]
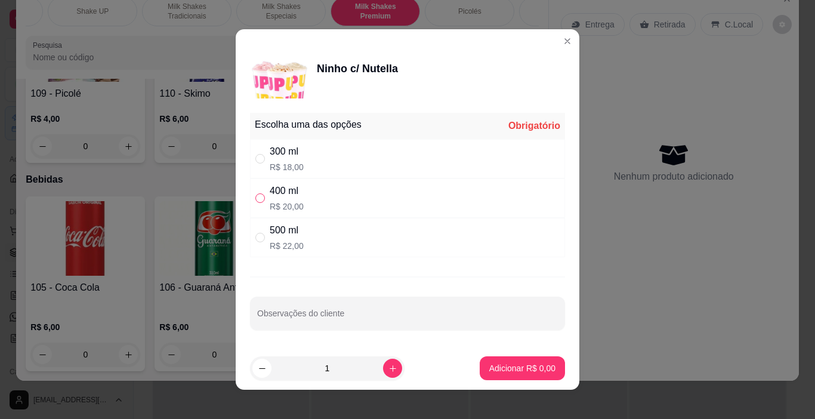
click at [260, 200] on input "" at bounding box center [260, 198] width 10 height 10
radio input "true"
click at [497, 368] on p "Adicionar R$ 20,00" at bounding box center [519, 368] width 71 height 12
type input "1"
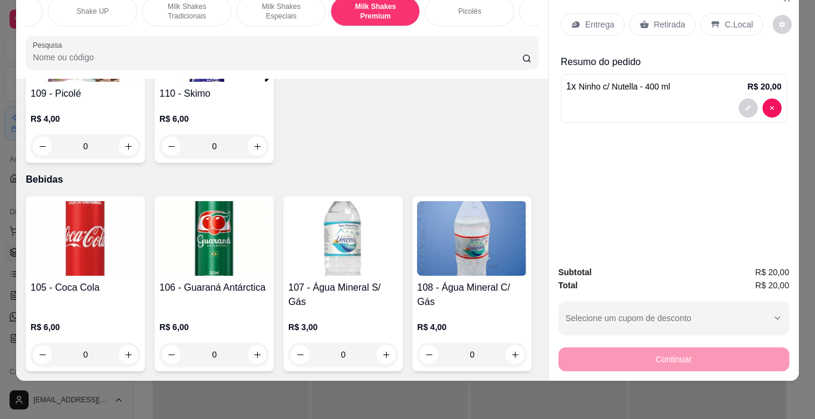
click at [727, 18] on p "C.Local" at bounding box center [739, 24] width 28 height 12
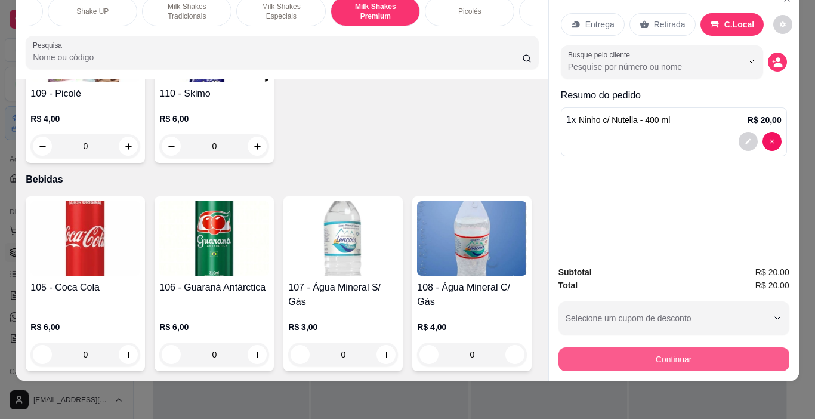
click at [726, 347] on button "Continuar" at bounding box center [673, 359] width 231 height 24
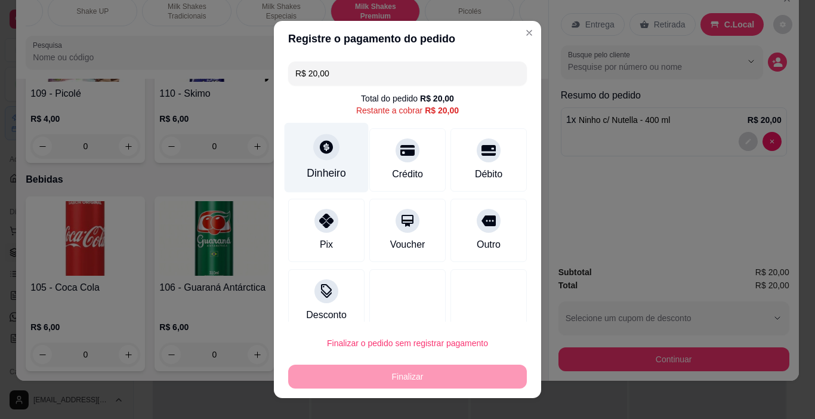
click at [321, 156] on div at bounding box center [326, 147] width 26 height 26
click at [344, 199] on input "0,00" at bounding box center [407, 198] width 239 height 24
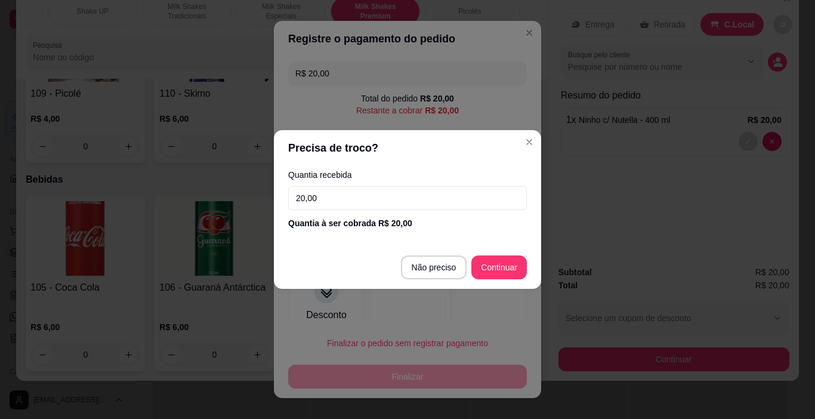
type input "20,00"
type input "R$ 0,00"
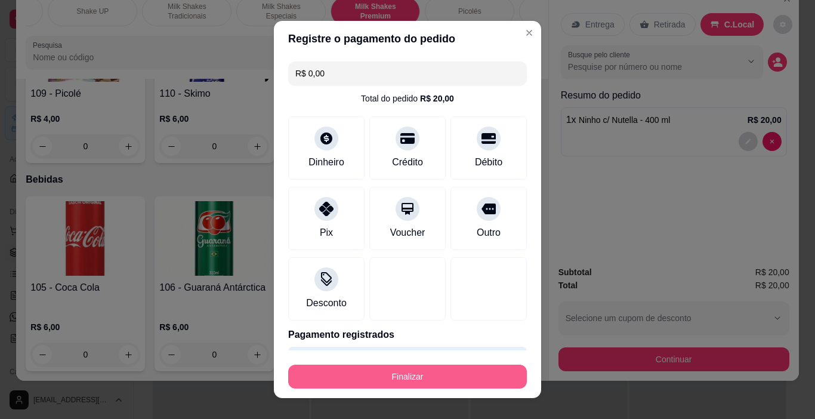
click at [467, 372] on button "Finalizar" at bounding box center [407, 377] width 239 height 24
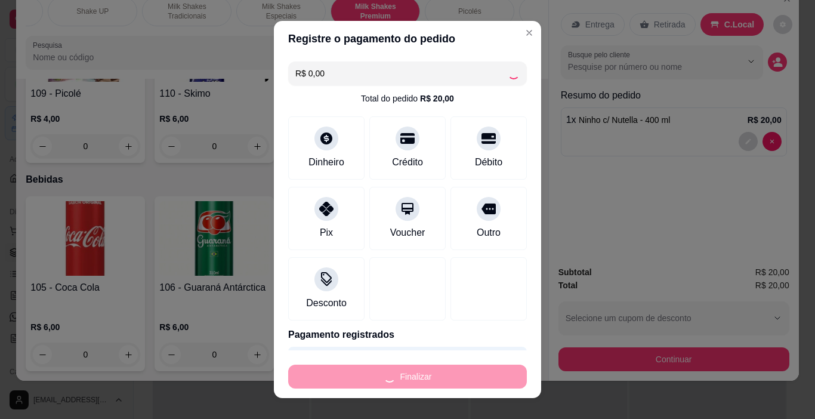
type input "0"
type input "-R$ 20,00"
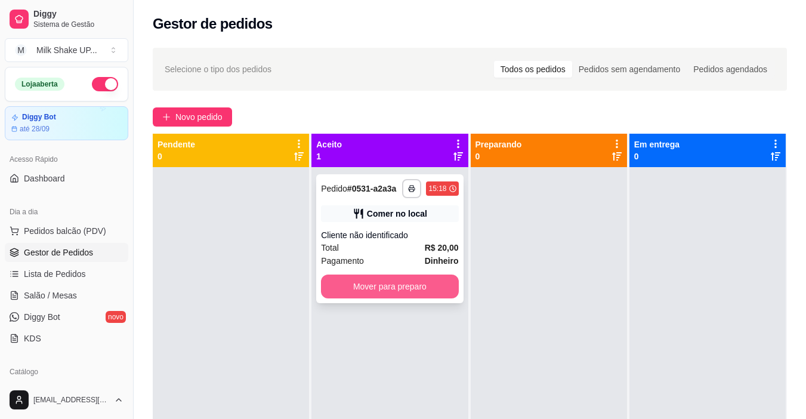
click at [412, 288] on button "Mover para preparo" at bounding box center [389, 286] width 137 height 24
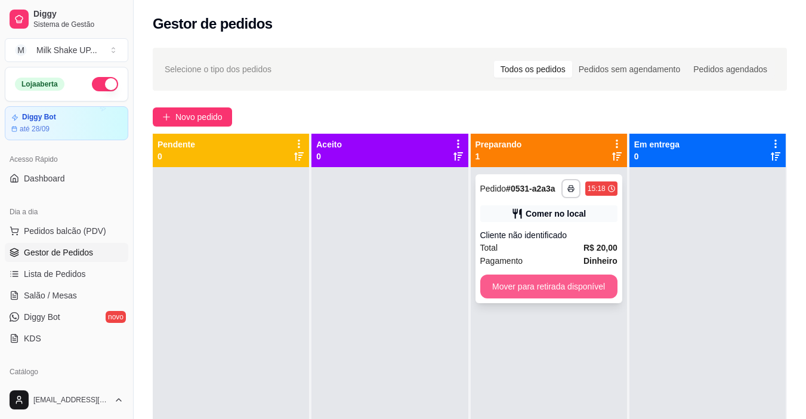
click at [556, 289] on button "Mover para retirada disponível" at bounding box center [548, 286] width 137 height 24
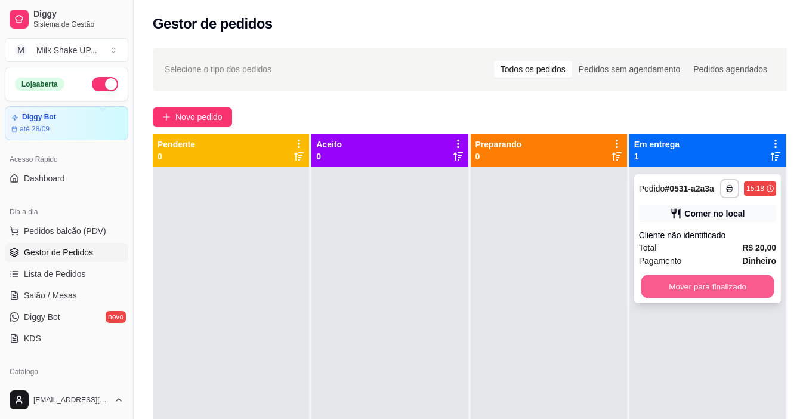
click at [695, 282] on button "Mover para finalizado" at bounding box center [707, 286] width 133 height 23
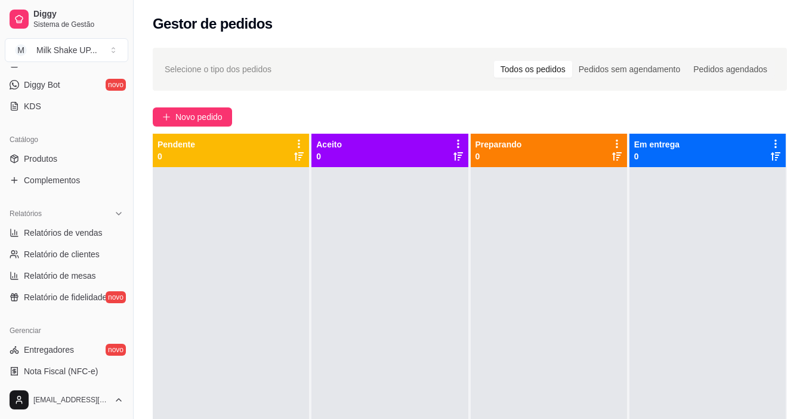
scroll to position [239, 0]
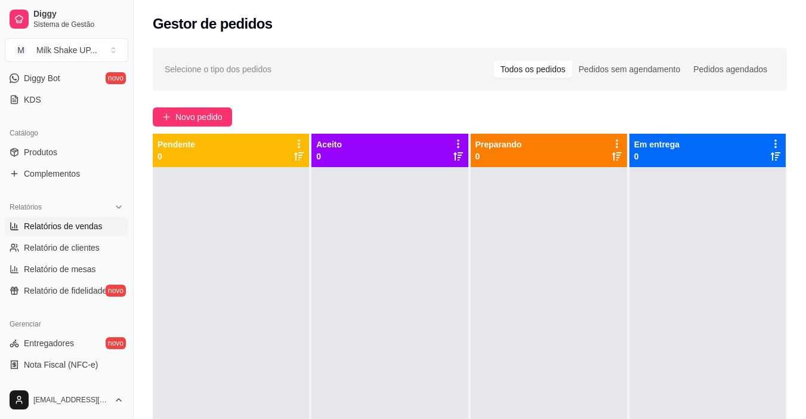
click at [69, 225] on span "Relatórios de vendas" at bounding box center [63, 226] width 79 height 12
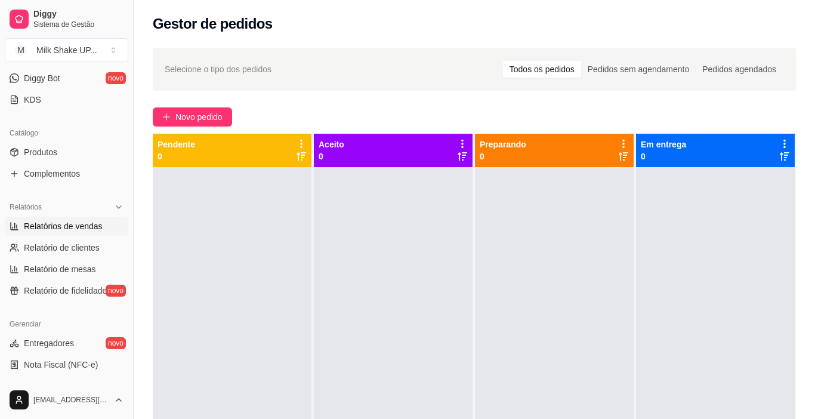
select select "ALL"
select select "0"
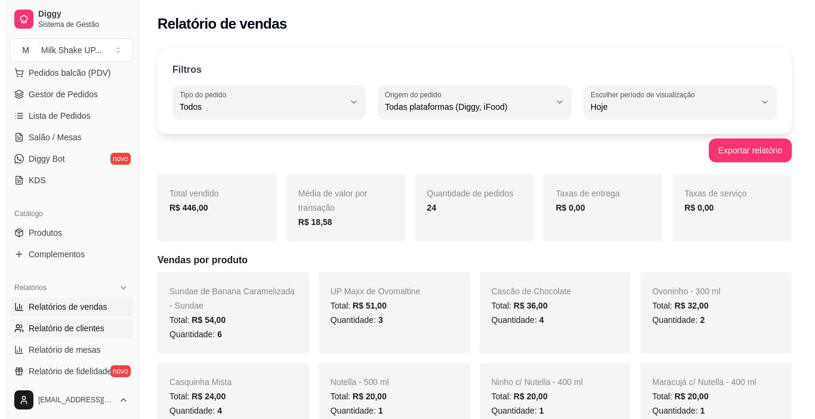
scroll to position [60, 0]
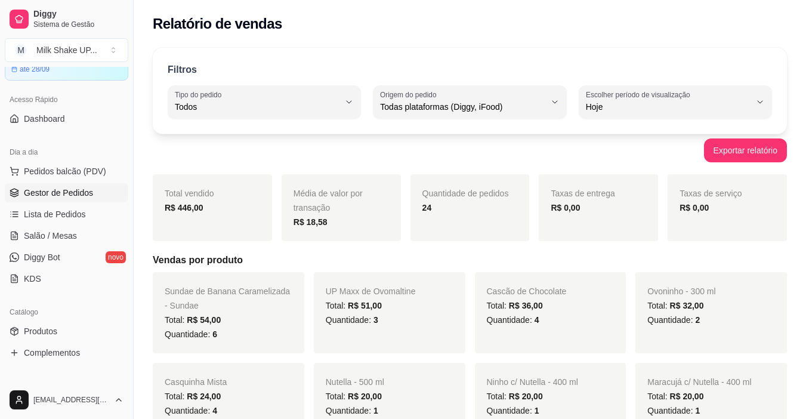
click at [50, 192] on span "Gestor de Pedidos" at bounding box center [58, 193] width 69 height 12
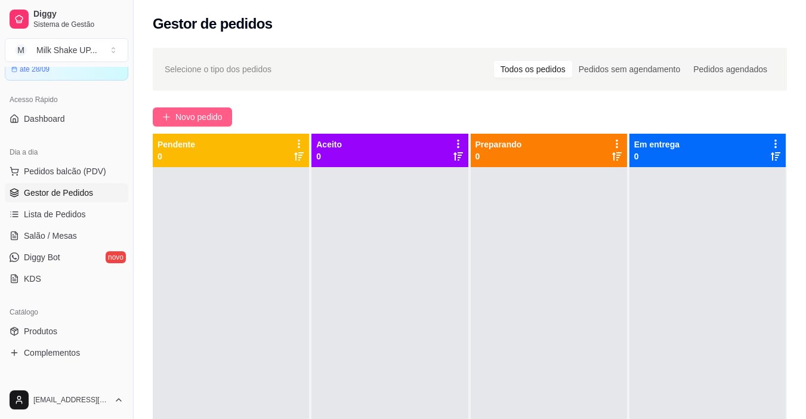
click at [198, 116] on span "Novo pedido" at bounding box center [198, 116] width 47 height 13
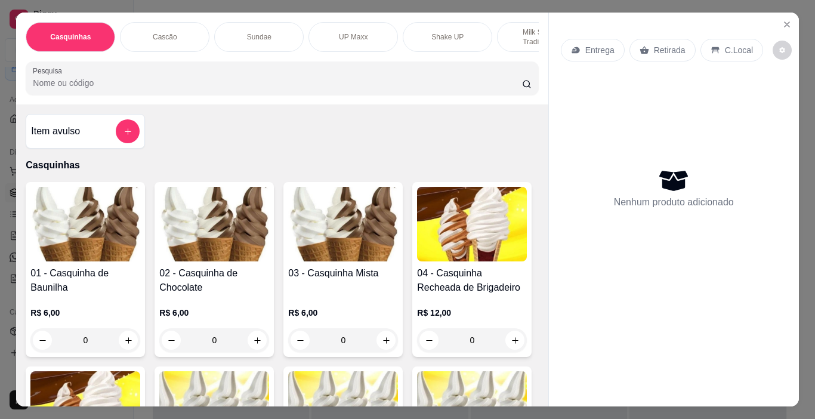
click at [148, 29] on div "Cascão" at bounding box center [164, 37] width 89 height 30
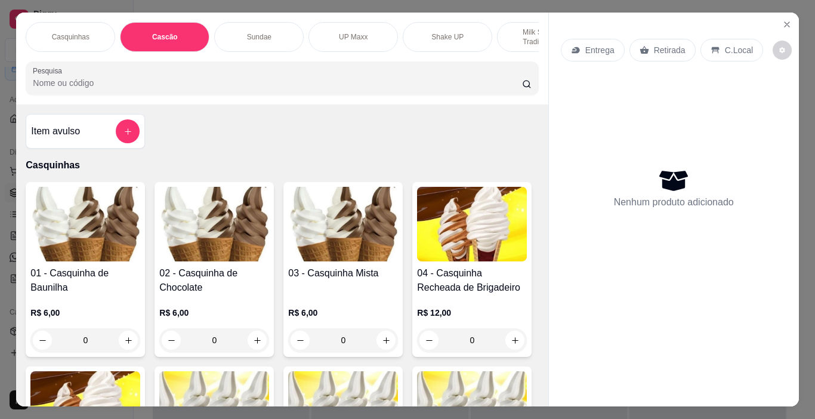
scroll to position [30, 0]
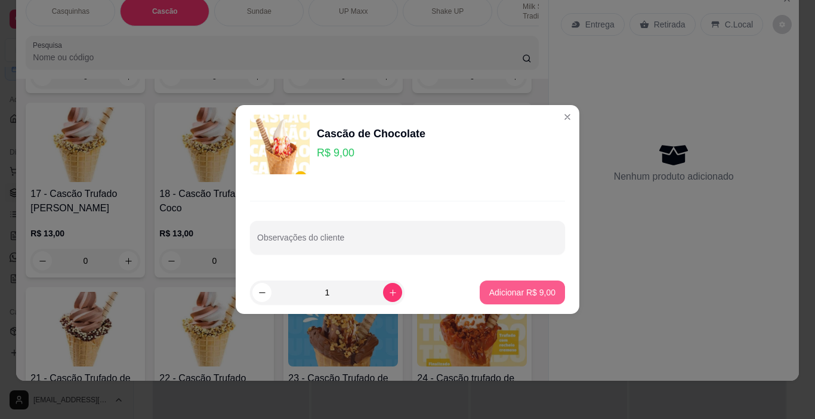
click at [527, 292] on p "Adicionar R$ 9,00" at bounding box center [522, 292] width 66 height 12
type input "1"
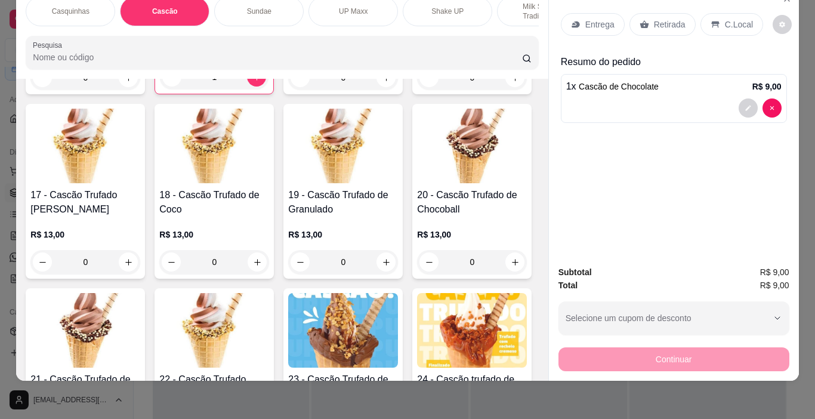
click at [731, 20] on p "C.Local" at bounding box center [739, 24] width 28 height 12
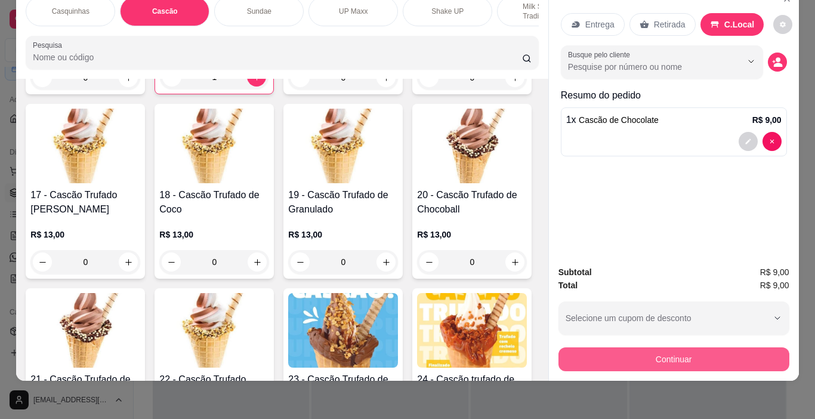
click at [723, 355] on button "Continuar" at bounding box center [673, 359] width 231 height 24
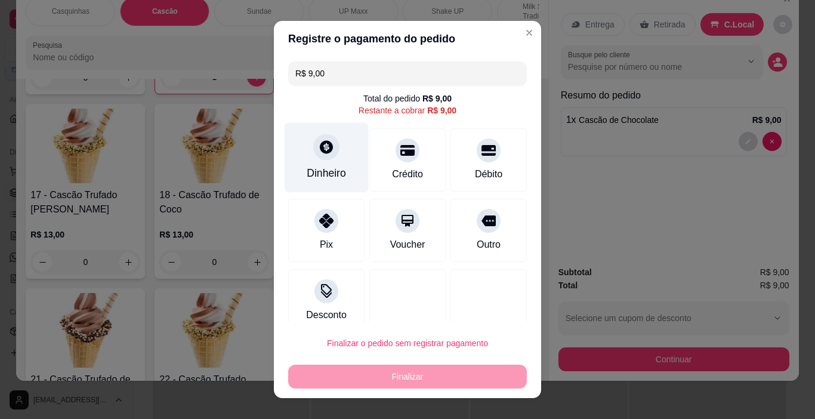
click at [320, 155] on icon at bounding box center [327, 147] width 16 height 16
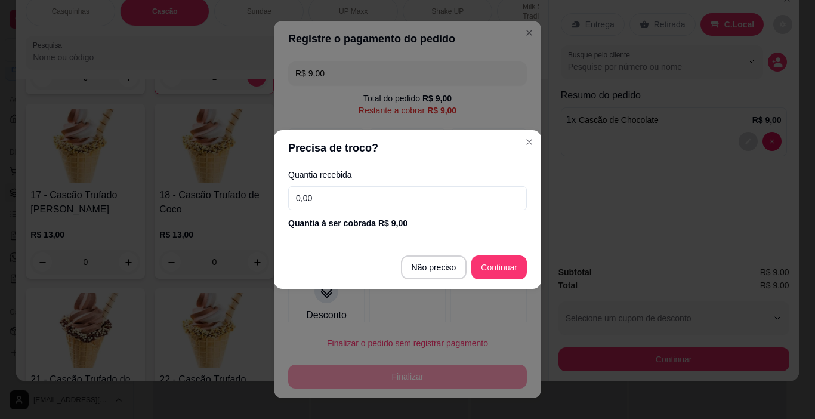
click at [350, 197] on input "0,00" at bounding box center [407, 198] width 239 height 24
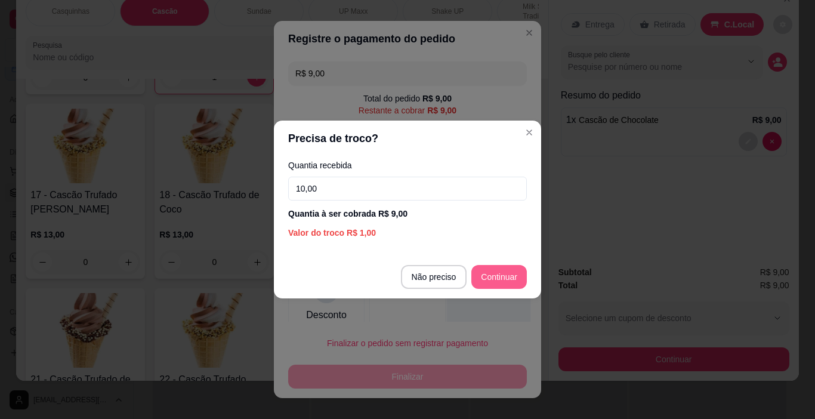
type input "10,00"
type input "R$ 0,00"
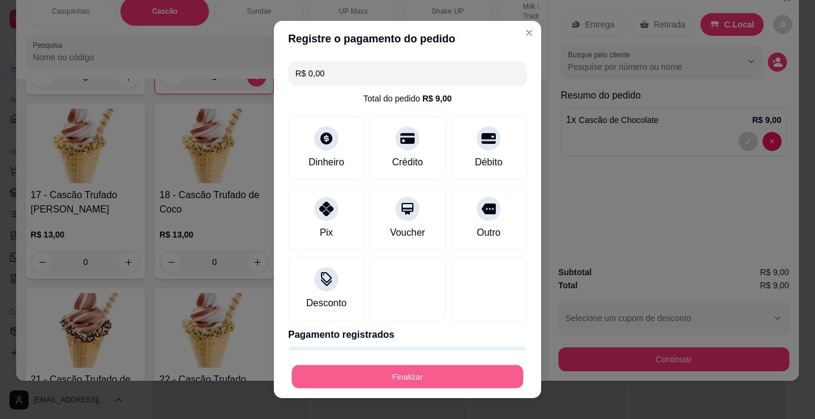
click at [475, 374] on button "Finalizar" at bounding box center [408, 376] width 232 height 23
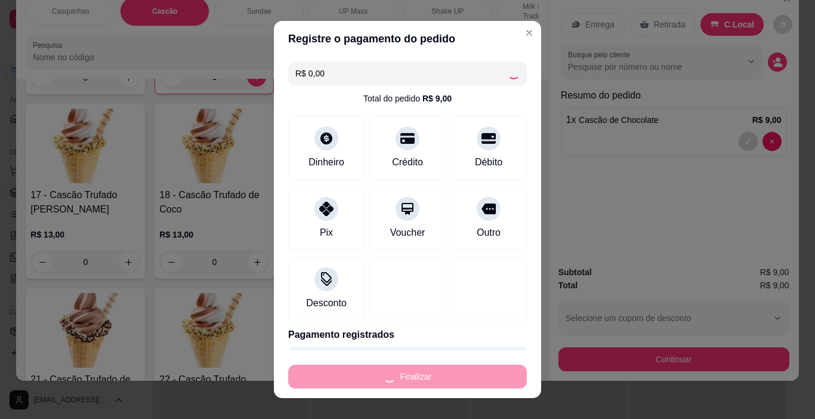
type input "0"
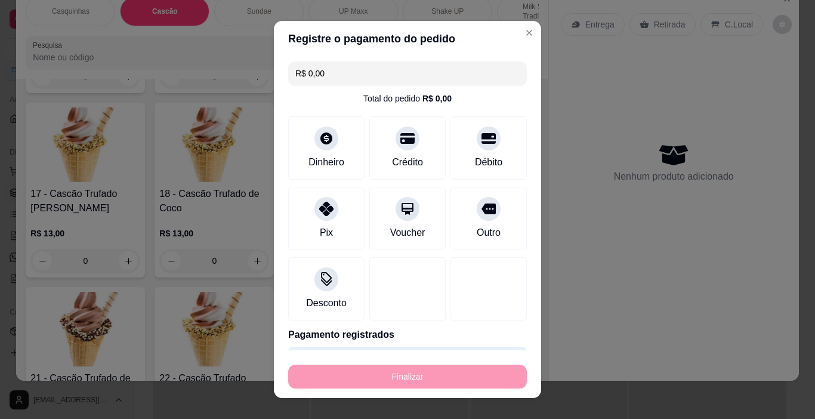
type input "-R$ 9,00"
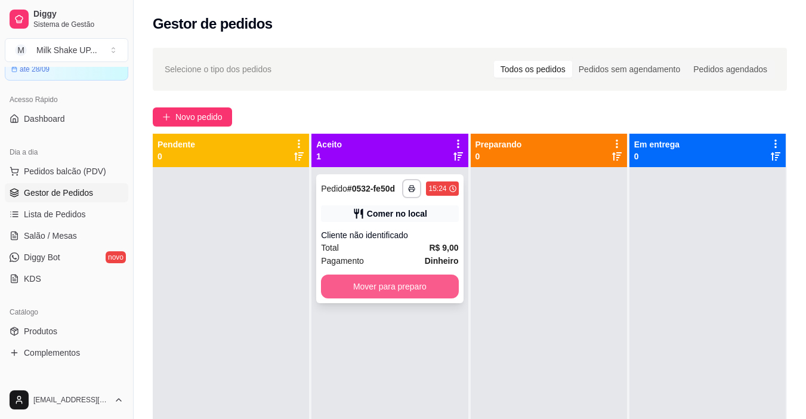
click at [420, 290] on button "Mover para preparo" at bounding box center [389, 286] width 137 height 24
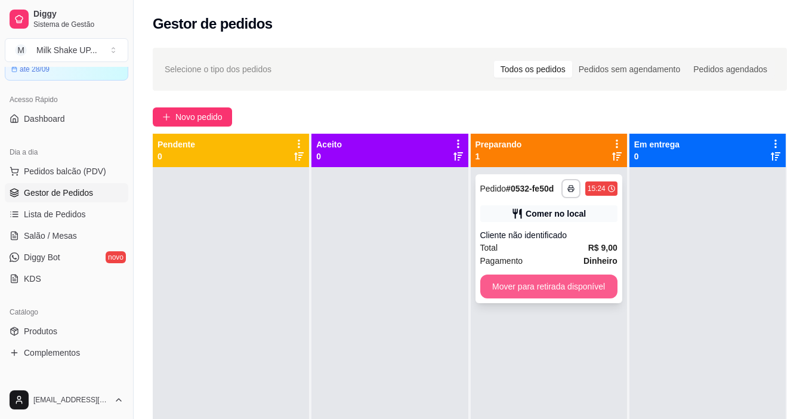
click at [580, 286] on button "Mover para retirada disponível" at bounding box center [548, 286] width 137 height 24
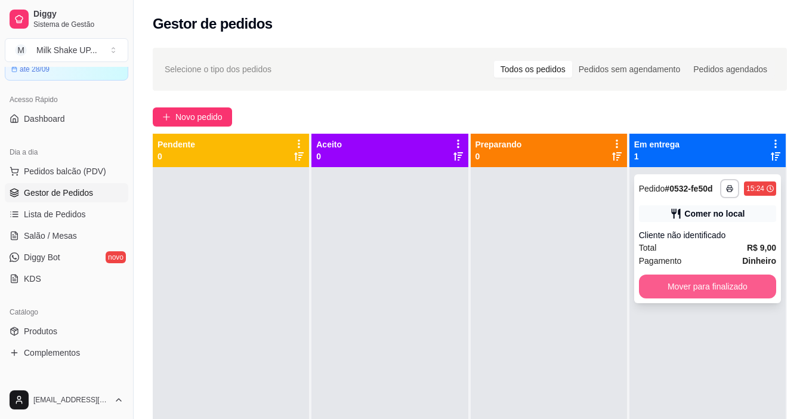
click at [714, 280] on button "Mover para finalizado" at bounding box center [707, 286] width 137 height 24
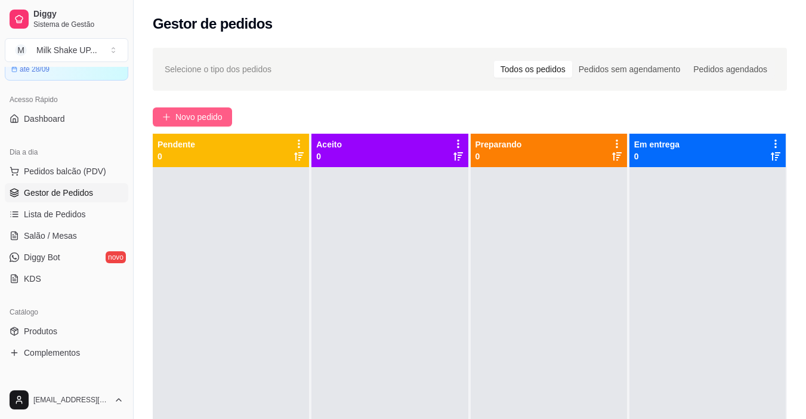
click at [194, 119] on span "Novo pedido" at bounding box center [198, 116] width 47 height 13
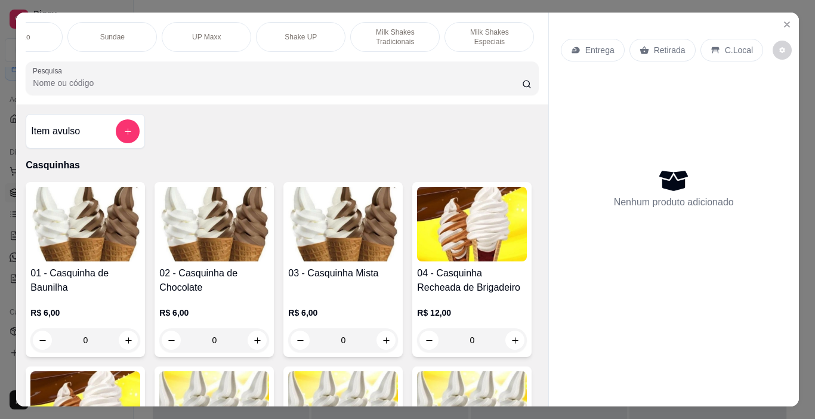
scroll to position [0, 56]
click at [104, 35] on p "Cascão" at bounding box center [109, 37] width 24 height 10
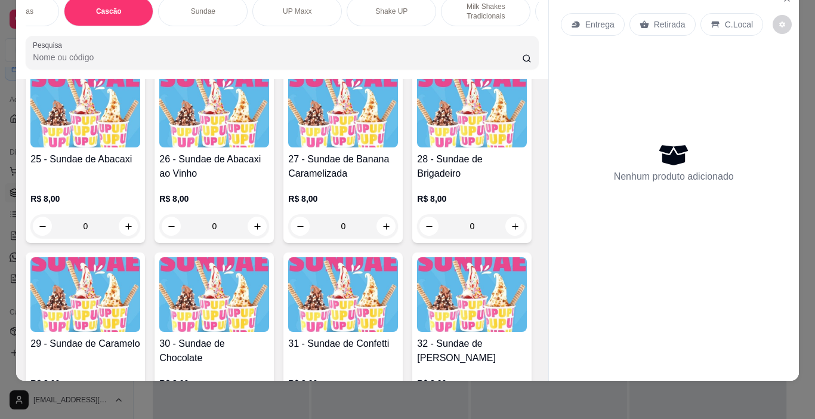
scroll to position [1173, 0]
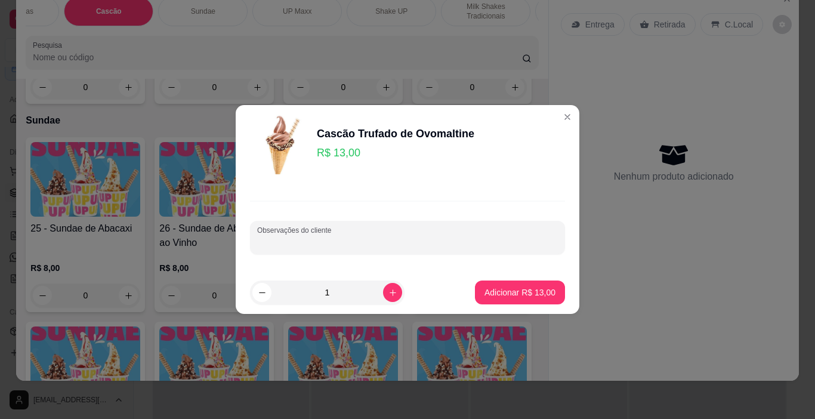
click at [328, 239] on input "Observações do cliente" at bounding box center [407, 242] width 301 height 12
type input "Baunilha"
click at [511, 285] on button "Adicionar R$ 13,00" at bounding box center [520, 292] width 88 height 23
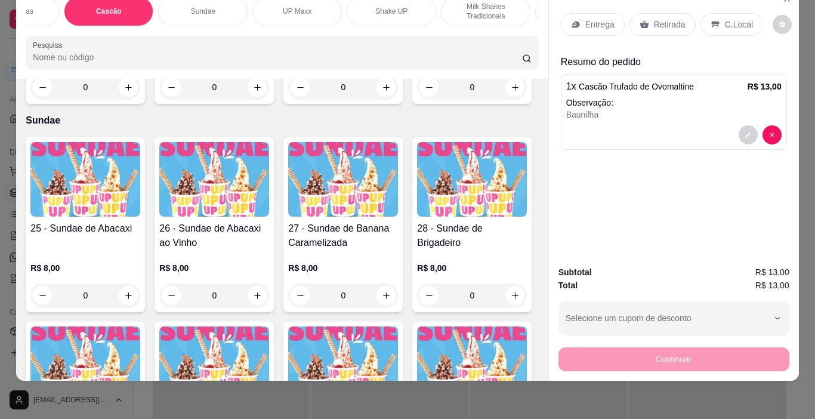
click at [193, 10] on div "Sundae" at bounding box center [202, 11] width 89 height 30
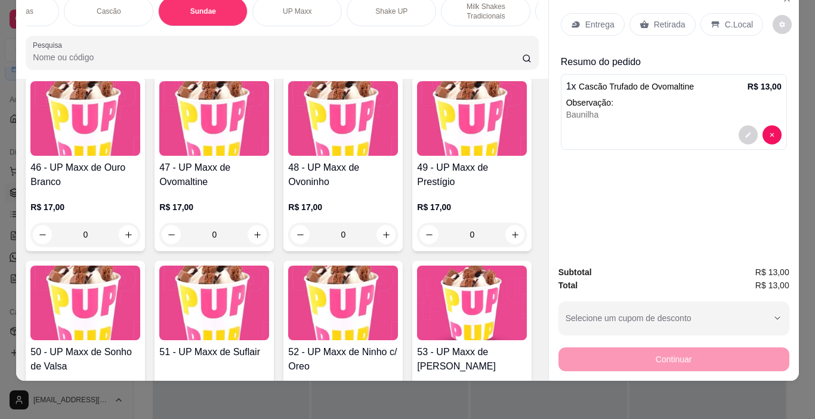
scroll to position [2338, 0]
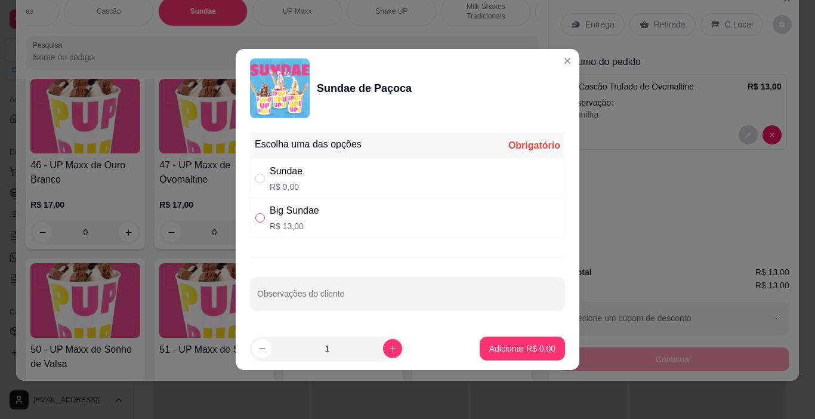
click at [260, 219] on input "" at bounding box center [260, 218] width 10 height 10
radio input "true"
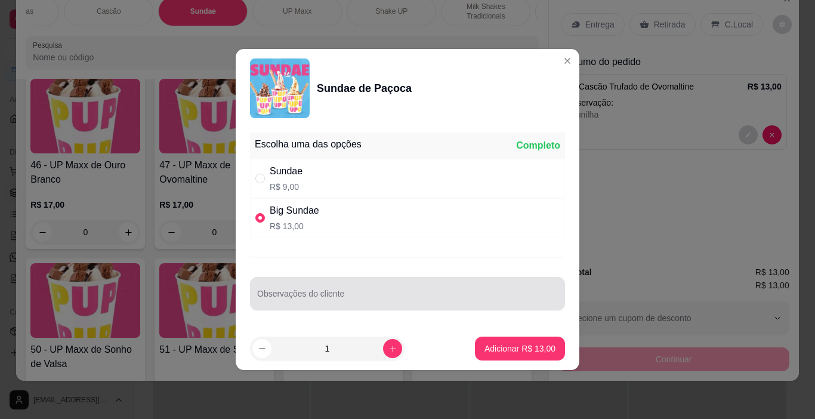
click at [308, 298] on input "Observações do cliente" at bounding box center [407, 298] width 301 height 12
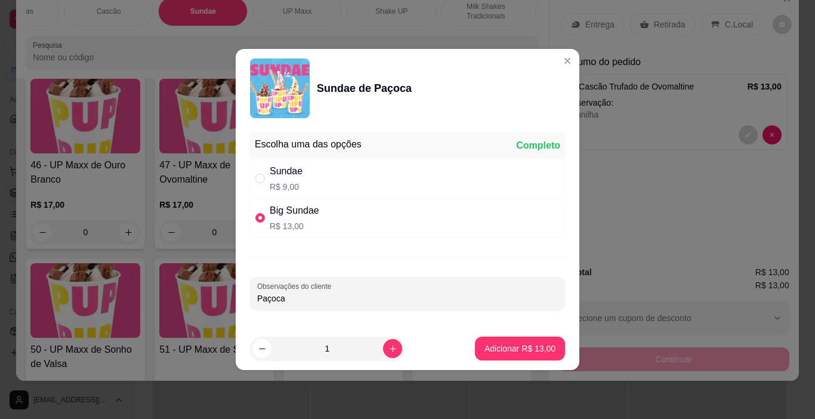
type input "Paçoca"
click at [536, 353] on p "Adicionar R$ 13,00" at bounding box center [520, 347] width 69 height 11
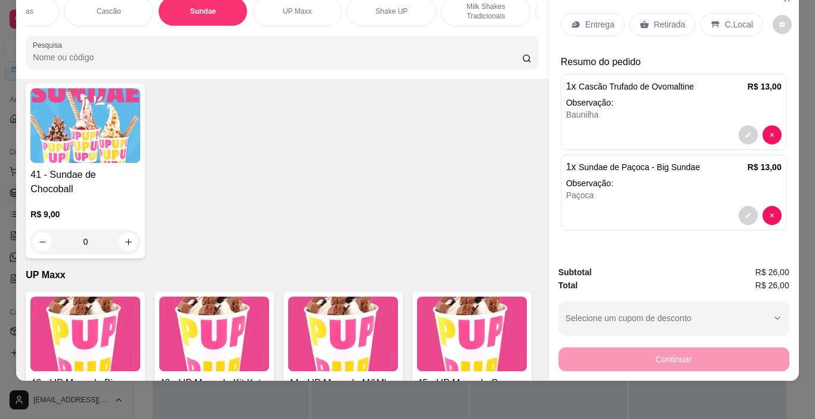
scroll to position [1920, 0]
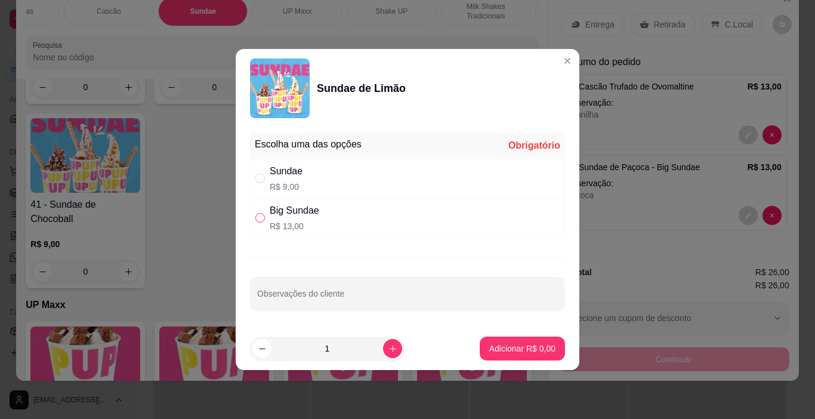
click at [260, 216] on input "" at bounding box center [260, 218] width 10 height 10
radio input "true"
click at [519, 352] on p "Adicionar R$ 13,00" at bounding box center [519, 348] width 71 height 12
type input "1"
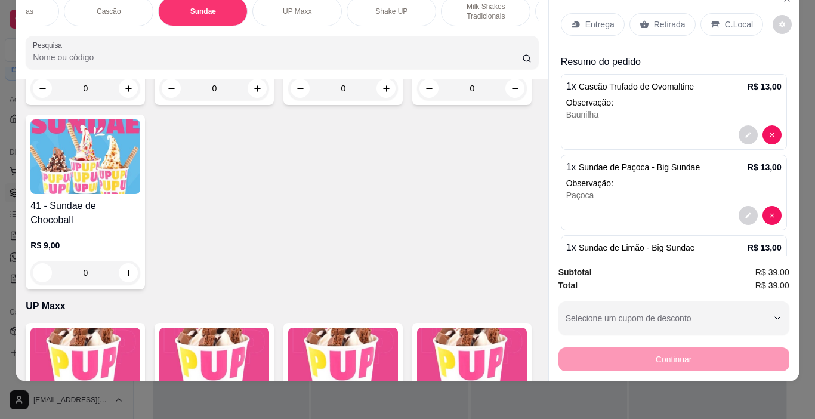
click at [725, 20] on p "C.Local" at bounding box center [739, 24] width 28 height 12
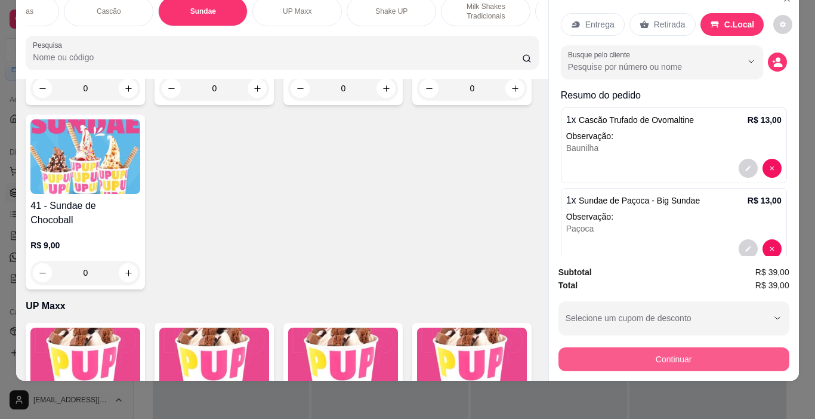
click at [668, 348] on button "Continuar" at bounding box center [673, 359] width 231 height 24
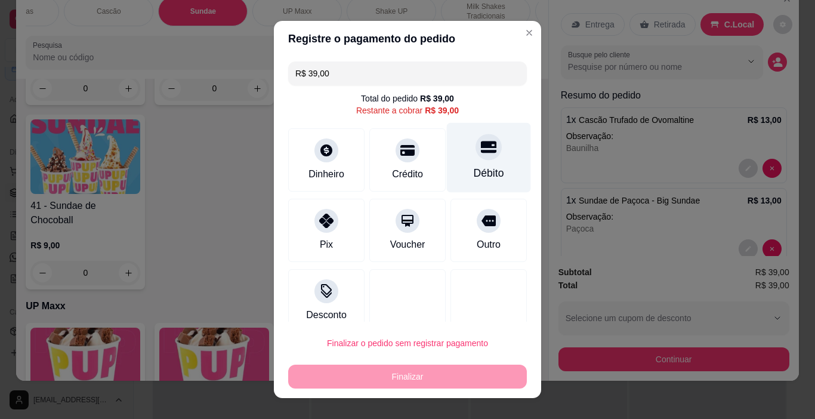
click at [481, 161] on div "Débito" at bounding box center [489, 158] width 84 height 70
type input "R$ 0,00"
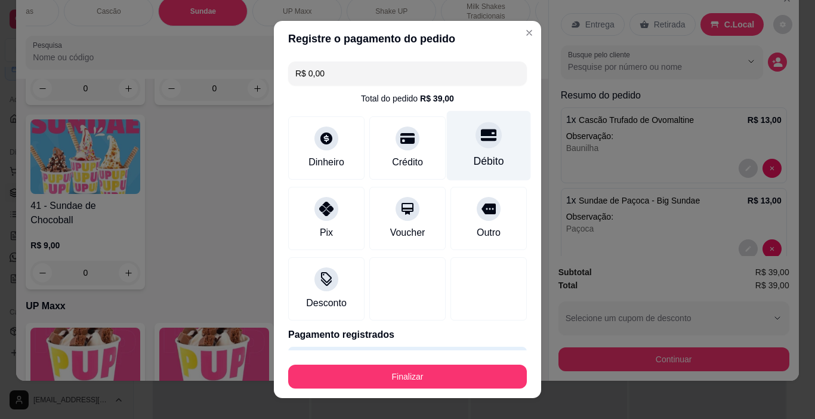
click at [476, 140] on div at bounding box center [489, 135] width 26 height 26
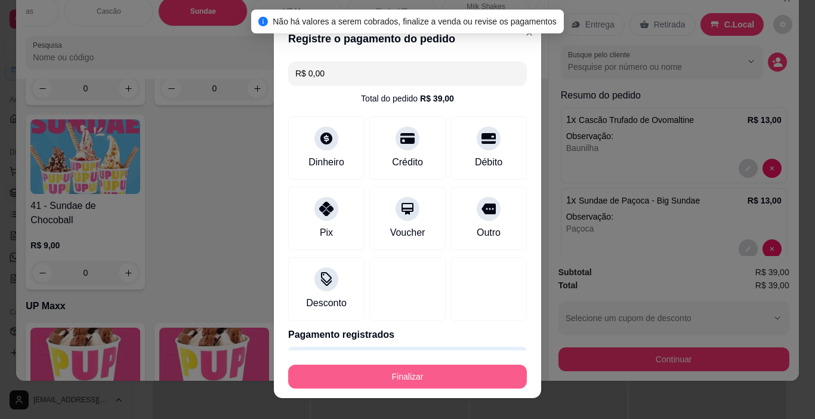
click at [419, 371] on button "Finalizar" at bounding box center [407, 377] width 239 height 24
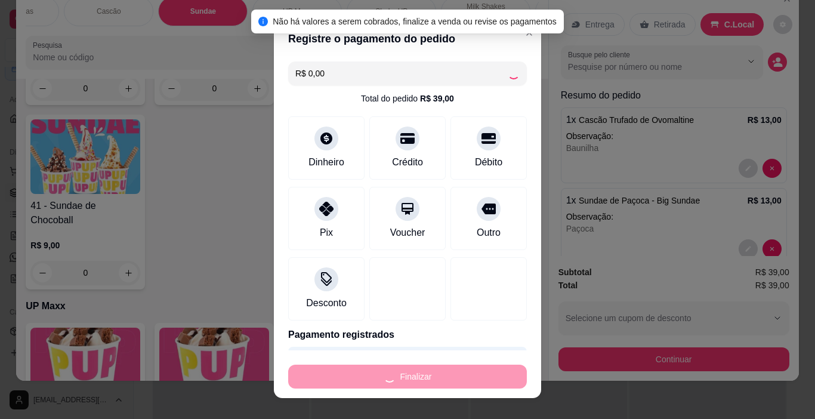
type input "0"
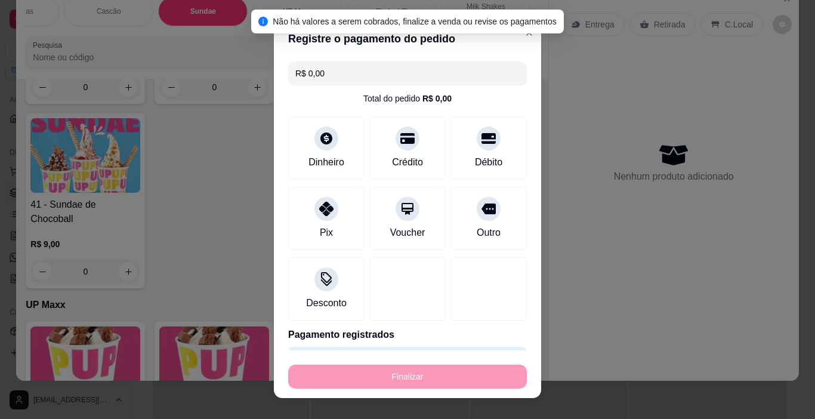
type input "-R$ 39,00"
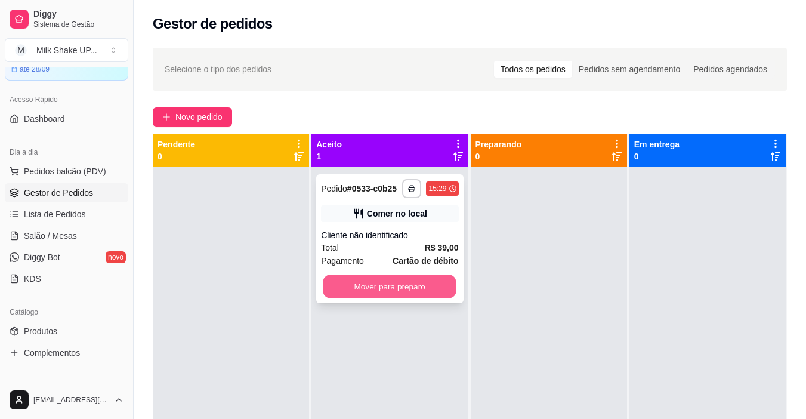
click at [417, 285] on button "Mover para preparo" at bounding box center [389, 286] width 133 height 23
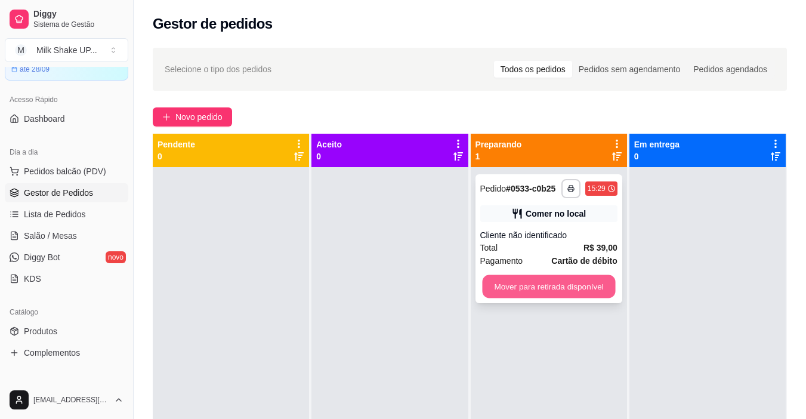
click at [573, 290] on button "Mover para retirada disponível" at bounding box center [548, 286] width 133 height 23
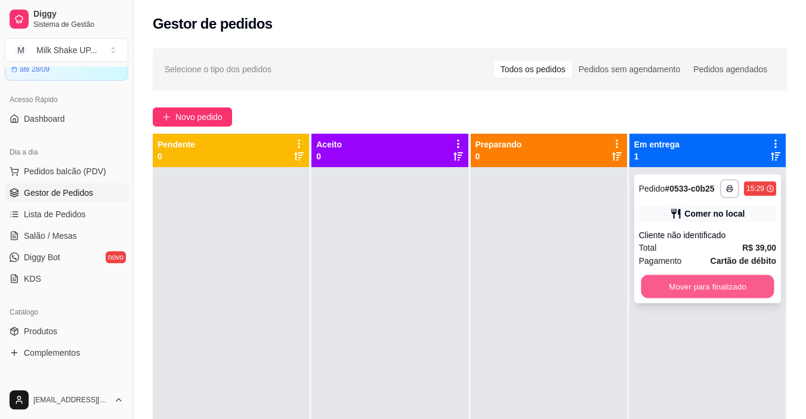
click at [713, 290] on button "Mover para finalizado" at bounding box center [707, 286] width 133 height 23
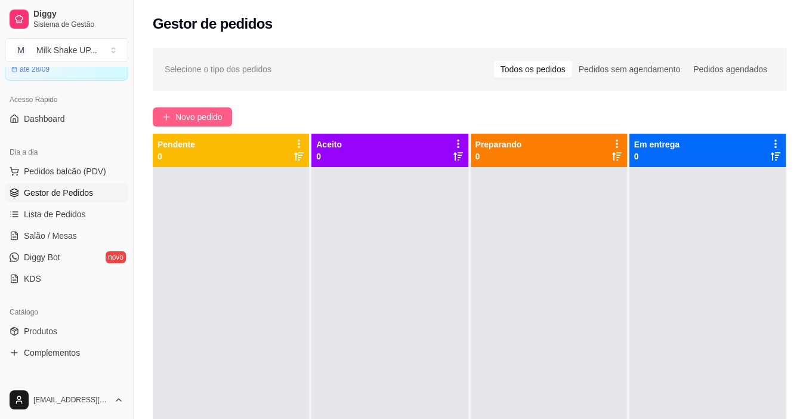
click at [211, 115] on span "Novo pedido" at bounding box center [198, 116] width 47 height 13
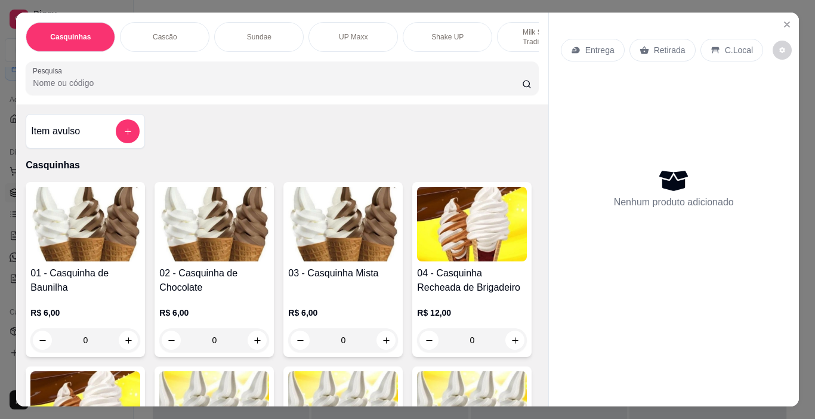
click at [166, 32] on p "Cascão" at bounding box center [165, 37] width 24 height 10
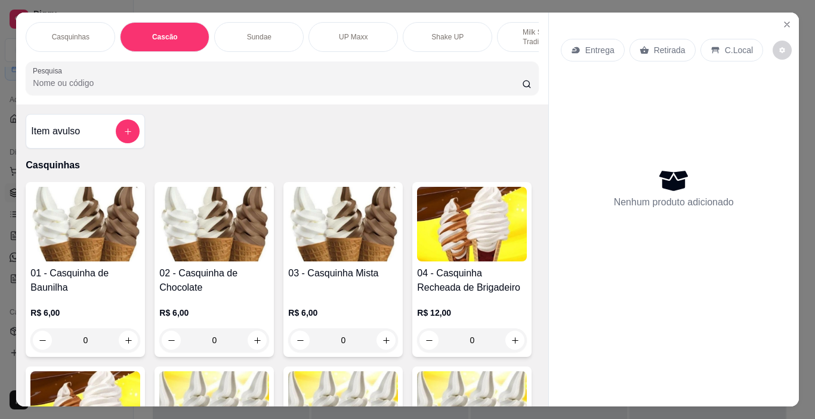
scroll to position [30, 0]
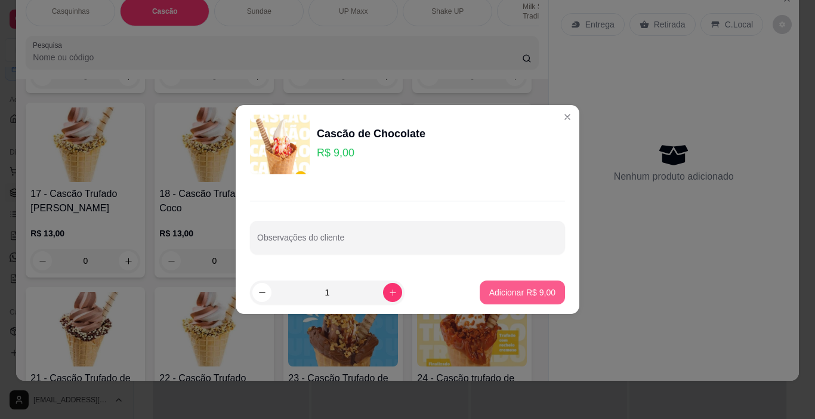
click at [521, 288] on p "Adicionar R$ 9,00" at bounding box center [522, 292] width 66 height 12
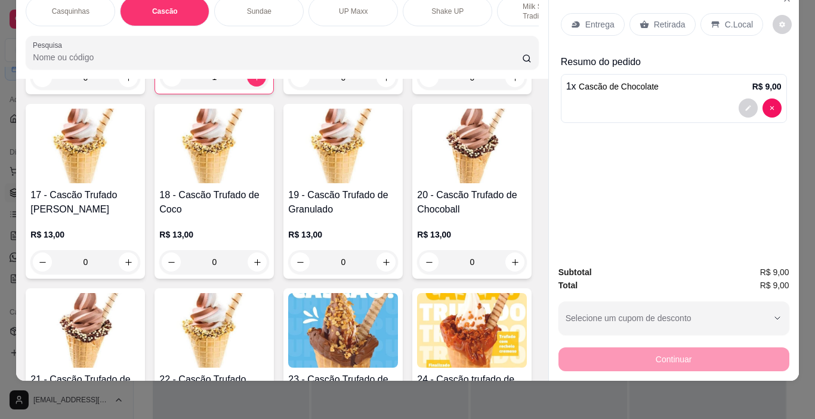
type input "1"
click at [725, 18] on p "C.Local" at bounding box center [739, 24] width 28 height 12
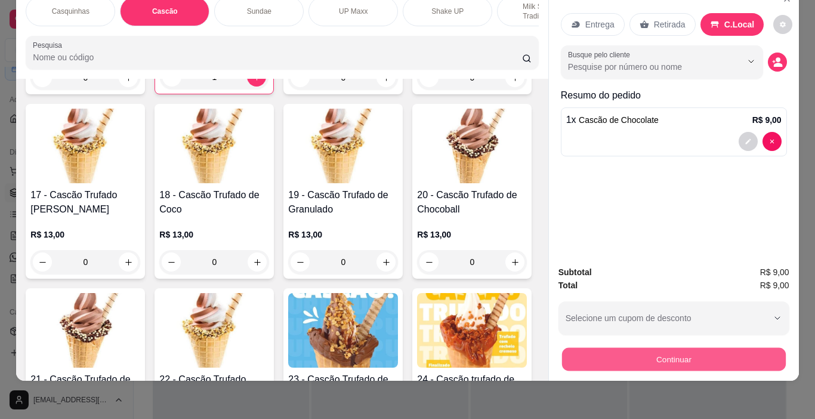
click at [689, 351] on button "Continuar" at bounding box center [673, 359] width 224 height 23
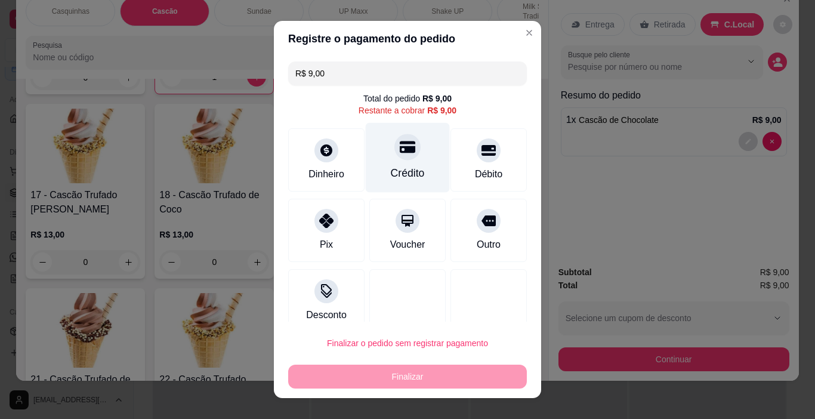
click at [397, 162] on div "Crédito" at bounding box center [408, 158] width 84 height 70
type input "R$ 0,00"
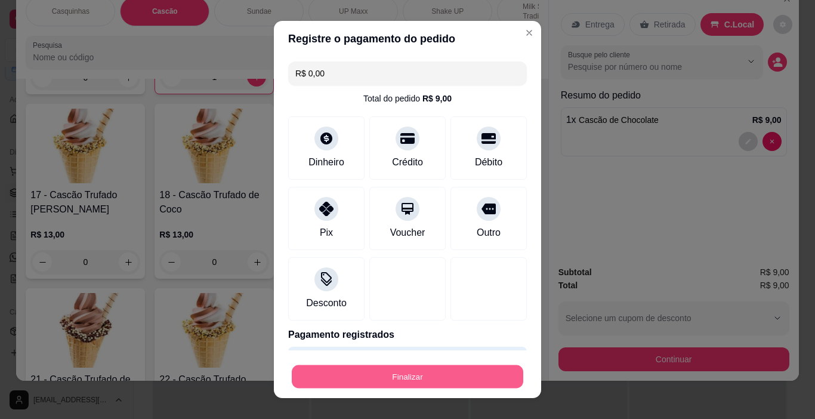
click at [439, 381] on button "Finalizar" at bounding box center [408, 376] width 232 height 23
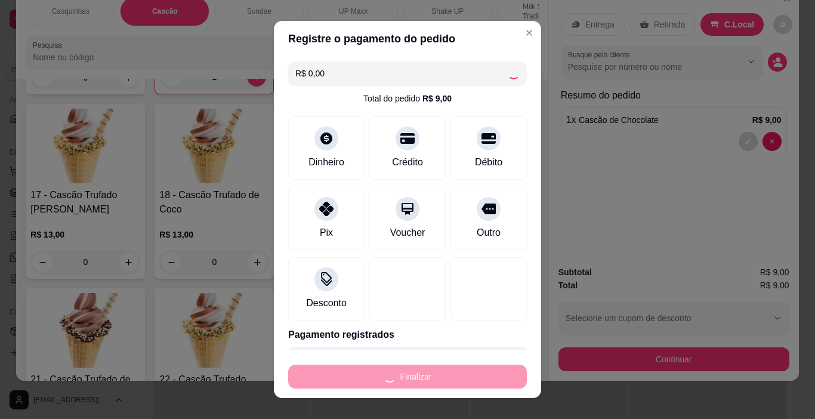
type input "0"
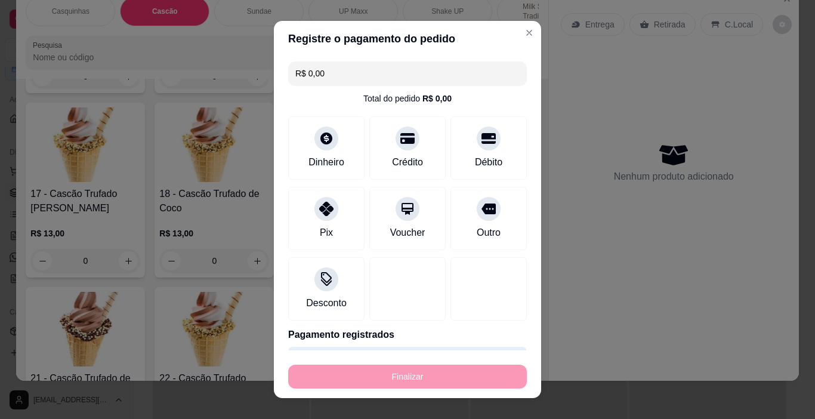
type input "-R$ 9,00"
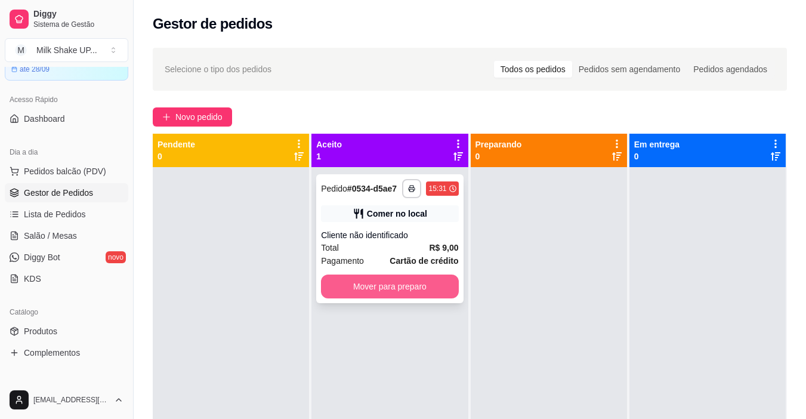
click at [392, 289] on button "Mover para preparo" at bounding box center [389, 286] width 137 height 24
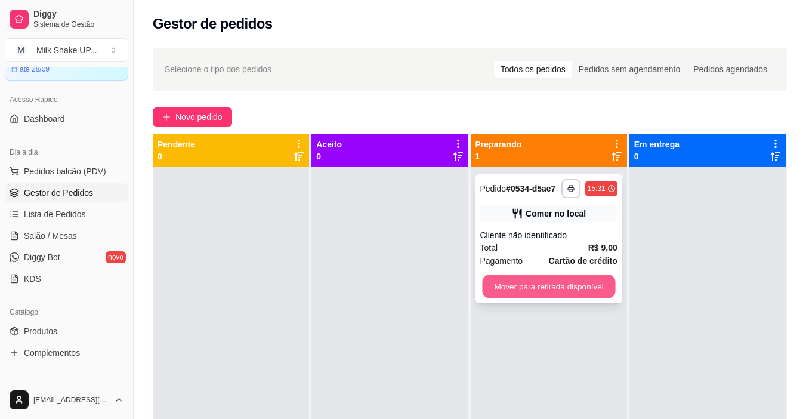
click at [557, 285] on button "Mover para retirada disponível" at bounding box center [548, 286] width 133 height 23
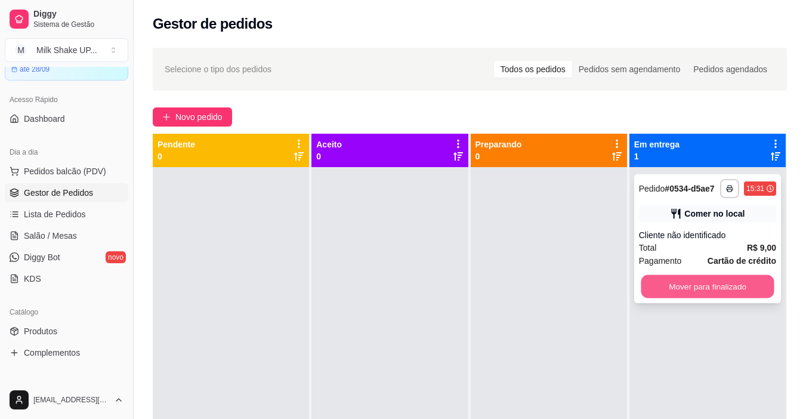
click at [724, 292] on button "Mover para finalizado" at bounding box center [707, 286] width 133 height 23
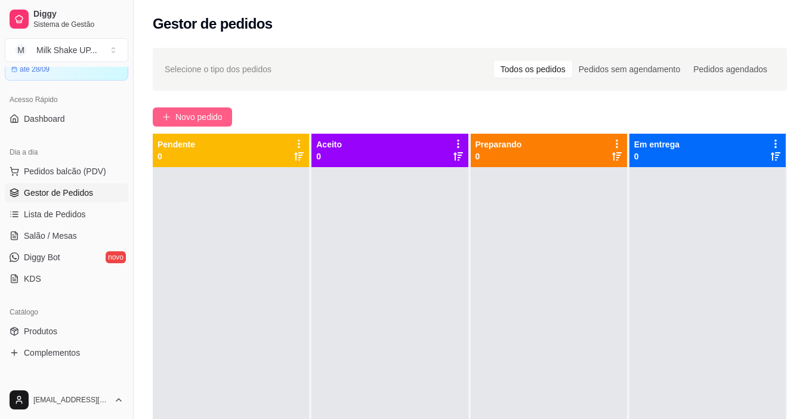
click at [199, 110] on span "Novo pedido" at bounding box center [198, 116] width 47 height 13
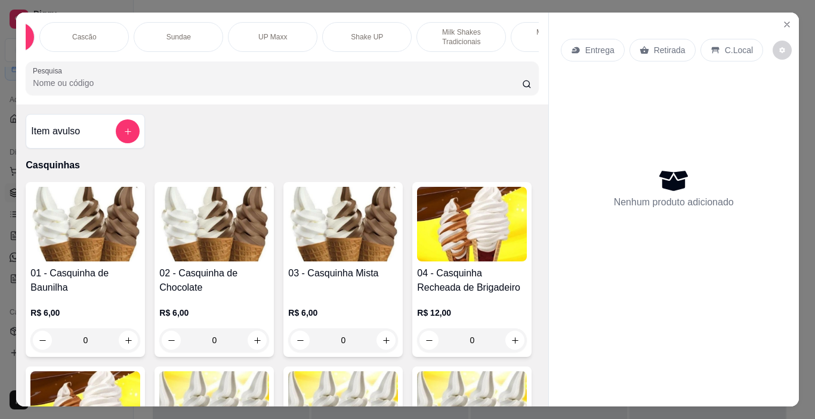
scroll to position [0, 76]
click at [183, 35] on p "Sundae" at bounding box center [183, 37] width 24 height 10
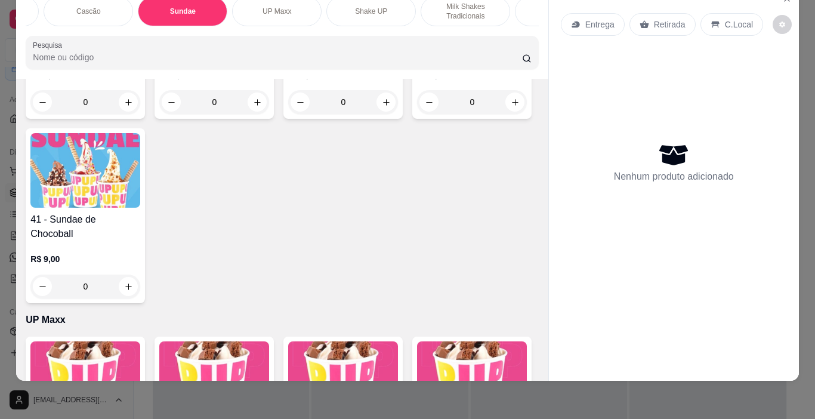
scroll to position [1920, 0]
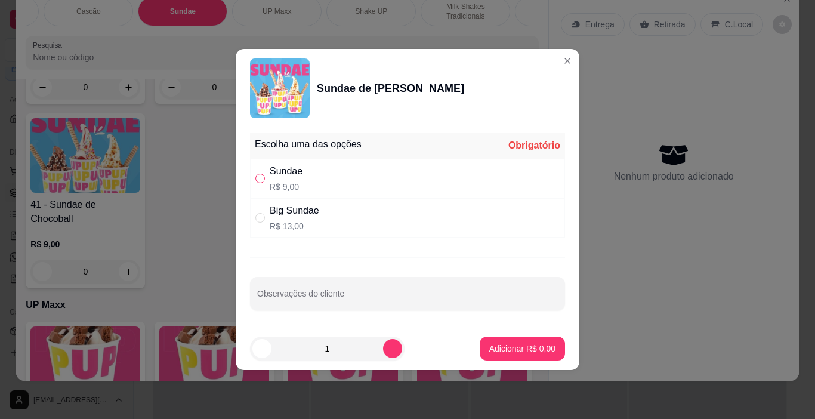
click at [261, 183] on label "" at bounding box center [260, 178] width 10 height 13
click at [261, 183] on input "" at bounding box center [260, 179] width 10 height 10
click at [259, 180] on input "" at bounding box center [260, 179] width 10 height 10
radio input "true"
click at [524, 344] on p "Adicionar R$ 9,00" at bounding box center [522, 348] width 66 height 12
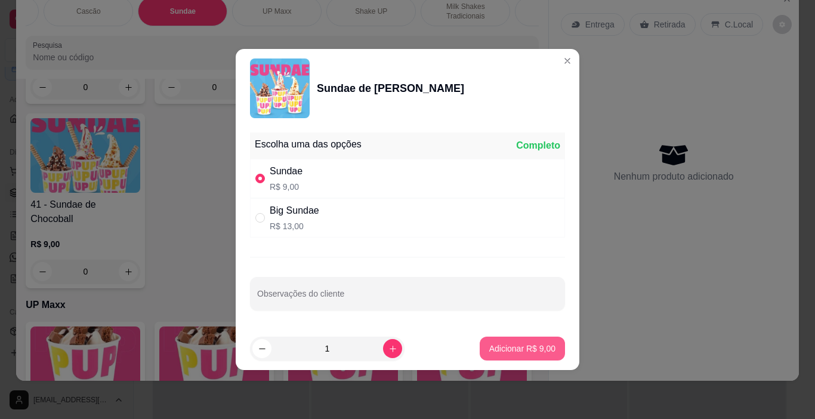
type input "1"
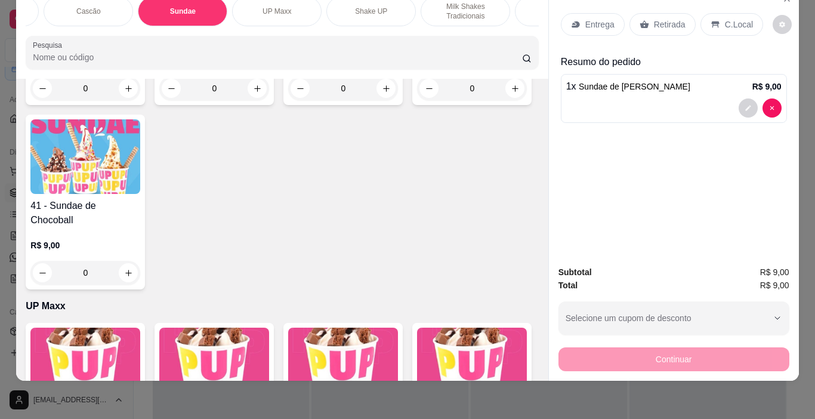
click at [736, 18] on p "C.Local" at bounding box center [739, 24] width 28 height 12
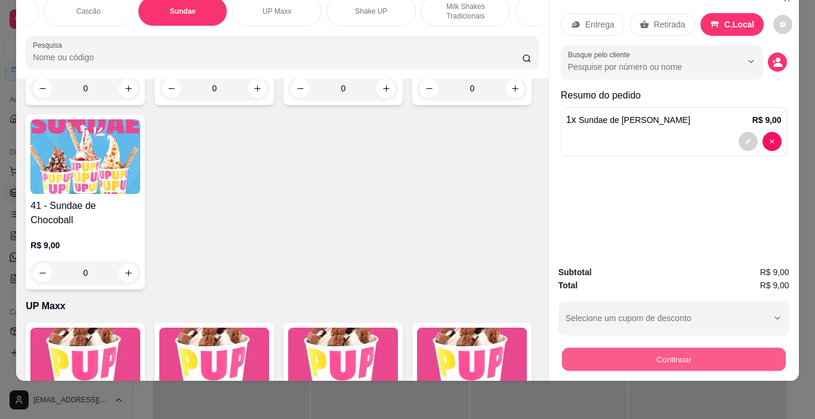
click at [727, 348] on button "Continuar" at bounding box center [673, 359] width 224 height 23
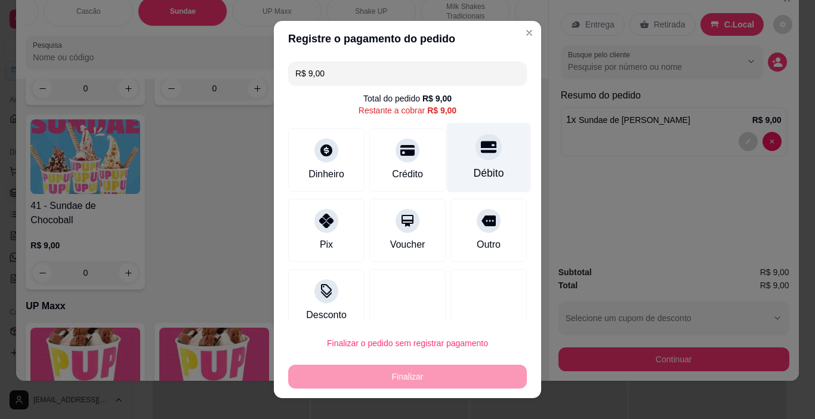
click at [481, 152] on icon at bounding box center [489, 147] width 16 height 12
type input "R$ 0,00"
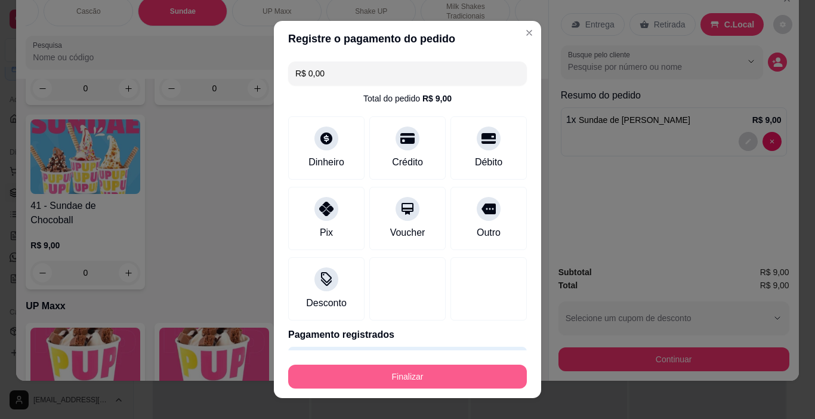
click at [435, 382] on button "Finalizar" at bounding box center [407, 377] width 239 height 24
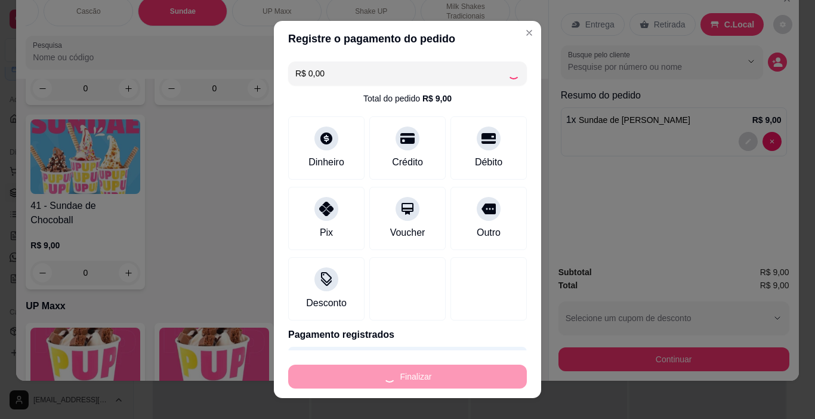
type input "0"
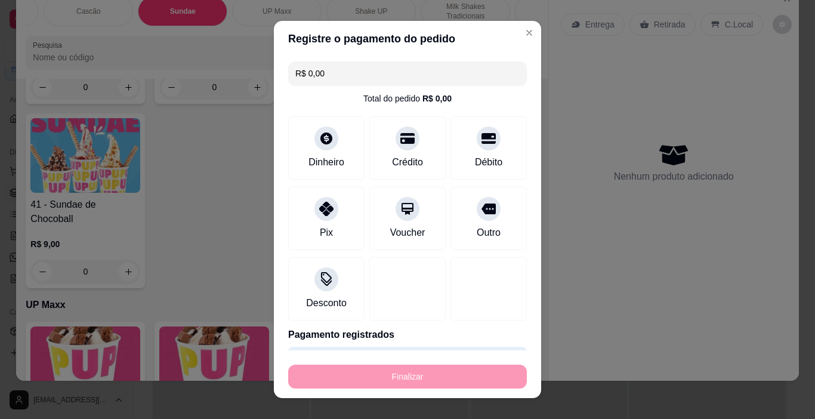
type input "-R$ 9,00"
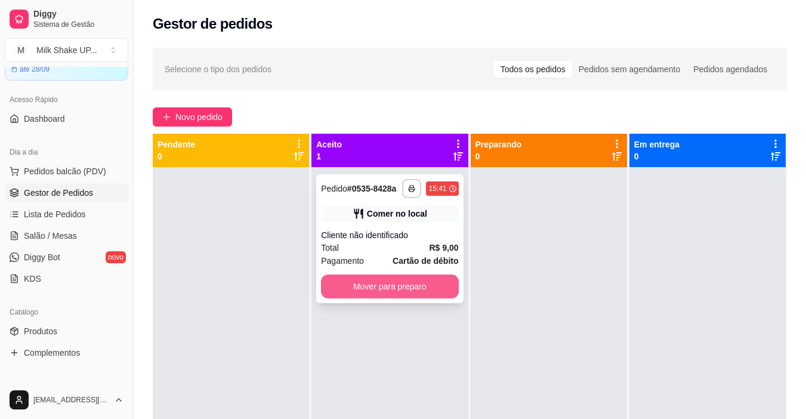
click at [436, 281] on button "Mover para preparo" at bounding box center [389, 286] width 137 height 24
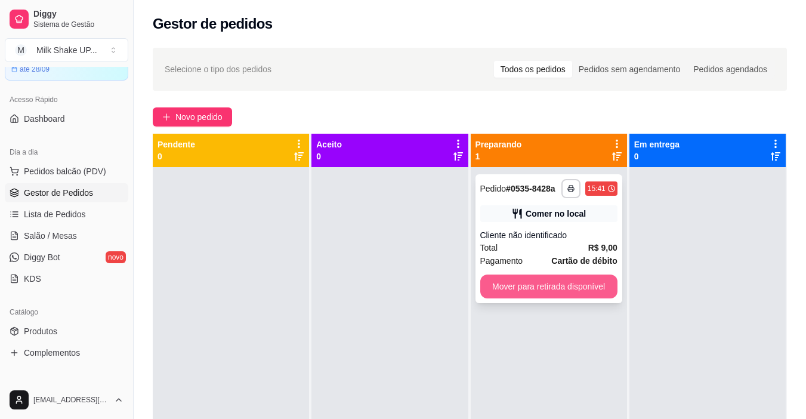
click at [584, 286] on button "Mover para retirada disponível" at bounding box center [548, 286] width 137 height 24
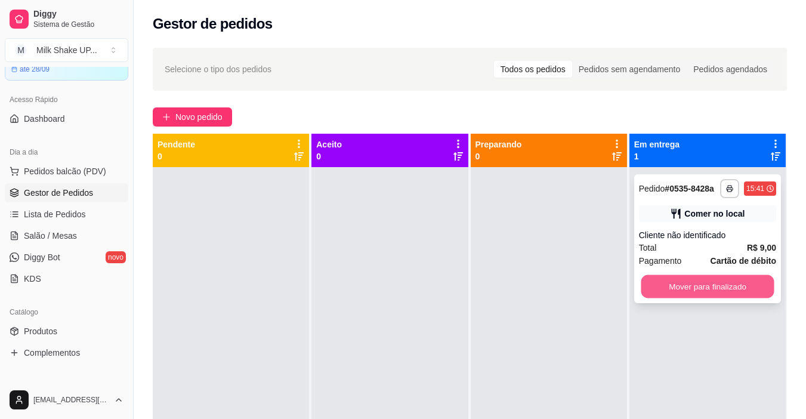
click at [695, 279] on button "Mover para finalizado" at bounding box center [707, 286] width 133 height 23
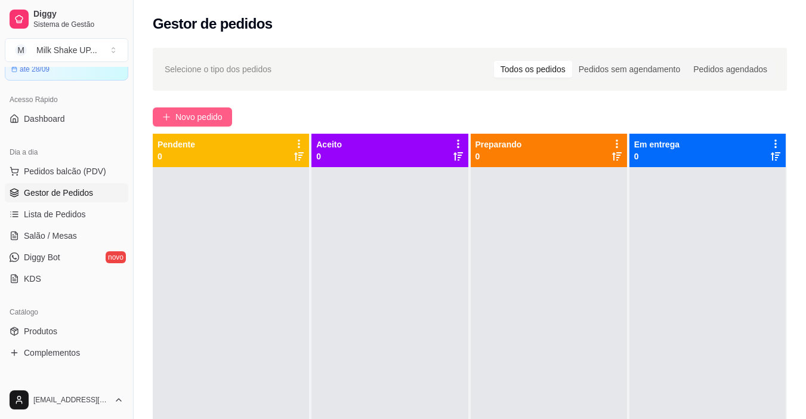
click at [195, 124] on button "Novo pedido" at bounding box center [192, 116] width 79 height 19
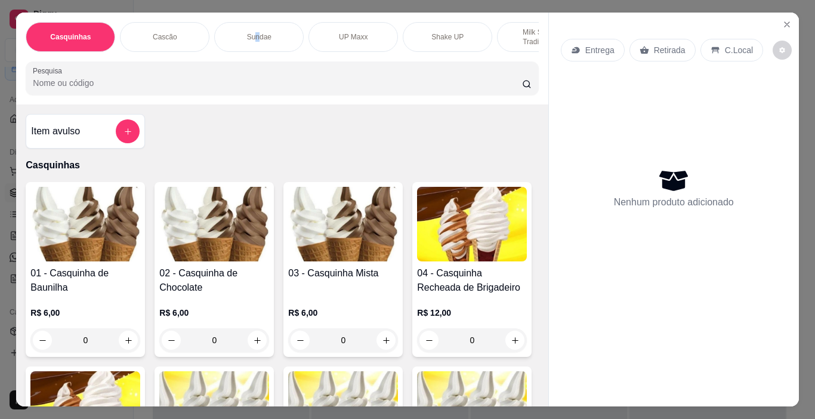
click at [254, 36] on p "Sundae" at bounding box center [259, 37] width 24 height 10
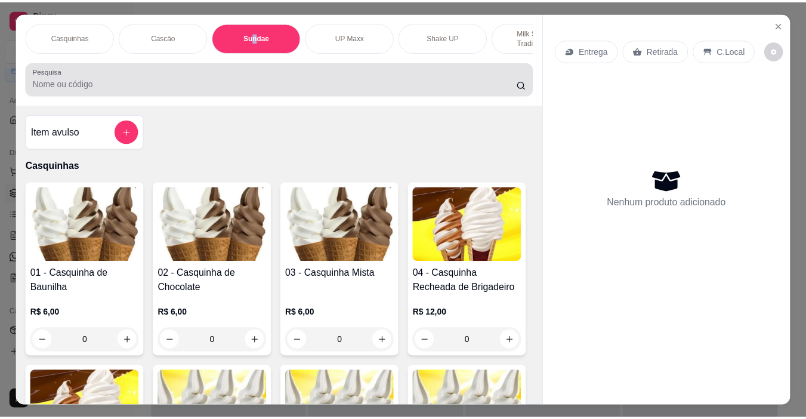
scroll to position [30, 0]
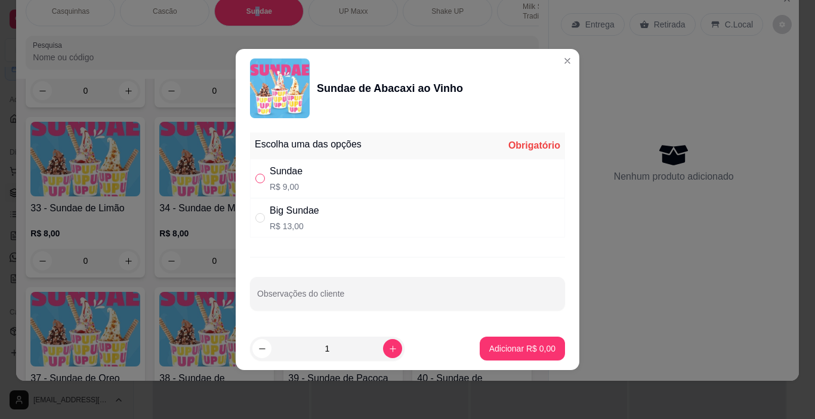
click at [264, 181] on input "" at bounding box center [260, 179] width 10 height 10
radio input "true"
click at [533, 350] on p "Adicionar R$ 9,00" at bounding box center [522, 348] width 66 height 12
type input "1"
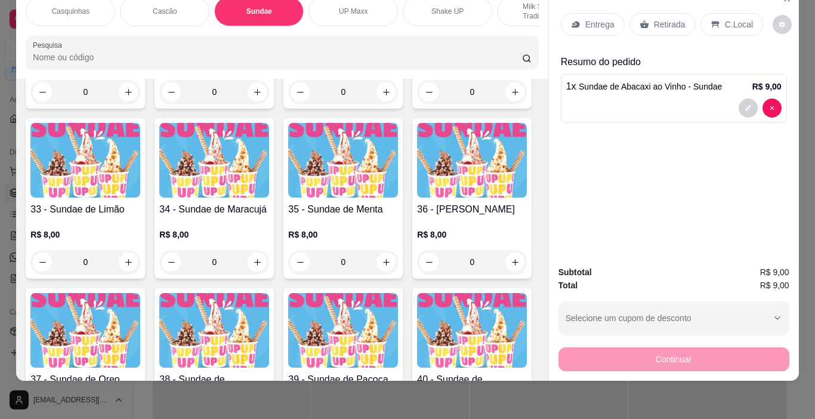
click at [733, 18] on p "C.Local" at bounding box center [739, 24] width 28 height 12
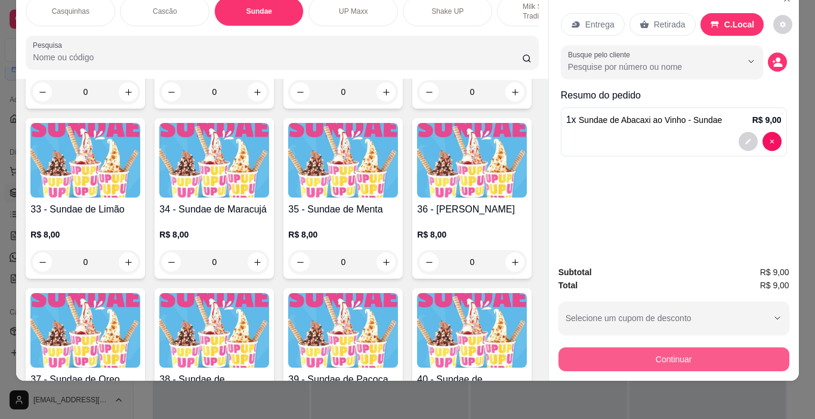
click at [693, 351] on button "Continuar" at bounding box center [673, 359] width 231 height 24
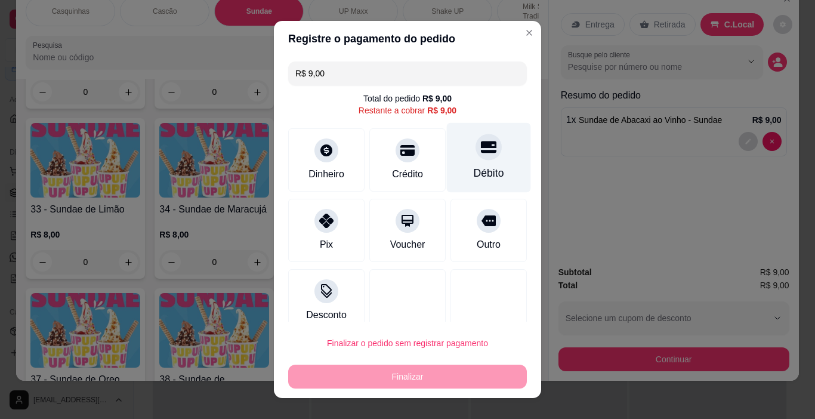
click at [476, 156] on div at bounding box center [489, 147] width 26 height 26
type input "R$ 0,00"
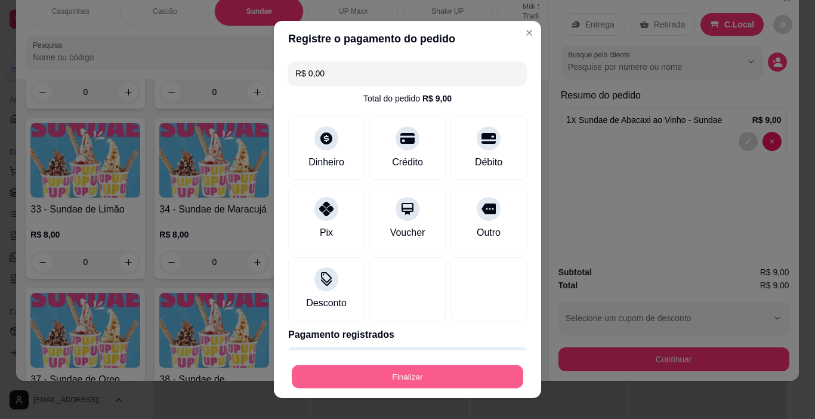
click at [459, 385] on button "Finalizar" at bounding box center [408, 376] width 232 height 23
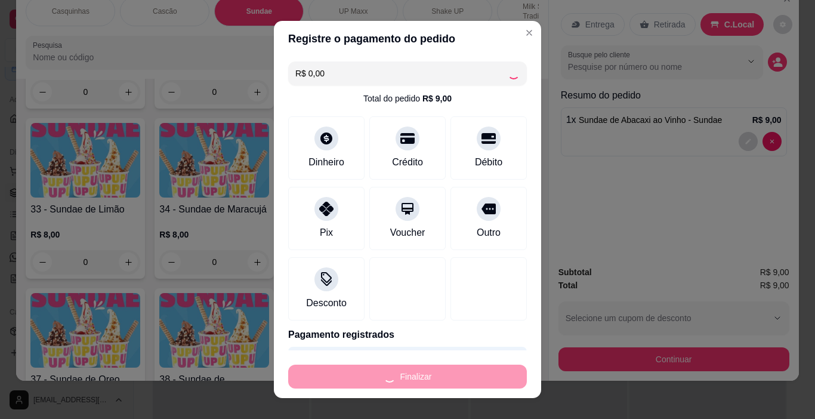
type input "0"
type input "-R$ 9,00"
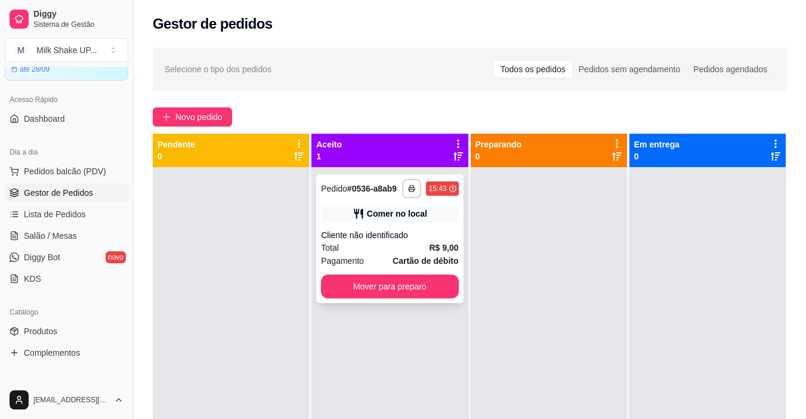
click at [422, 278] on button "Mover para preparo" at bounding box center [389, 286] width 137 height 24
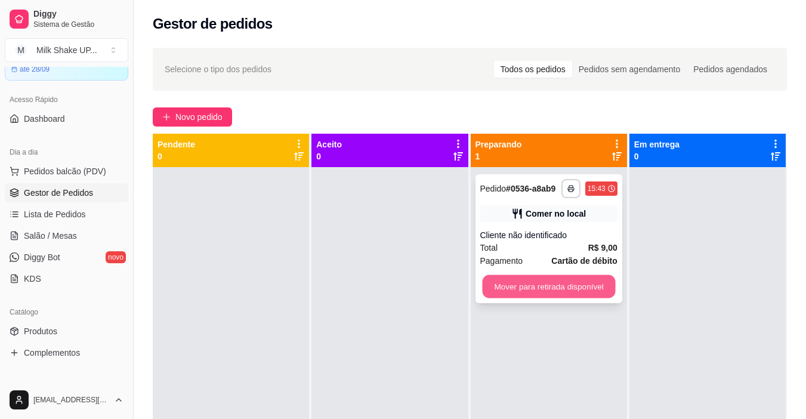
click at [533, 277] on button "Mover para retirada disponível" at bounding box center [548, 286] width 133 height 23
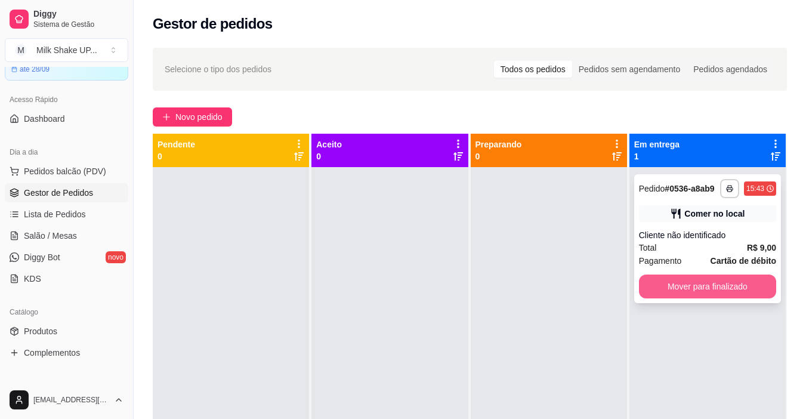
click at [730, 292] on button "Mover para finalizado" at bounding box center [707, 286] width 137 height 24
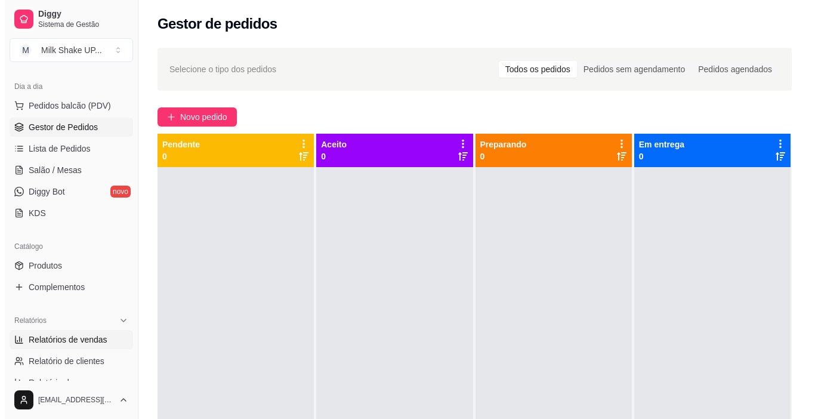
scroll to position [179, 0]
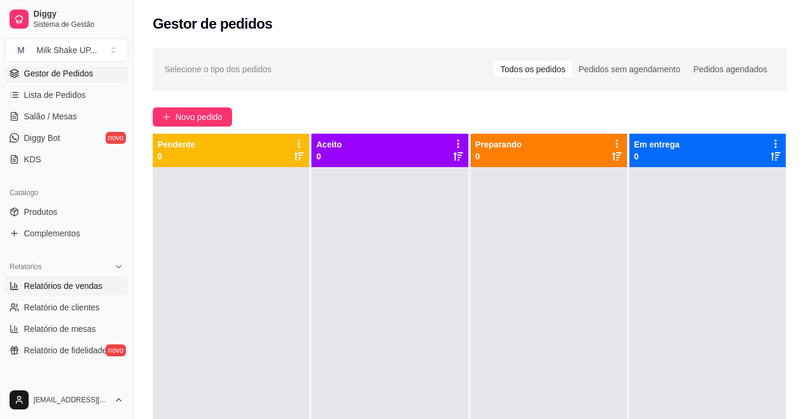
click at [76, 284] on span "Relatórios de vendas" at bounding box center [63, 286] width 79 height 12
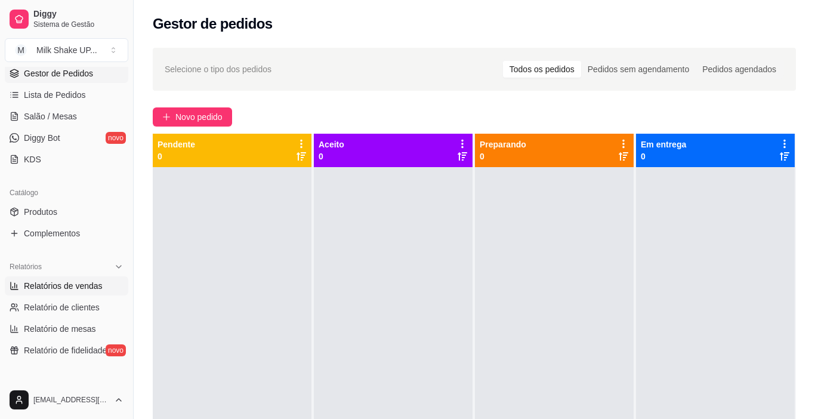
select select "ALL"
select select "0"
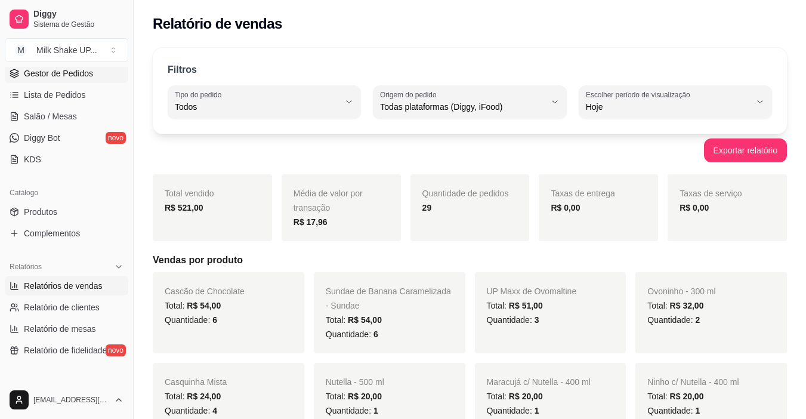
click at [83, 74] on span "Gestor de Pedidos" at bounding box center [58, 73] width 69 height 12
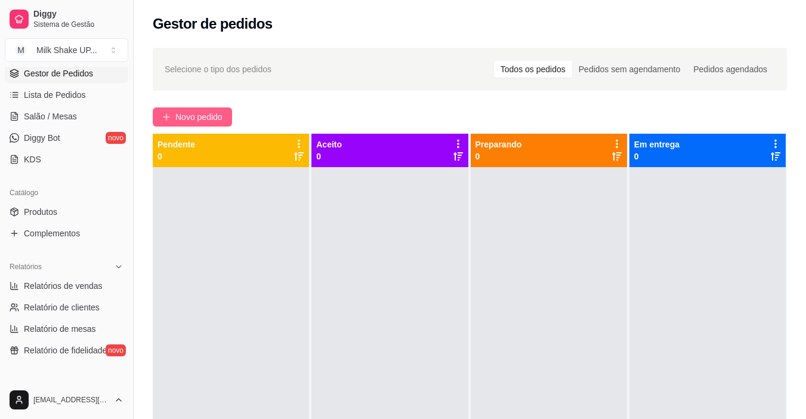
click at [198, 111] on span "Novo pedido" at bounding box center [198, 116] width 47 height 13
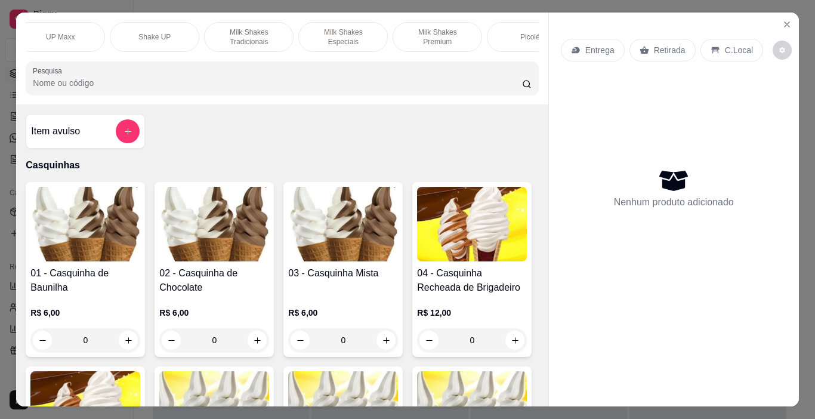
scroll to position [0, 291]
click at [255, 31] on p "Milk Shakes Tradicionais" at bounding box center [251, 36] width 69 height 19
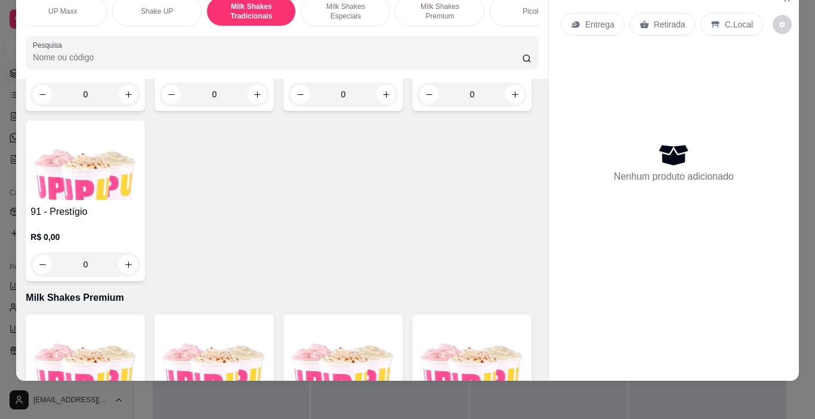
scroll to position [4515, 0]
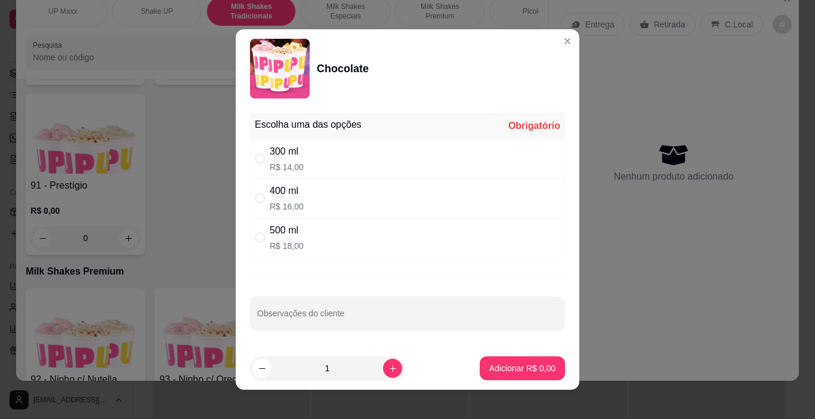
click at [261, 162] on div "" at bounding box center [262, 158] width 14 height 13
radio input "true"
click at [502, 355] on footer "1 Adicionar R$ 14,00" at bounding box center [408, 368] width 344 height 43
click at [526, 353] on footer "1 Adicionar R$ 14,00" at bounding box center [408, 368] width 344 height 43
click at [532, 369] on p "Adicionar R$ 14,00" at bounding box center [519, 368] width 71 height 12
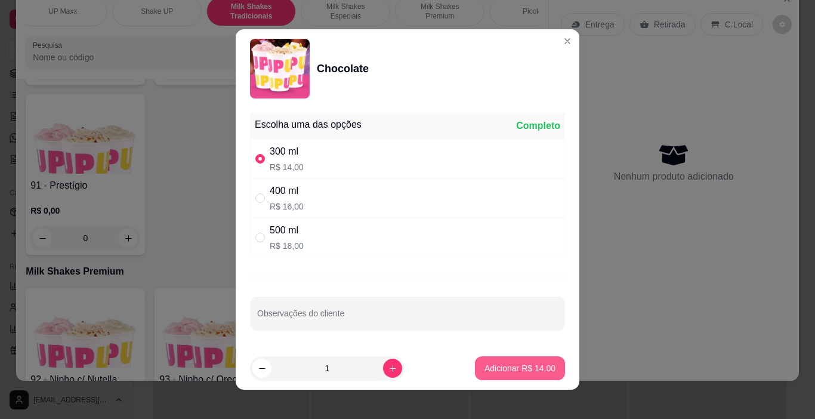
type input "1"
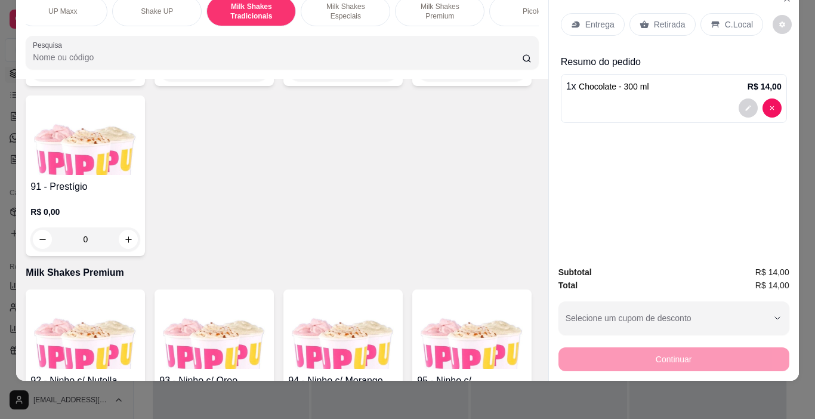
click at [733, 18] on p "C.Local" at bounding box center [739, 24] width 28 height 12
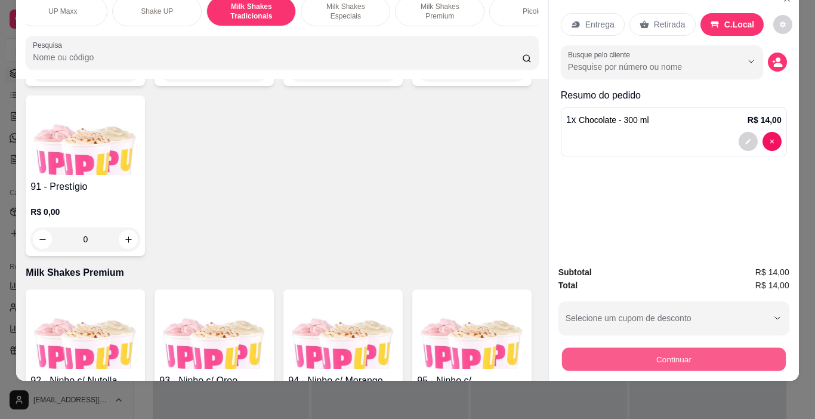
click at [678, 351] on button "Continuar" at bounding box center [673, 359] width 224 height 23
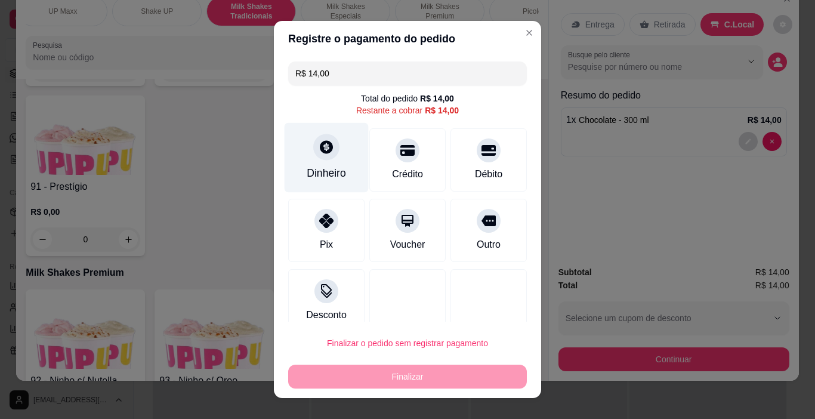
click at [323, 152] on icon at bounding box center [326, 147] width 13 height 13
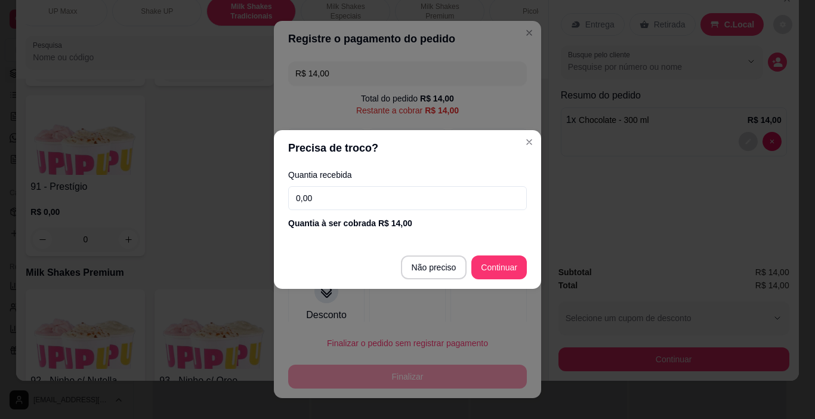
click at [331, 196] on input "0,00" at bounding box center [407, 198] width 239 height 24
type input "14,00"
type input "R$ 0,00"
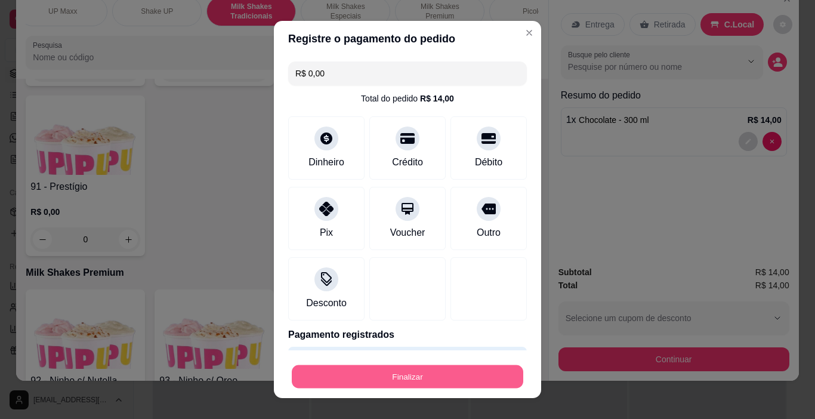
click at [461, 376] on button "Finalizar" at bounding box center [408, 376] width 232 height 23
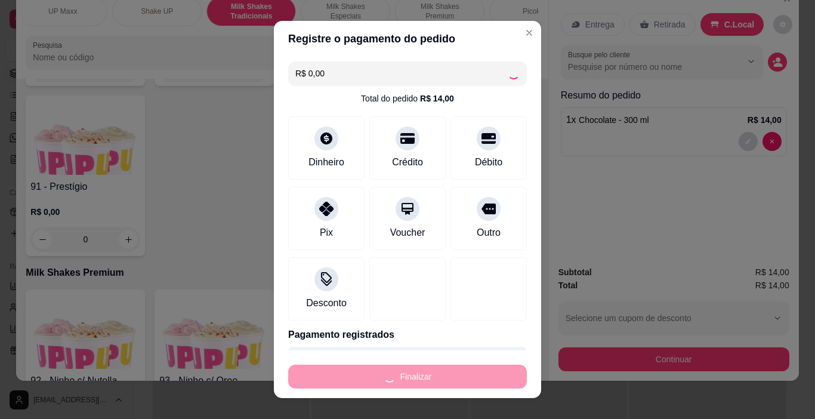
type input "0"
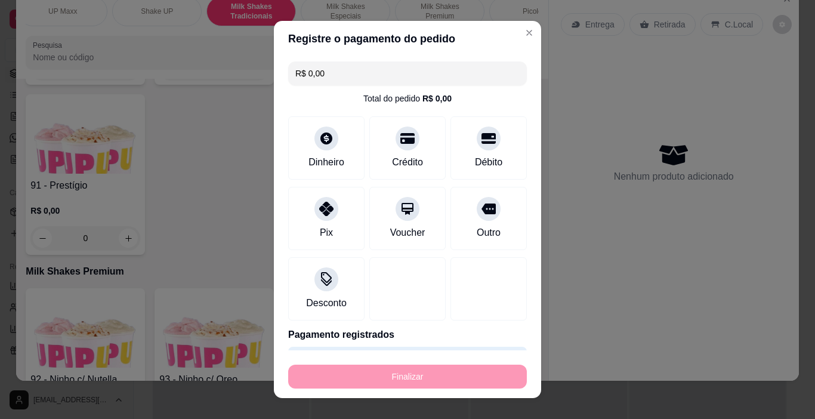
type input "-R$ 14,00"
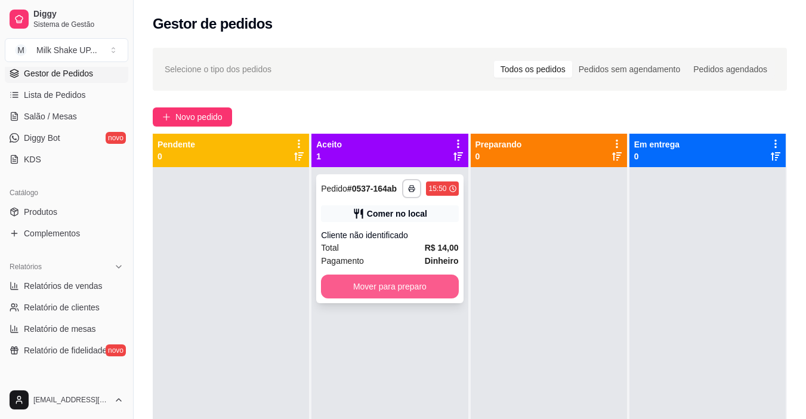
click at [418, 285] on button "Mover para preparo" at bounding box center [389, 286] width 137 height 24
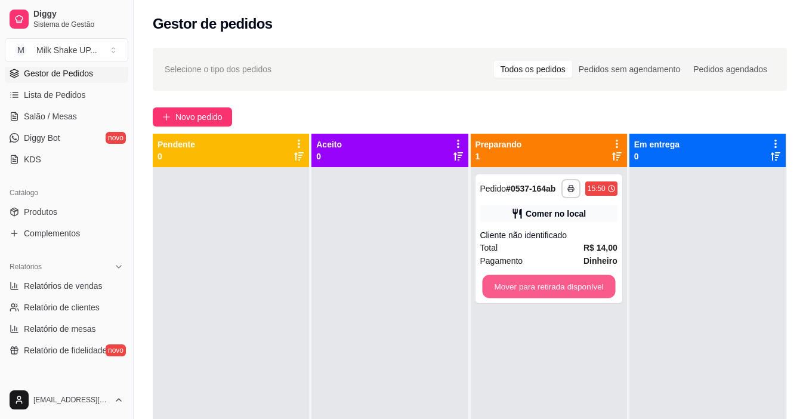
click at [591, 286] on button "Mover para retirada disponível" at bounding box center [548, 286] width 133 height 23
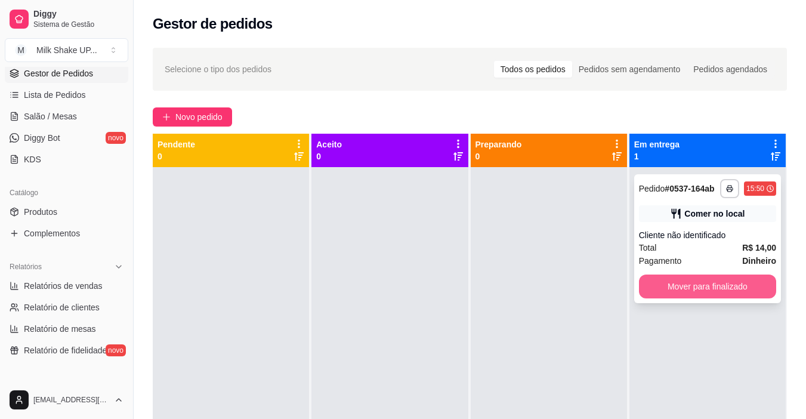
click at [736, 282] on button "Mover para finalizado" at bounding box center [707, 286] width 137 height 24
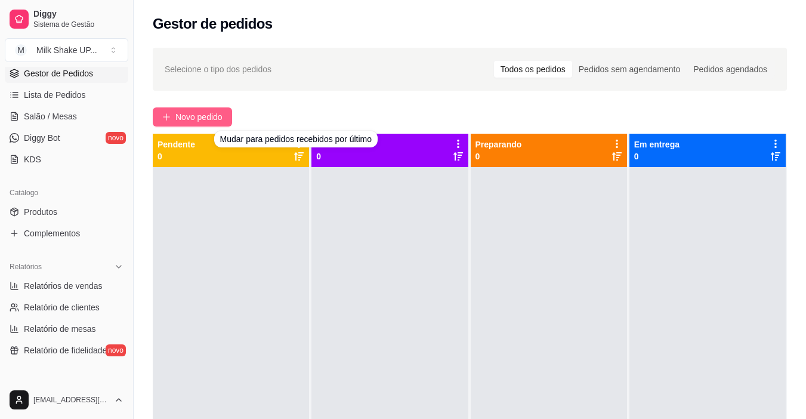
click at [215, 112] on span "Novo pedido" at bounding box center [198, 116] width 47 height 13
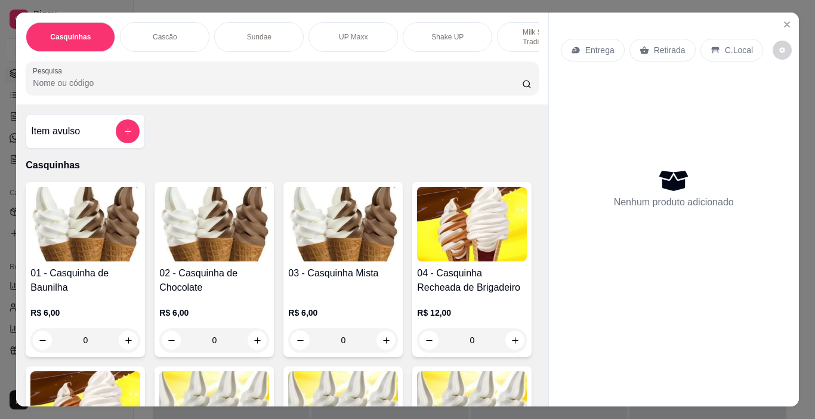
click at [258, 43] on div "Sundae" at bounding box center [258, 37] width 89 height 30
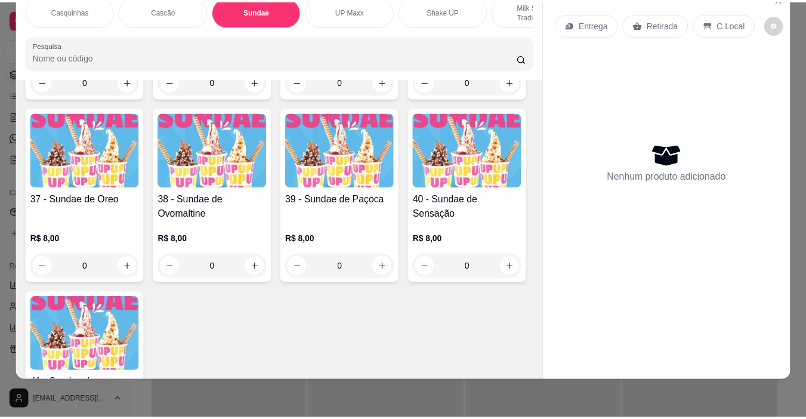
scroll to position [1860, 0]
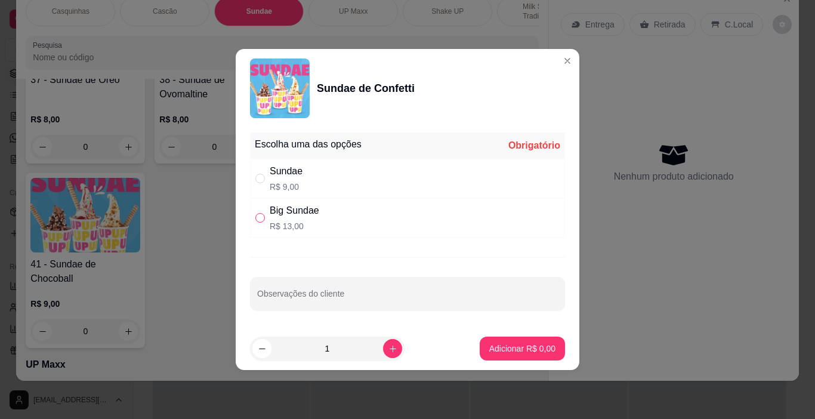
click at [258, 216] on input "" at bounding box center [260, 218] width 10 height 10
radio input "true"
click at [521, 348] on p "Adicionar R$ 13,00" at bounding box center [519, 348] width 71 height 12
type input "1"
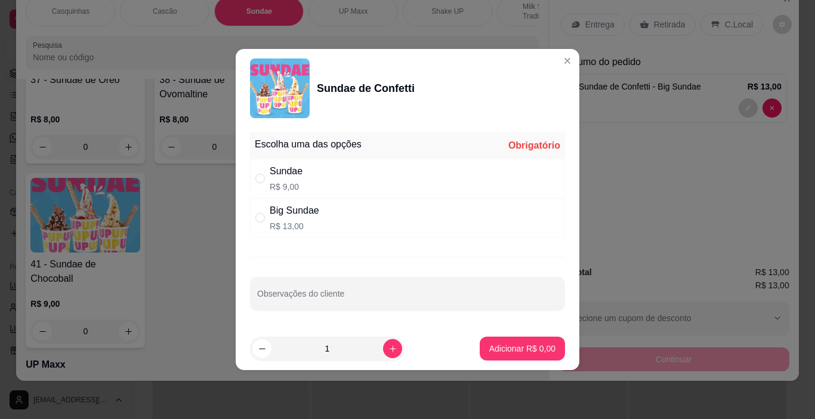
click at [261, 227] on div "Big Sundae R$ 13,00" at bounding box center [407, 217] width 315 height 39
radio input "true"
click at [531, 355] on button "Adicionar R$ 13,00" at bounding box center [520, 348] width 88 height 23
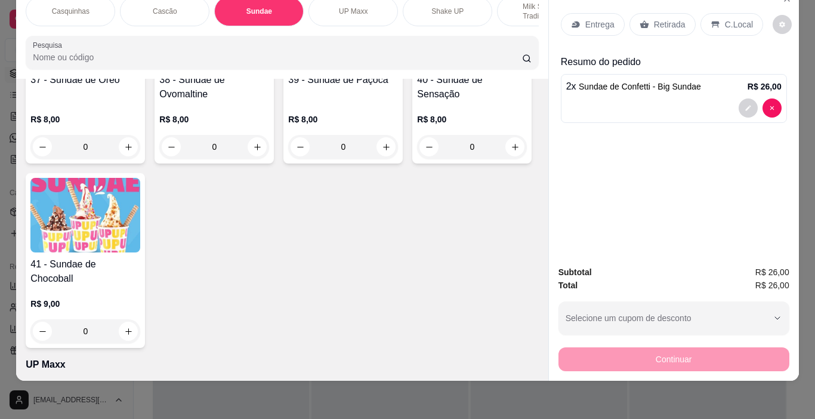
click at [728, 18] on p "C.Local" at bounding box center [739, 24] width 28 height 12
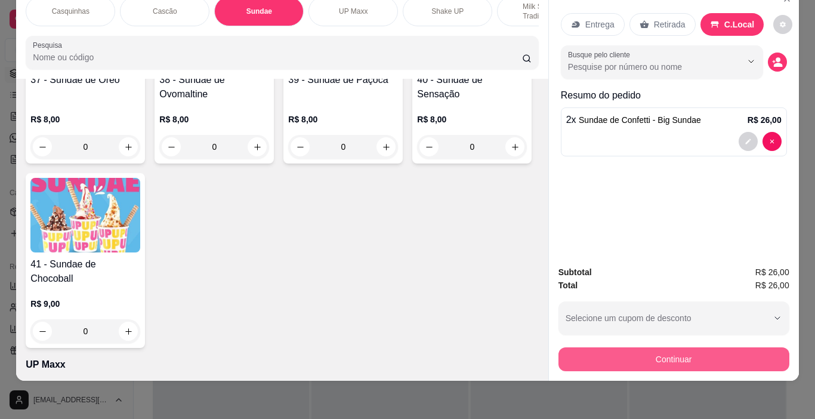
click at [691, 347] on button "Continuar" at bounding box center [673, 359] width 231 height 24
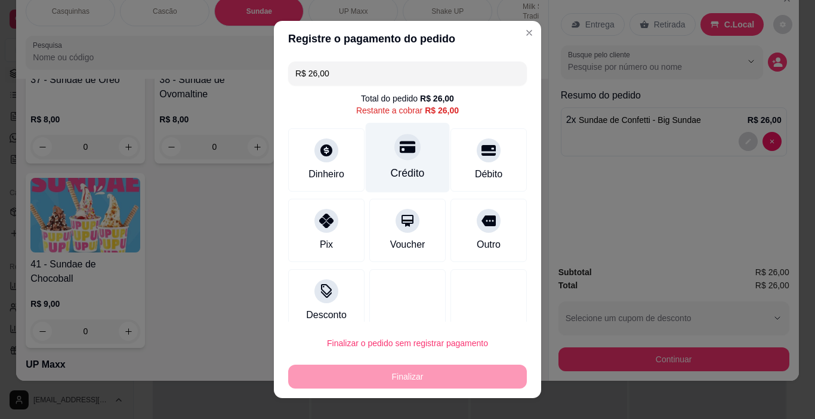
click at [400, 157] on div at bounding box center [407, 147] width 26 height 26
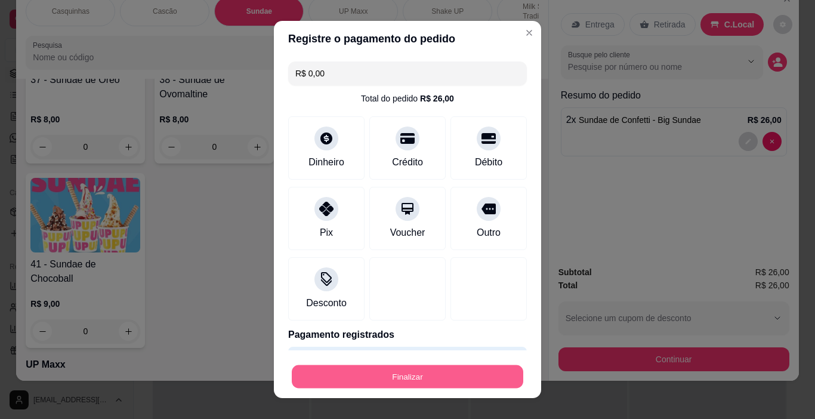
click at [406, 376] on button "Finalizar" at bounding box center [408, 376] width 232 height 23
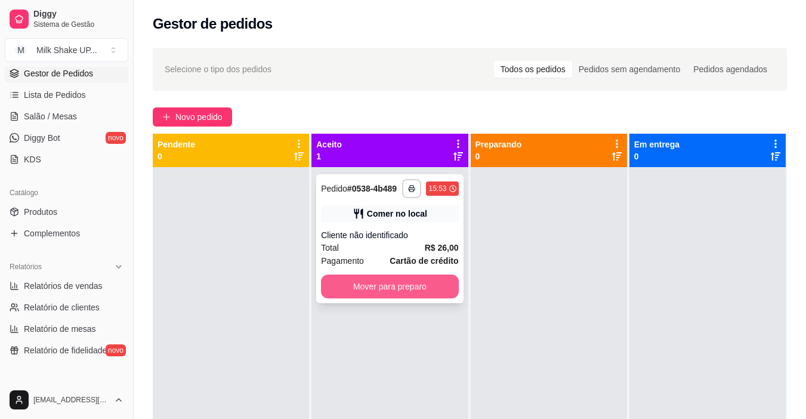
click at [422, 288] on button "Mover para preparo" at bounding box center [389, 286] width 137 height 24
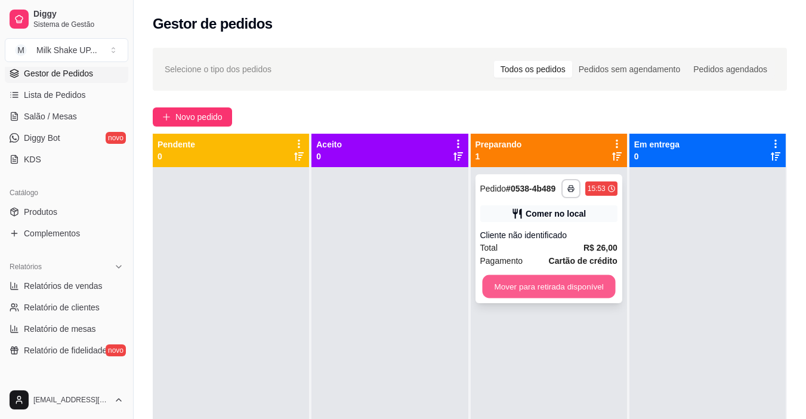
click at [558, 284] on button "Mover para retirada disponível" at bounding box center [548, 286] width 133 height 23
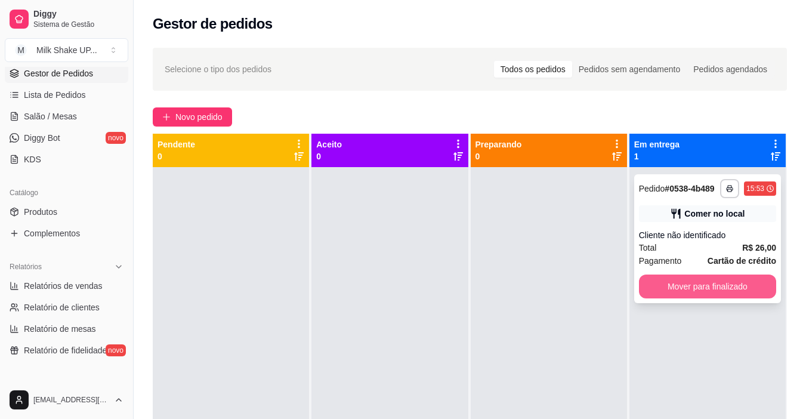
click at [706, 289] on button "Mover para finalizado" at bounding box center [707, 286] width 137 height 24
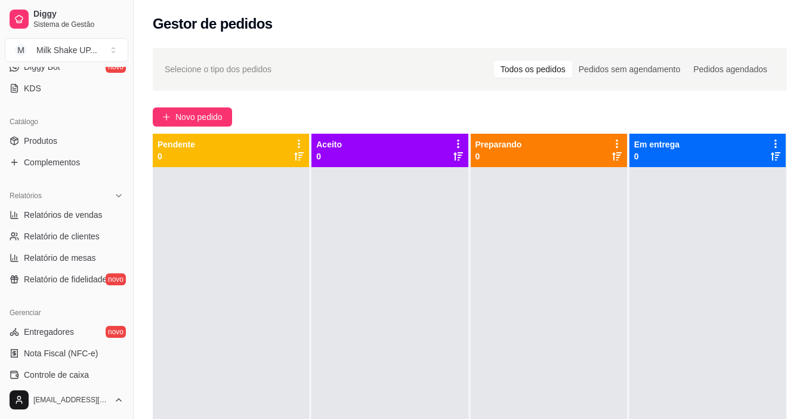
scroll to position [358, 0]
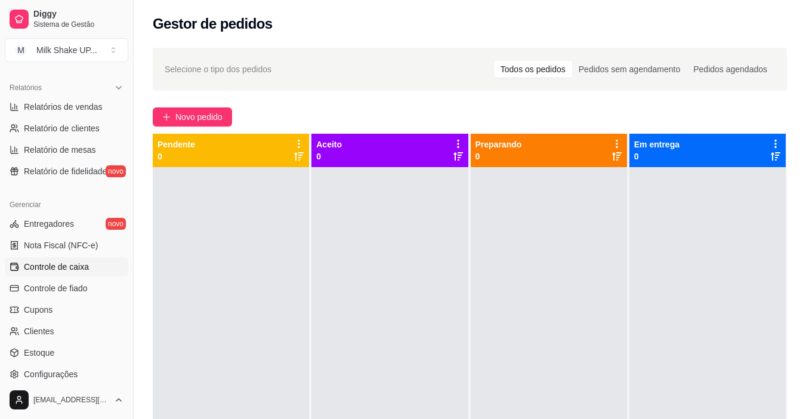
click at [67, 270] on span "Controle de caixa" at bounding box center [56, 267] width 65 height 12
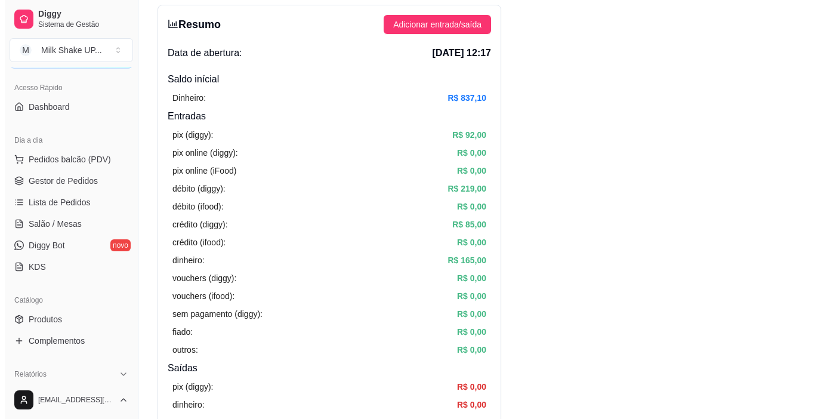
scroll to position [60, 0]
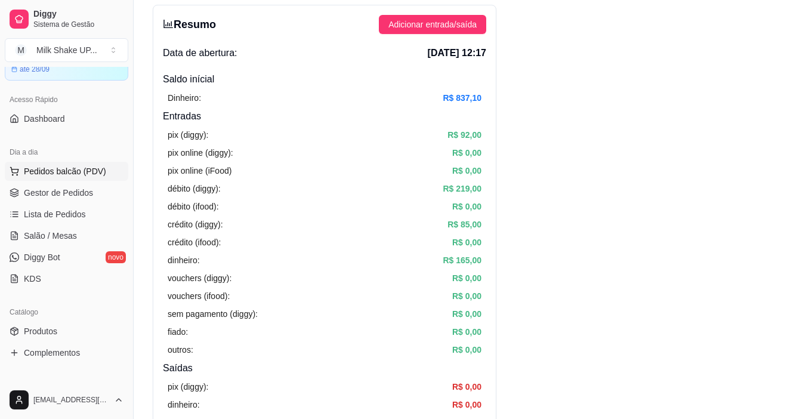
click at [63, 169] on span "Pedidos balcão (PDV)" at bounding box center [65, 171] width 82 height 12
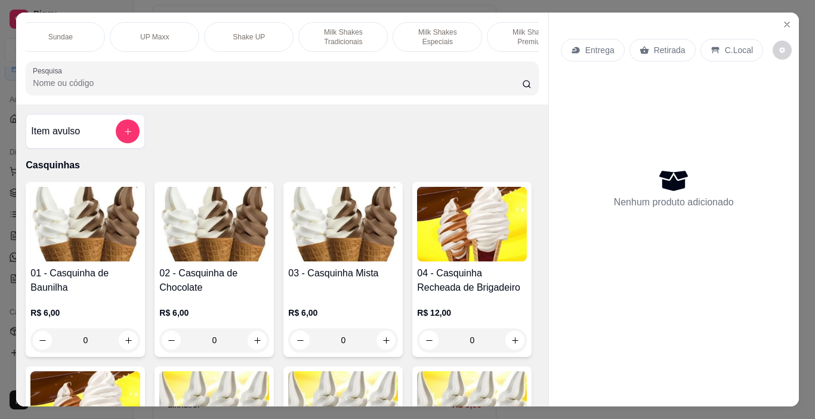
scroll to position [0, 204]
click at [428, 32] on p "Milk Shakes Especiais" at bounding box center [431, 36] width 69 height 19
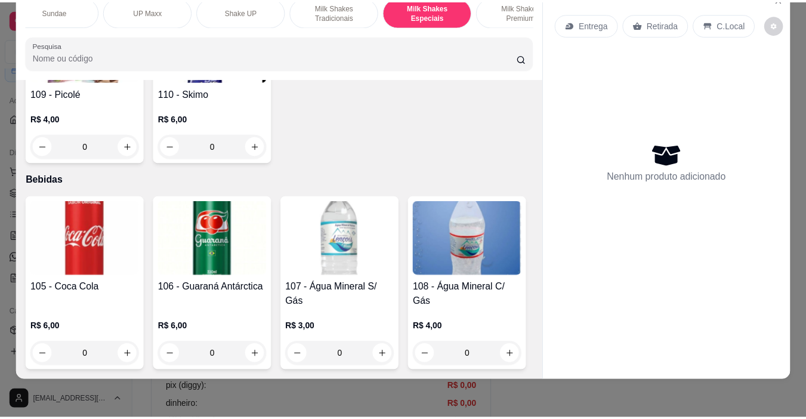
scroll to position [5670, 0]
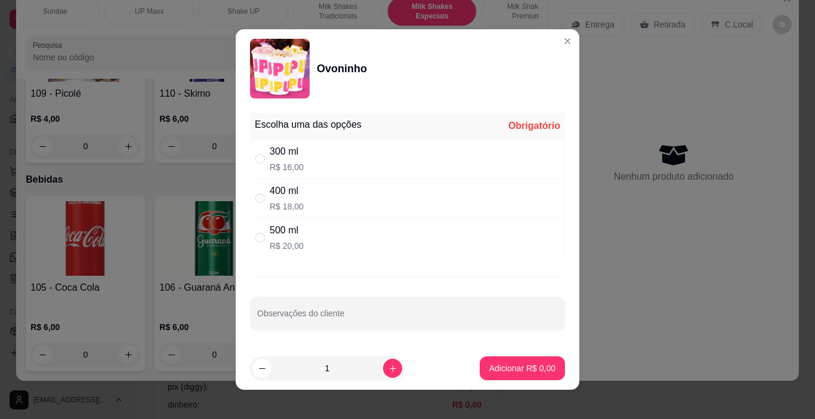
click at [250, 159] on div "300 ml R$ 16,00" at bounding box center [407, 158] width 315 height 39
click at [551, 370] on footer "1 Adicionar R$ 16,00" at bounding box center [408, 368] width 344 height 43
click at [520, 368] on p "Adicionar R$ 16,00" at bounding box center [520, 367] width 69 height 11
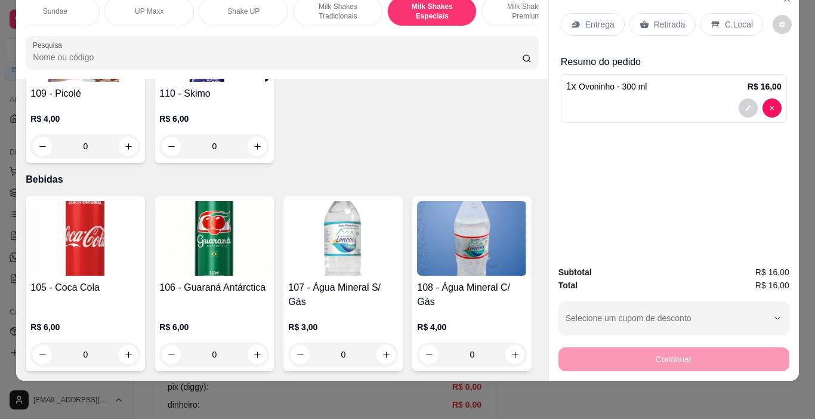
click at [725, 18] on p "C.Local" at bounding box center [739, 24] width 28 height 12
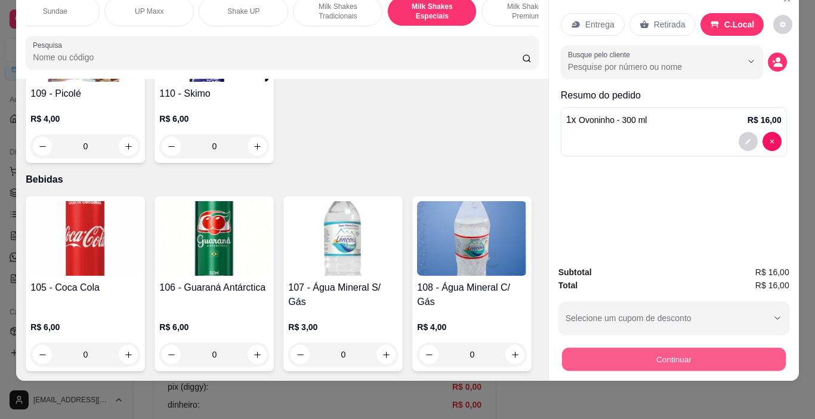
click at [749, 351] on button "Continuar" at bounding box center [673, 359] width 224 height 23
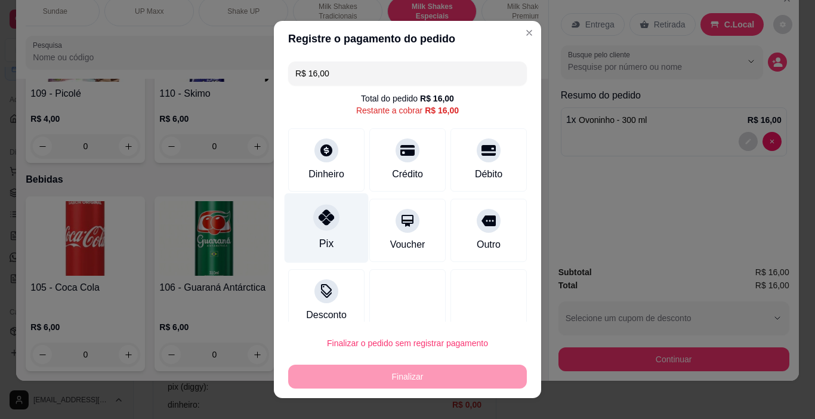
click at [322, 217] on icon at bounding box center [327, 217] width 16 height 16
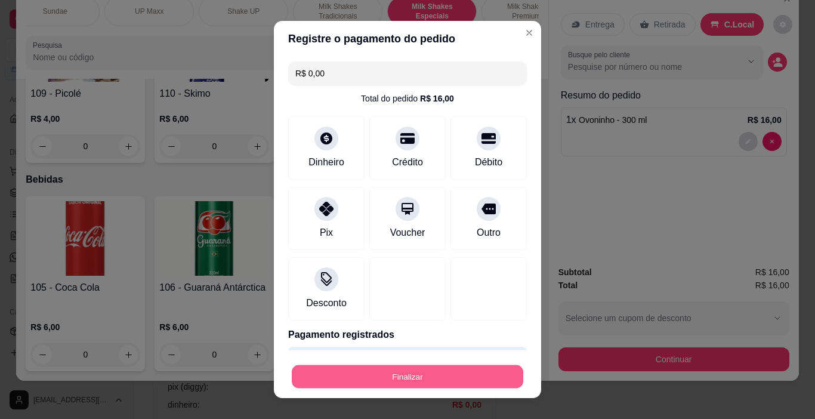
click at [427, 376] on button "Finalizar" at bounding box center [408, 376] width 232 height 23
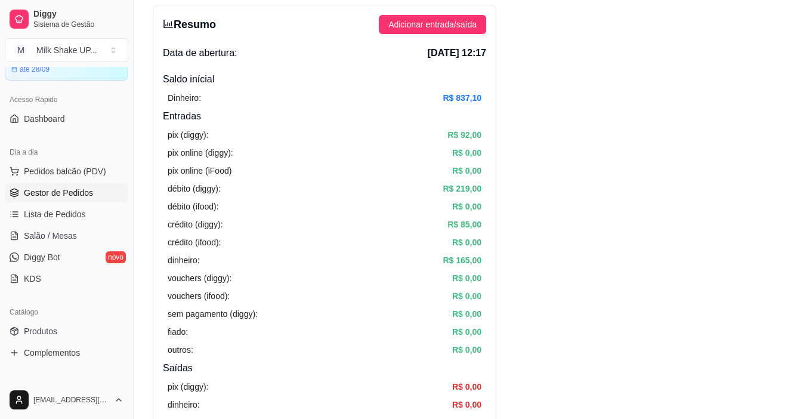
click at [73, 189] on span "Gestor de Pedidos" at bounding box center [58, 193] width 69 height 12
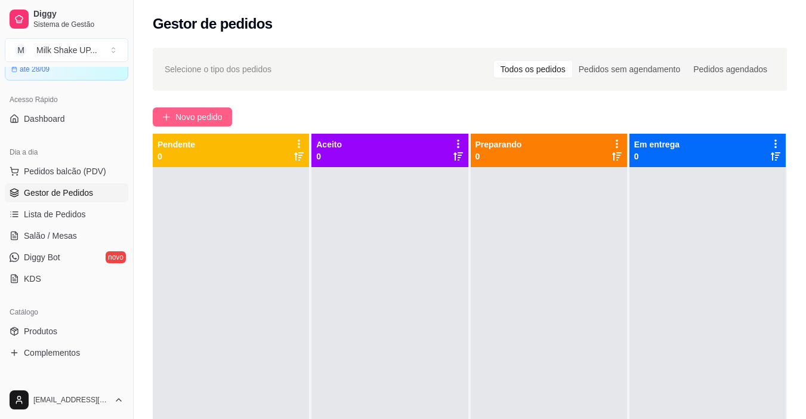
click at [190, 116] on span "Novo pedido" at bounding box center [198, 116] width 47 height 13
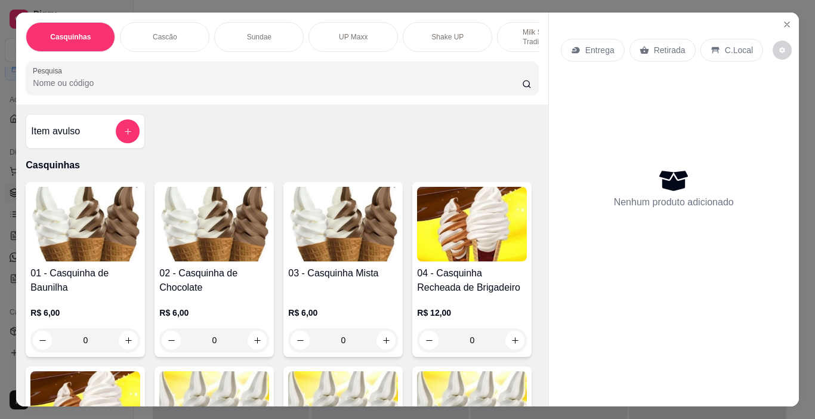
click at [458, 32] on p "Shake UP" at bounding box center [447, 37] width 32 height 10
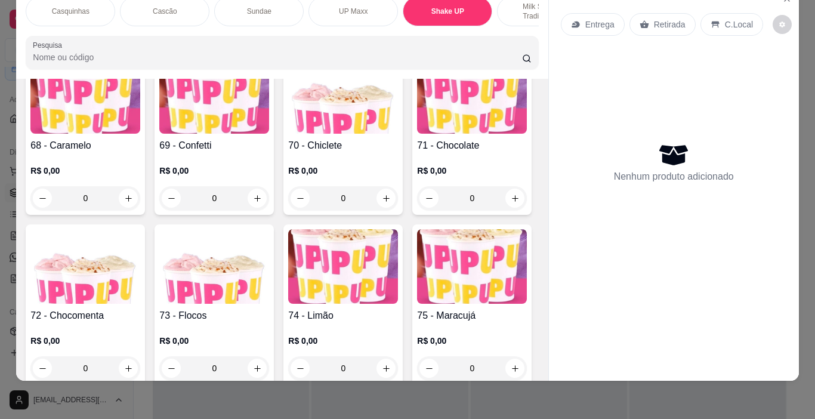
scroll to position [3470, 0]
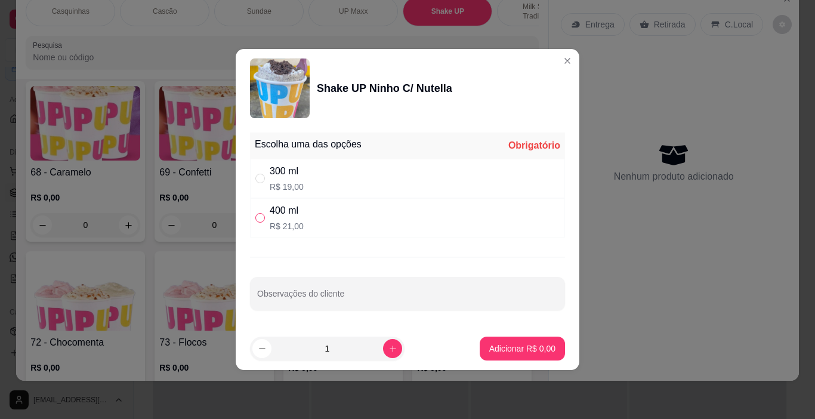
click at [259, 218] on input "" at bounding box center [260, 218] width 10 height 10
click at [530, 342] on p "Adicionar R$ 21,00" at bounding box center [520, 347] width 69 height 11
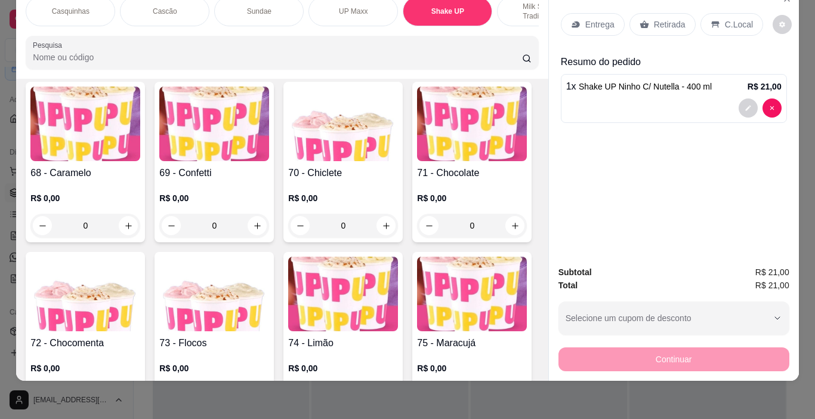
click at [737, 18] on p "C.Local" at bounding box center [739, 24] width 28 height 12
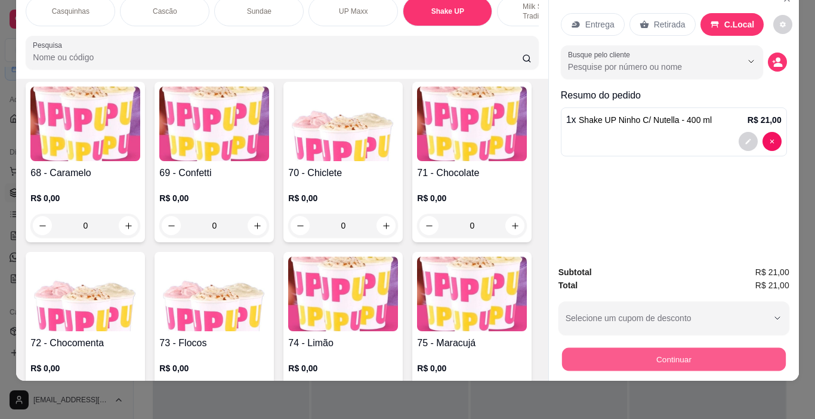
click at [717, 348] on button "Continuar" at bounding box center [673, 359] width 224 height 23
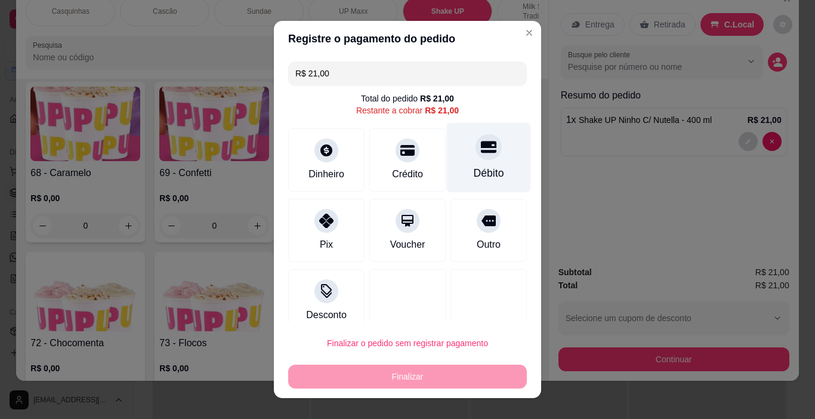
click at [481, 155] on icon at bounding box center [489, 147] width 16 height 16
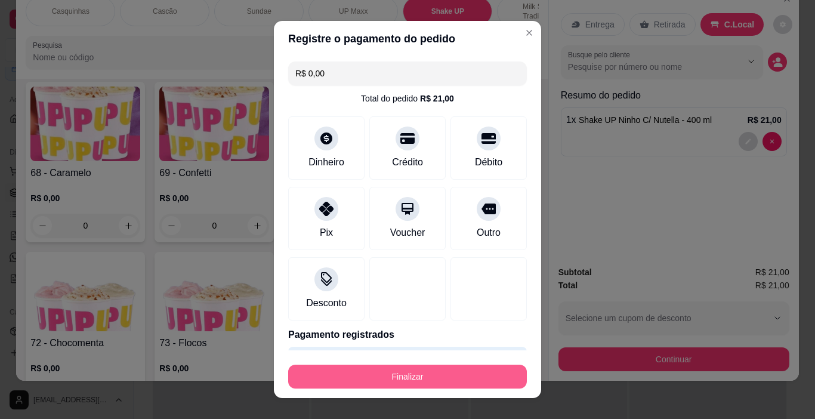
click at [414, 369] on button "Finalizar" at bounding box center [407, 377] width 239 height 24
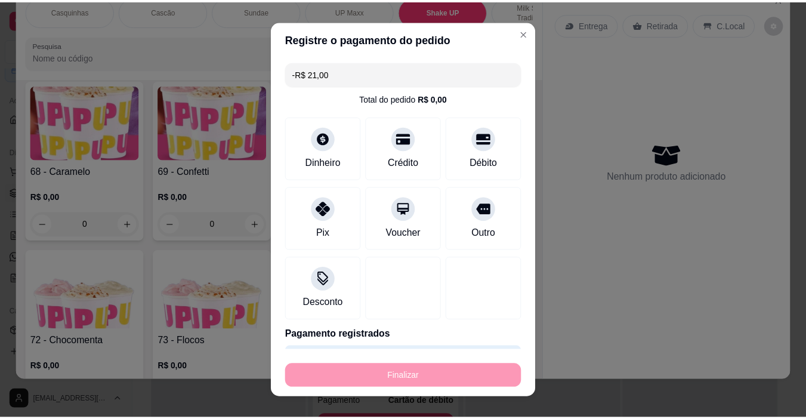
scroll to position [3470, 0]
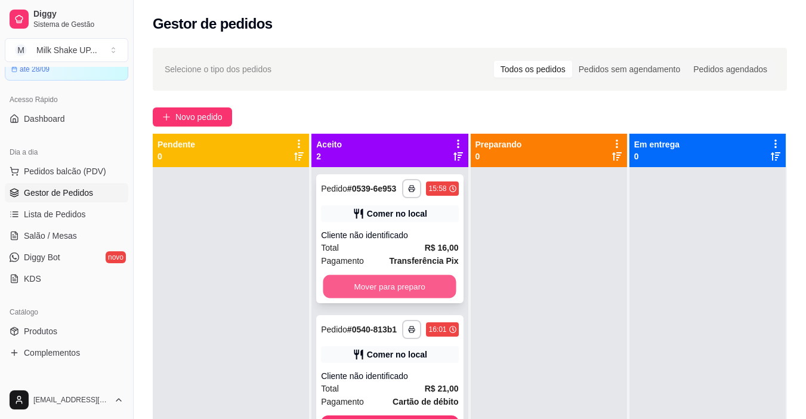
click at [433, 286] on button "Mover para preparo" at bounding box center [389, 286] width 133 height 23
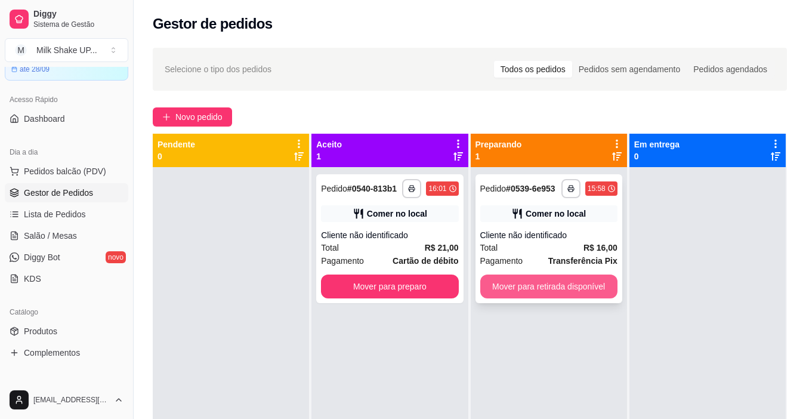
click at [576, 286] on button "Mover para retirada disponível" at bounding box center [548, 286] width 137 height 24
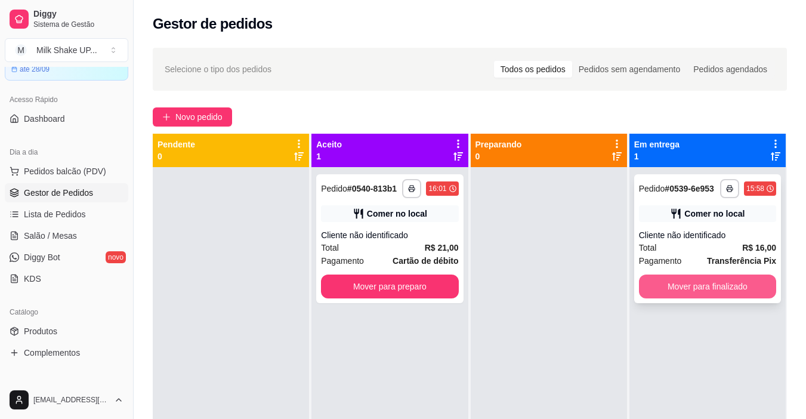
click at [697, 288] on button "Mover para finalizado" at bounding box center [707, 286] width 137 height 24
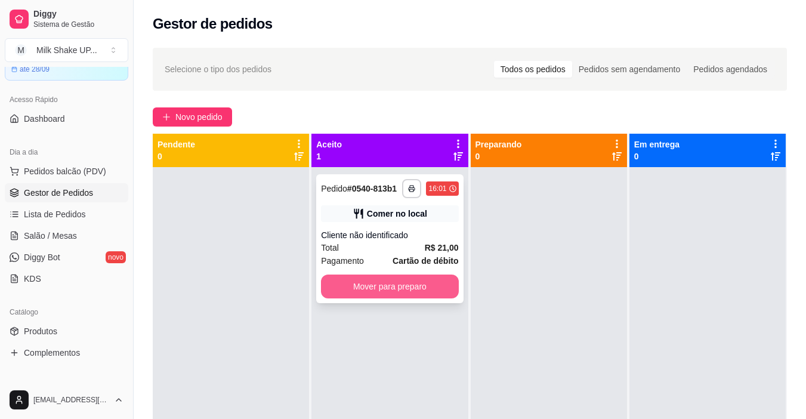
click at [409, 285] on button "Mover para preparo" at bounding box center [389, 286] width 137 height 24
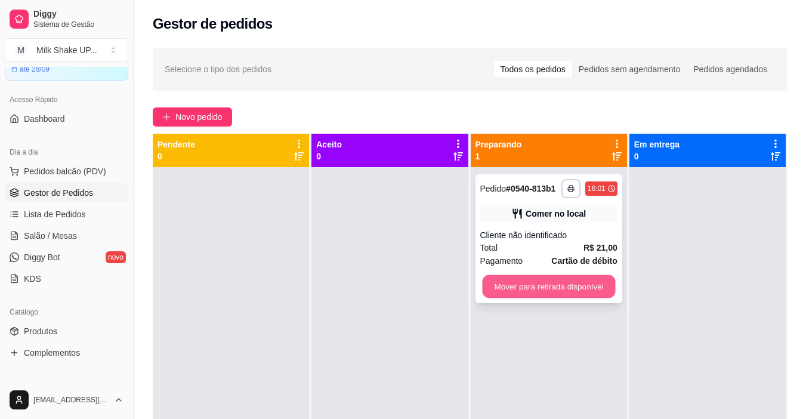
click at [581, 286] on button "Mover para retirada disponível" at bounding box center [548, 286] width 133 height 23
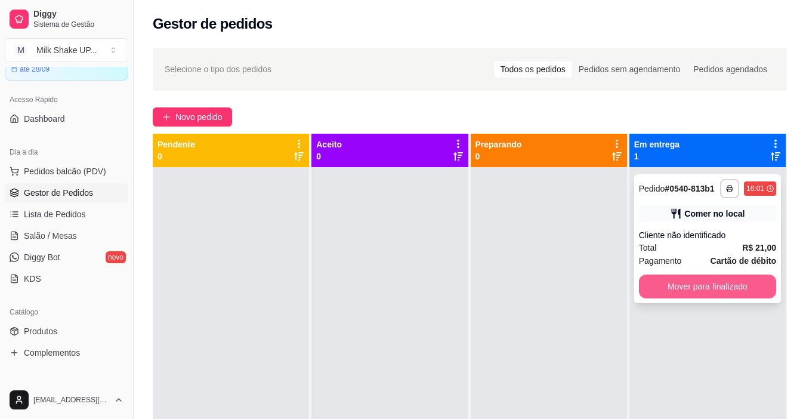
click at [696, 281] on button "Mover para finalizado" at bounding box center [707, 286] width 137 height 24
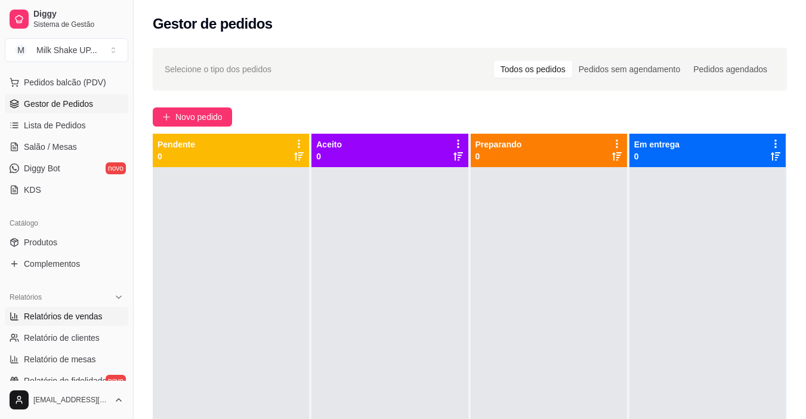
scroll to position [239, 0]
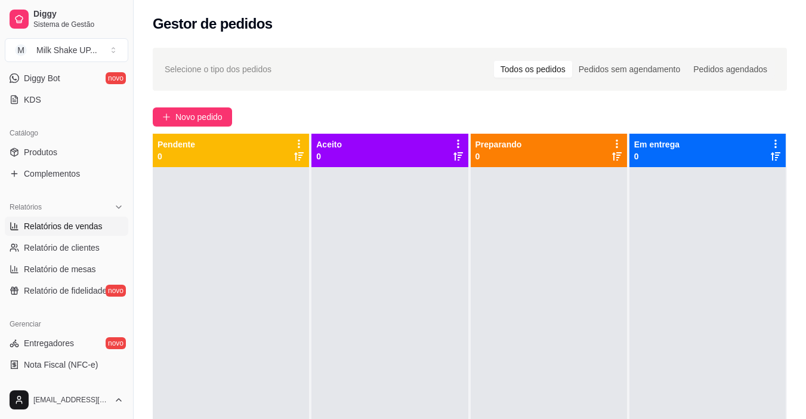
click at [75, 227] on span "Relatórios de vendas" at bounding box center [63, 226] width 79 height 12
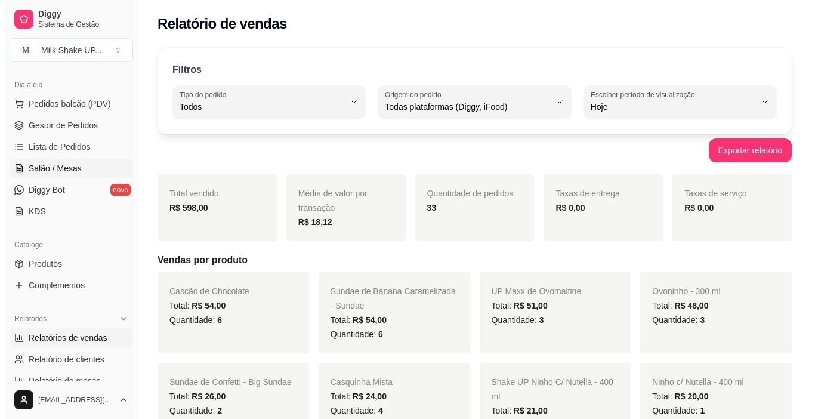
scroll to position [119, 0]
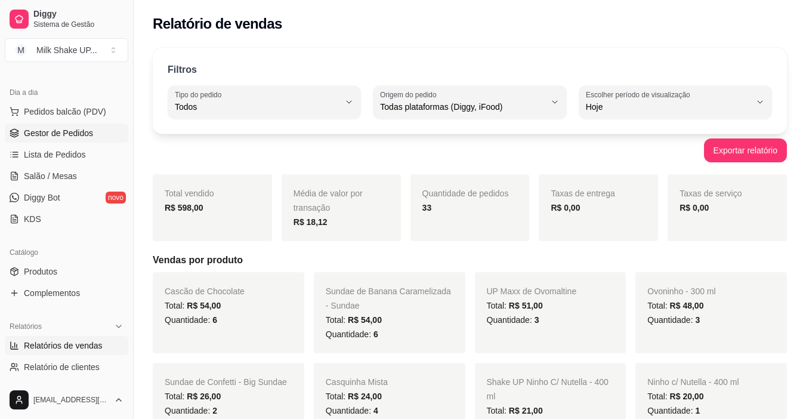
click at [61, 137] on span "Gestor de Pedidos" at bounding box center [58, 133] width 69 height 12
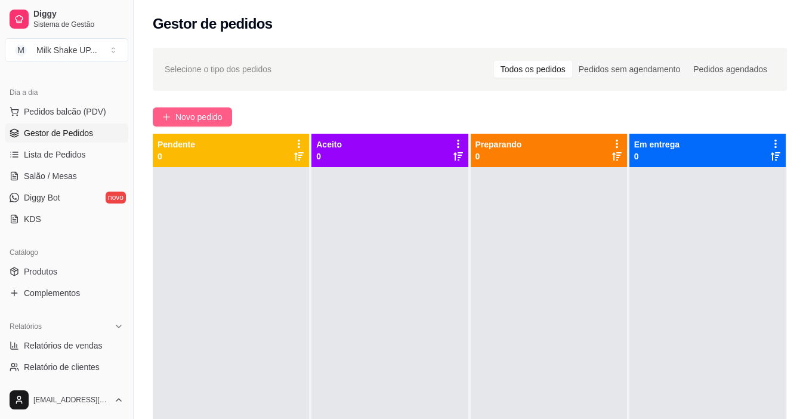
click at [180, 118] on span "Novo pedido" at bounding box center [198, 116] width 47 height 13
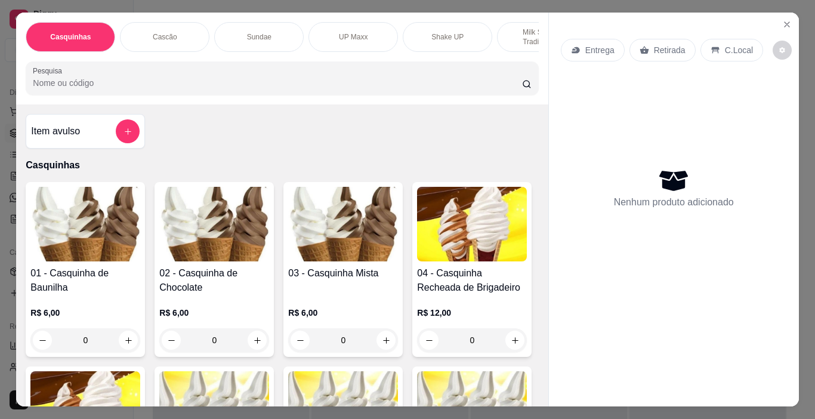
click at [268, 35] on div "Sundae" at bounding box center [258, 37] width 89 height 30
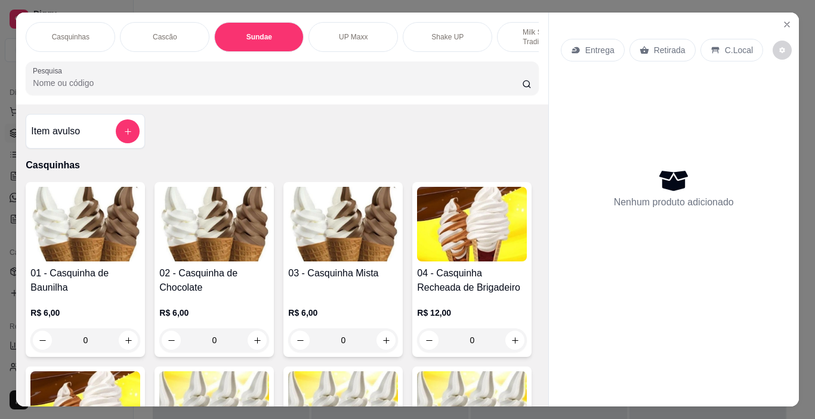
scroll to position [30, 0]
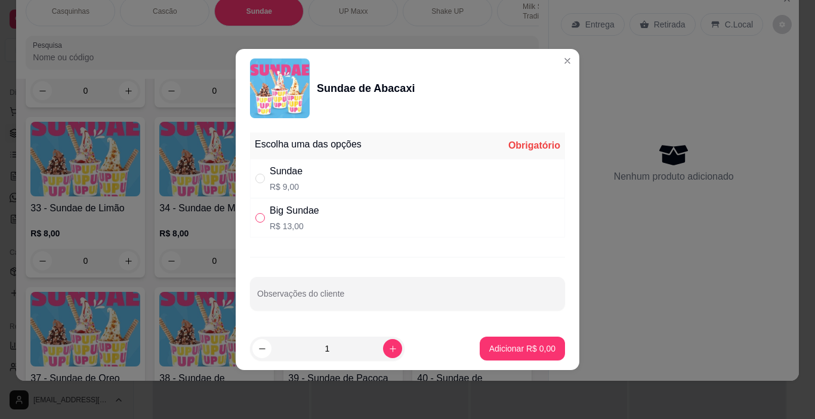
drag, startPoint x: 261, startPoint y: 220, endPoint x: 279, endPoint y: 246, distance: 32.1
click at [261, 218] on input "" at bounding box center [260, 218] width 10 height 10
click at [390, 351] on icon "increase-product-quantity" at bounding box center [393, 348] width 7 height 7
click at [524, 344] on p "Adicionar R$ 26,00" at bounding box center [520, 347] width 69 height 11
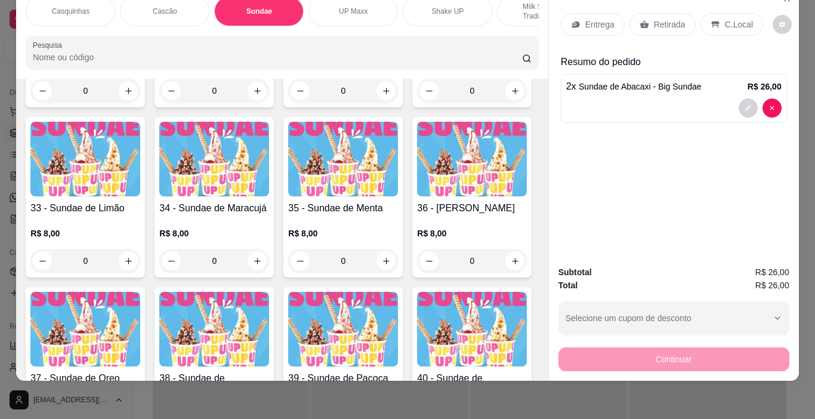
click at [734, 18] on p "C.Local" at bounding box center [739, 24] width 28 height 12
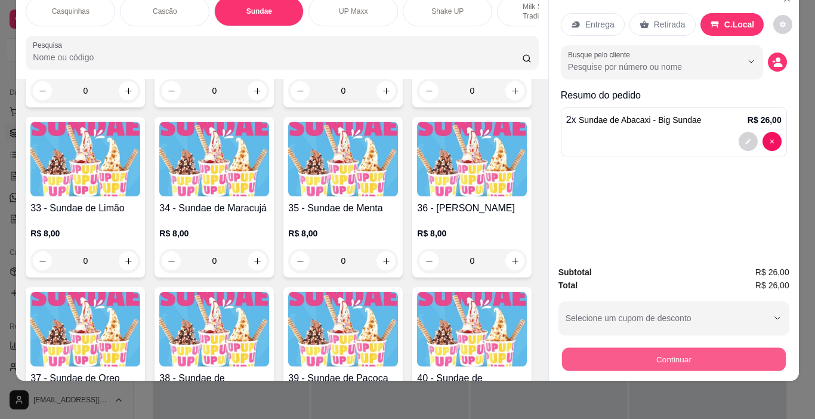
click at [681, 357] on button "Continuar" at bounding box center [673, 359] width 224 height 23
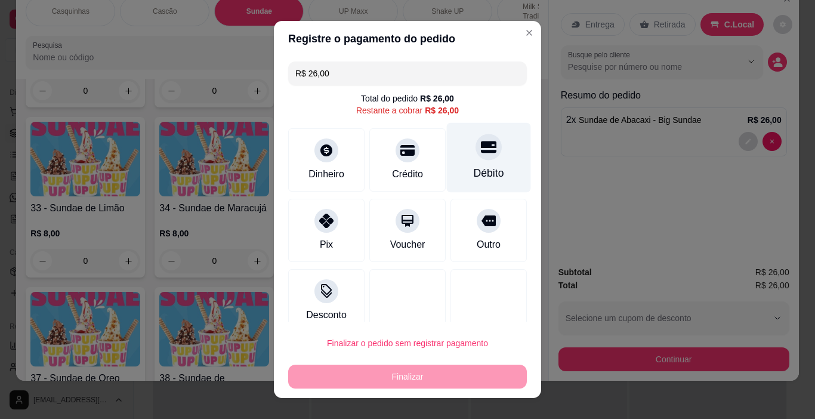
click at [481, 144] on icon at bounding box center [489, 147] width 16 height 12
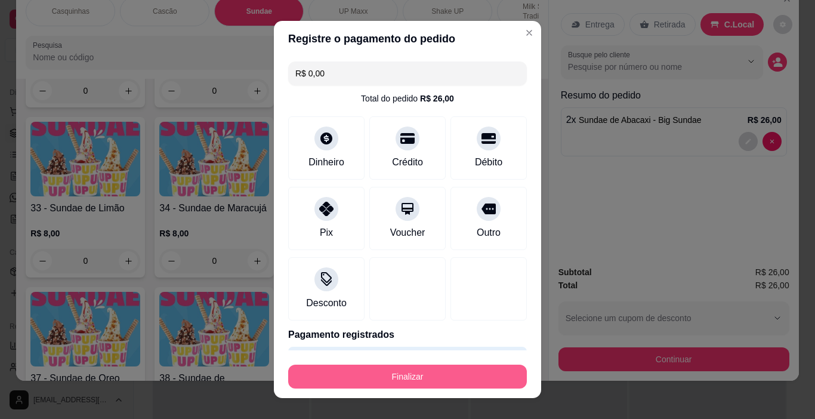
click at [459, 376] on button "Finalizar" at bounding box center [407, 377] width 239 height 24
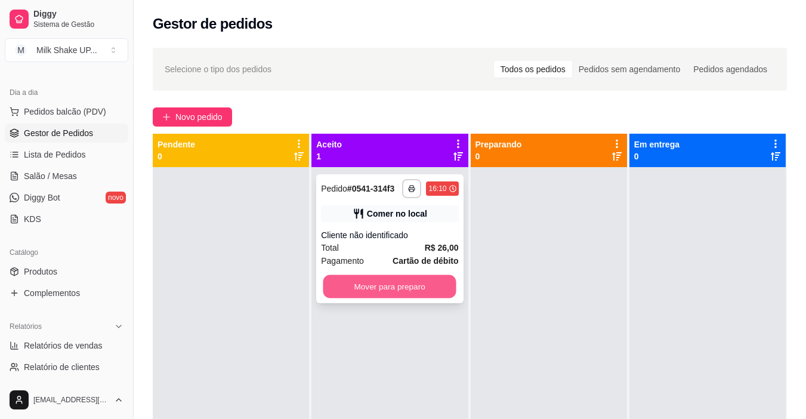
click at [367, 285] on button "Mover para preparo" at bounding box center [389, 286] width 133 height 23
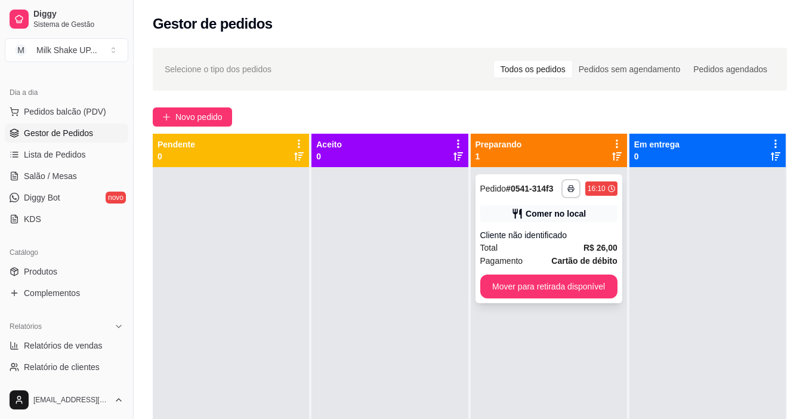
click at [557, 285] on button "Mover para retirada disponível" at bounding box center [548, 286] width 137 height 24
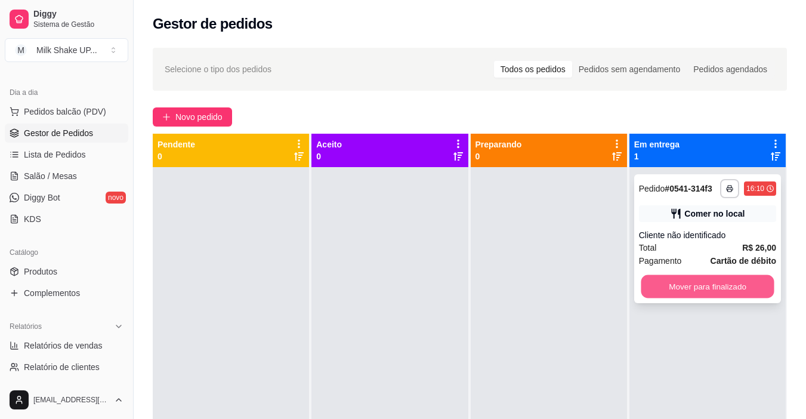
click at [672, 286] on button "Mover para finalizado" at bounding box center [707, 286] width 133 height 23
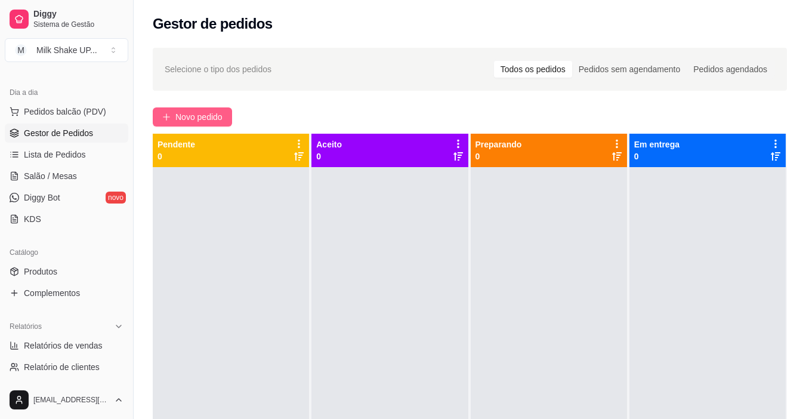
click at [175, 119] on button "Novo pedido" at bounding box center [192, 116] width 79 height 19
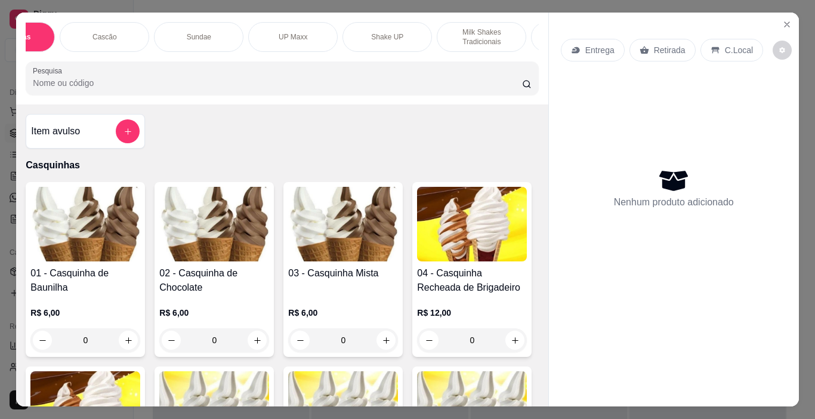
scroll to position [0, 54]
click at [116, 32] on p "Cascão" at bounding box center [111, 37] width 24 height 10
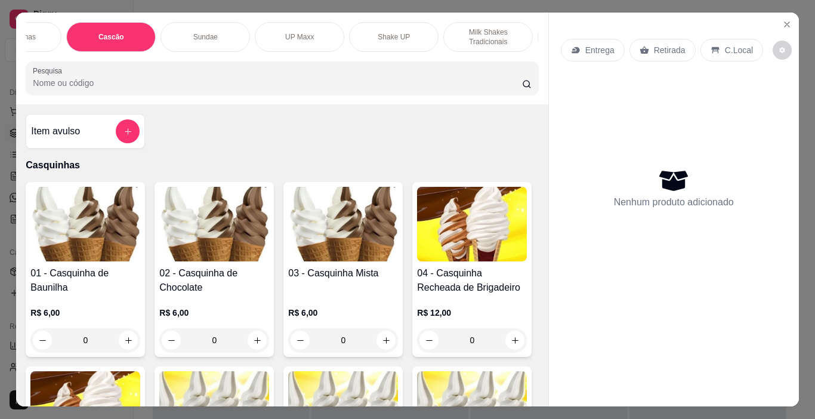
scroll to position [30, 0]
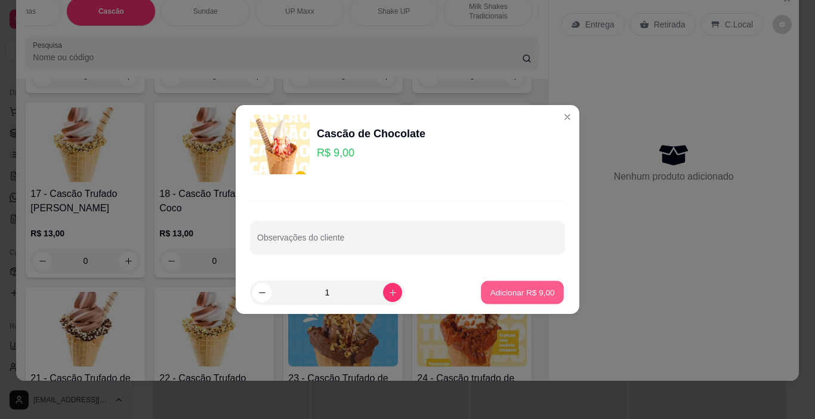
click at [532, 292] on p "Adicionar R$ 9,00" at bounding box center [522, 291] width 64 height 11
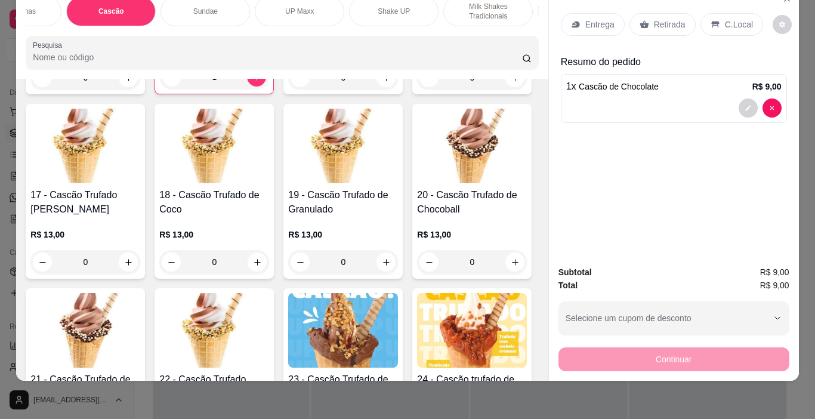
click at [735, 18] on p "C.Local" at bounding box center [739, 24] width 28 height 12
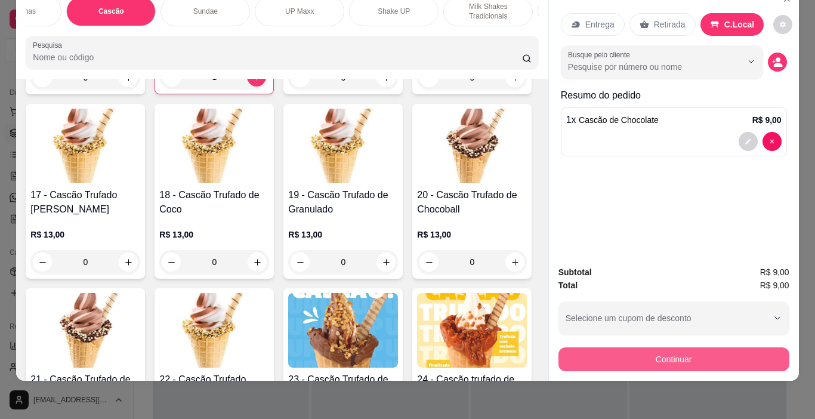
click at [684, 353] on button "Continuar" at bounding box center [673, 359] width 231 height 24
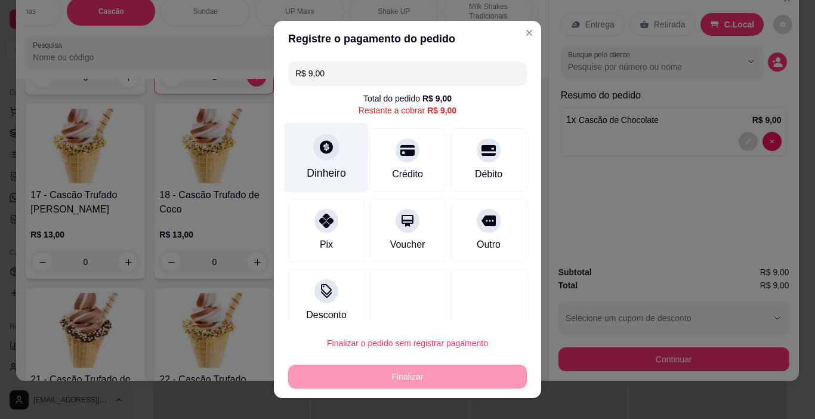
click at [322, 160] on div at bounding box center [326, 147] width 26 height 26
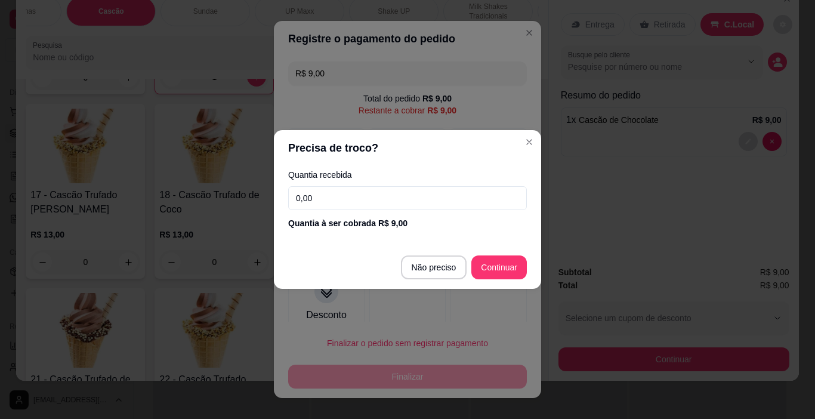
click at [331, 200] on input "0,00" at bounding box center [407, 198] width 239 height 24
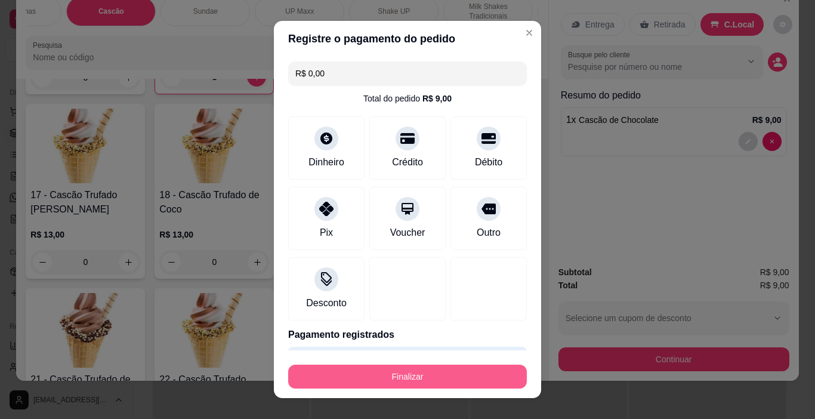
click at [459, 376] on button "Finalizar" at bounding box center [407, 377] width 239 height 24
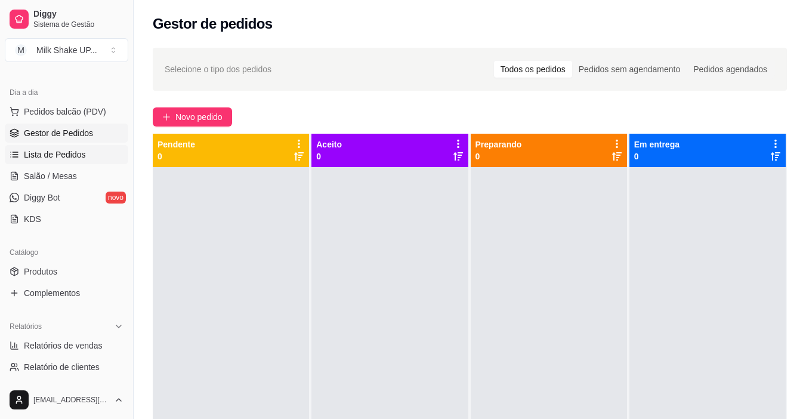
click at [46, 159] on span "Lista de Pedidos" at bounding box center [55, 155] width 62 height 12
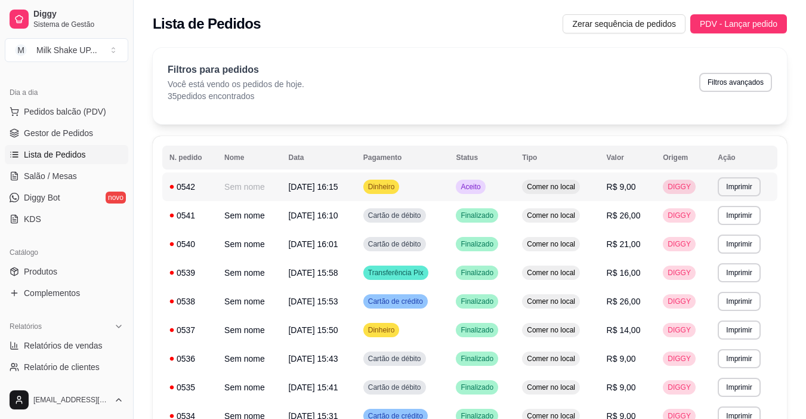
click at [483, 187] on span "Aceito" at bounding box center [470, 187] width 24 height 10
click at [752, 189] on button "Imprimir" at bounding box center [739, 186] width 42 height 19
click at [717, 228] on button "IMPRESSORA" at bounding box center [719, 228] width 87 height 19
click at [59, 136] on span "Gestor de Pedidos" at bounding box center [58, 133] width 69 height 12
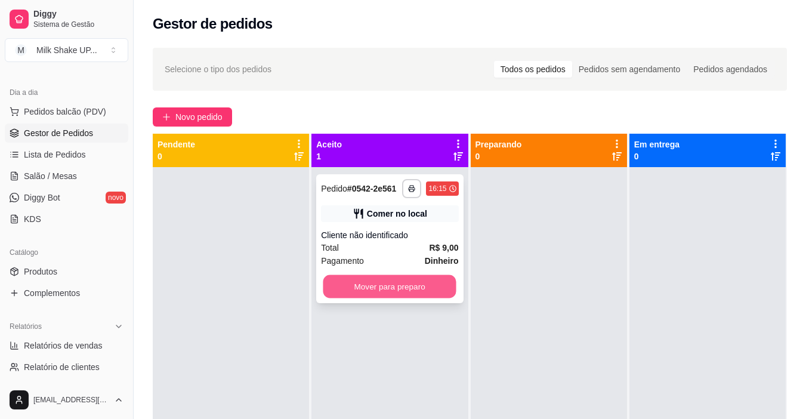
click at [388, 283] on button "Mover para preparo" at bounding box center [389, 286] width 133 height 23
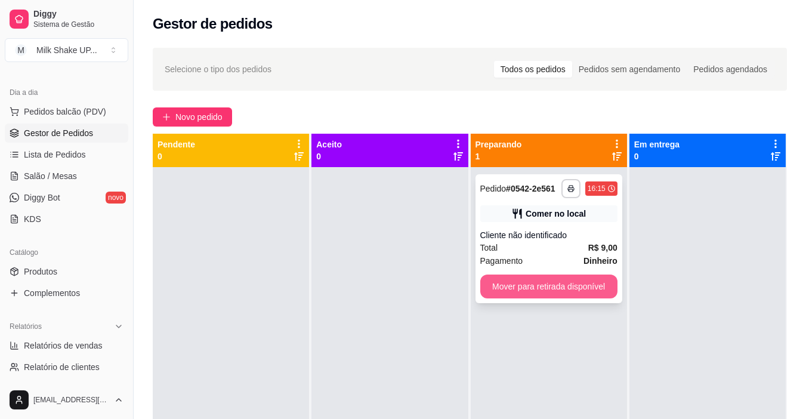
click at [536, 282] on button "Mover para retirada disponível" at bounding box center [548, 286] width 137 height 24
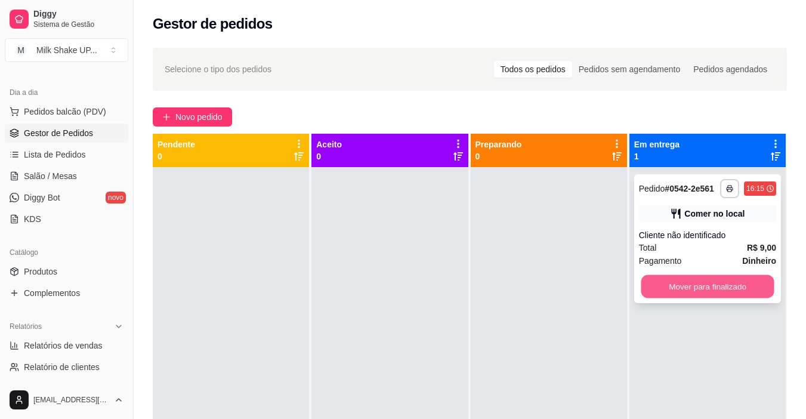
click at [692, 287] on button "Mover para finalizado" at bounding box center [707, 286] width 133 height 23
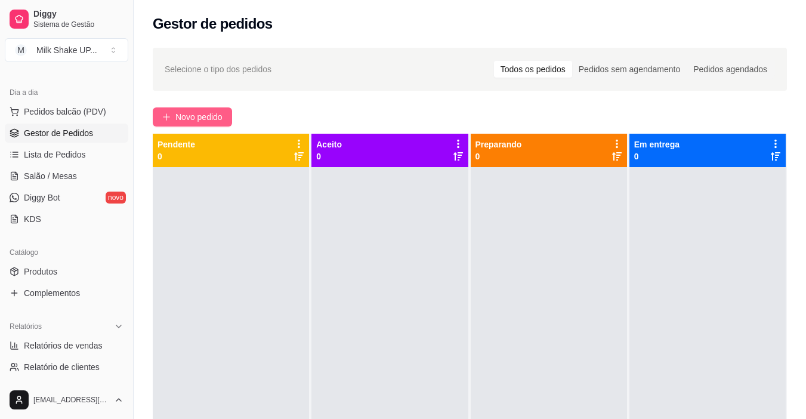
click at [193, 124] on button "Novo pedido" at bounding box center [192, 116] width 79 height 19
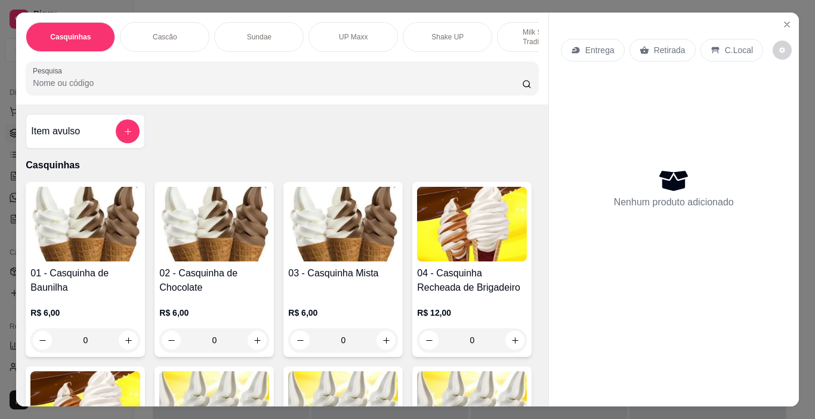
click at [91, 233] on img at bounding box center [85, 224] width 110 height 75
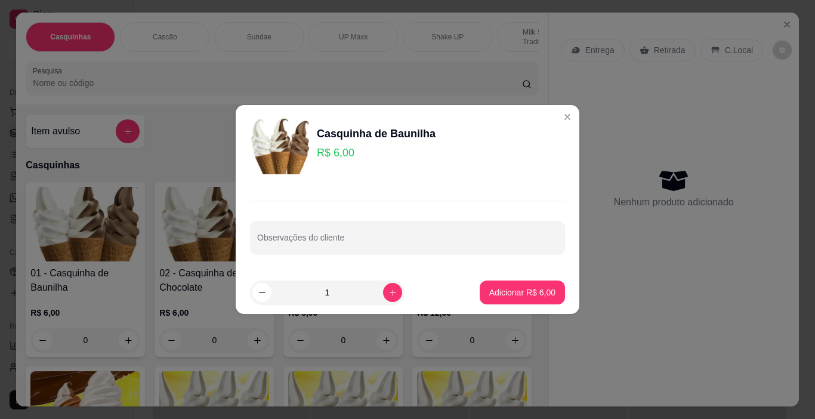
drag, startPoint x: 401, startPoint y: 294, endPoint x: 386, endPoint y: 294, distance: 14.9
click at [390, 294] on div "1" at bounding box center [355, 292] width 211 height 24
click at [388, 294] on icon "increase-product-quantity" at bounding box center [392, 292] width 9 height 9
click at [505, 292] on p "Adicionar R$ 12,00" at bounding box center [519, 292] width 71 height 12
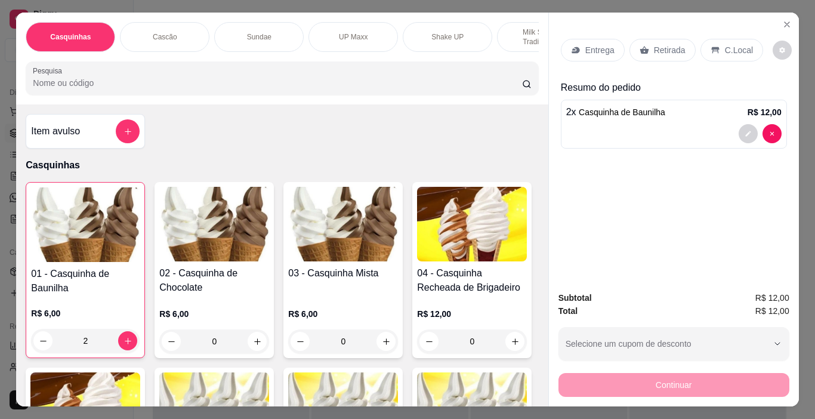
click at [737, 47] on p "C.Local" at bounding box center [739, 50] width 28 height 12
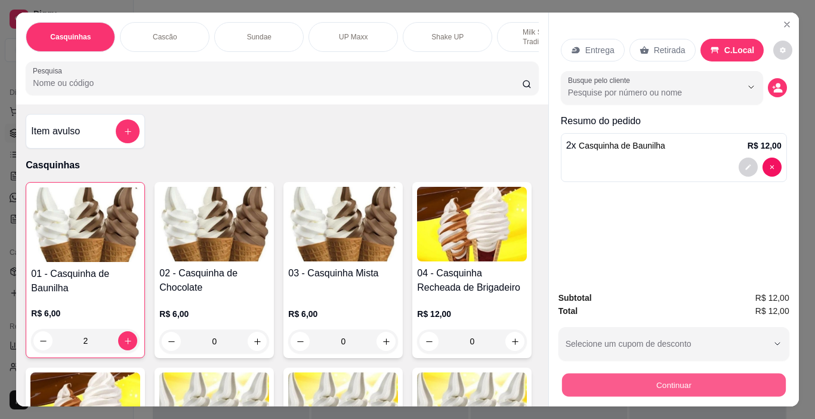
click at [714, 374] on button "Continuar" at bounding box center [673, 385] width 224 height 23
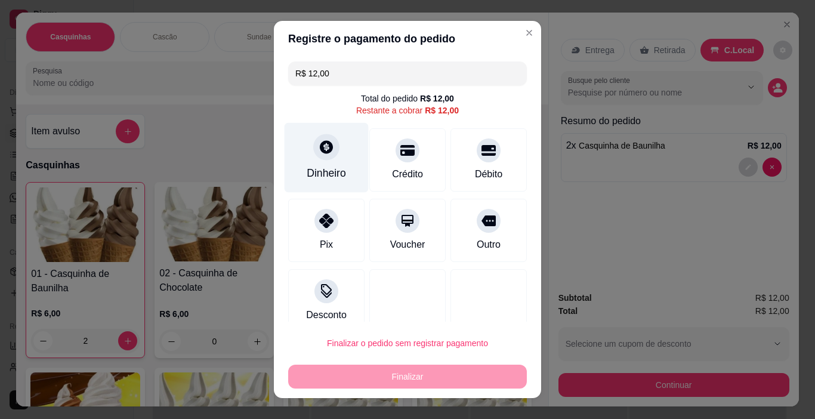
click at [320, 152] on icon at bounding box center [326, 147] width 13 height 13
click at [327, 200] on input "0,00" at bounding box center [407, 198] width 239 height 24
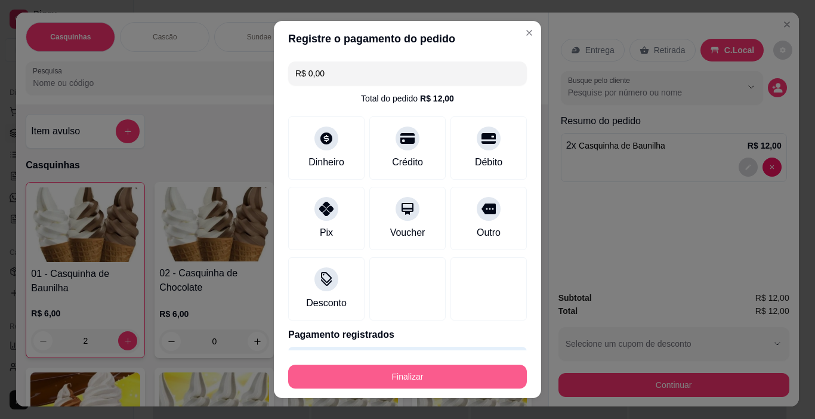
click at [440, 376] on button "Finalizar" at bounding box center [407, 377] width 239 height 24
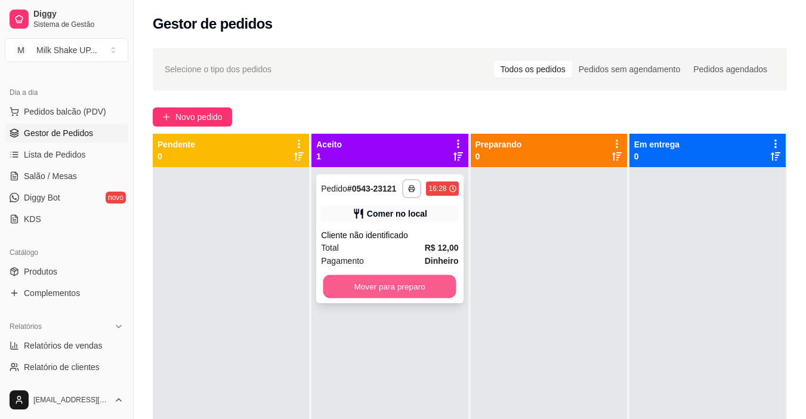
click at [413, 289] on button "Mover para preparo" at bounding box center [389, 286] width 133 height 23
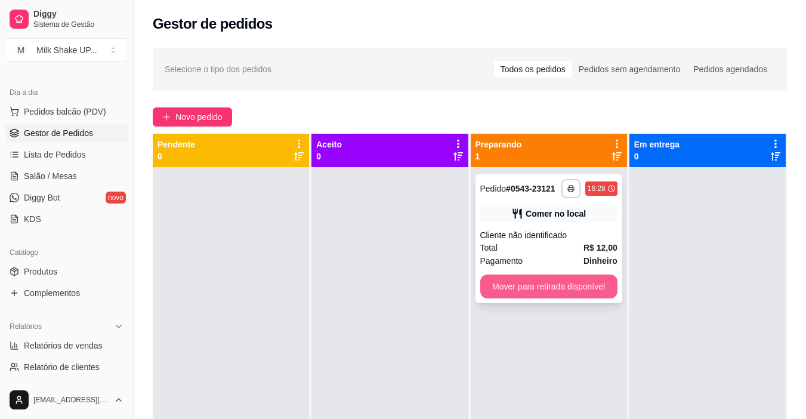
click at [578, 294] on button "Mover para retirada disponível" at bounding box center [548, 286] width 137 height 24
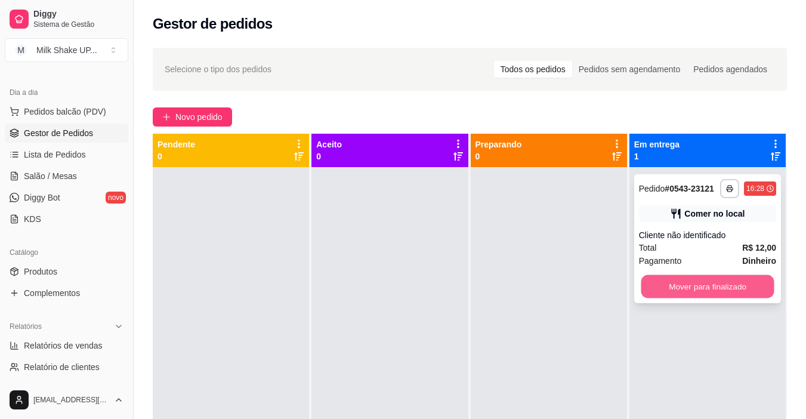
click at [710, 285] on button "Mover para finalizado" at bounding box center [707, 286] width 133 height 23
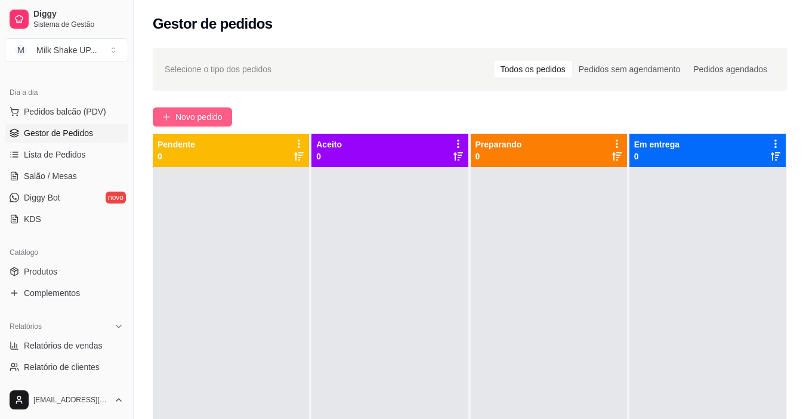
click at [202, 117] on span "Novo pedido" at bounding box center [198, 116] width 47 height 13
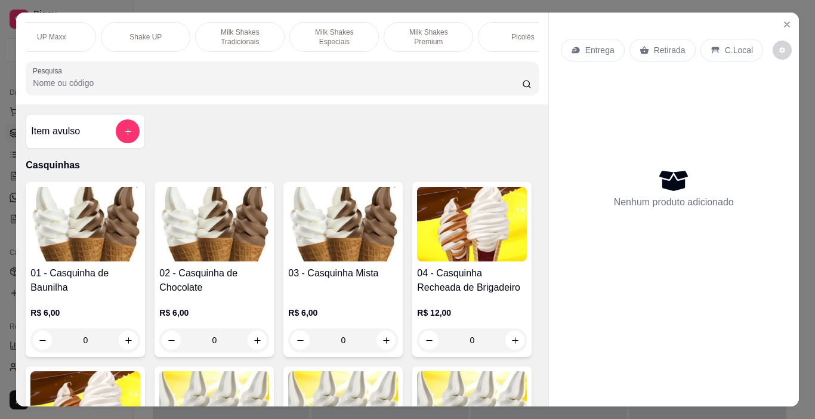
scroll to position [0, 246]
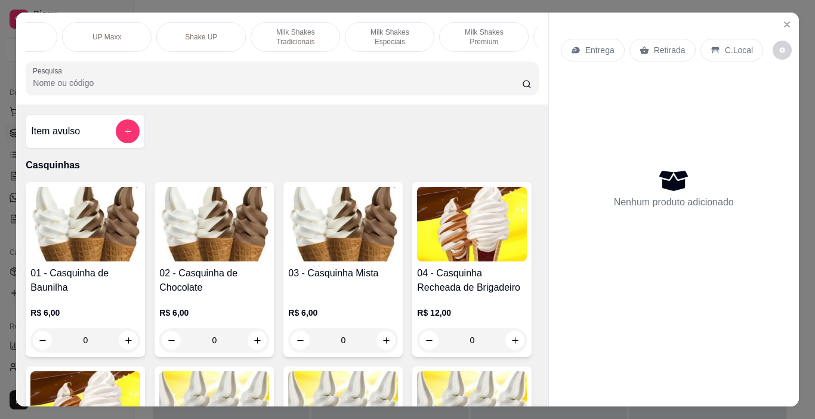
click at [389, 35] on p "Milk Shakes Especiais" at bounding box center [389, 36] width 69 height 19
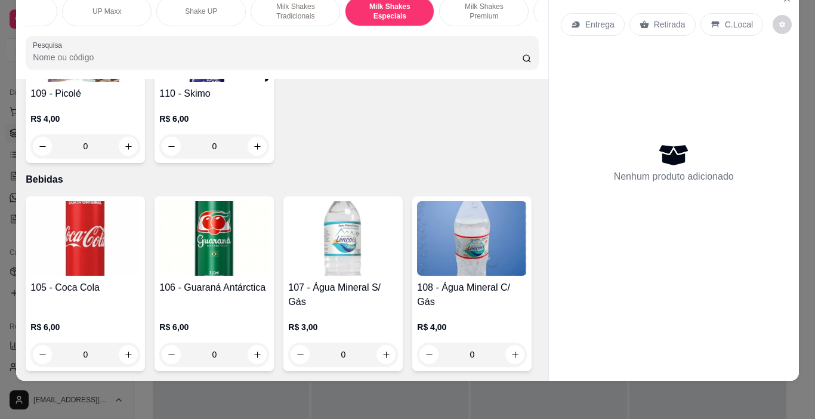
scroll to position [5610, 0]
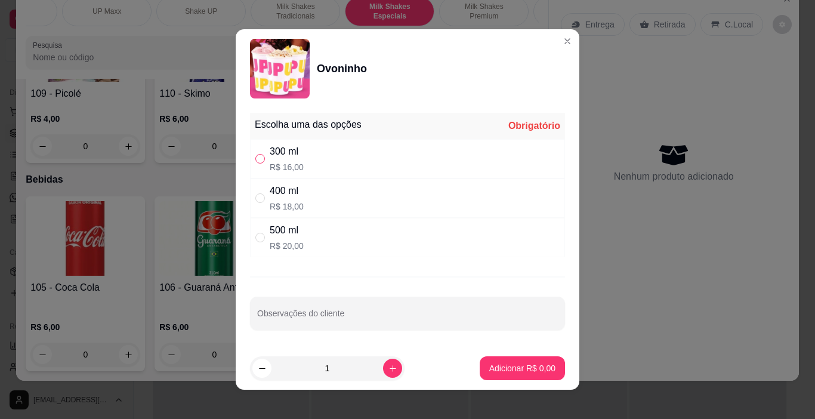
click at [258, 155] on input "" at bounding box center [260, 159] width 10 height 10
click at [260, 198] on input "" at bounding box center [260, 198] width 10 height 10
click at [507, 368] on p "Adicionar R$ 18,00" at bounding box center [520, 367] width 69 height 11
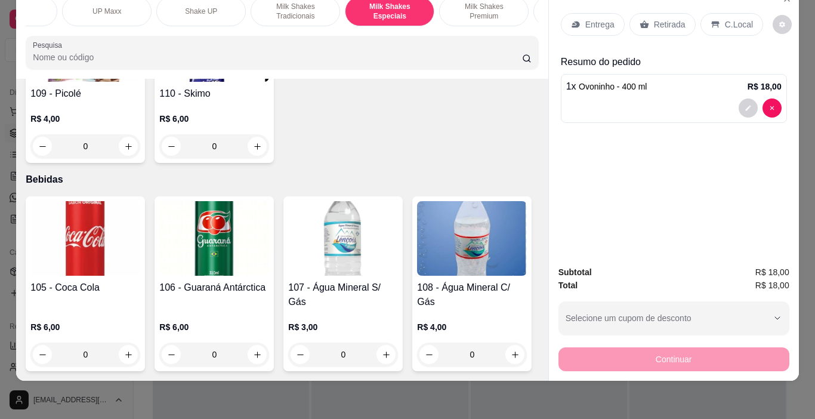
click at [729, 18] on p "C.Local" at bounding box center [739, 24] width 28 height 12
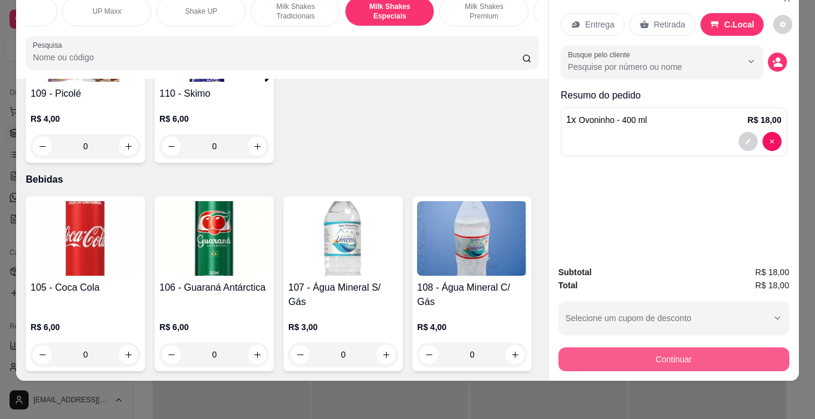
click at [742, 354] on button "Continuar" at bounding box center [673, 359] width 231 height 24
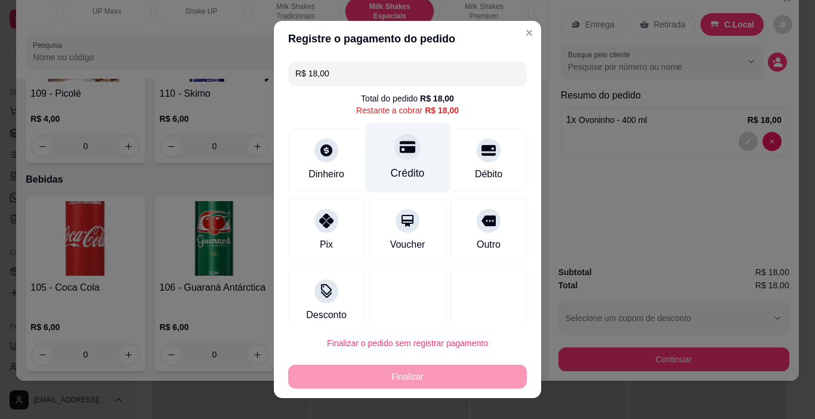
click at [400, 161] on div "Crédito" at bounding box center [408, 158] width 84 height 70
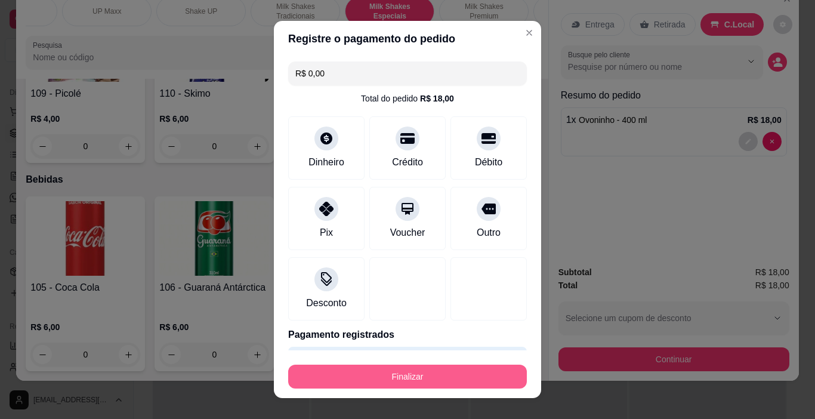
click at [453, 381] on button "Finalizar" at bounding box center [407, 377] width 239 height 24
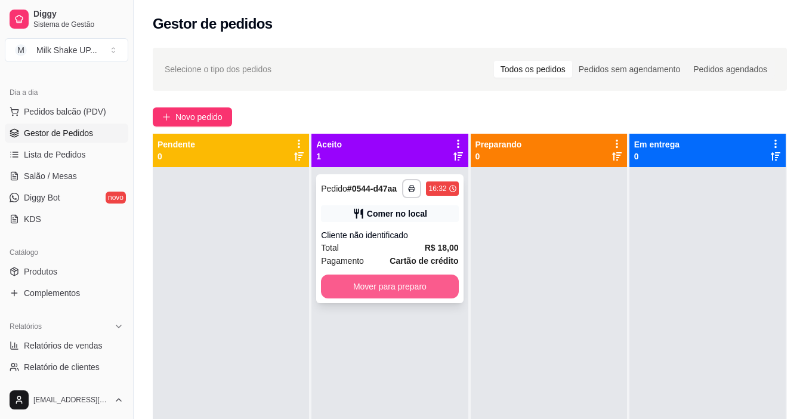
click at [429, 283] on button "Mover para preparo" at bounding box center [389, 286] width 137 height 24
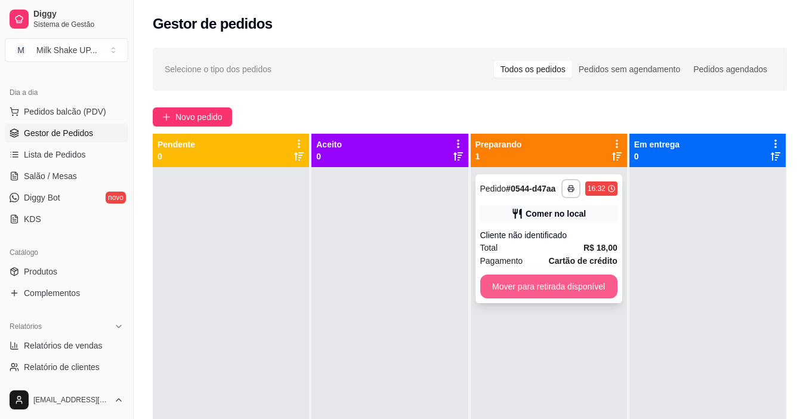
click at [558, 288] on button "Mover para retirada disponível" at bounding box center [548, 286] width 137 height 24
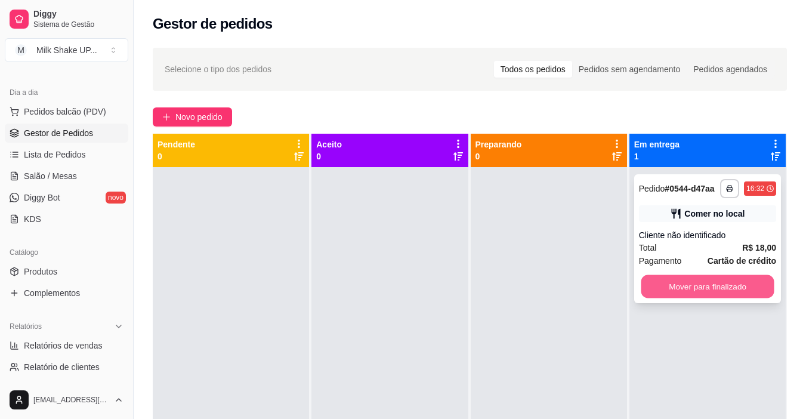
click at [701, 281] on button "Mover para finalizado" at bounding box center [707, 286] width 133 height 23
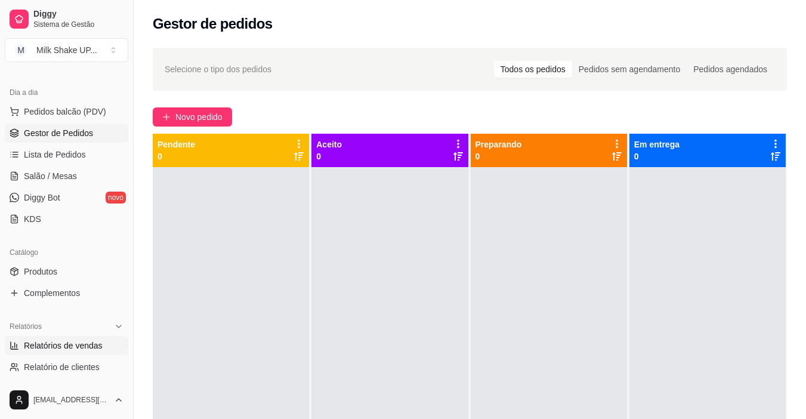
click at [78, 345] on span "Relatórios de vendas" at bounding box center [63, 345] width 79 height 12
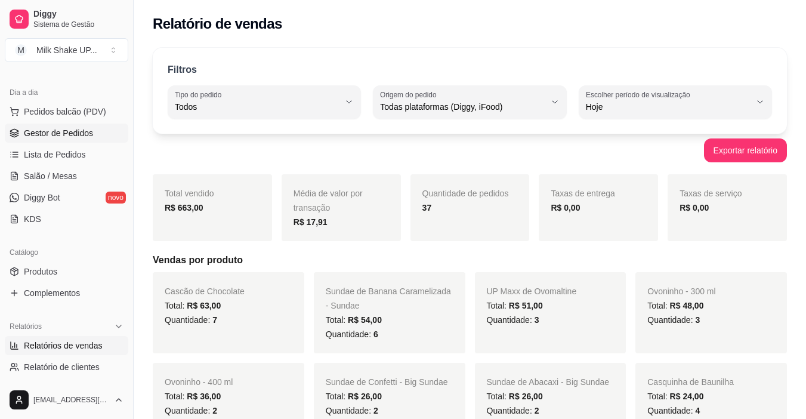
click at [51, 135] on span "Gestor de Pedidos" at bounding box center [58, 133] width 69 height 12
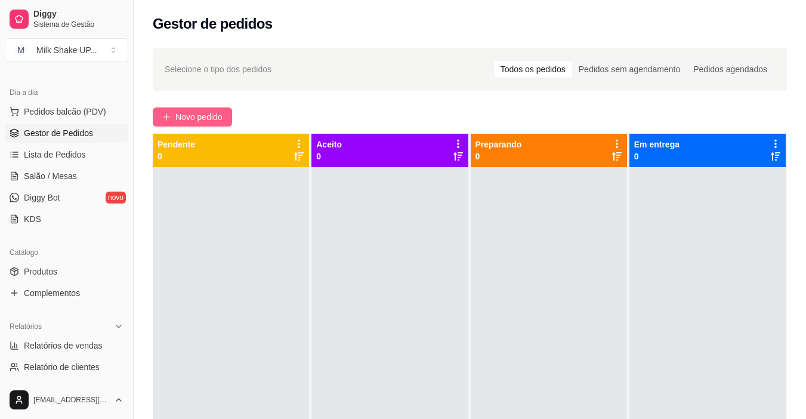
click at [196, 116] on span "Novo pedido" at bounding box center [198, 116] width 47 height 13
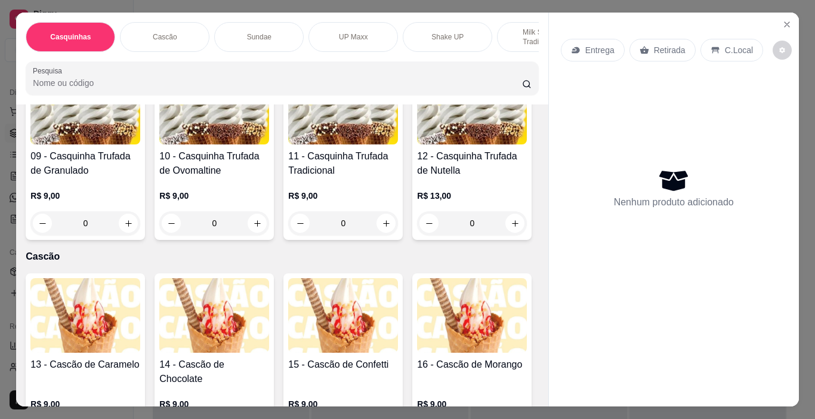
scroll to position [537, 0]
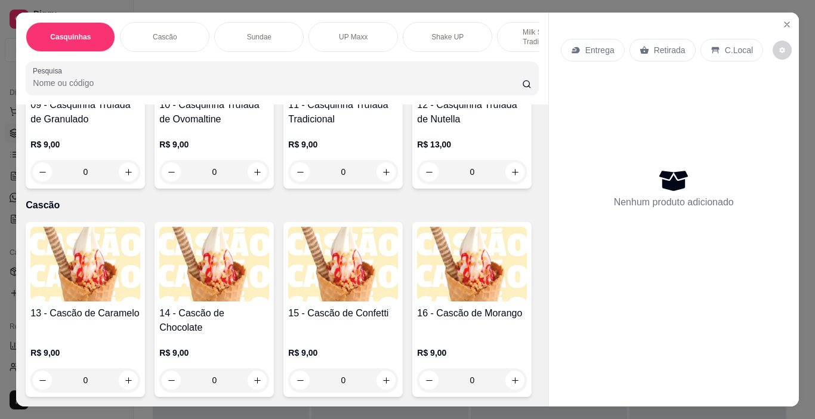
click at [417, 93] on img at bounding box center [472, 55] width 110 height 75
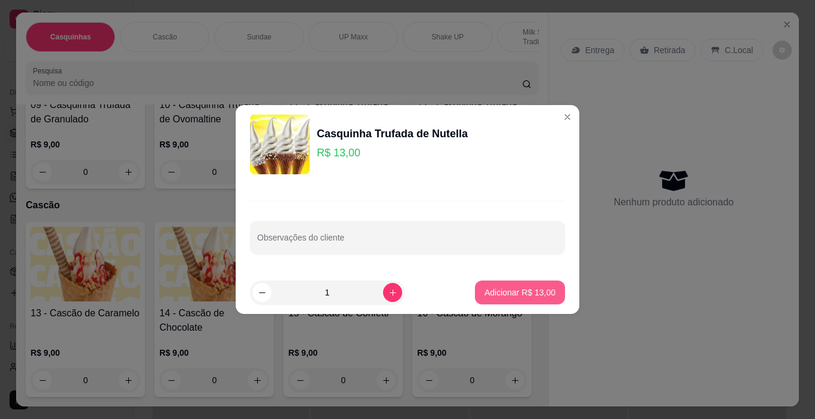
click at [541, 290] on p "Adicionar R$ 13,00" at bounding box center [519, 292] width 71 height 12
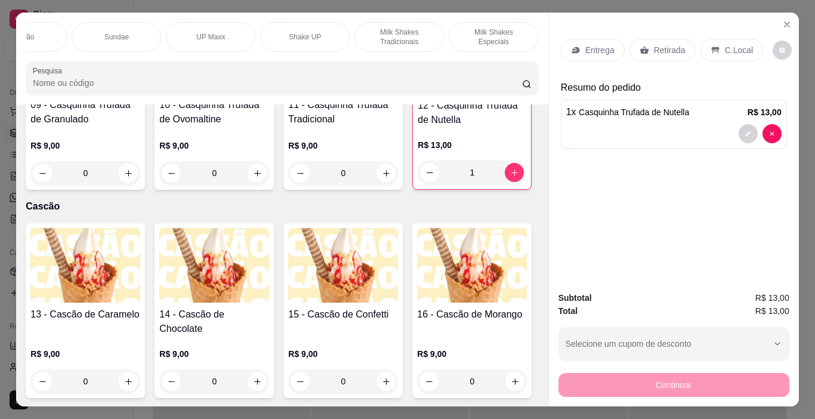
scroll to position [0, 153]
click at [387, 27] on p "Milk Shakes Tradicionais" at bounding box center [388, 36] width 69 height 19
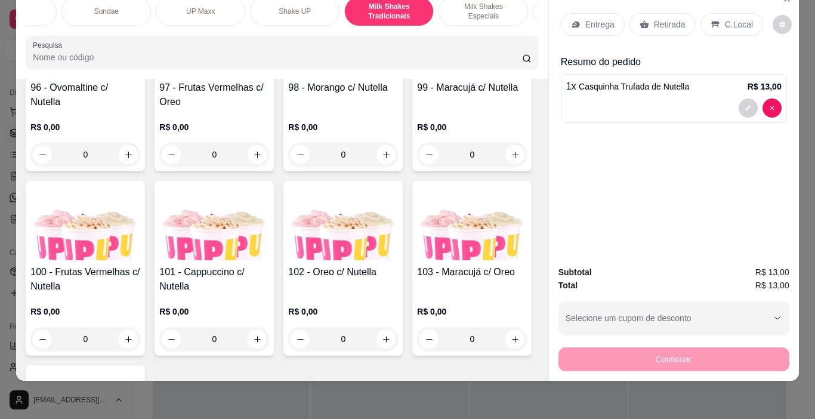
scroll to position [4994, 0]
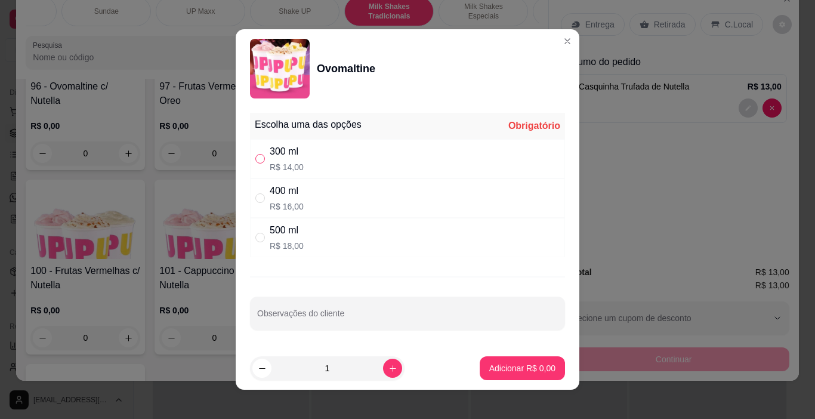
click at [256, 160] on input "" at bounding box center [260, 159] width 10 height 10
click at [509, 366] on p "Adicionar R$ 14,00" at bounding box center [520, 367] width 69 height 11
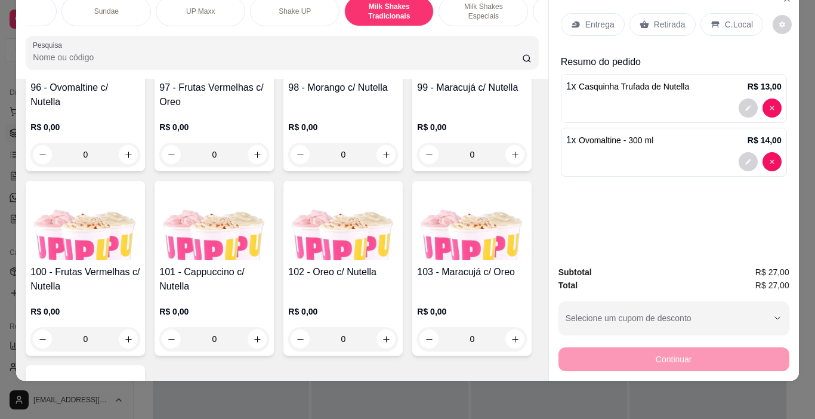
drag, startPoint x: 729, startPoint y: 13, endPoint x: 758, endPoint y: 209, distance: 197.9
click at [730, 18] on p "C.Local" at bounding box center [739, 24] width 28 height 12
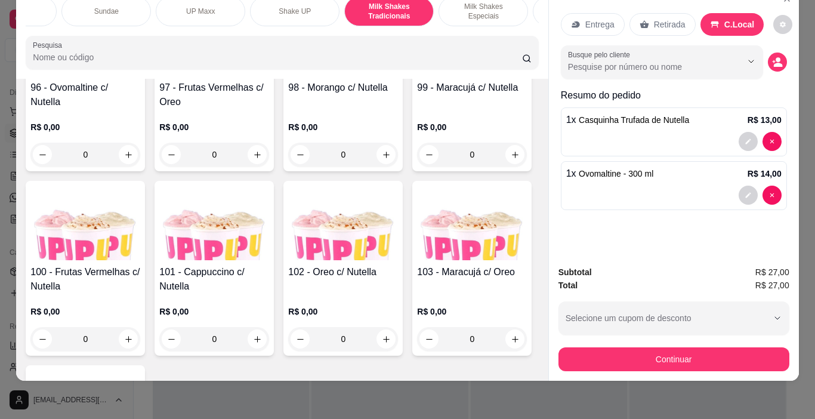
click at [710, 347] on button "Continuar" at bounding box center [673, 359] width 231 height 24
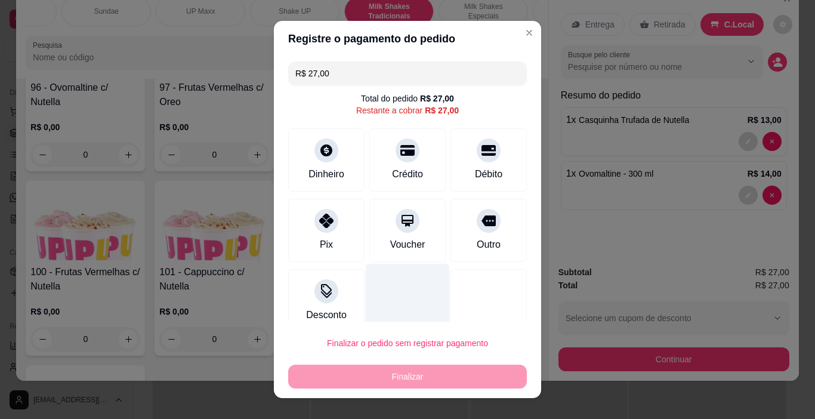
drag, startPoint x: 400, startPoint y: 153, endPoint x: 411, endPoint y: 274, distance: 122.2
click at [400, 152] on icon at bounding box center [407, 150] width 14 height 11
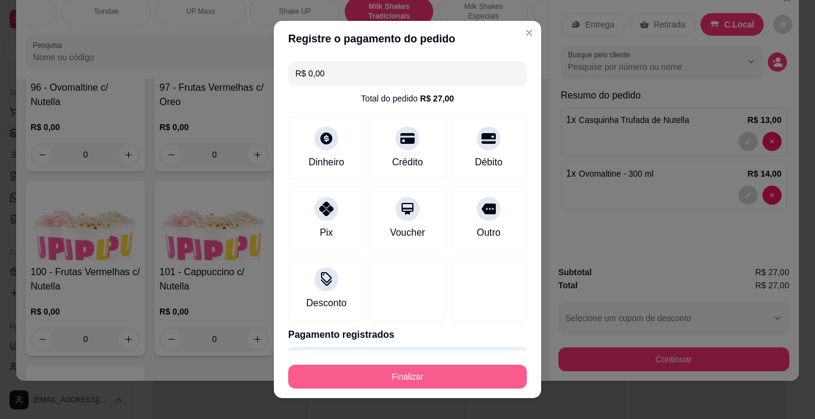
click at [409, 376] on button "Finalizar" at bounding box center [407, 377] width 239 height 24
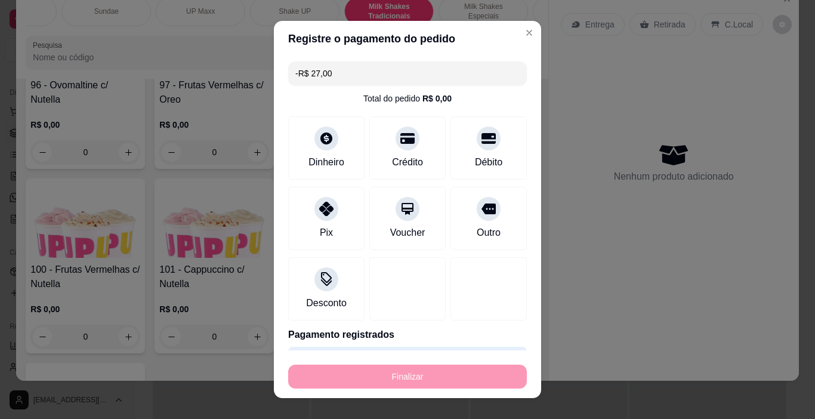
scroll to position [4993, 0]
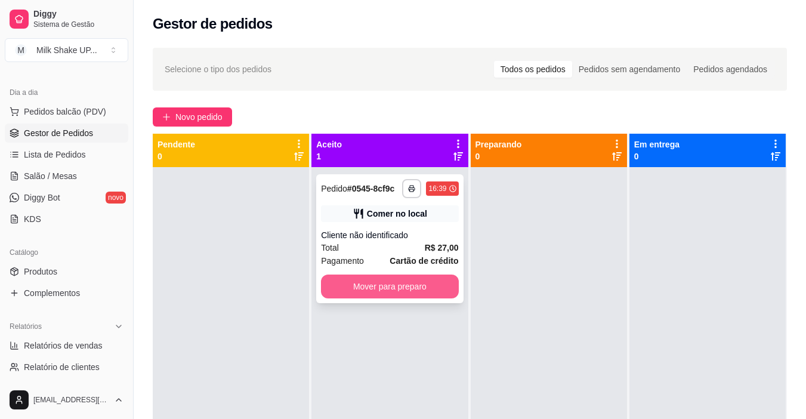
click at [444, 282] on button "Mover para preparo" at bounding box center [389, 286] width 137 height 24
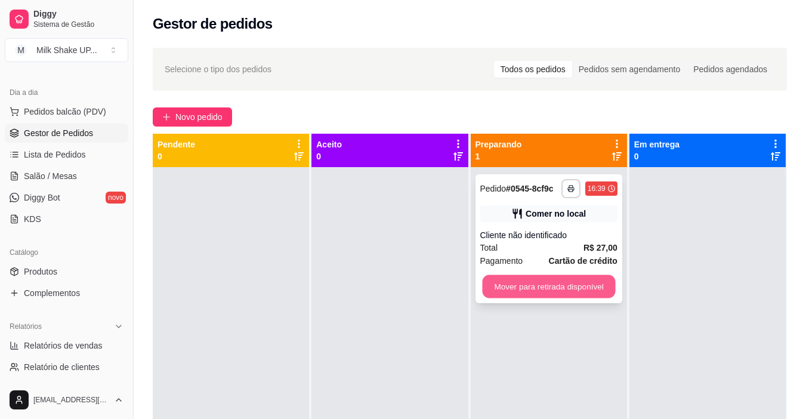
click at [573, 285] on button "Mover para retirada disponível" at bounding box center [548, 286] width 133 height 23
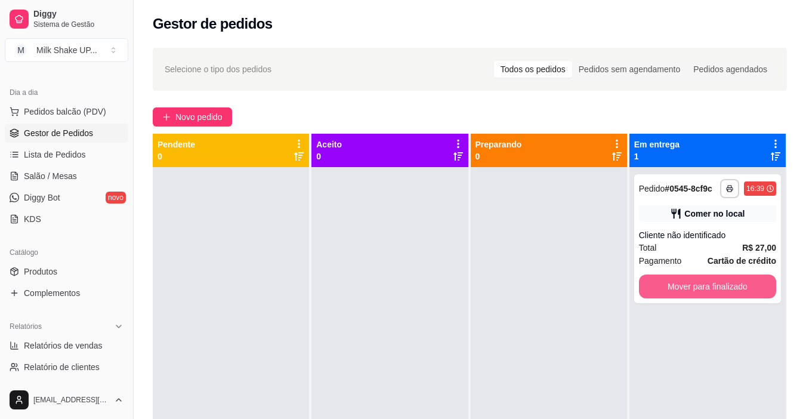
click at [701, 285] on button "Mover para finalizado" at bounding box center [707, 286] width 137 height 24
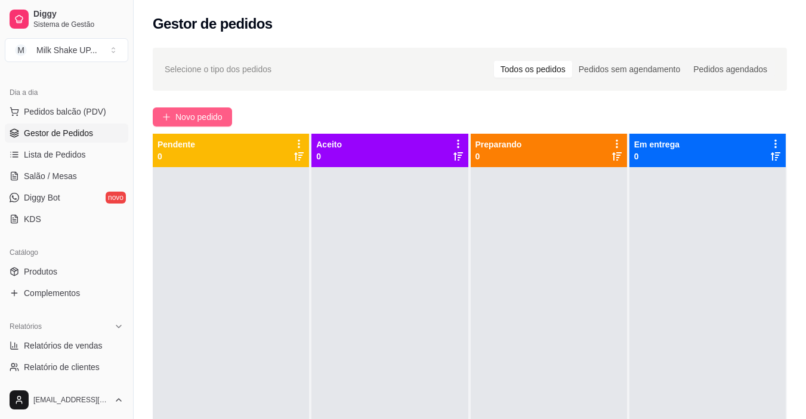
click at [214, 113] on span "Novo pedido" at bounding box center [198, 116] width 47 height 13
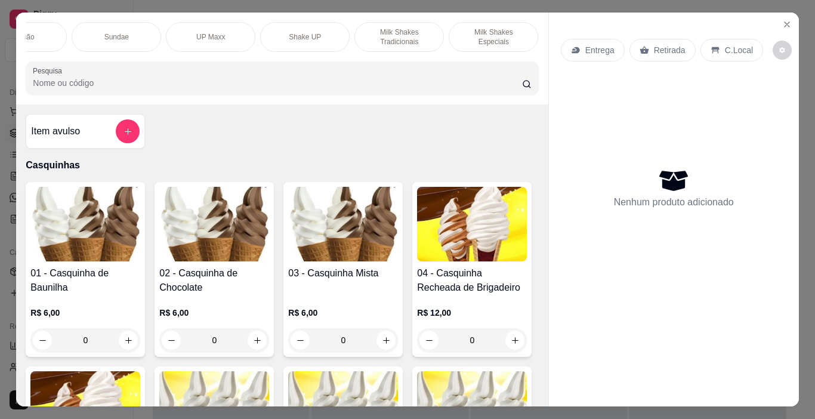
scroll to position [0, 141]
click at [298, 32] on p "Shake UP" at bounding box center [306, 37] width 32 height 10
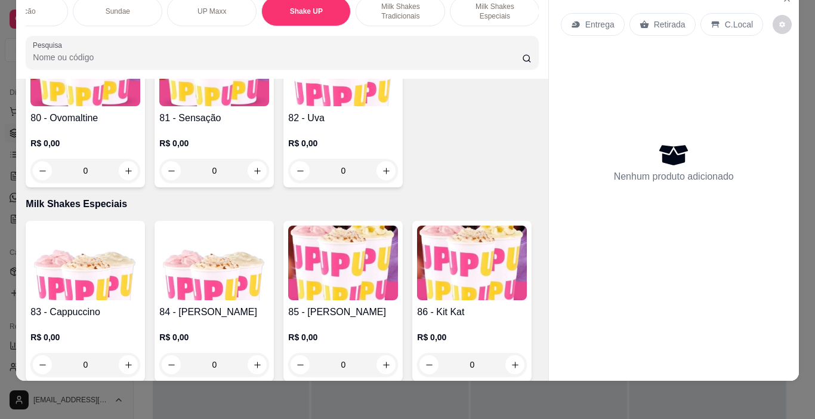
scroll to position [4007, 0]
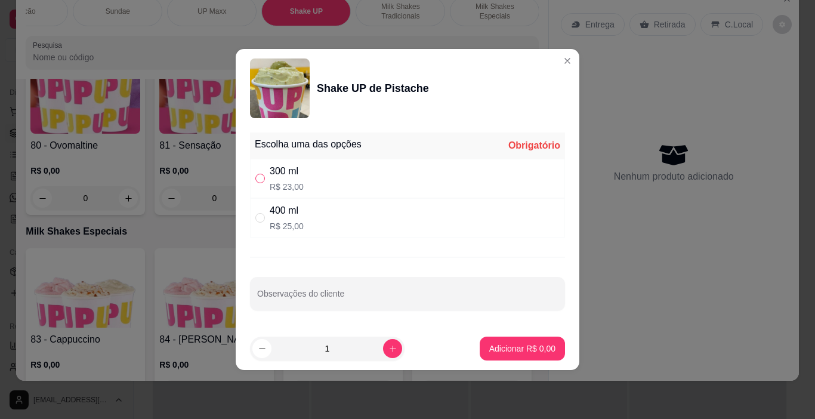
click at [260, 177] on input "" at bounding box center [260, 179] width 10 height 10
click at [536, 350] on p "Adicionar R$ 23,00" at bounding box center [519, 348] width 71 height 12
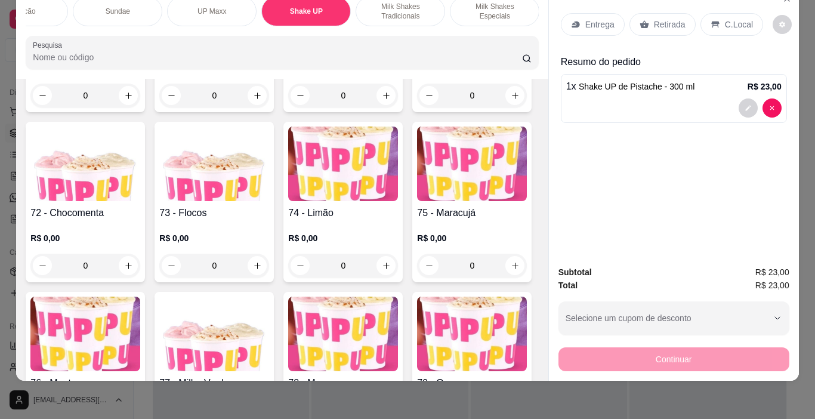
scroll to position [3589, 0]
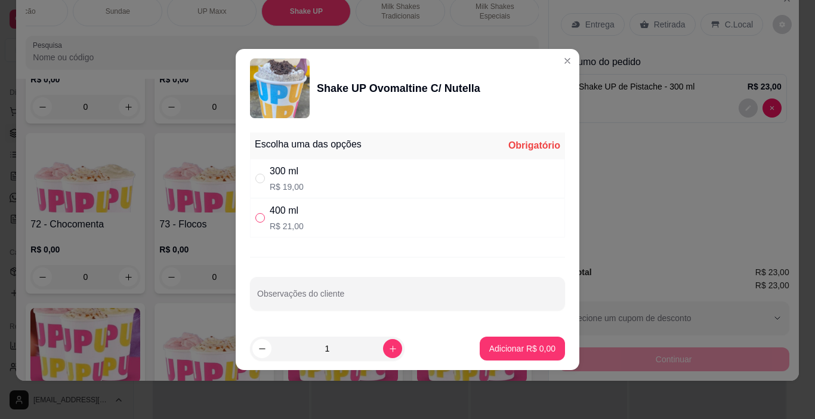
click at [263, 217] on input "" at bounding box center [260, 218] width 10 height 10
click at [509, 350] on p "Adicionar R$ 21,00" at bounding box center [519, 348] width 71 height 12
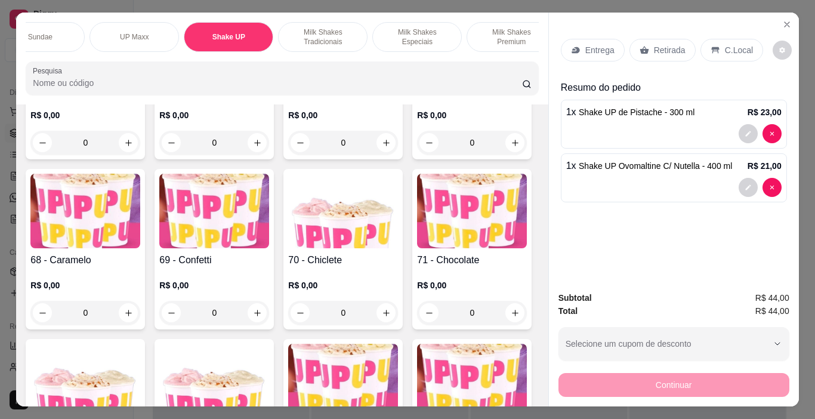
scroll to position [0, 224]
click at [317, 38] on p "Milk Shakes Tradicionais" at bounding box center [317, 36] width 69 height 19
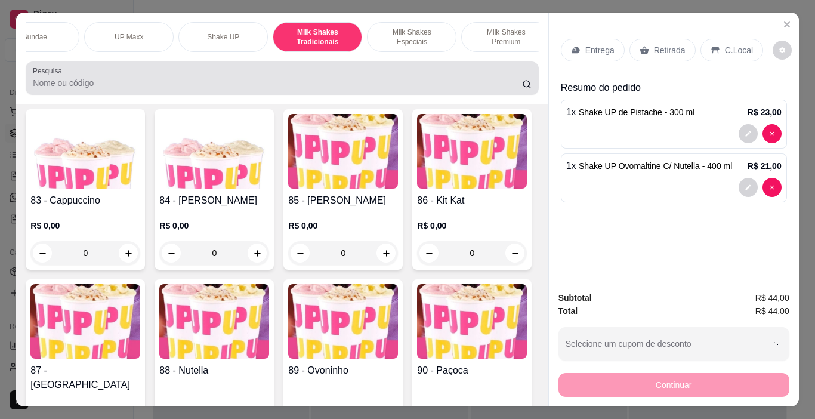
scroll to position [30, 0]
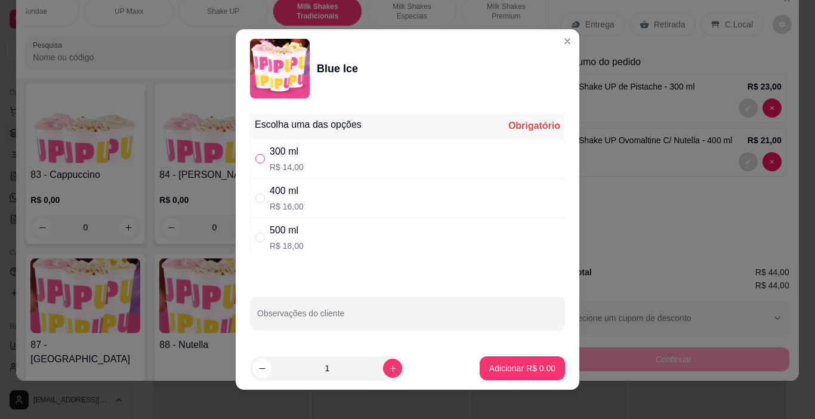
click at [257, 160] on input "" at bounding box center [260, 159] width 10 height 10
click at [508, 377] on button "Adicionar R$ 14,00" at bounding box center [520, 368] width 88 height 23
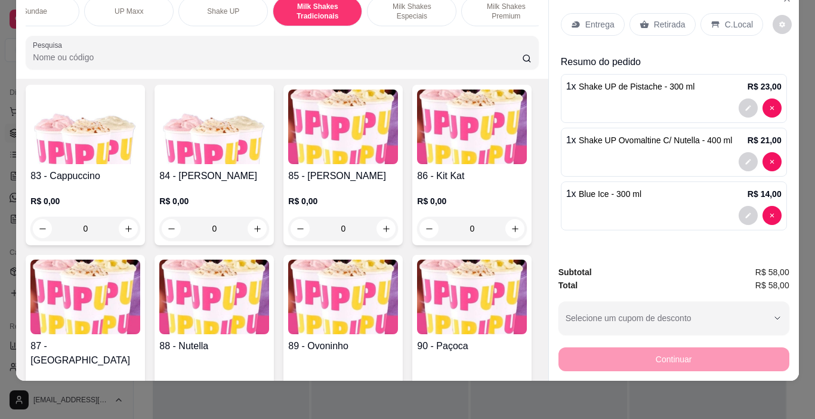
click at [725, 18] on p "C.Local" at bounding box center [739, 24] width 28 height 12
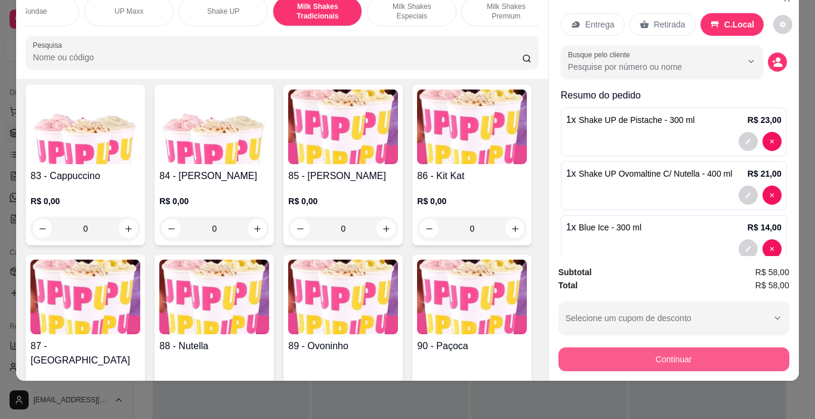
click at [692, 355] on button "Continuar" at bounding box center [673, 359] width 231 height 24
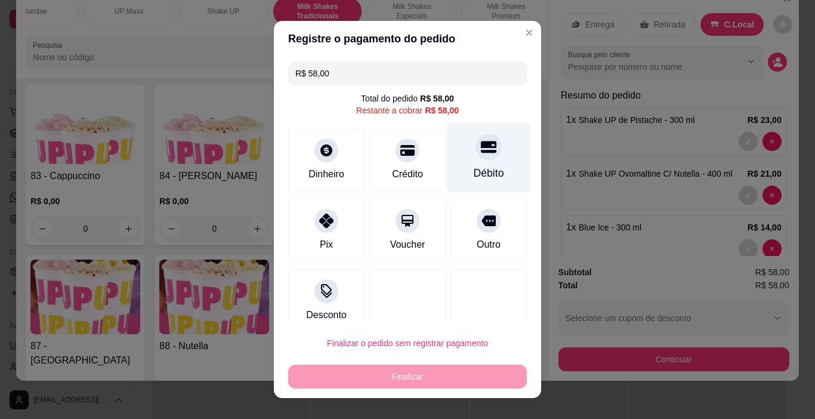
click at [481, 152] on icon at bounding box center [489, 147] width 16 height 12
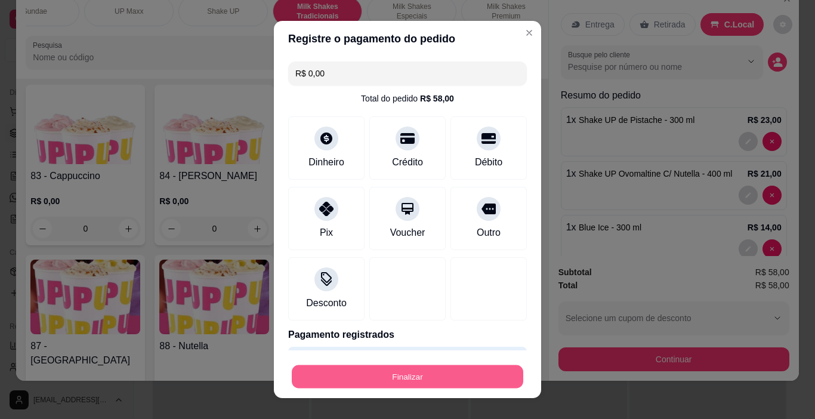
click at [422, 378] on button "Finalizar" at bounding box center [408, 376] width 232 height 23
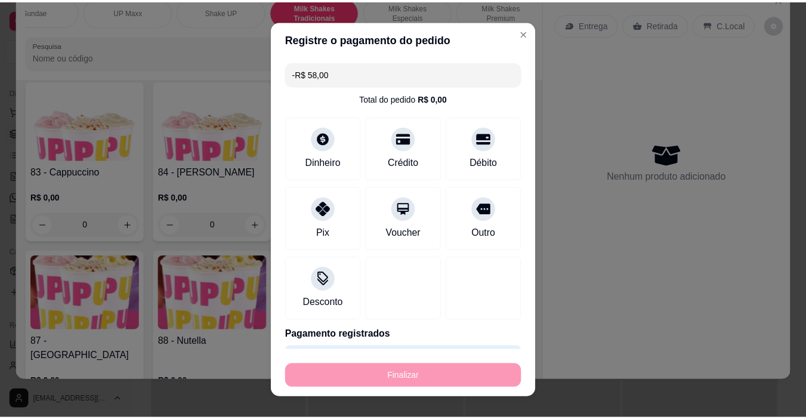
scroll to position [4157, 0]
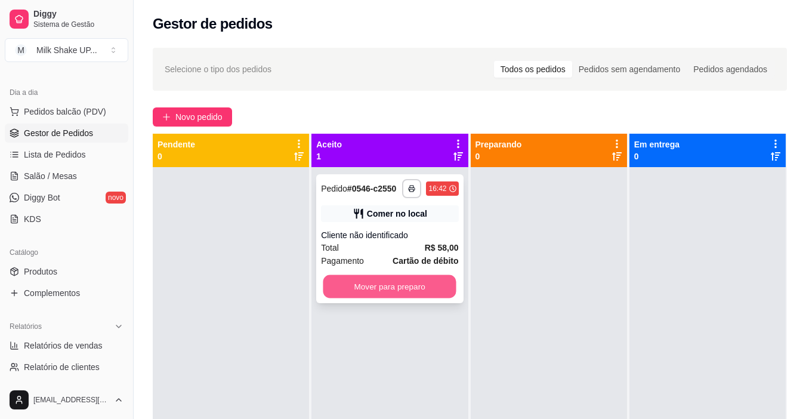
click at [403, 286] on button "Mover para preparo" at bounding box center [389, 286] width 133 height 23
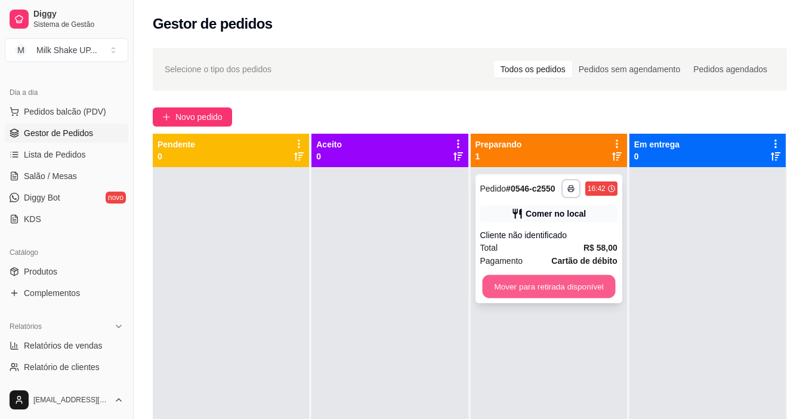
click at [576, 292] on button "Mover para retirada disponível" at bounding box center [548, 286] width 133 height 23
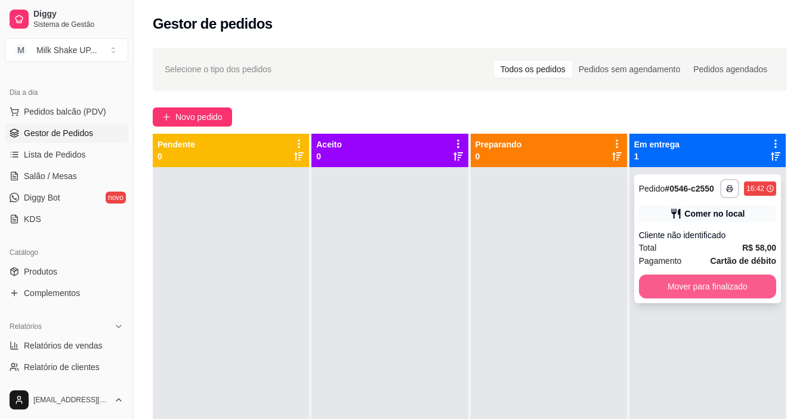
click at [751, 290] on button "Mover para finalizado" at bounding box center [707, 286] width 137 height 24
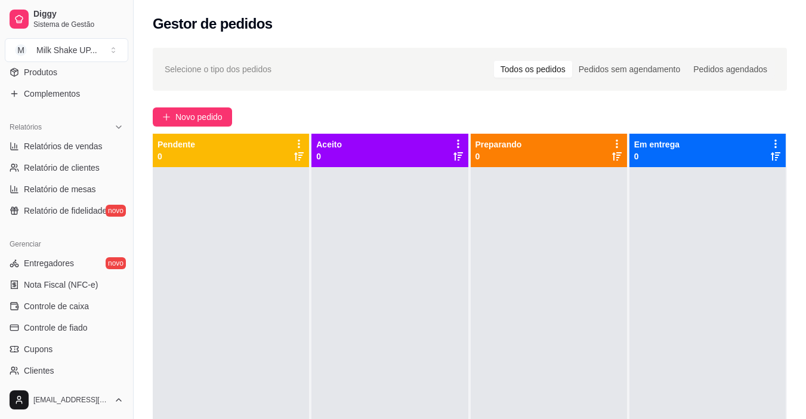
scroll to position [418, 0]
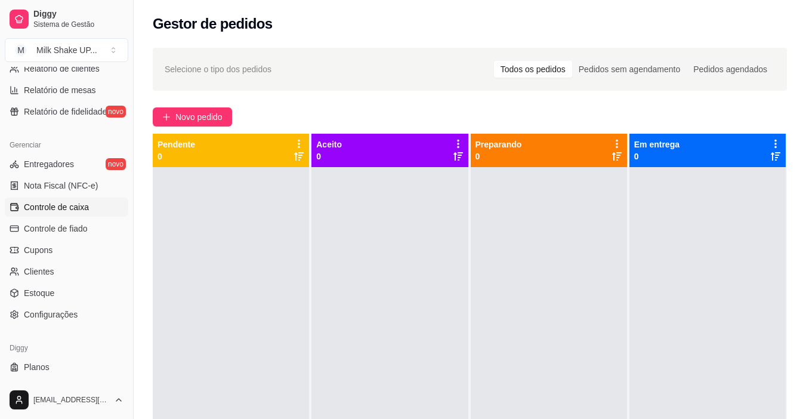
click at [40, 205] on span "Controle de caixa" at bounding box center [56, 207] width 65 height 12
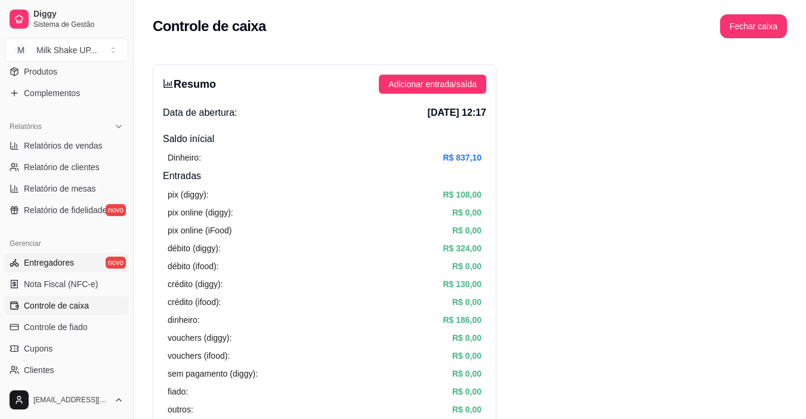
scroll to position [298, 0]
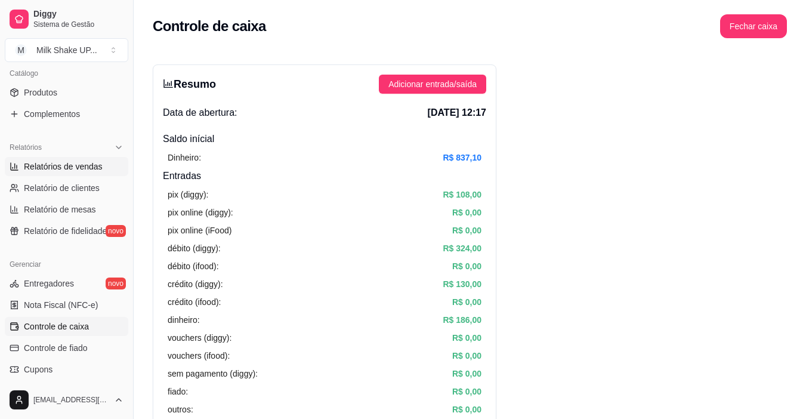
click at [76, 164] on span "Relatórios de vendas" at bounding box center [63, 166] width 79 height 12
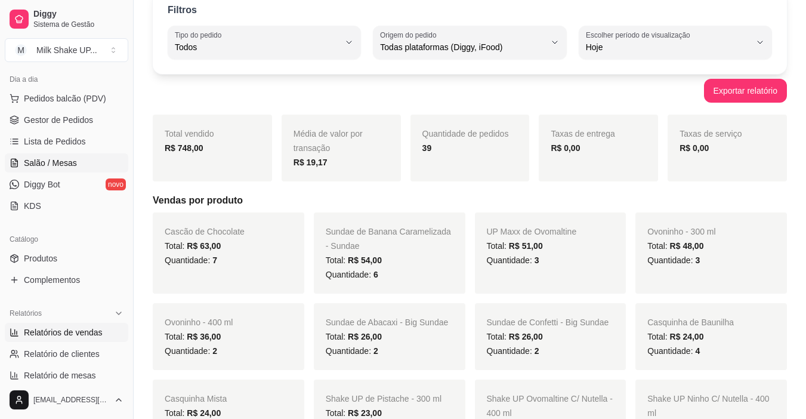
scroll to position [119, 0]
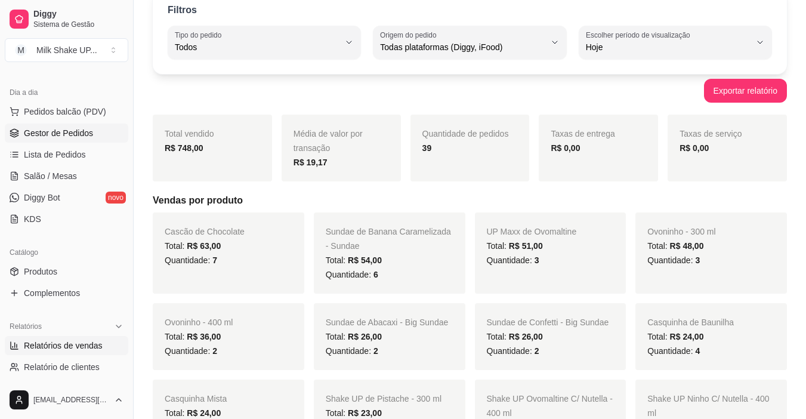
click at [54, 130] on span "Gestor de Pedidos" at bounding box center [58, 133] width 69 height 12
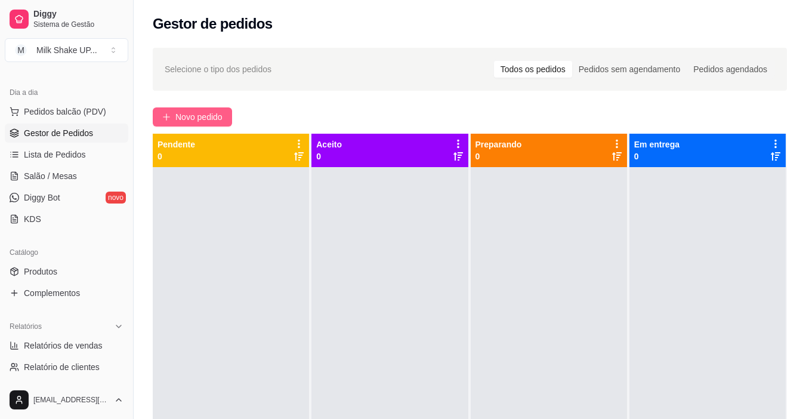
click at [208, 121] on span "Novo pedido" at bounding box center [198, 116] width 47 height 13
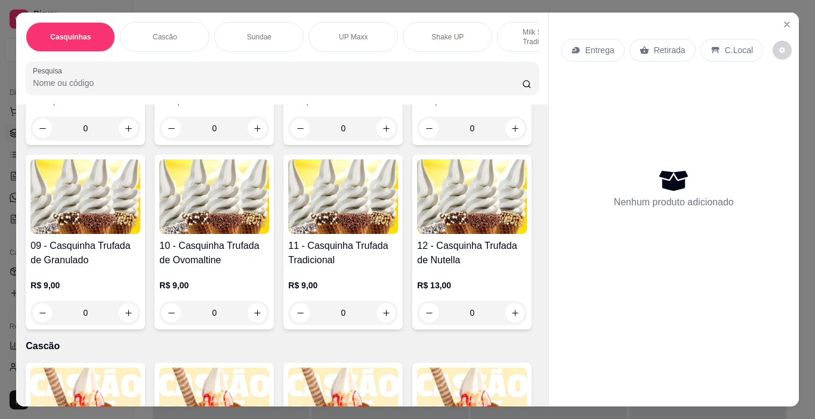
scroll to position [477, 0]
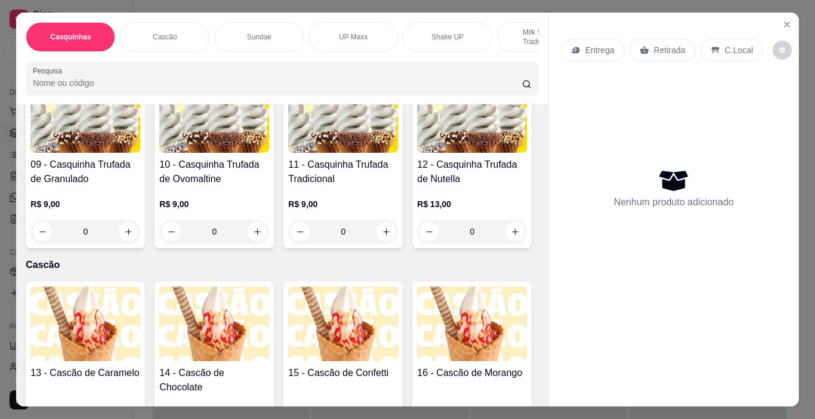
click at [159, 153] on img at bounding box center [214, 115] width 110 height 75
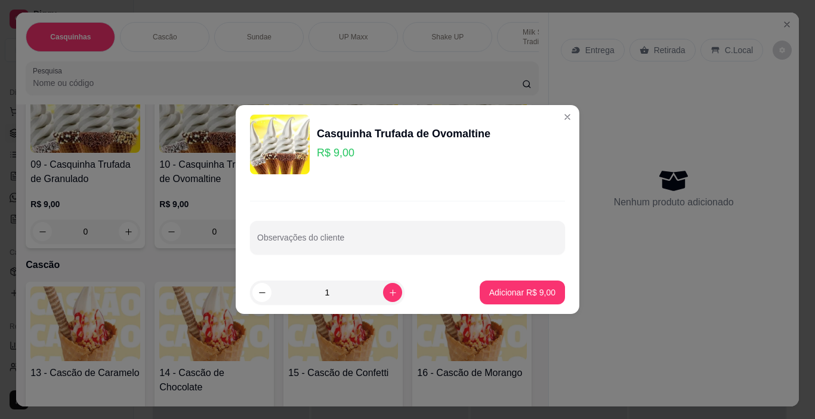
click at [325, 267] on div "Observações do cliente" at bounding box center [408, 227] width 344 height 87
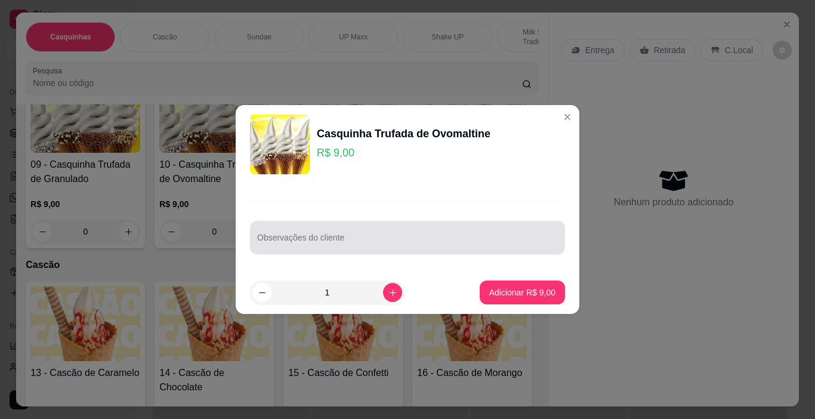
click at [288, 229] on div at bounding box center [407, 238] width 301 height 24
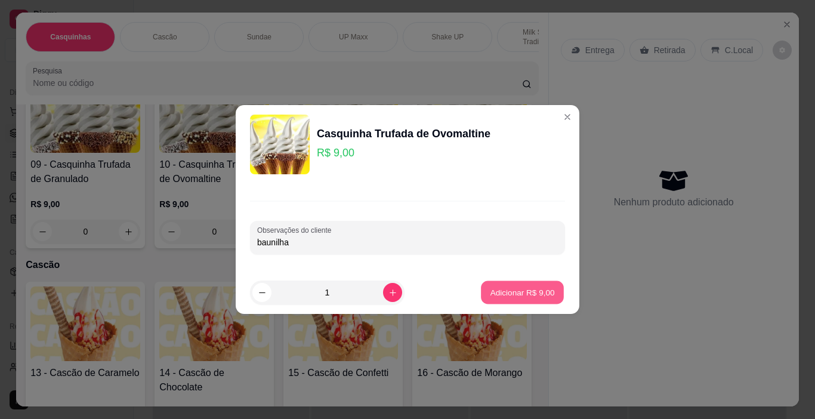
click at [500, 288] on p "Adicionar R$ 9,00" at bounding box center [522, 291] width 64 height 11
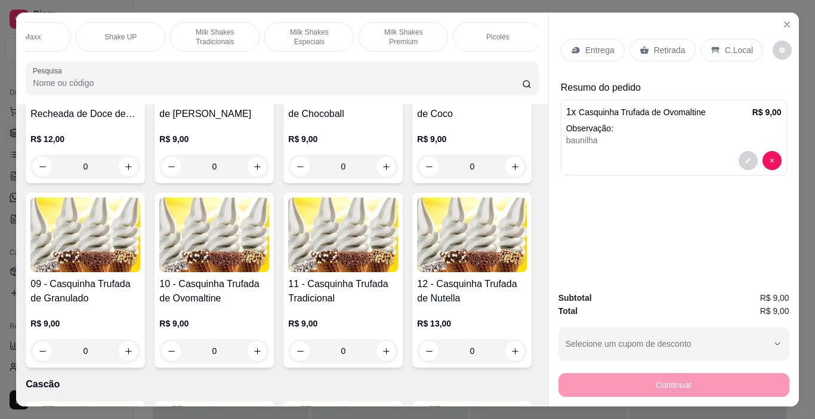
scroll to position [0, 329]
click at [381, 32] on p "Milk Shakes Premium" at bounding box center [401, 36] width 69 height 19
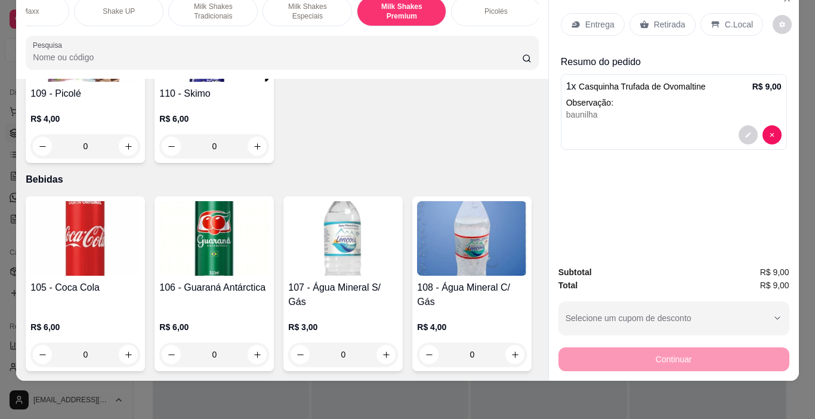
scroll to position [6383, 0]
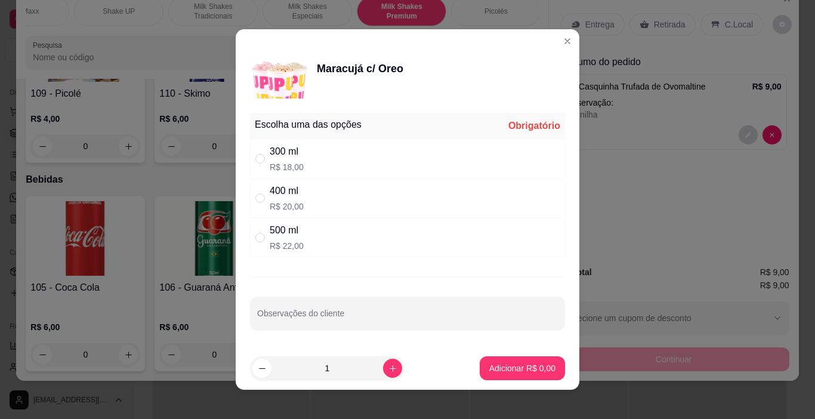
click at [255, 205] on div "400 ml R$ 20,00" at bounding box center [407, 197] width 315 height 39
click at [547, 372] on button "Adicionar R$ 20,00" at bounding box center [520, 368] width 88 height 23
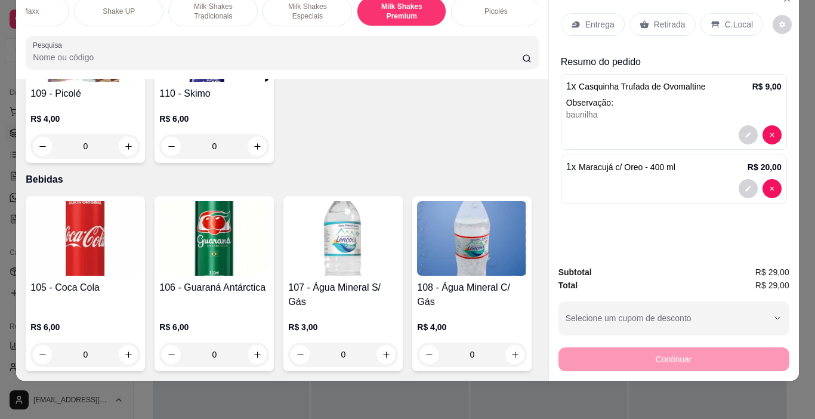
click at [725, 18] on p "C.Local" at bounding box center [739, 24] width 28 height 12
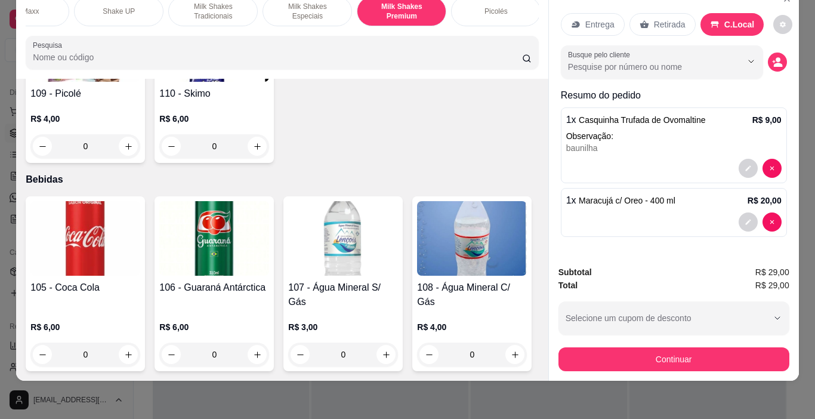
click at [721, 347] on button "Continuar" at bounding box center [673, 359] width 231 height 24
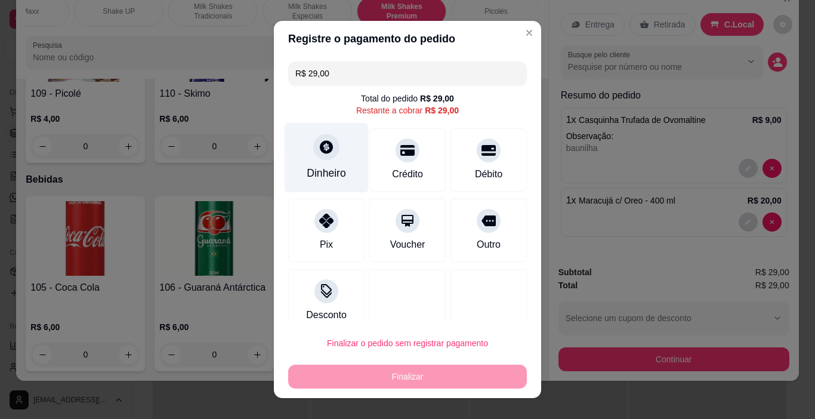
click at [324, 154] on icon at bounding box center [327, 147] width 16 height 16
click at [347, 204] on input "0,00" at bounding box center [407, 198] width 239 height 24
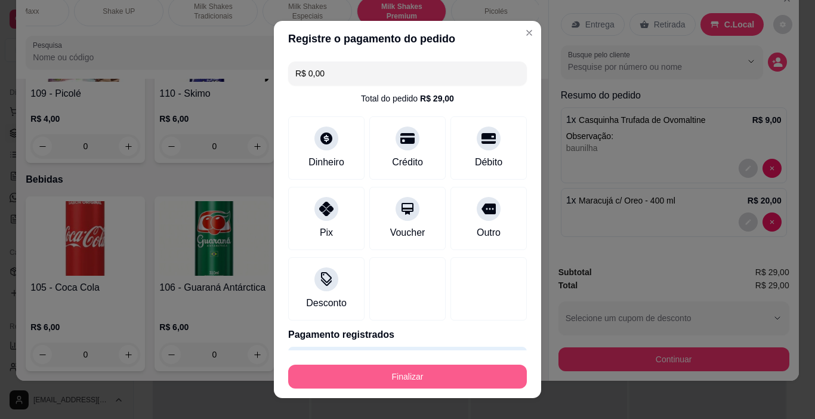
click at [397, 380] on button "Finalizar" at bounding box center [407, 377] width 239 height 24
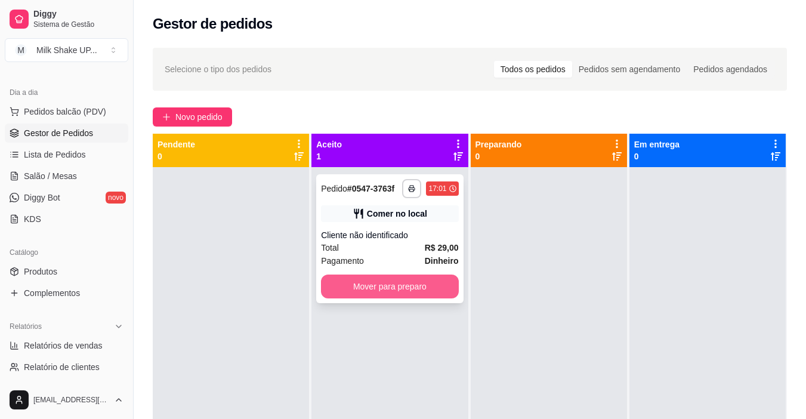
click at [404, 286] on button "Mover para preparo" at bounding box center [389, 286] width 137 height 24
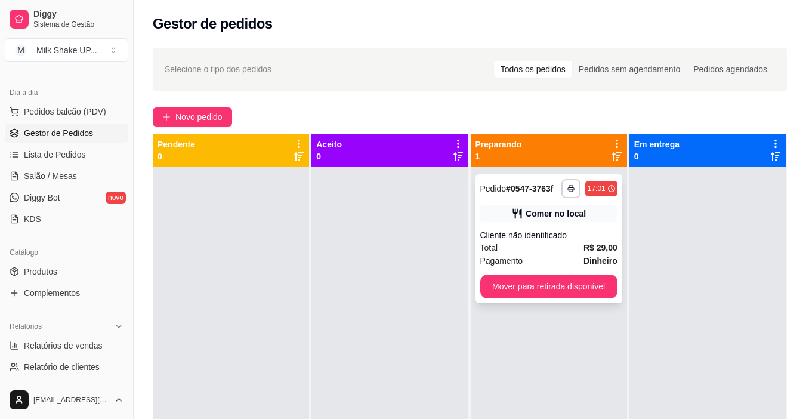
click at [554, 289] on button "Mover para retirada disponível" at bounding box center [548, 286] width 137 height 24
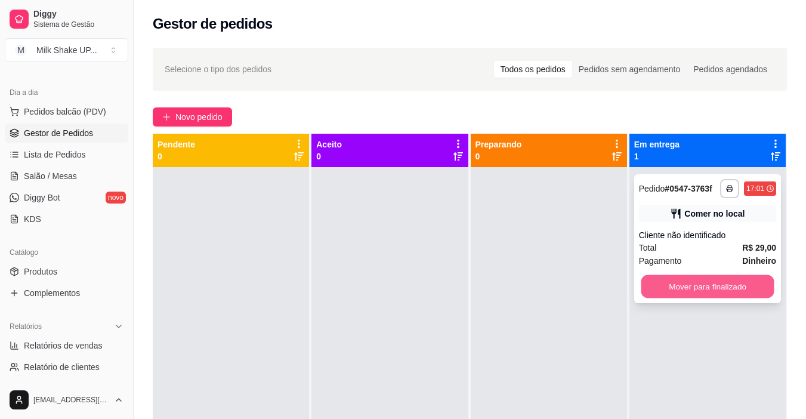
click at [704, 288] on button "Mover para finalizado" at bounding box center [707, 286] width 133 height 23
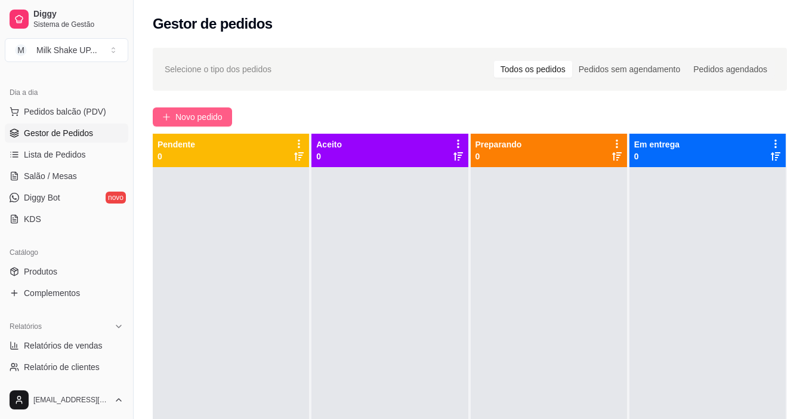
click at [202, 109] on button "Novo pedido" at bounding box center [192, 116] width 79 height 19
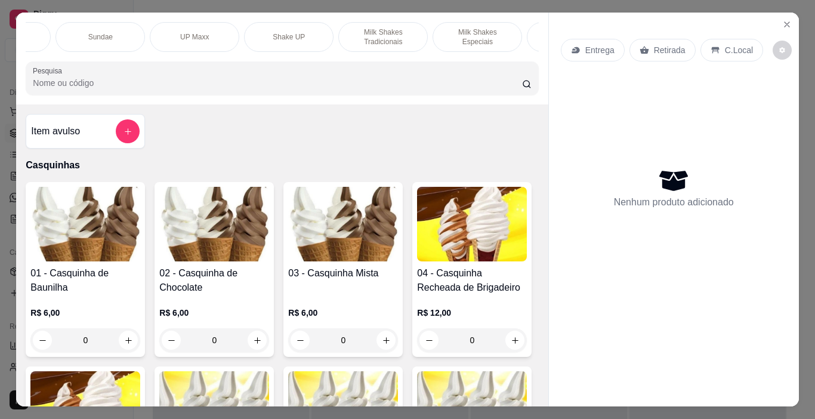
scroll to position [0, 166]
click at [461, 33] on p "Milk Shakes Especiais" at bounding box center [469, 36] width 69 height 19
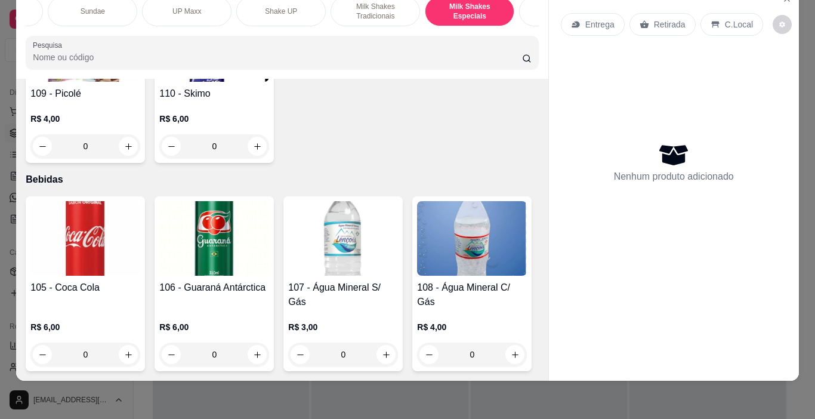
scroll to position [5610, 0]
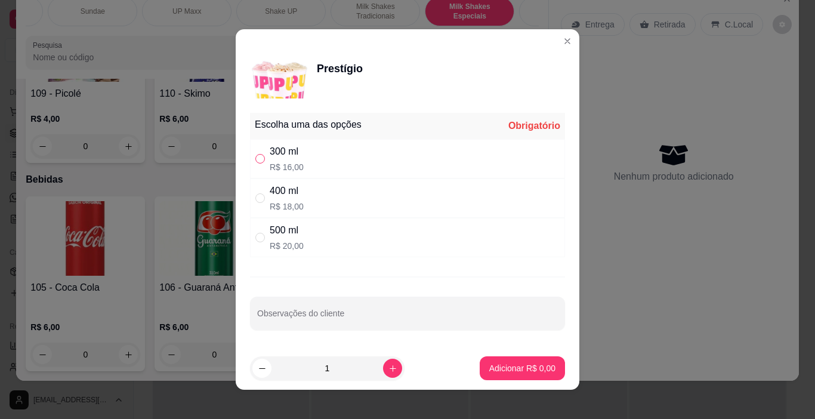
click at [255, 157] on input "" at bounding box center [260, 159] width 10 height 10
click at [531, 372] on p "Adicionar R$ 16,00" at bounding box center [519, 368] width 71 height 12
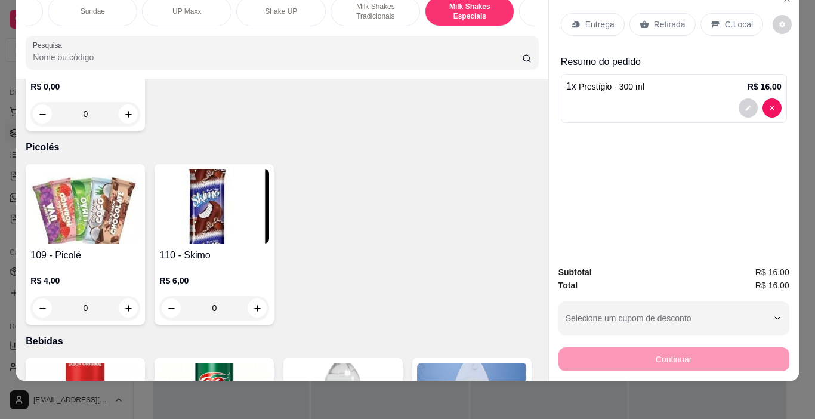
scroll to position [5372, 0]
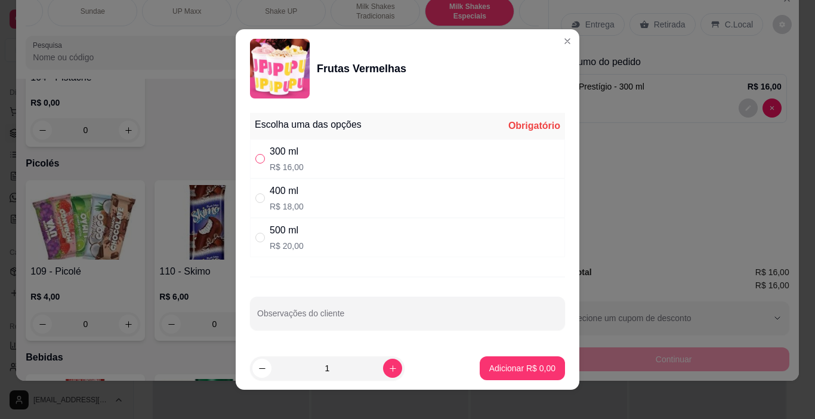
click at [256, 160] on input "" at bounding box center [260, 159] width 10 height 10
click at [535, 368] on p "Adicionar R$ 16,00" at bounding box center [520, 367] width 69 height 11
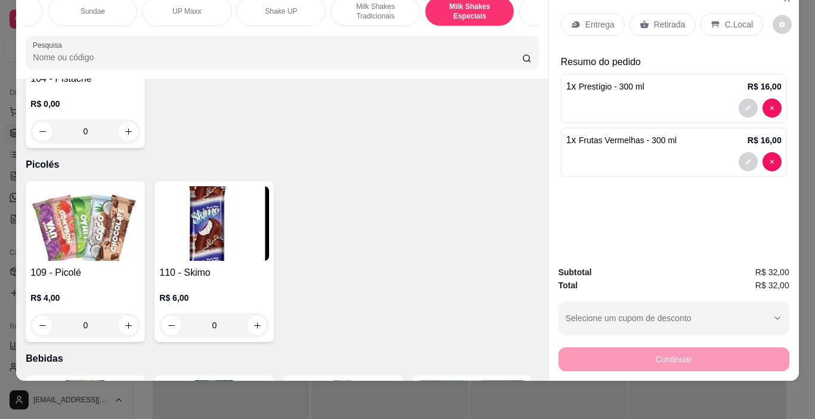
drag, startPoint x: 731, startPoint y: 16, endPoint x: 728, endPoint y: 29, distance: 13.5
click at [731, 18] on p "C.Local" at bounding box center [739, 24] width 28 height 12
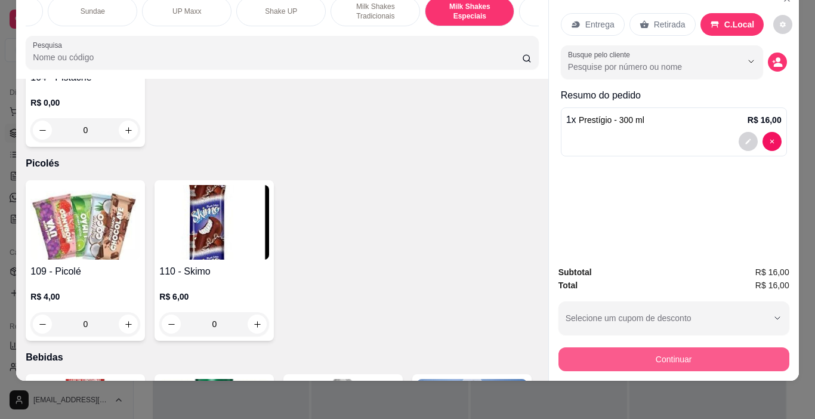
click at [721, 347] on button "Continuar" at bounding box center [673, 359] width 231 height 24
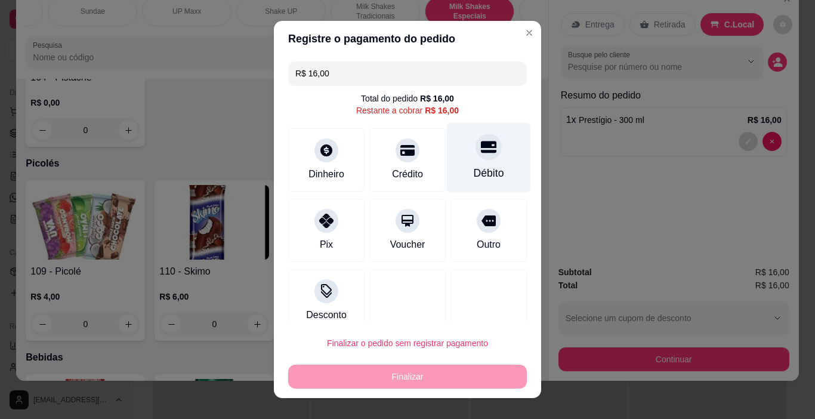
click at [481, 155] on icon at bounding box center [489, 147] width 16 height 16
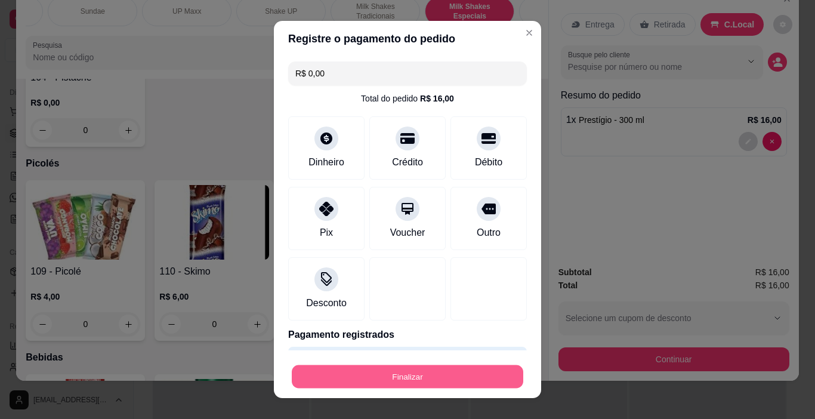
click at [436, 376] on button "Finalizar" at bounding box center [408, 376] width 232 height 23
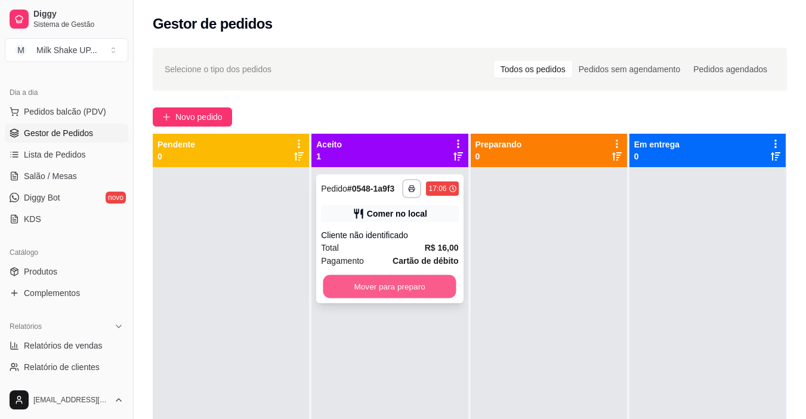
click at [436, 278] on button "Mover para preparo" at bounding box center [389, 286] width 133 height 23
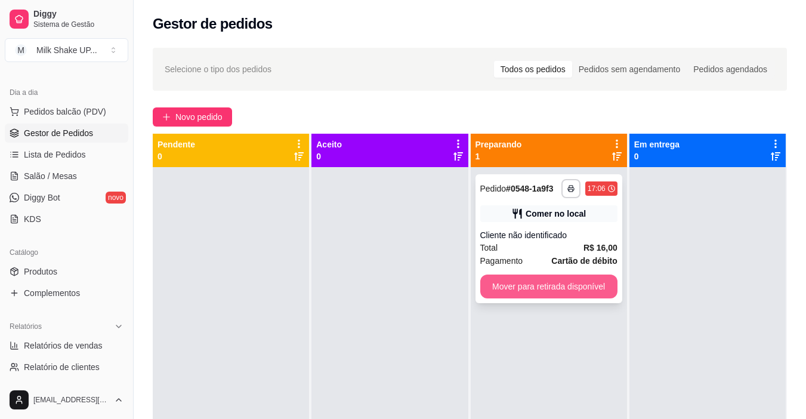
click at [521, 283] on button "Mover para retirada disponível" at bounding box center [548, 286] width 137 height 24
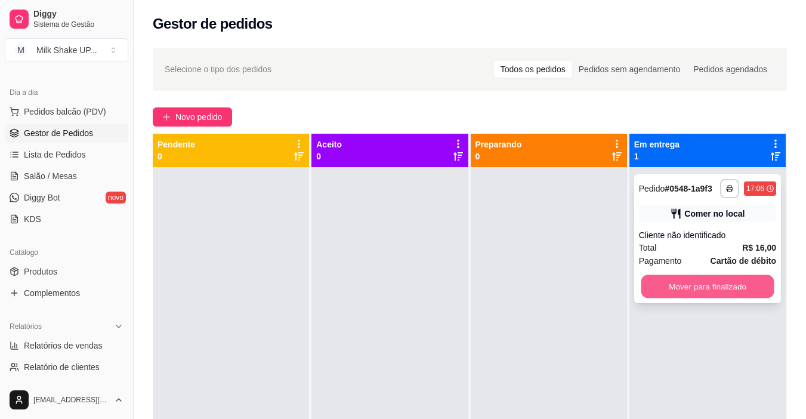
click at [705, 289] on button "Mover para finalizado" at bounding box center [707, 286] width 133 height 23
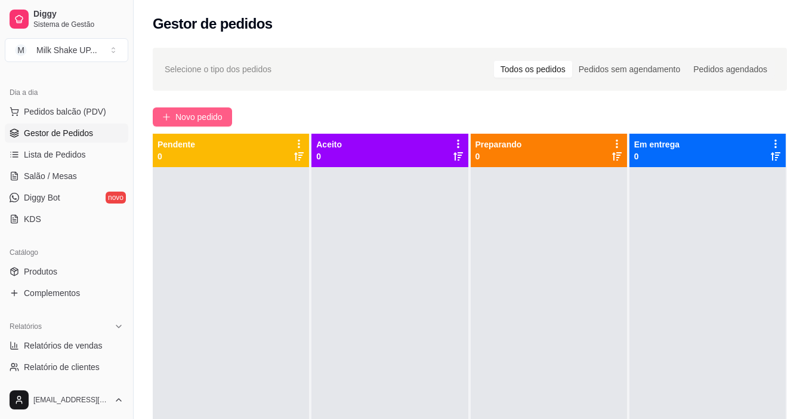
click at [186, 118] on span "Novo pedido" at bounding box center [198, 116] width 47 height 13
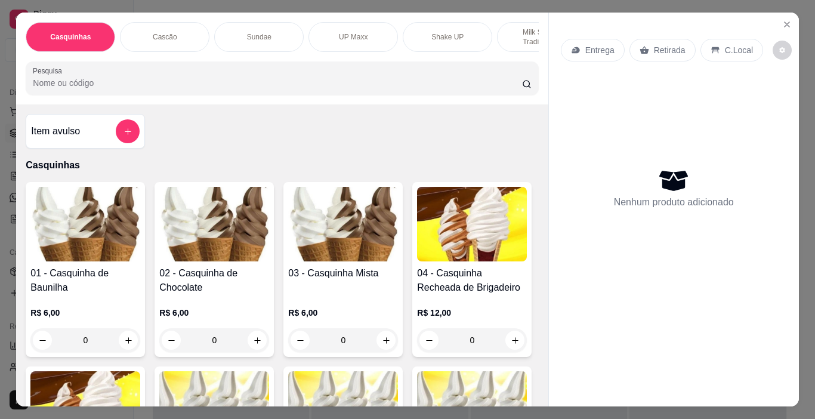
click at [342, 252] on img at bounding box center [343, 224] width 110 height 75
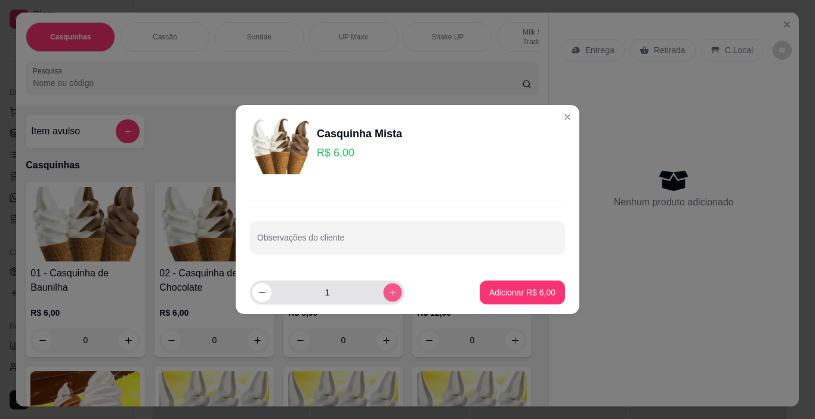
click at [388, 291] on icon "increase-product-quantity" at bounding box center [392, 292] width 9 height 9
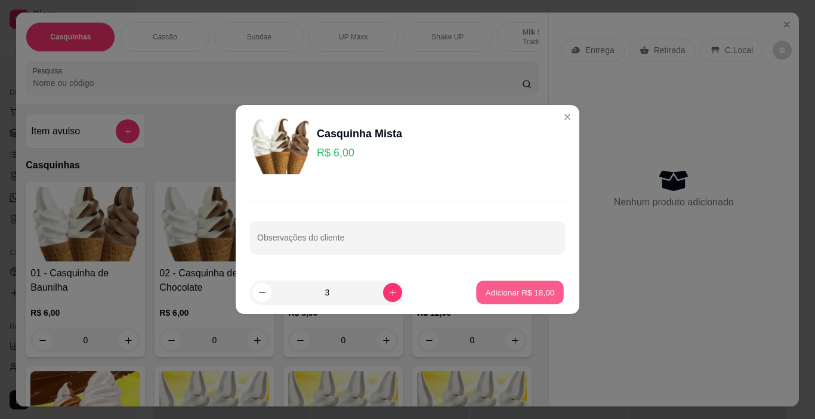
click at [526, 293] on p "Adicionar R$ 18,00" at bounding box center [520, 291] width 69 height 11
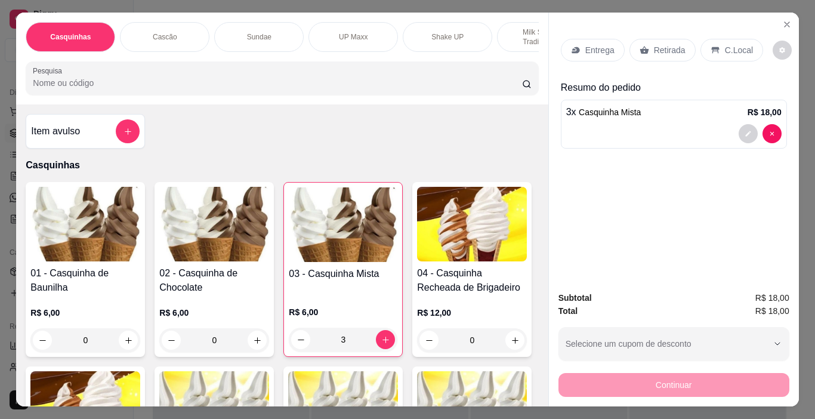
click at [740, 52] on div "C.Local" at bounding box center [731, 50] width 63 height 23
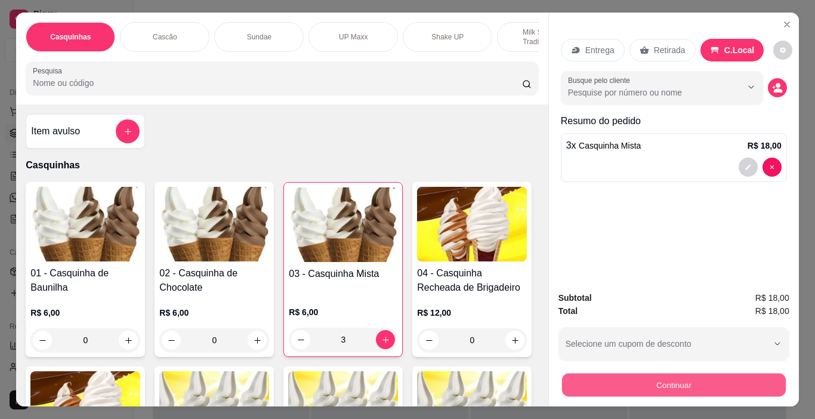
click at [687, 382] on button "Continuar" at bounding box center [673, 385] width 224 height 23
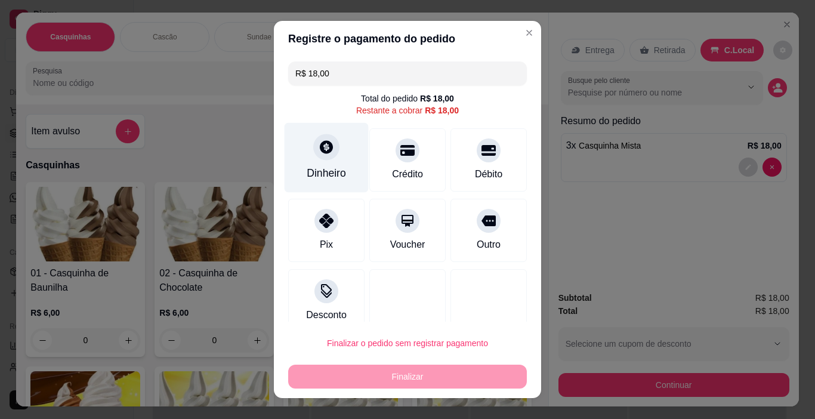
click at [315, 156] on div at bounding box center [326, 147] width 26 height 26
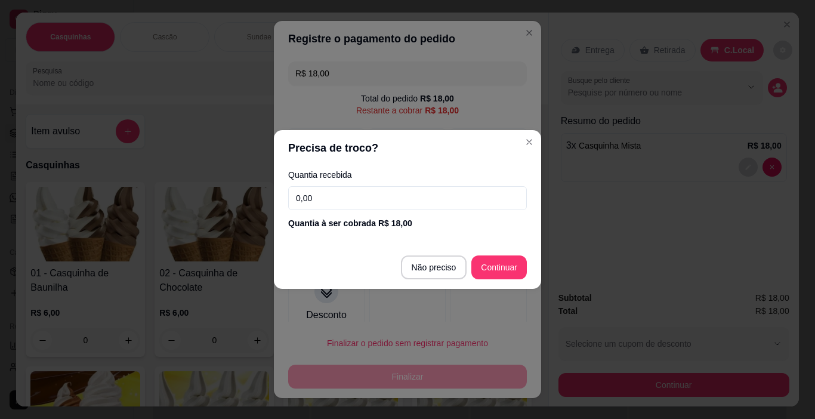
click at [326, 196] on input "0,00" at bounding box center [407, 198] width 239 height 24
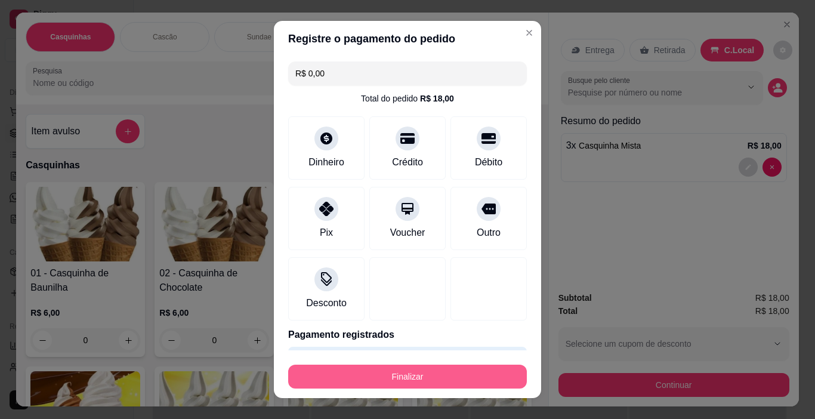
click at [441, 372] on button "Finalizar" at bounding box center [407, 377] width 239 height 24
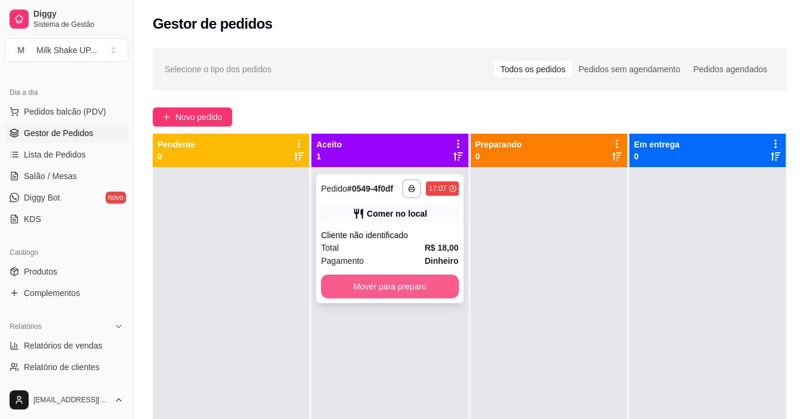
click at [424, 294] on button "Mover para preparo" at bounding box center [389, 286] width 137 height 24
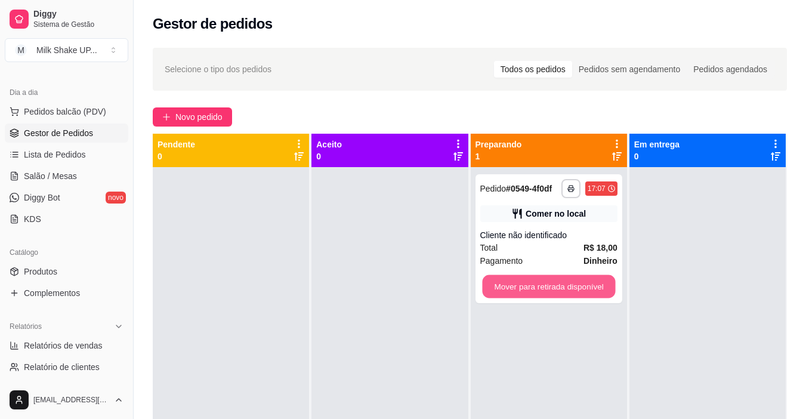
click at [546, 286] on button "Mover para retirada disponível" at bounding box center [548, 286] width 133 height 23
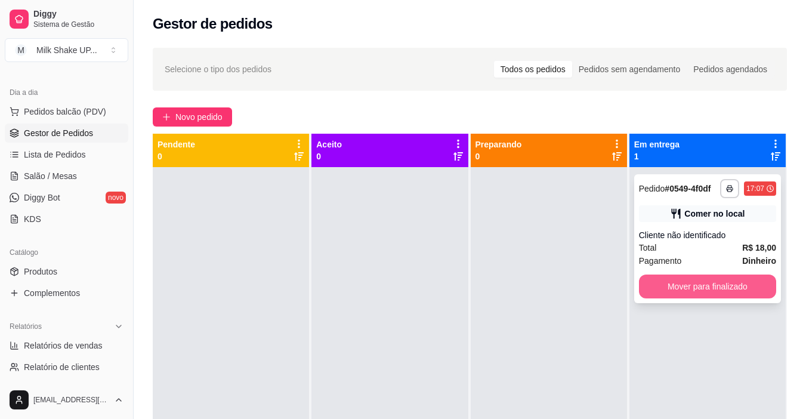
click at [681, 288] on button "Mover para finalizado" at bounding box center [707, 286] width 137 height 24
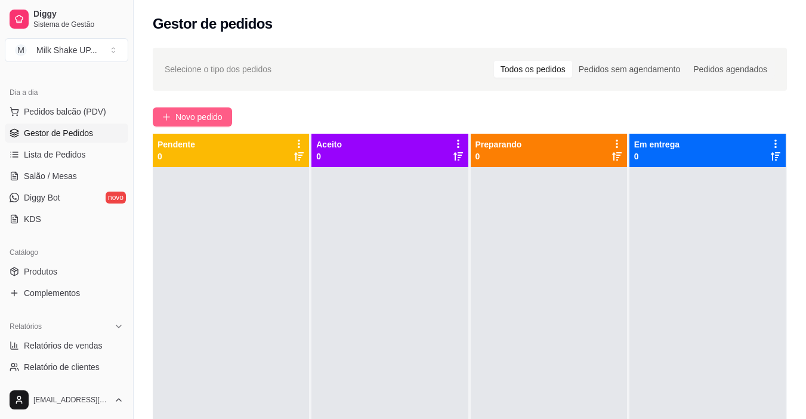
click at [195, 124] on button "Novo pedido" at bounding box center [192, 116] width 79 height 19
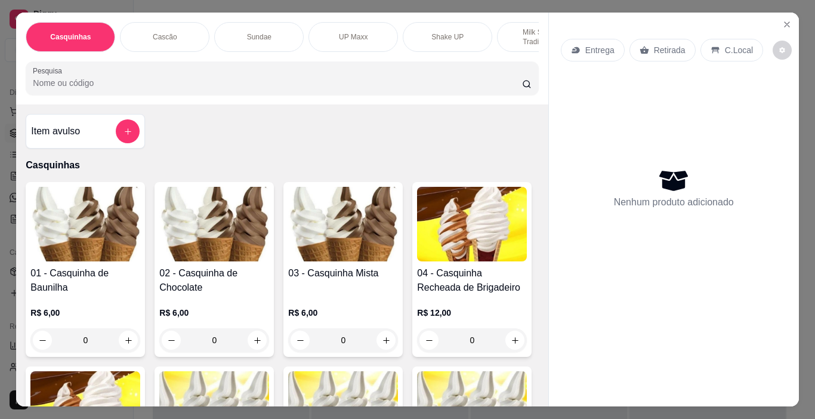
click at [92, 250] on img at bounding box center [85, 224] width 110 height 75
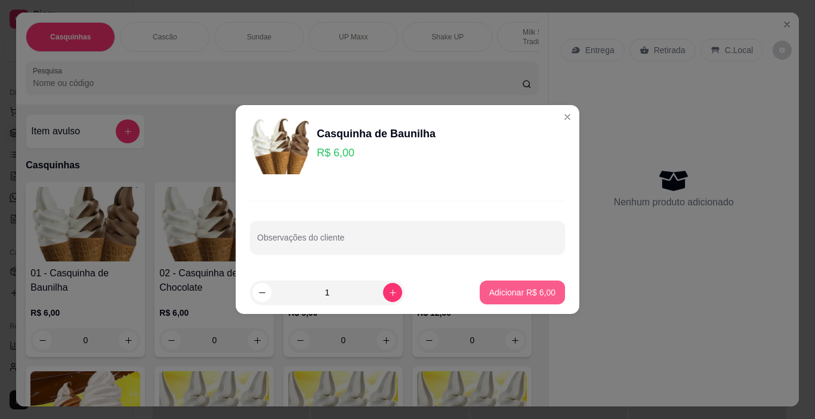
click at [493, 287] on p "Adicionar R$ 6,00" at bounding box center [522, 292] width 66 height 12
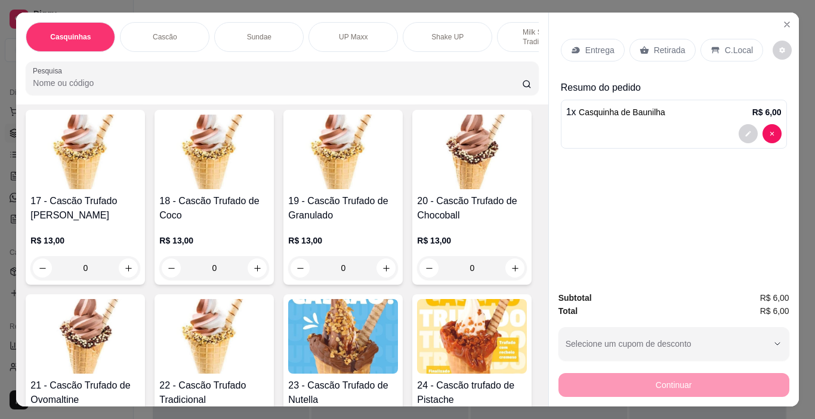
scroll to position [955, 0]
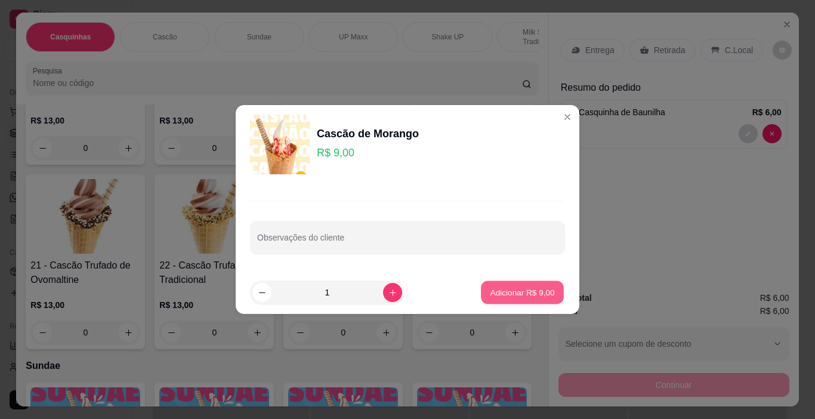
click at [518, 288] on p "Adicionar R$ 9,00" at bounding box center [522, 291] width 64 height 11
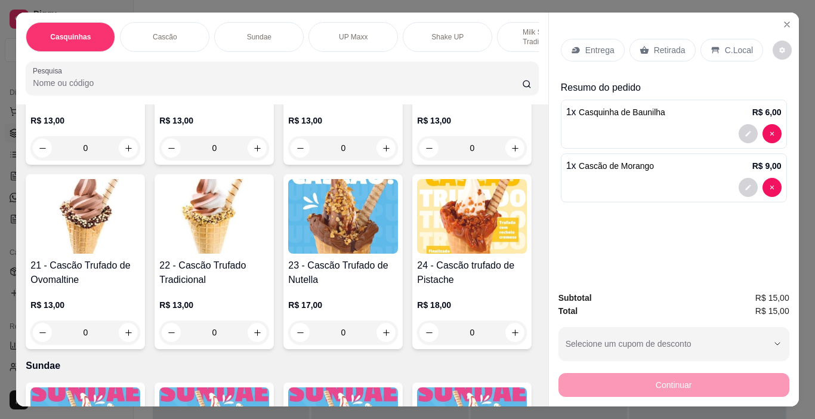
click at [725, 45] on p "C.Local" at bounding box center [739, 50] width 28 height 12
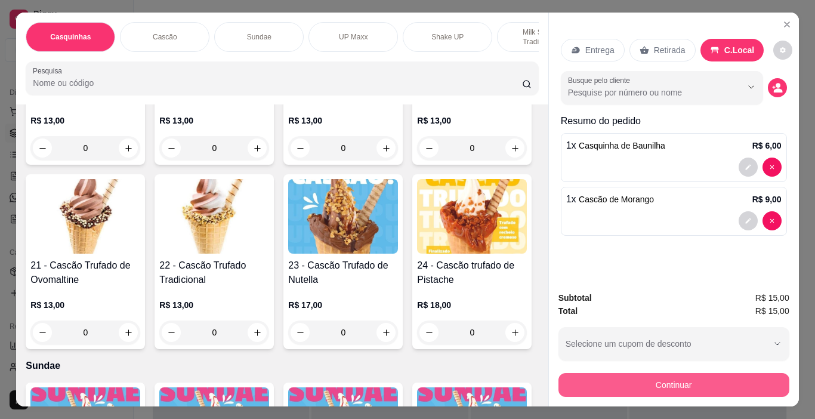
click at [732, 381] on button "Continuar" at bounding box center [673, 385] width 231 height 24
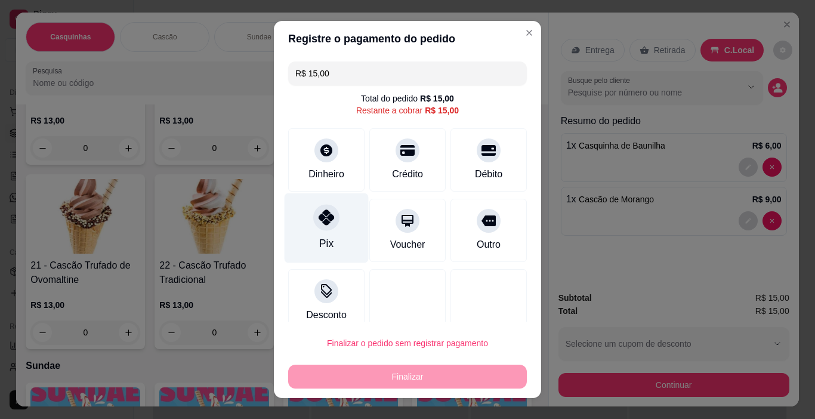
click at [319, 217] on icon at bounding box center [327, 217] width 16 height 16
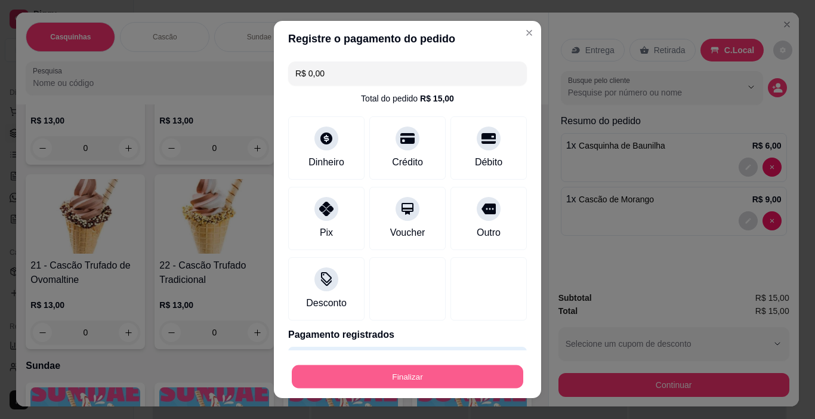
click at [414, 374] on button "Finalizar" at bounding box center [408, 376] width 232 height 23
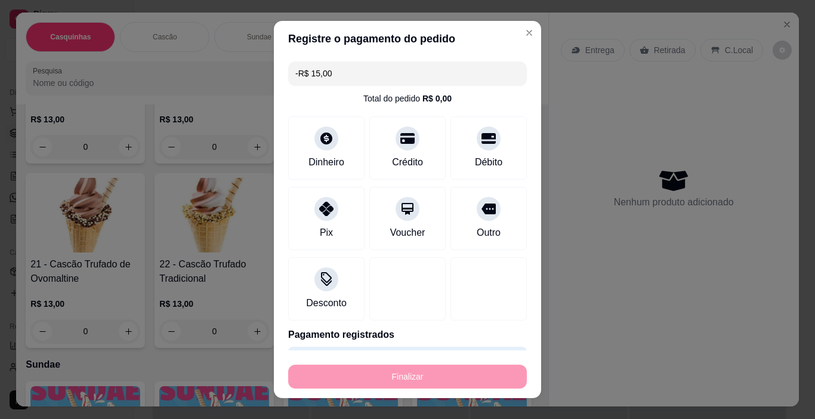
scroll to position [953, 0]
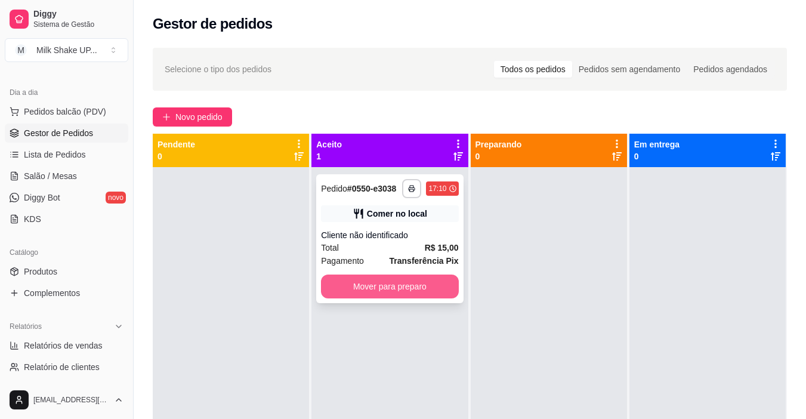
click at [412, 291] on button "Mover para preparo" at bounding box center [389, 286] width 137 height 24
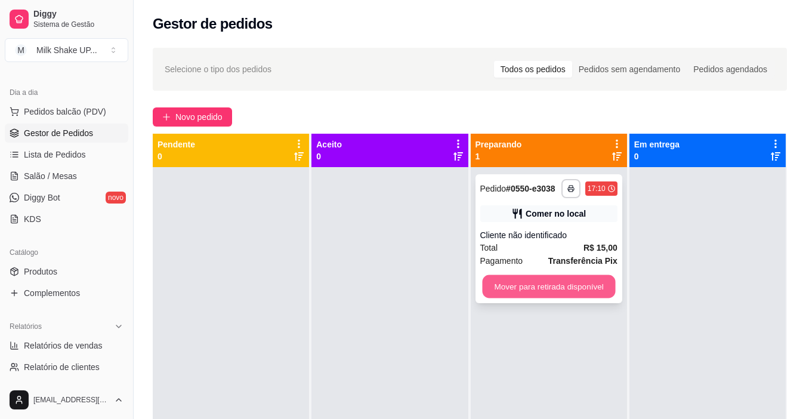
click at [593, 286] on button "Mover para retirada disponível" at bounding box center [548, 286] width 133 height 23
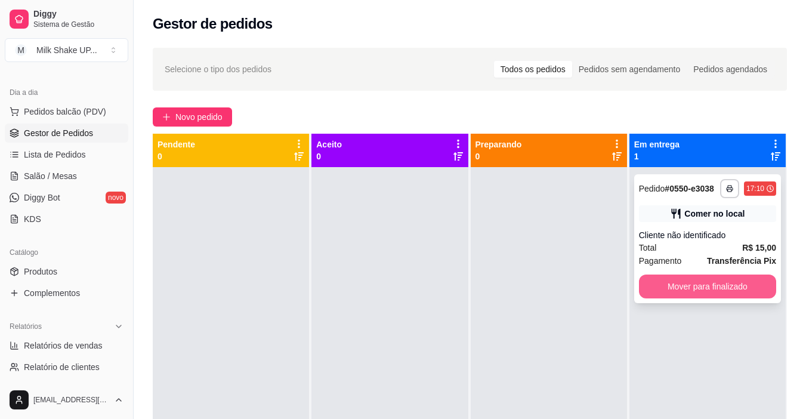
click at [720, 285] on button "Mover para finalizado" at bounding box center [707, 286] width 137 height 24
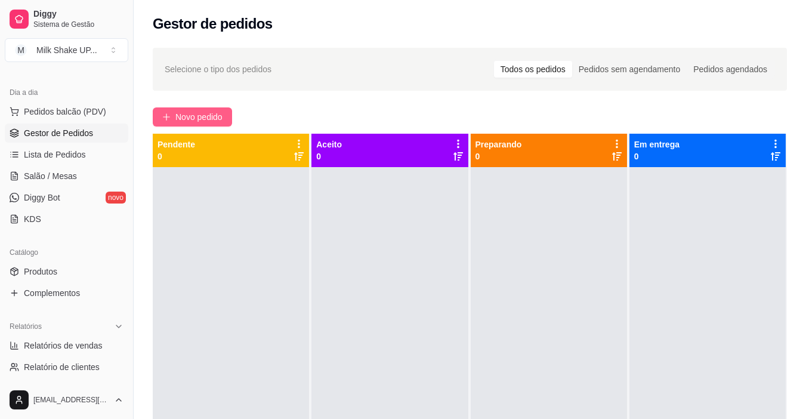
click at [210, 112] on span "Novo pedido" at bounding box center [198, 116] width 47 height 13
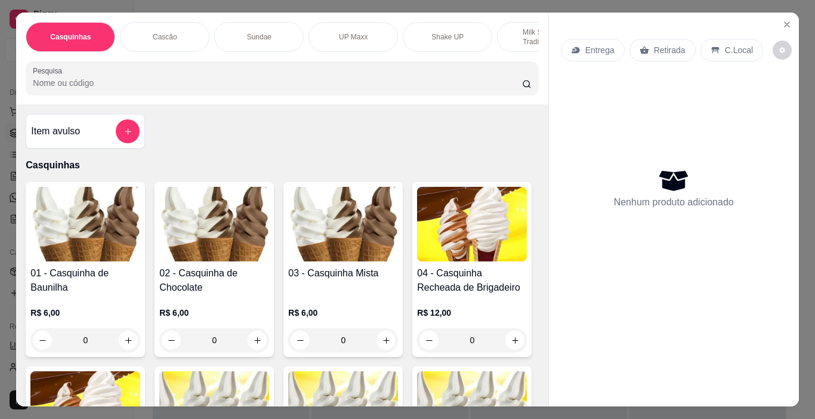
click at [260, 33] on p "Sundae" at bounding box center [259, 37] width 24 height 10
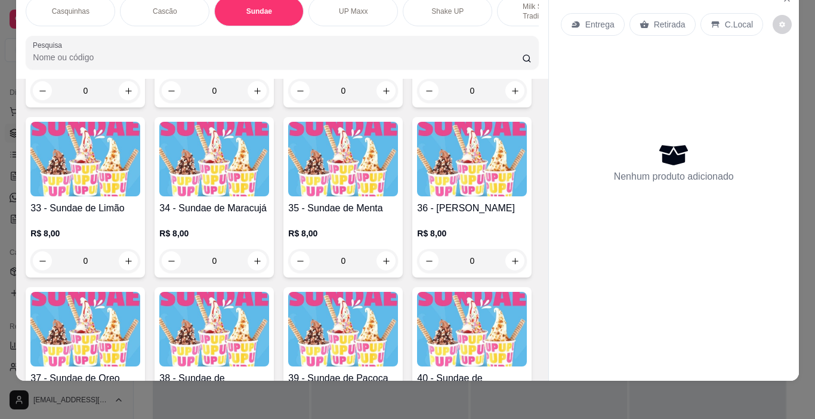
click at [455, 11] on div "Shake UP" at bounding box center [447, 11] width 89 height 30
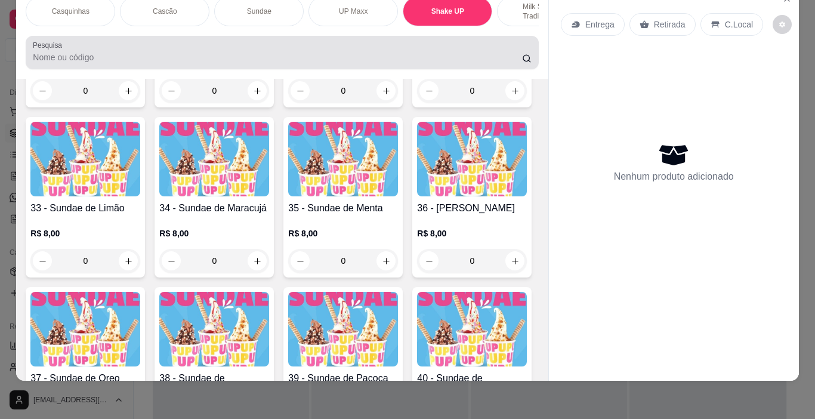
scroll to position [3410, 0]
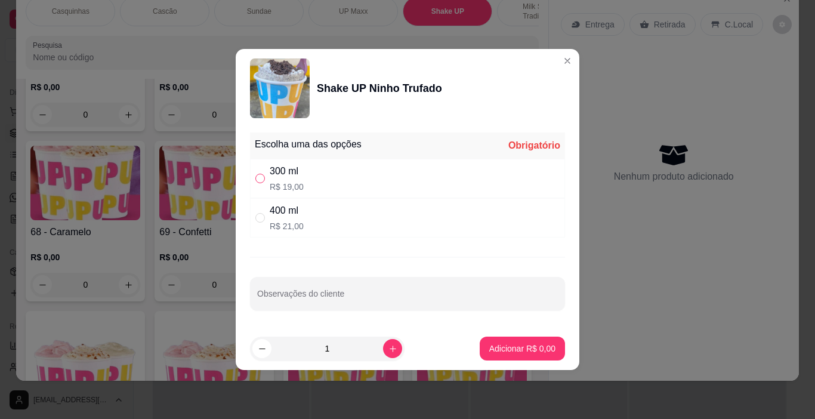
click at [260, 179] on input "" at bounding box center [260, 179] width 10 height 10
click at [532, 347] on p "Adicionar R$ 19,00" at bounding box center [519, 348] width 71 height 12
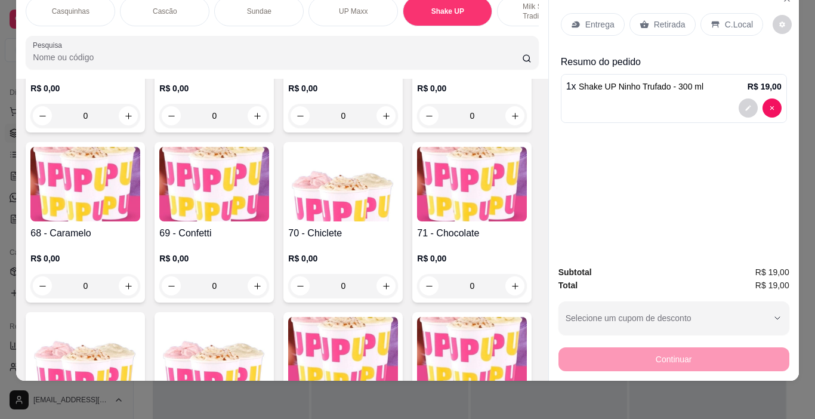
click at [731, 18] on p "C.Local" at bounding box center [739, 24] width 28 height 12
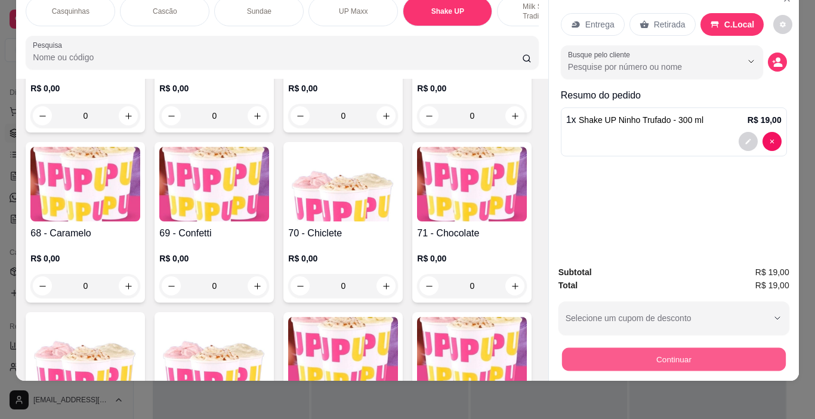
click at [689, 348] on button "Continuar" at bounding box center [673, 359] width 224 height 23
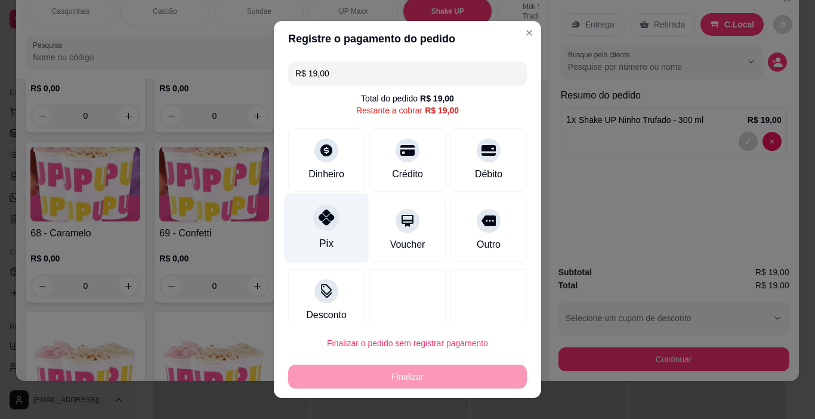
click at [319, 224] on icon at bounding box center [327, 217] width 16 height 16
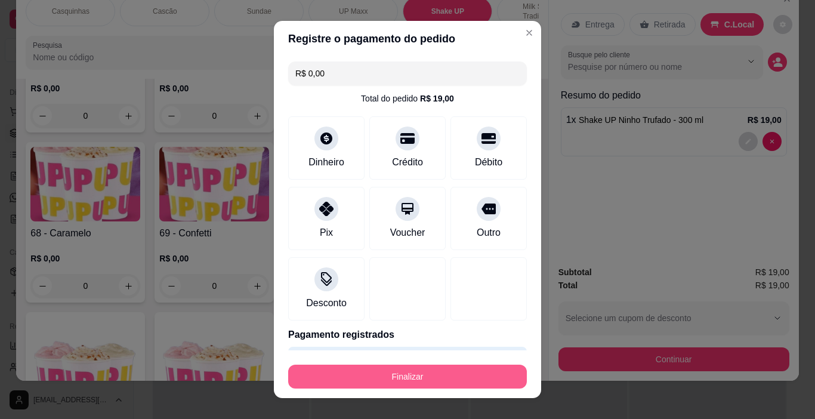
click at [398, 374] on button "Finalizar" at bounding box center [407, 377] width 239 height 24
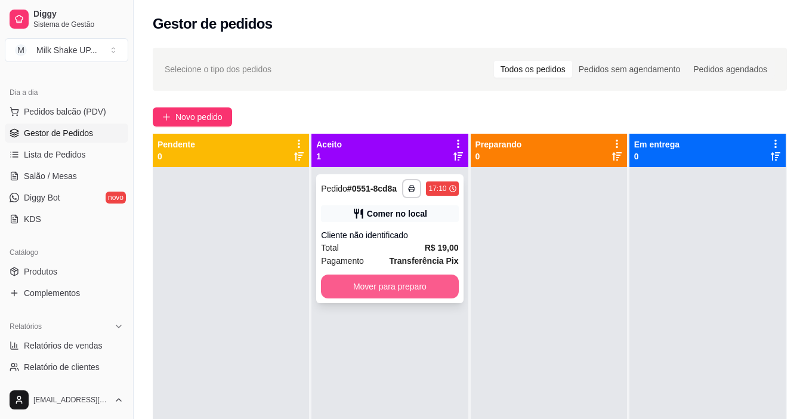
click at [434, 289] on button "Mover para preparo" at bounding box center [389, 286] width 137 height 24
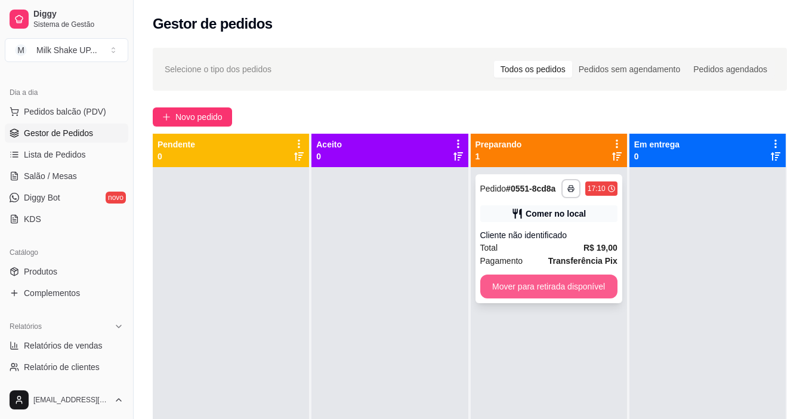
click at [582, 287] on button "Mover para retirada disponível" at bounding box center [548, 286] width 137 height 24
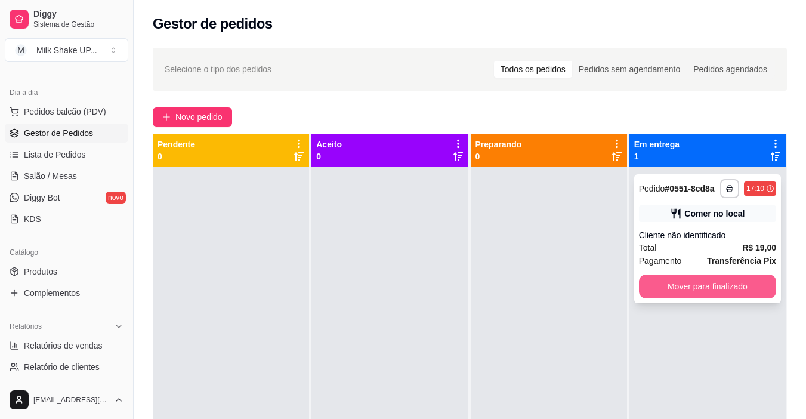
click at [726, 287] on button "Mover para finalizado" at bounding box center [707, 286] width 137 height 24
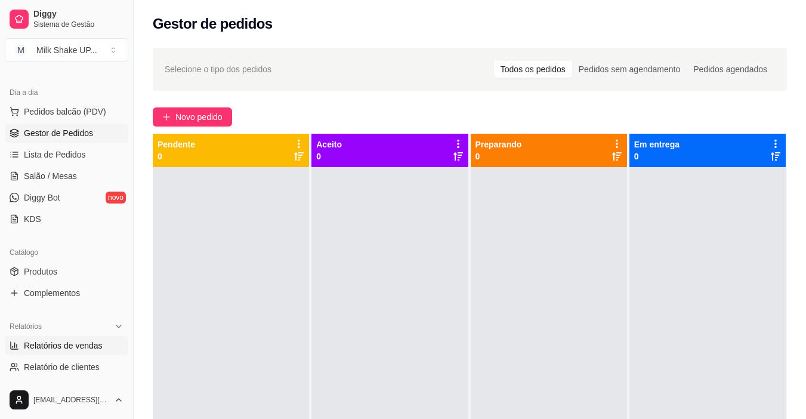
click at [50, 343] on span "Relatórios de vendas" at bounding box center [63, 345] width 79 height 12
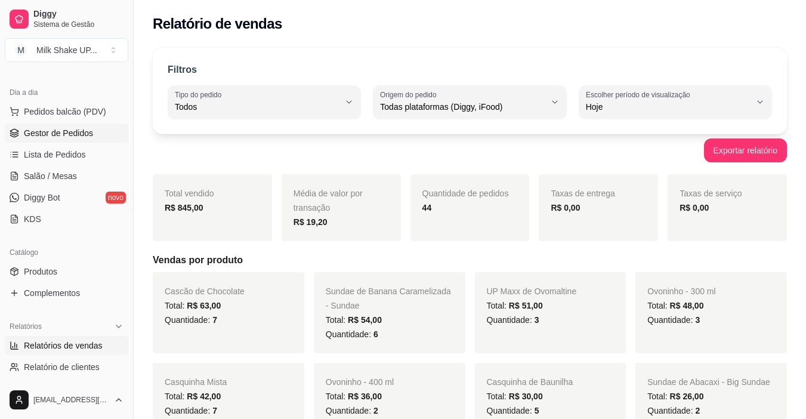
click at [60, 136] on span "Gestor de Pedidos" at bounding box center [58, 133] width 69 height 12
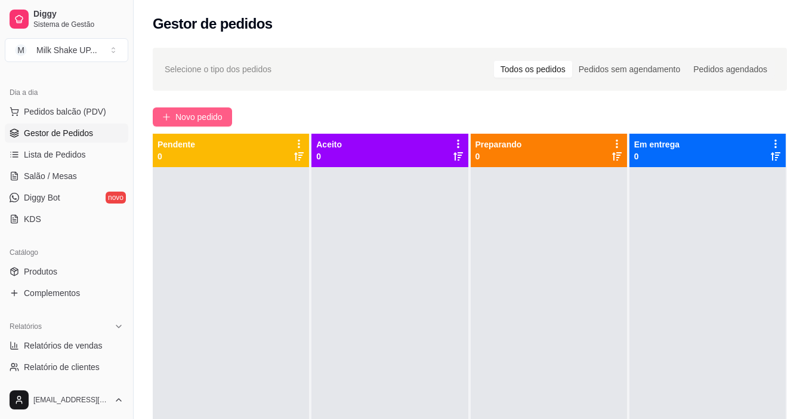
click at [192, 121] on span "Novo pedido" at bounding box center [198, 116] width 47 height 13
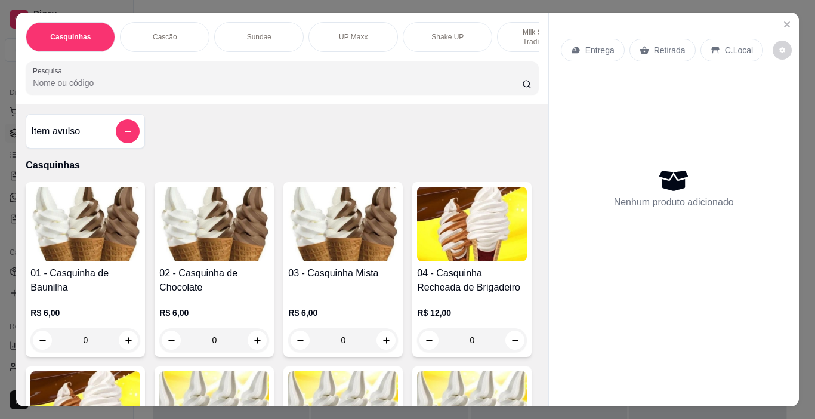
click at [163, 32] on p "Cascão" at bounding box center [165, 37] width 24 height 10
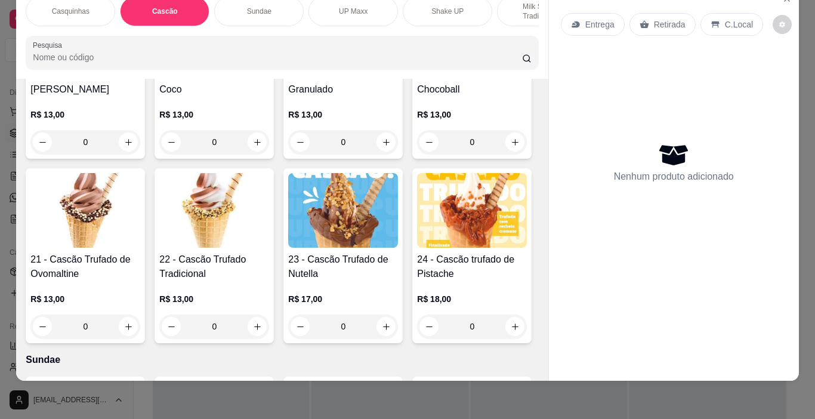
scroll to position [934, 0]
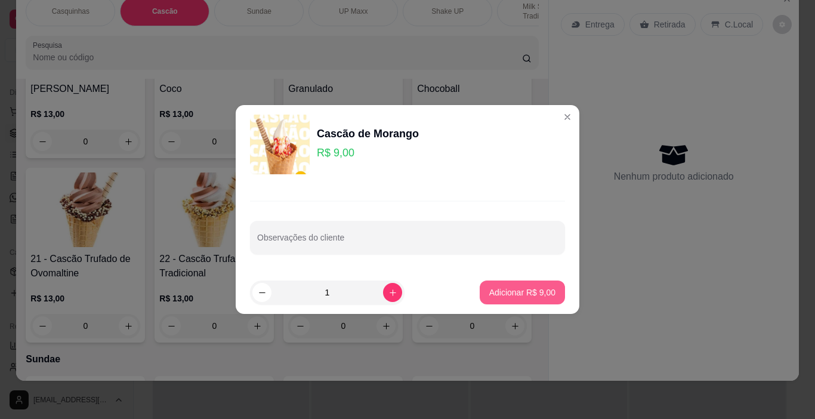
click at [519, 291] on p "Adicionar R$ 9,00" at bounding box center [522, 292] width 66 height 12
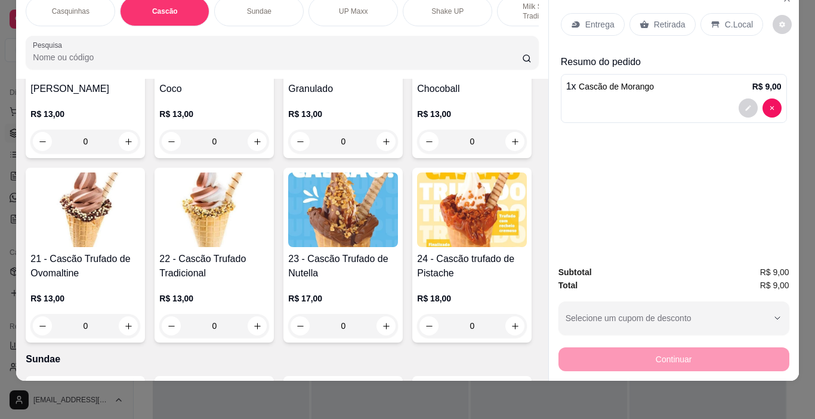
click at [733, 18] on p "C.Local" at bounding box center [739, 24] width 28 height 12
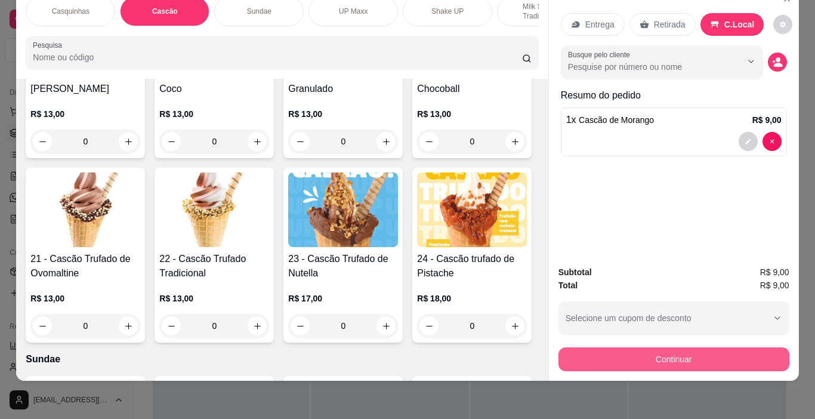
click at [732, 352] on button "Continuar" at bounding box center [673, 359] width 231 height 24
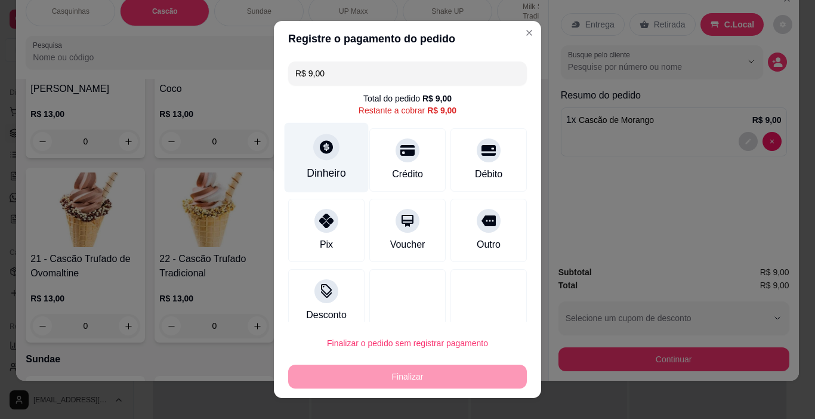
click at [317, 156] on div at bounding box center [326, 147] width 26 height 26
click at [396, 200] on input "0,00" at bounding box center [407, 198] width 239 height 24
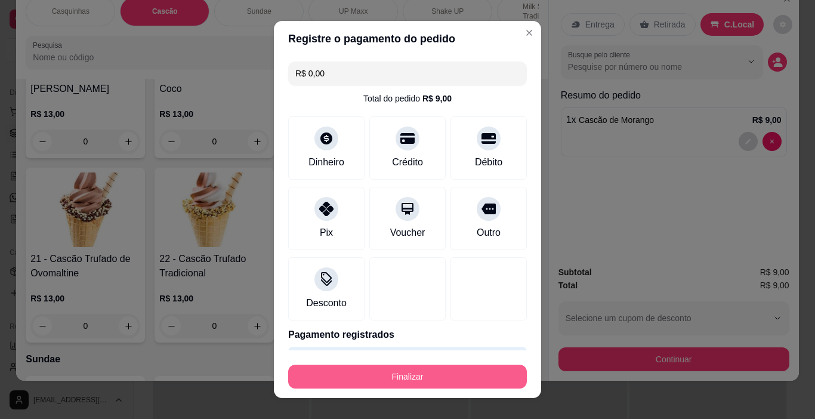
click at [458, 373] on button "Finalizar" at bounding box center [407, 377] width 239 height 24
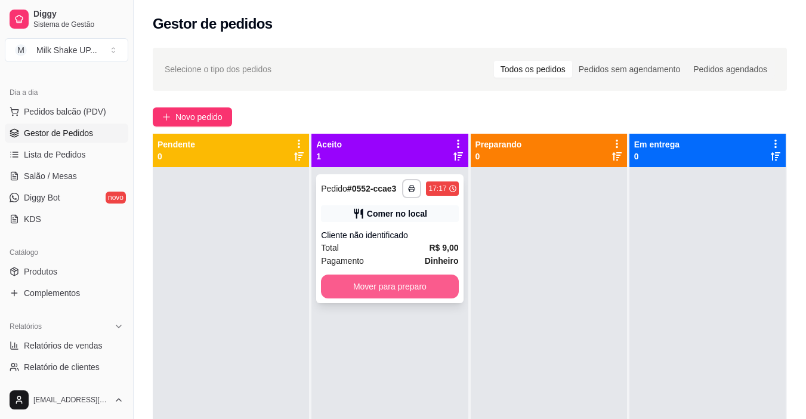
click at [434, 288] on button "Mover para preparo" at bounding box center [389, 286] width 137 height 24
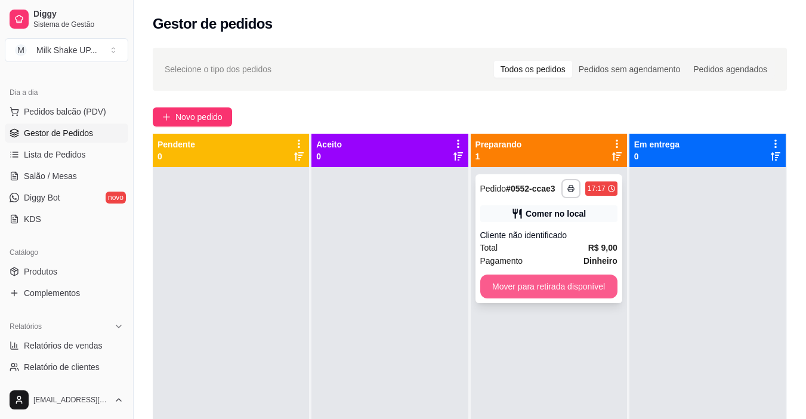
click at [564, 289] on button "Mover para retirada disponível" at bounding box center [548, 286] width 137 height 24
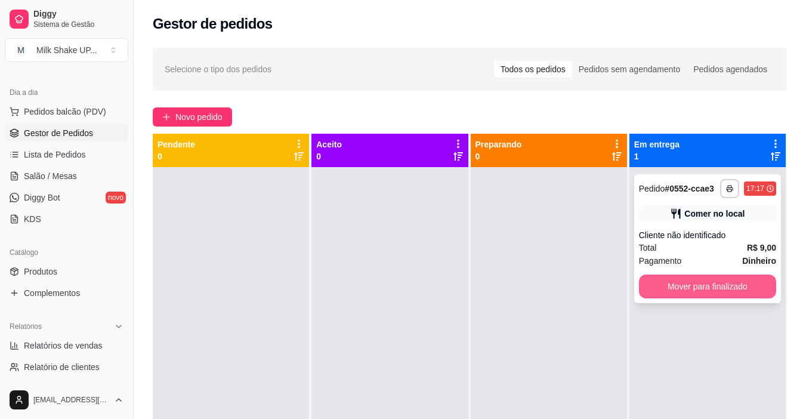
click at [690, 274] on div "**********" at bounding box center [707, 238] width 147 height 129
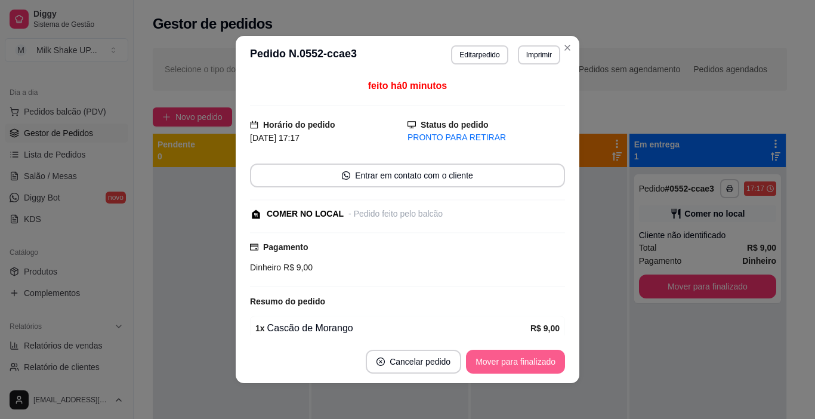
click at [521, 360] on button "Mover para finalizado" at bounding box center [515, 362] width 99 height 24
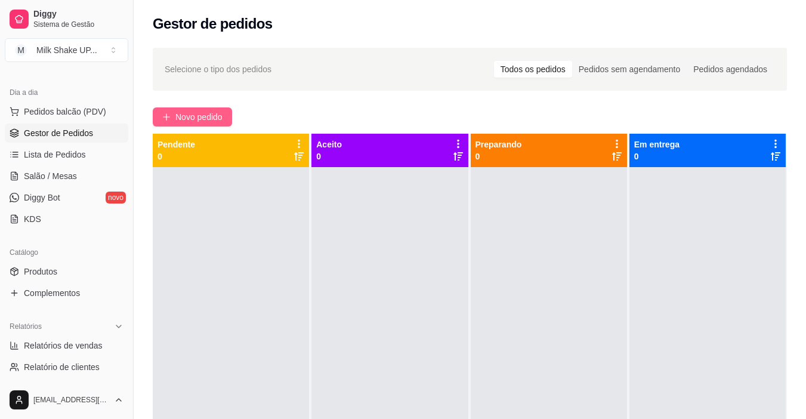
click at [210, 115] on span "Novo pedido" at bounding box center [198, 116] width 47 height 13
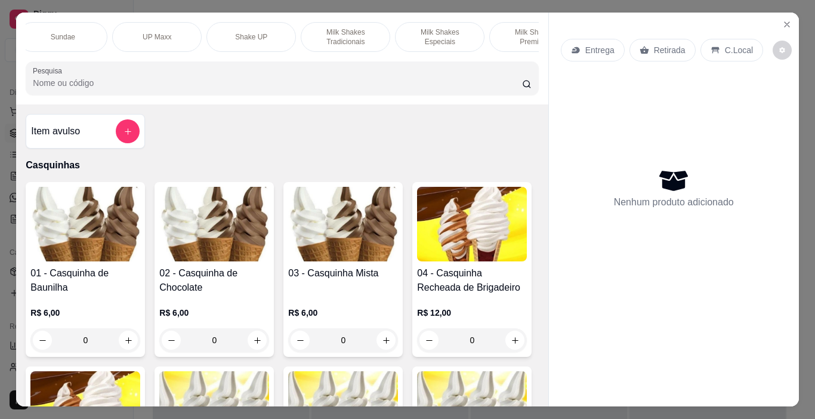
scroll to position [0, 205]
click at [431, 24] on div "Milk Shakes Especiais" at bounding box center [430, 37] width 89 height 30
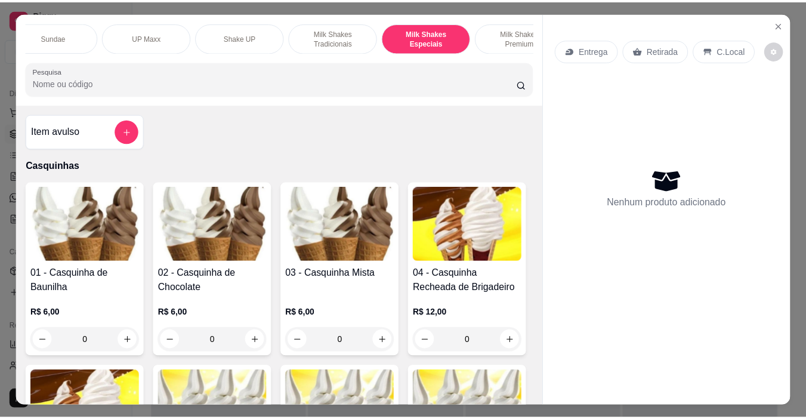
scroll to position [30, 0]
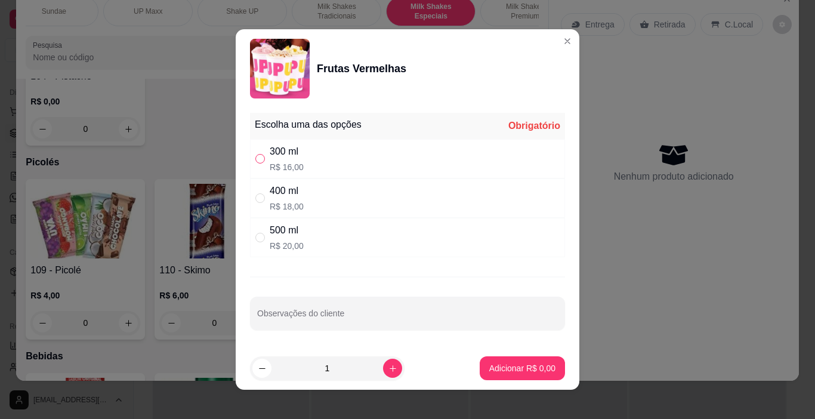
click at [257, 160] on input "" at bounding box center [260, 159] width 10 height 10
click at [523, 363] on p "Adicionar R$ 16,00" at bounding box center [520, 367] width 69 height 11
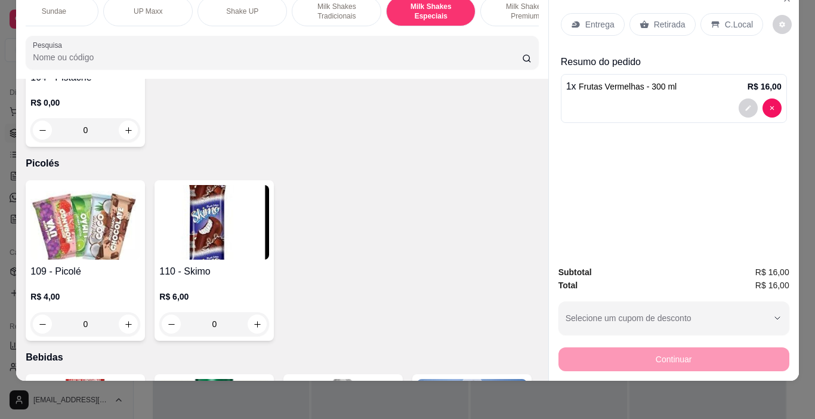
click at [725, 18] on p "C.Local" at bounding box center [739, 24] width 28 height 12
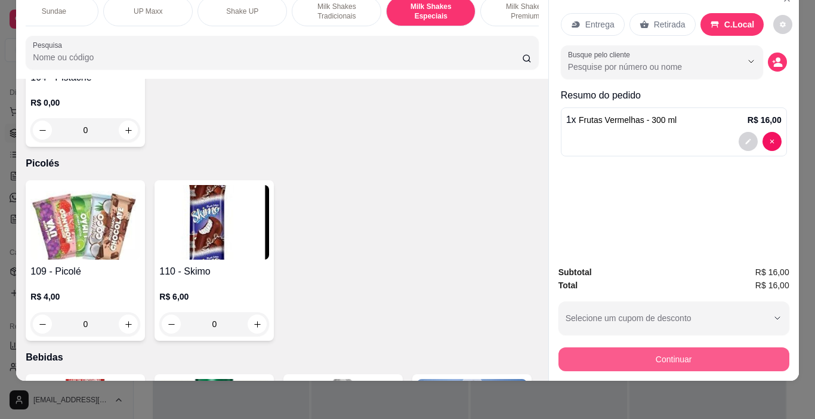
click at [662, 351] on button "Continuar" at bounding box center [673, 359] width 231 height 24
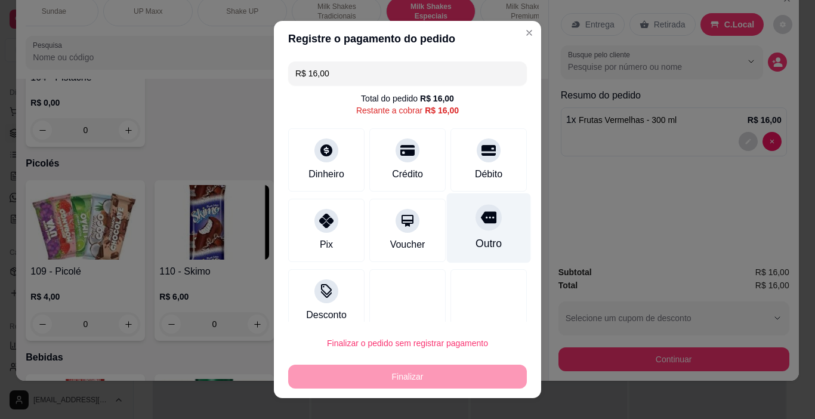
drag, startPoint x: 477, startPoint y: 151, endPoint x: 484, endPoint y: 245, distance: 94.5
click at [481, 152] on icon at bounding box center [488, 150] width 14 height 11
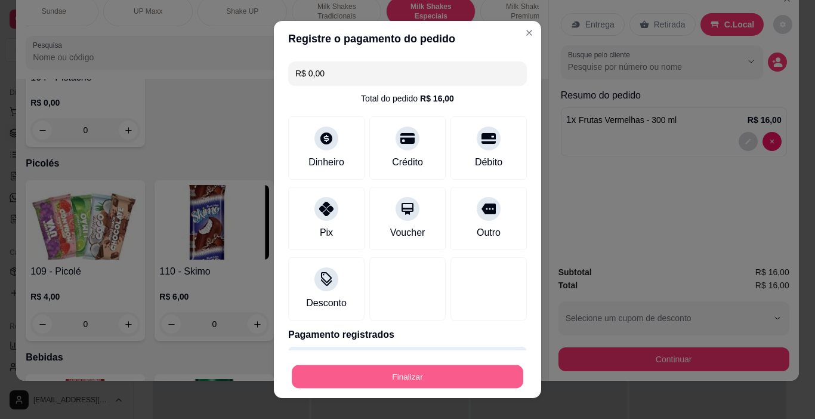
click at [434, 375] on button "Finalizar" at bounding box center [408, 376] width 232 height 23
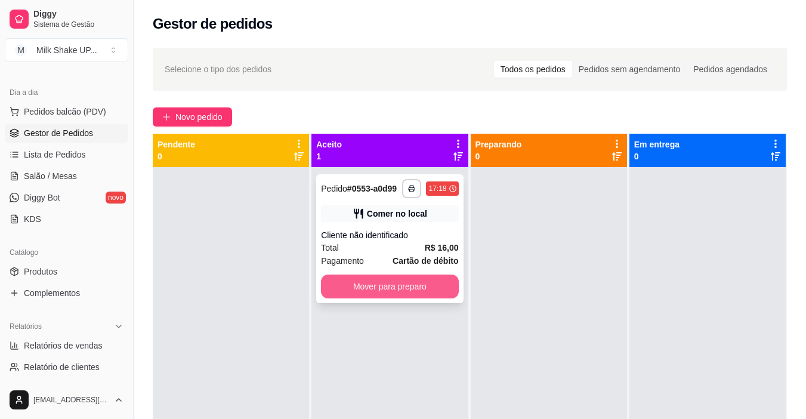
click at [424, 282] on button "Mover para preparo" at bounding box center [389, 286] width 137 height 24
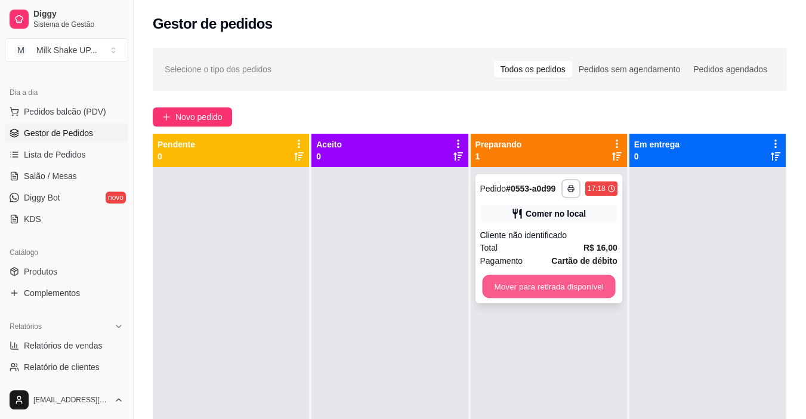
click at [588, 282] on button "Mover para retirada disponível" at bounding box center [548, 286] width 133 height 23
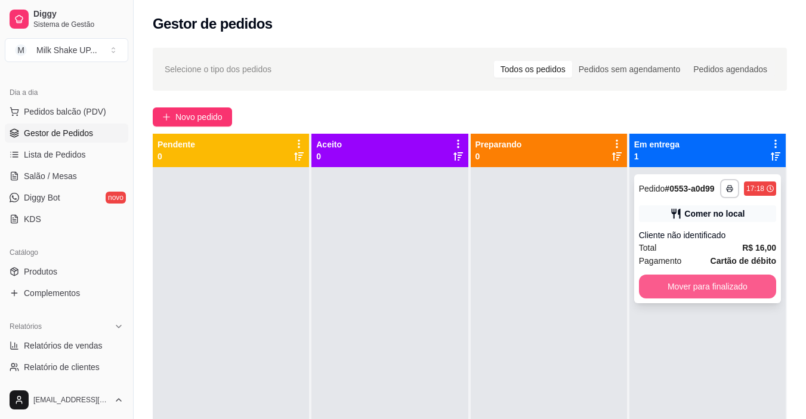
click at [698, 283] on button "Mover para finalizado" at bounding box center [707, 286] width 137 height 24
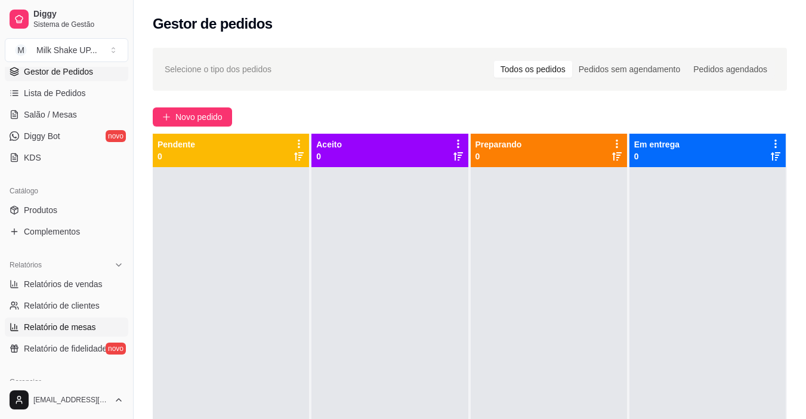
scroll to position [239, 0]
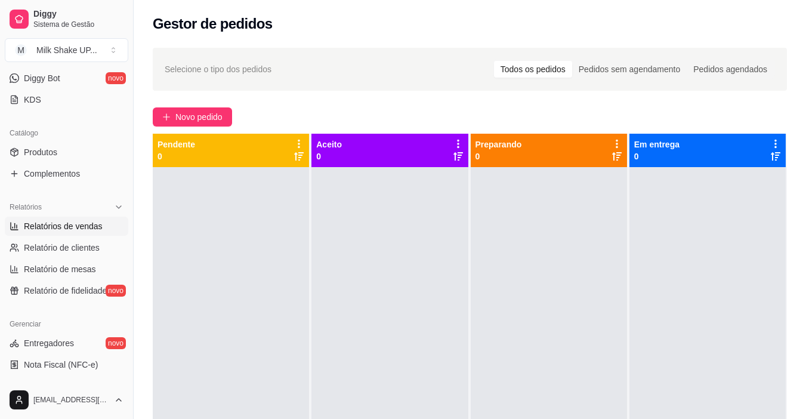
click at [82, 223] on span "Relatórios de vendas" at bounding box center [63, 226] width 79 height 12
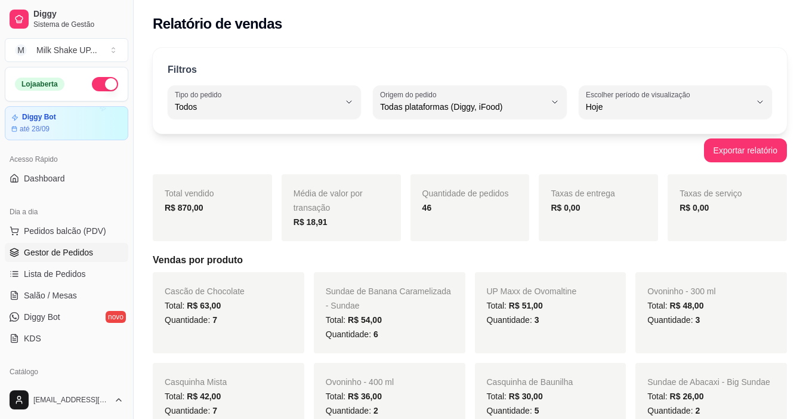
click at [56, 258] on span "Gestor de Pedidos" at bounding box center [58, 252] width 69 height 12
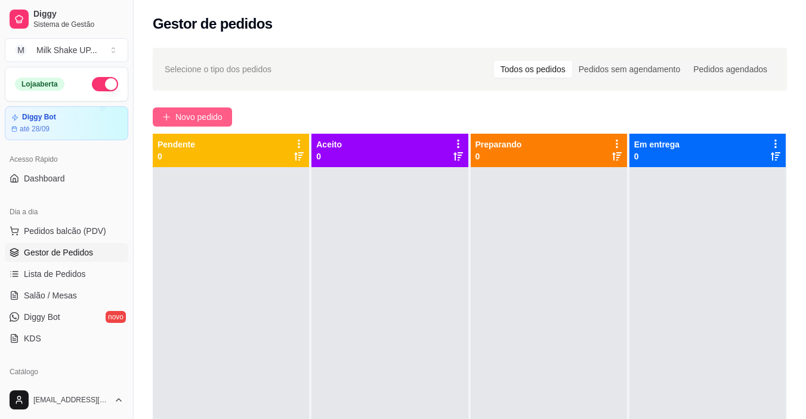
click at [205, 121] on span "Novo pedido" at bounding box center [198, 116] width 47 height 13
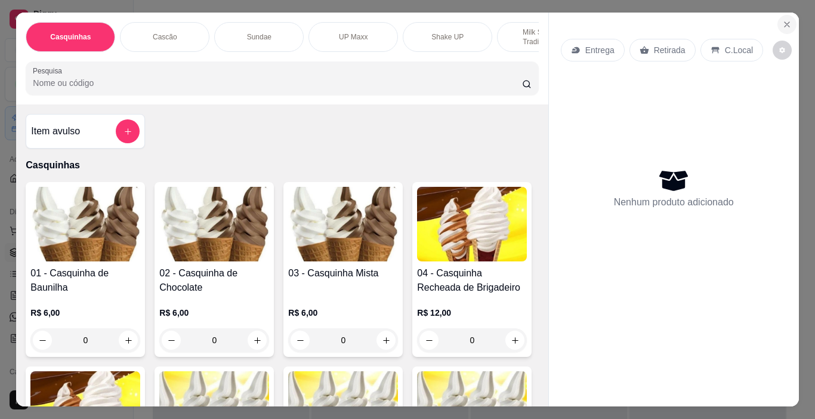
click at [785, 22] on icon "Close" at bounding box center [787, 24] width 5 height 5
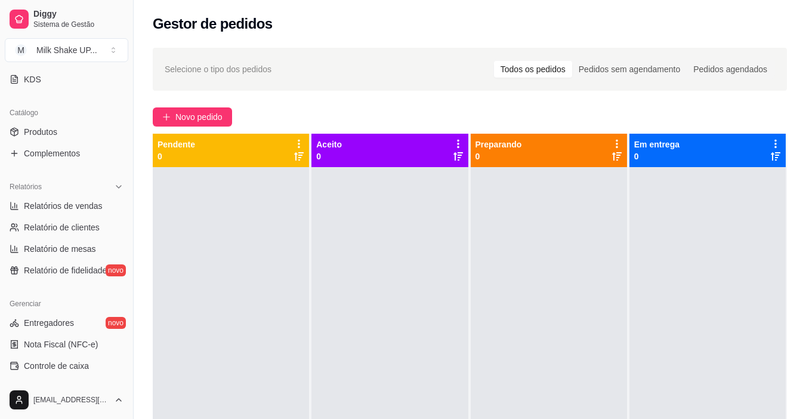
scroll to position [298, 0]
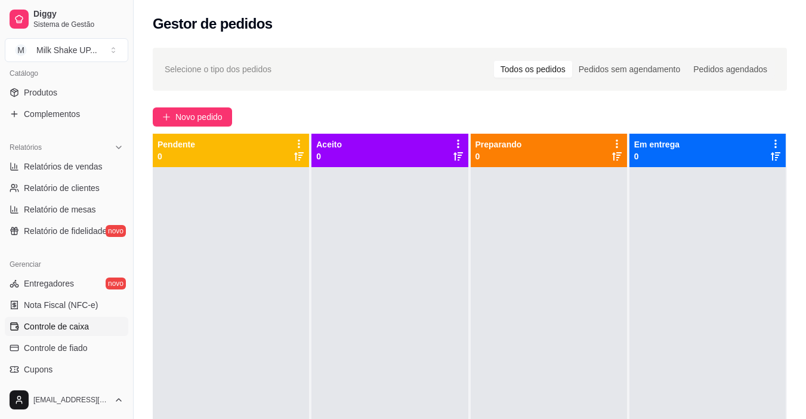
click at [65, 323] on span "Controle de caixa" at bounding box center [56, 326] width 65 height 12
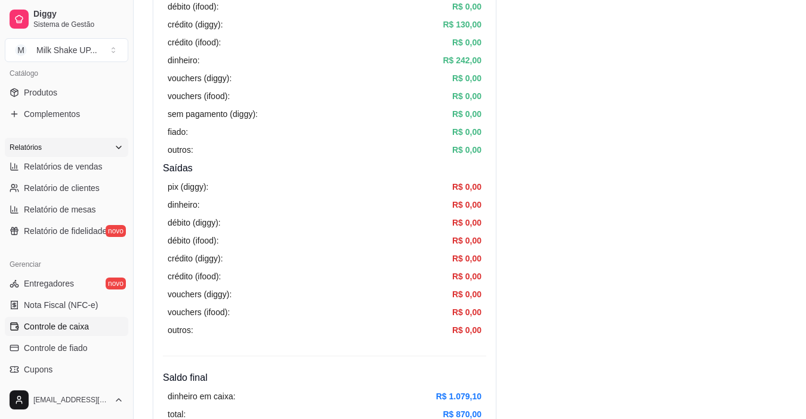
scroll to position [239, 0]
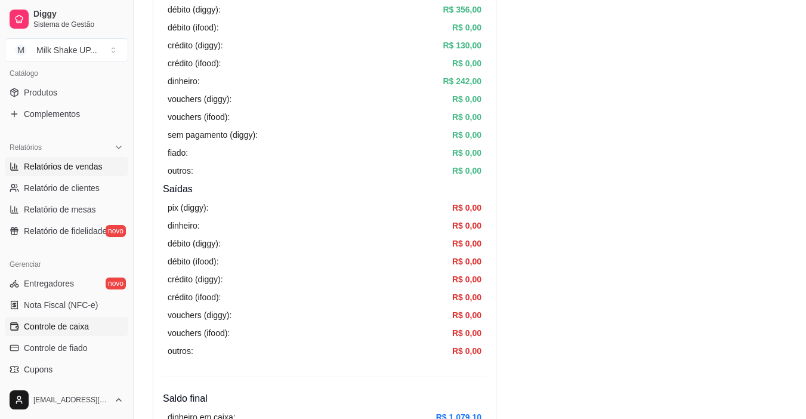
click at [47, 166] on span "Relatórios de vendas" at bounding box center [63, 166] width 79 height 12
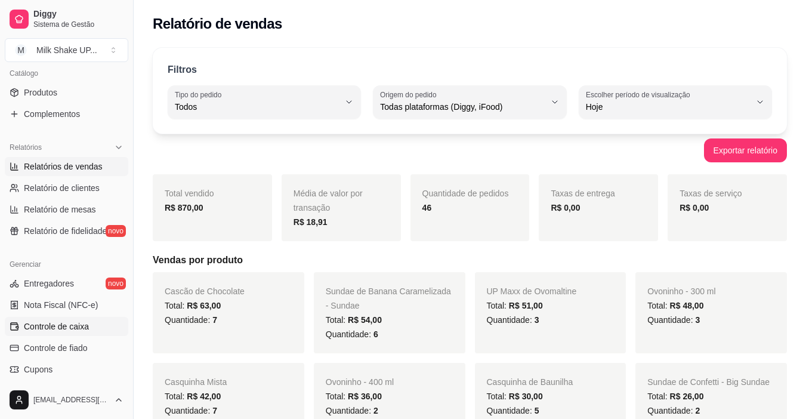
click at [63, 335] on link "Controle de caixa" at bounding box center [67, 326] width 124 height 19
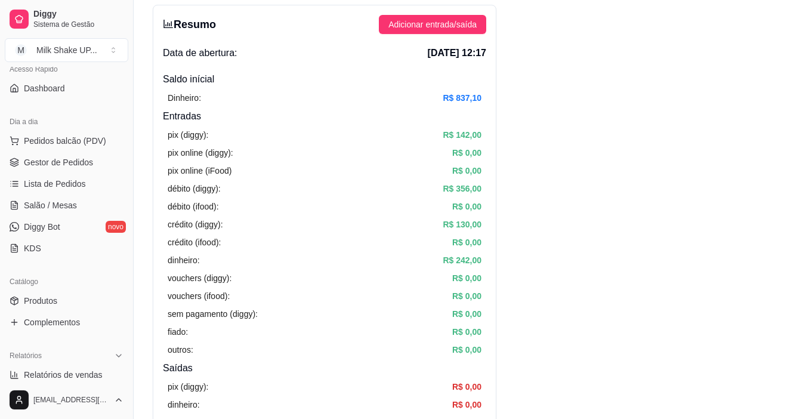
scroll to position [60, 0]
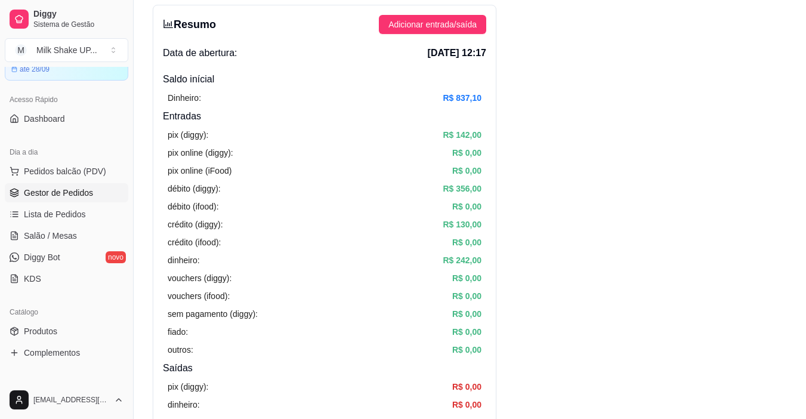
click at [39, 189] on span "Gestor de Pedidos" at bounding box center [58, 193] width 69 height 12
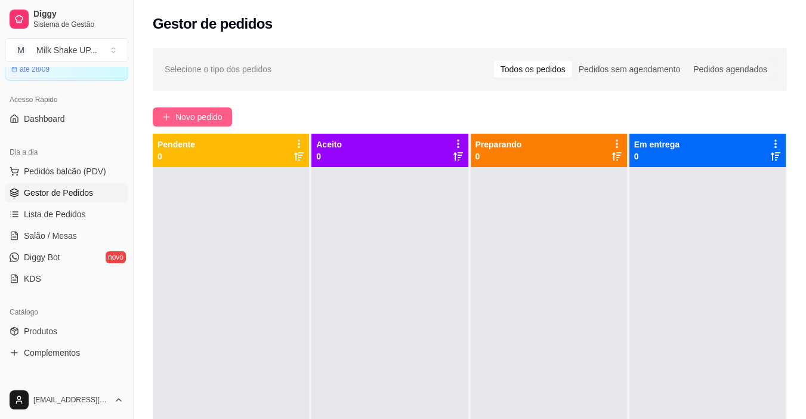
click at [209, 115] on span "Novo pedido" at bounding box center [198, 116] width 47 height 13
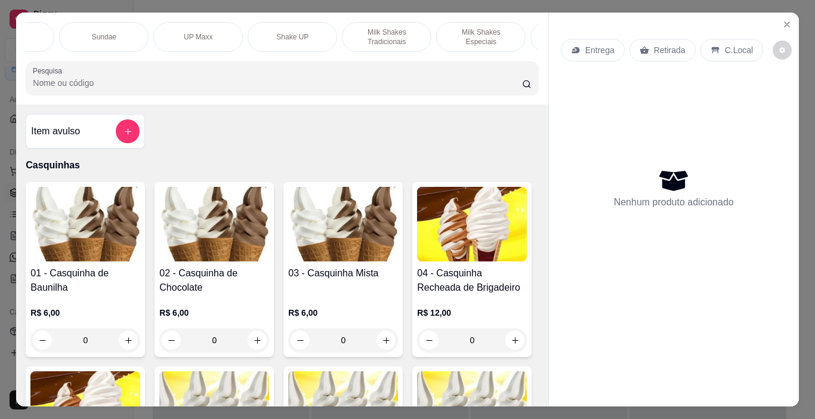
scroll to position [0, 210]
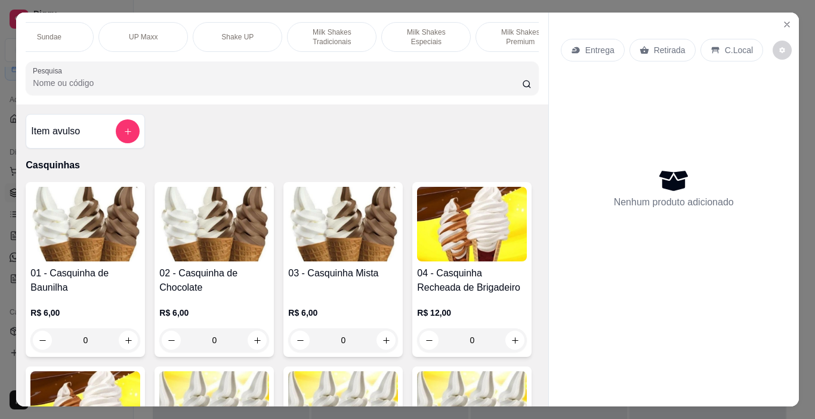
click at [347, 31] on p "Milk Shakes Tradicionais" at bounding box center [331, 36] width 69 height 19
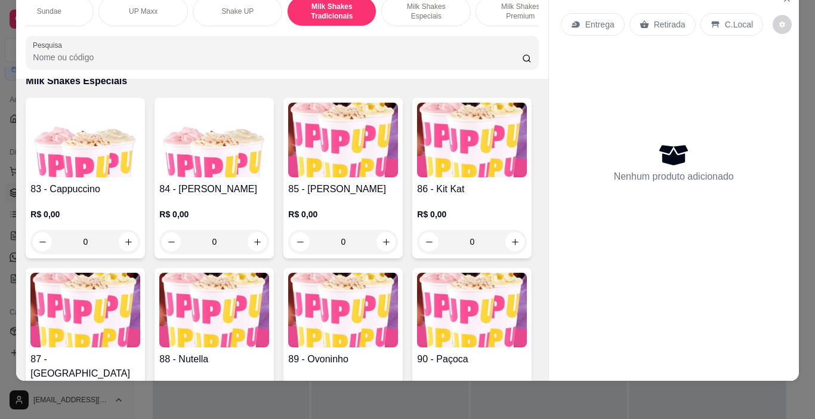
click at [427, 2] on p "Milk Shakes Especiais" at bounding box center [425, 11] width 69 height 19
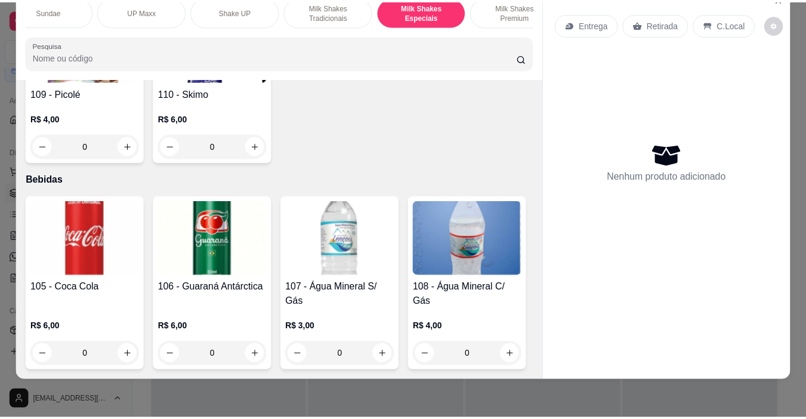
scroll to position [5730, 0]
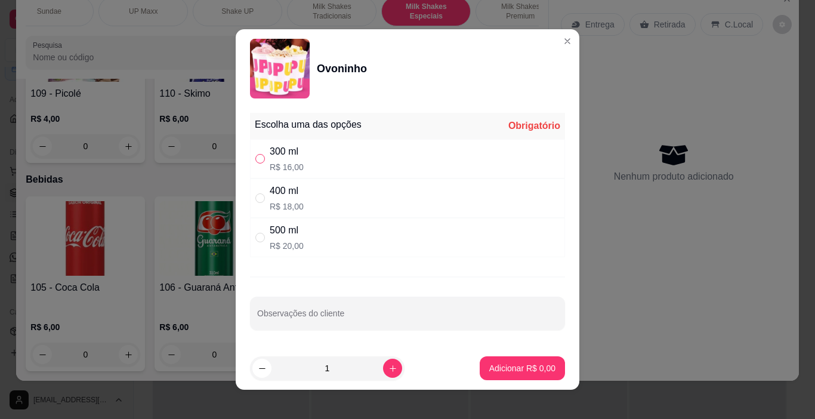
click at [256, 156] on input "" at bounding box center [260, 159] width 10 height 10
click at [544, 374] on button "Adicionar R$ 16,00" at bounding box center [520, 368] width 90 height 24
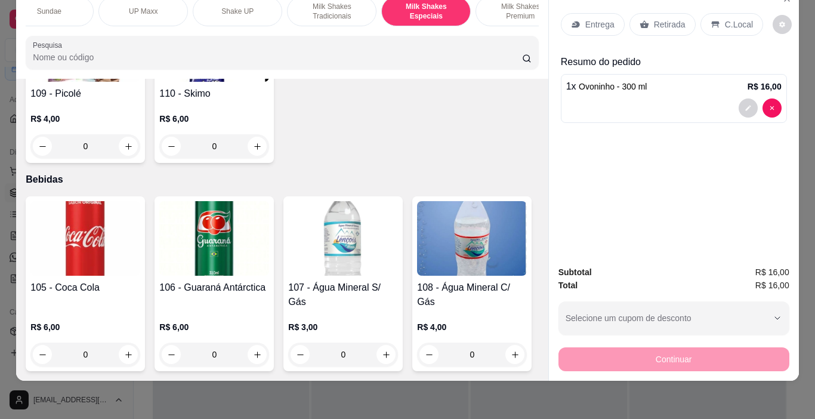
click at [725, 18] on p "C.Local" at bounding box center [739, 24] width 28 height 12
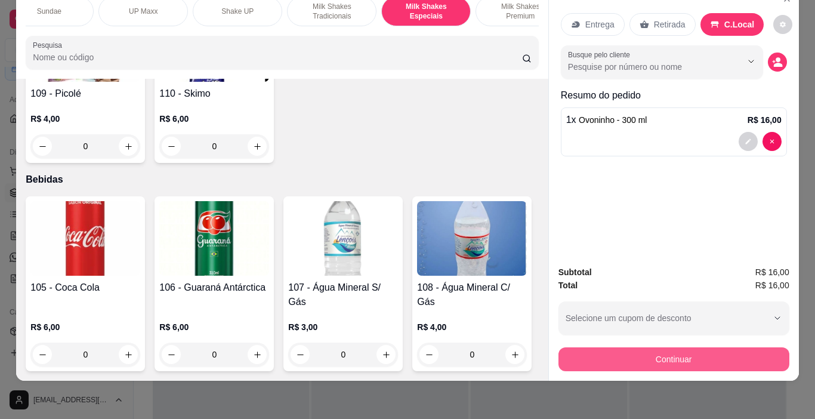
click at [702, 347] on button "Continuar" at bounding box center [673, 359] width 231 height 24
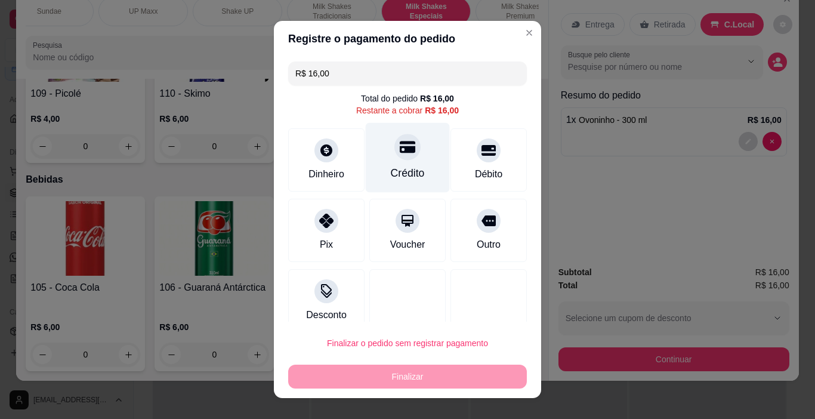
click at [400, 153] on icon at bounding box center [408, 147] width 16 height 16
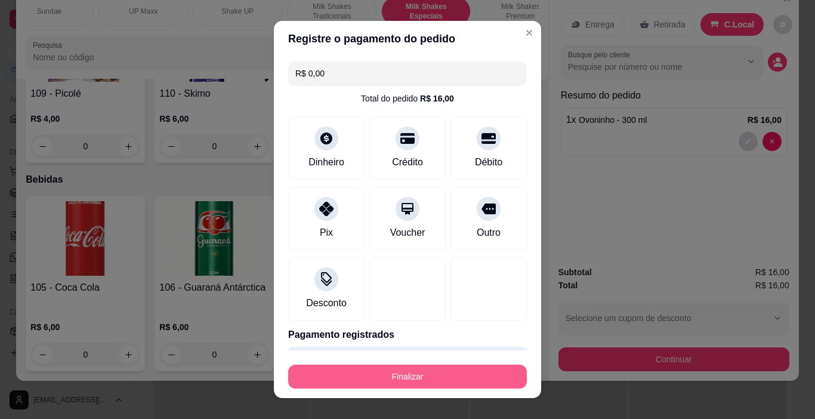
click at [426, 375] on button "Finalizar" at bounding box center [407, 377] width 239 height 24
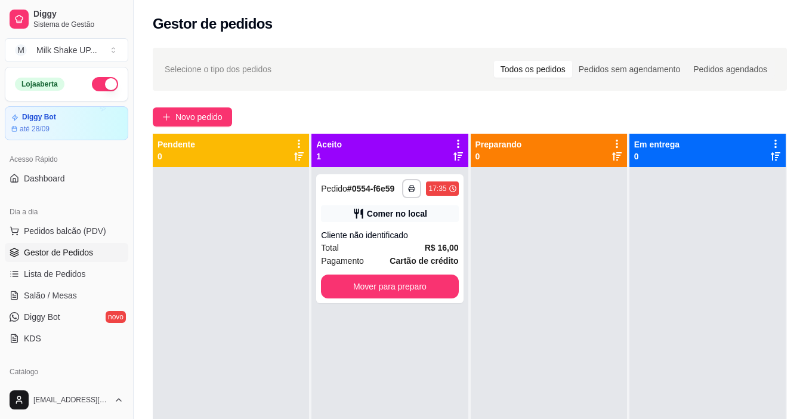
scroll to position [60, 0]
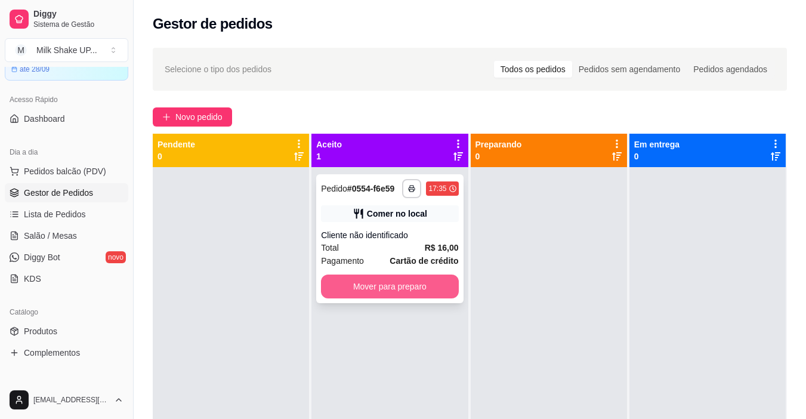
click at [431, 284] on button "Mover para preparo" at bounding box center [389, 286] width 137 height 24
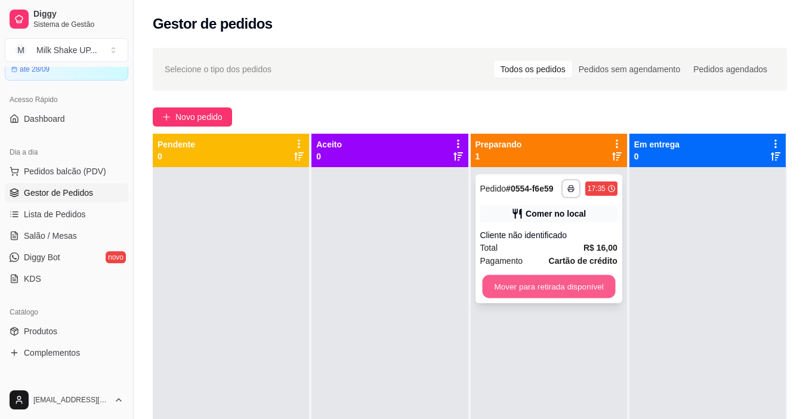
click at [571, 286] on button "Mover para retirada disponível" at bounding box center [548, 286] width 133 height 23
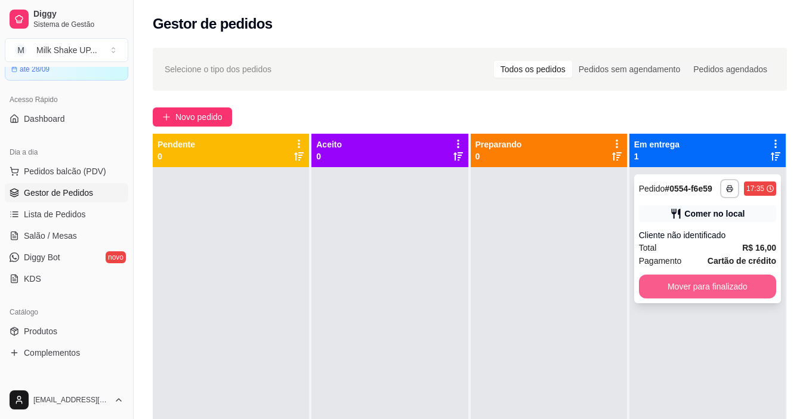
click at [741, 283] on button "Mover para finalizado" at bounding box center [707, 286] width 137 height 24
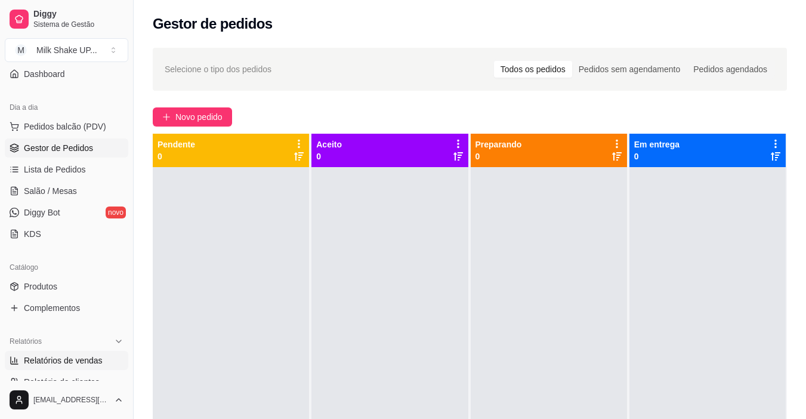
scroll to position [179, 0]
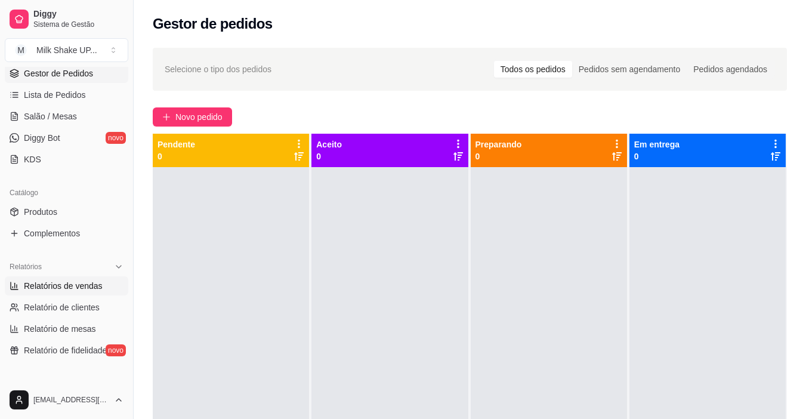
click at [63, 289] on span "Relatórios de vendas" at bounding box center [63, 286] width 79 height 12
select select "ALL"
select select "0"
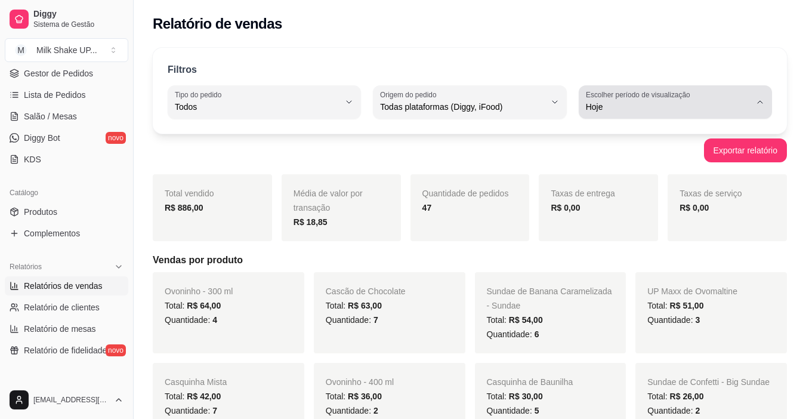
click at [649, 107] on span "Hoje" at bounding box center [668, 107] width 165 height 12
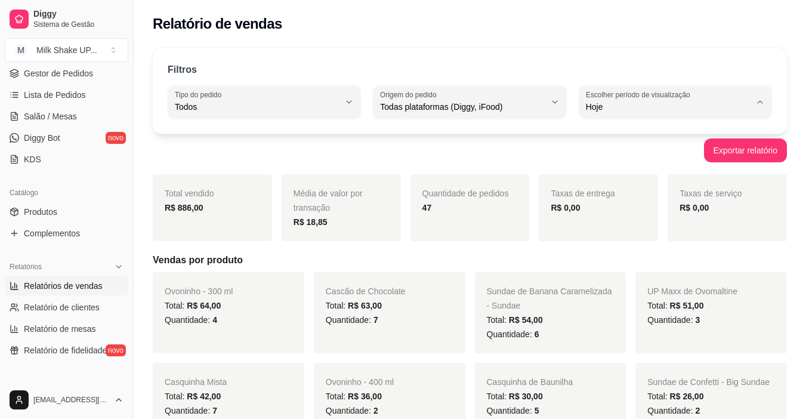
click at [603, 219] on span "30 dias" at bounding box center [669, 213] width 156 height 11
type input "30"
select select "30"
